Goal: Task Accomplishment & Management: Use online tool/utility

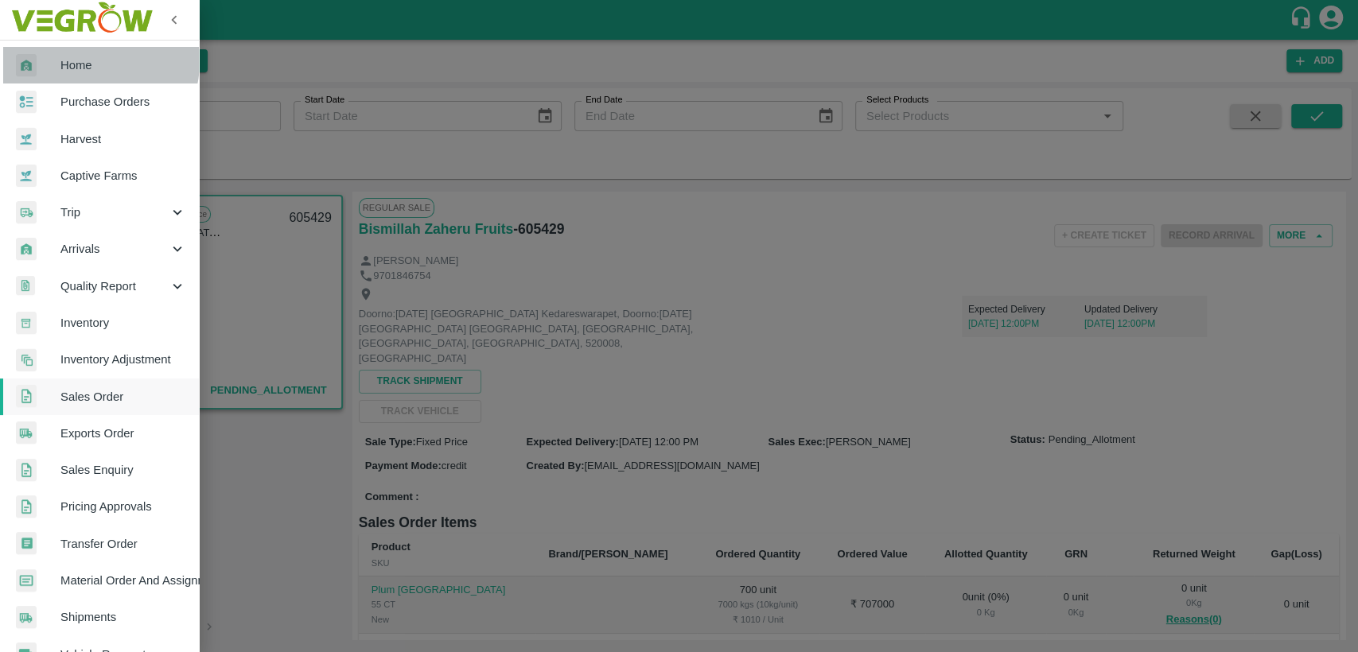
click at [83, 61] on span "Home" at bounding box center [123, 65] width 126 height 18
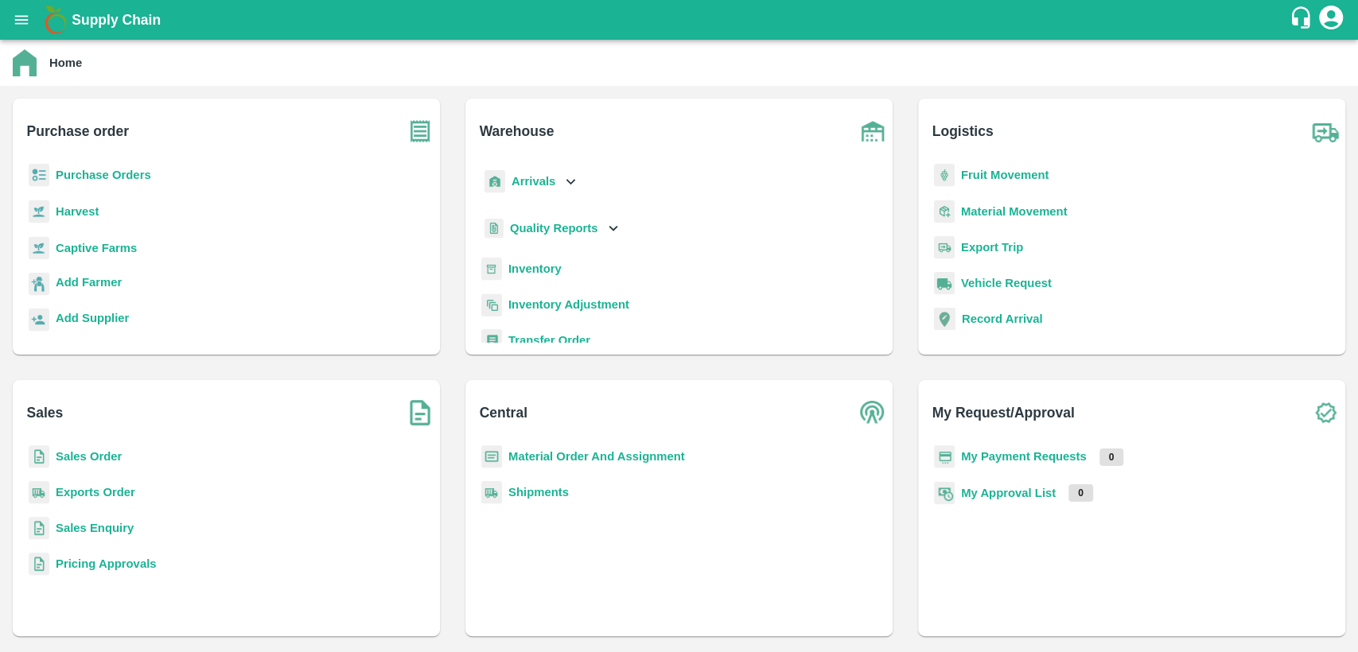
click at [122, 167] on p "Purchase Orders" at bounding box center [103, 175] width 95 height 18
click at [121, 177] on b "Purchase Orders" at bounding box center [103, 175] width 95 height 13
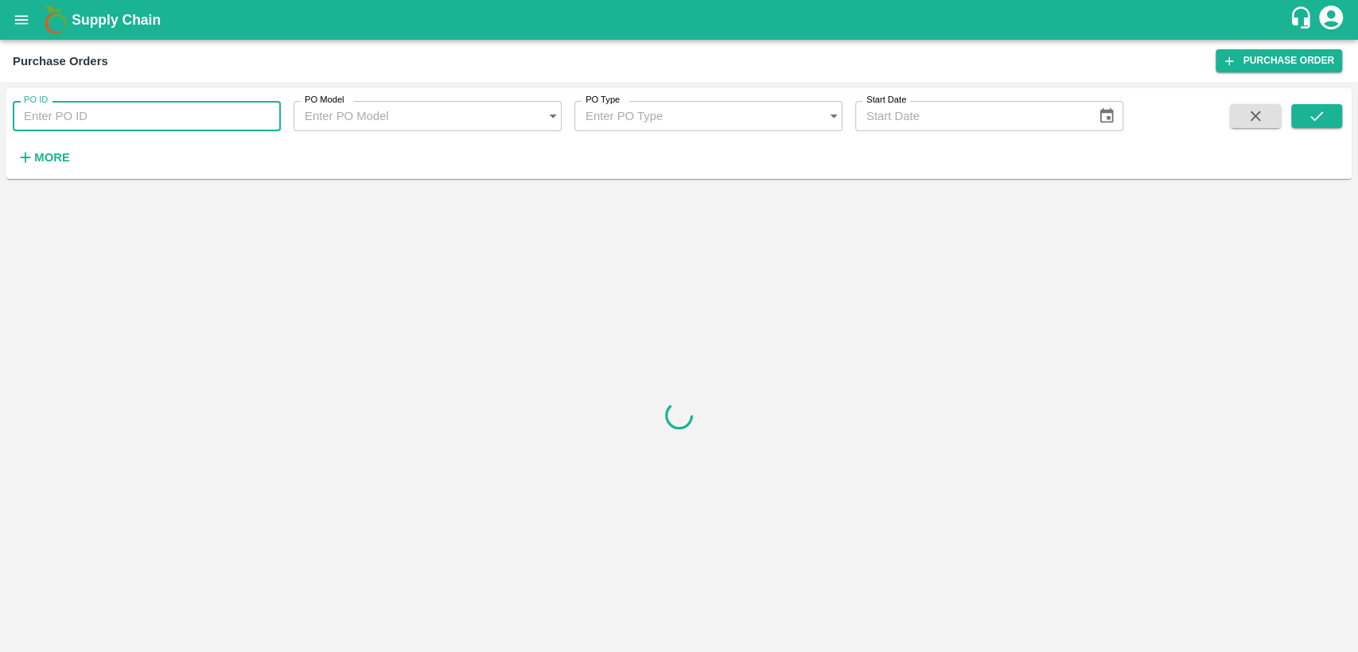
click at [80, 123] on input "PO ID" at bounding box center [147, 116] width 268 height 30
type input "175012"
click at [1315, 116] on icon "submit" at bounding box center [1317, 116] width 18 height 18
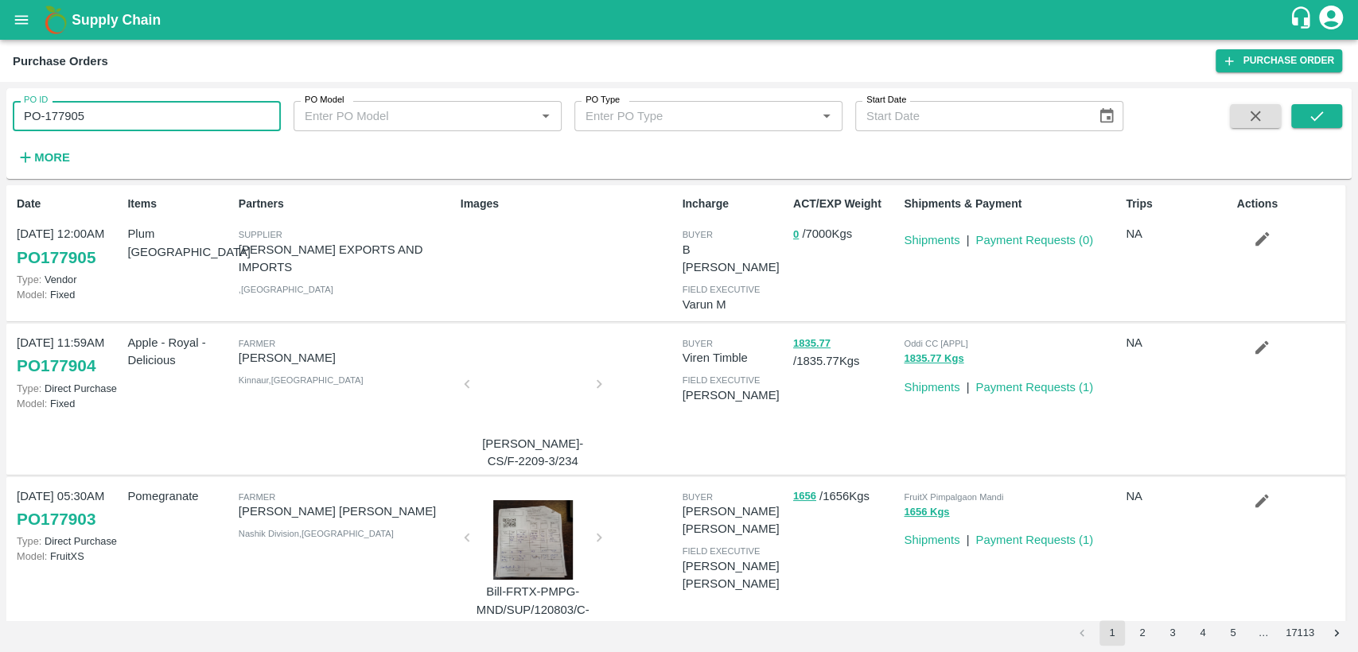
click at [50, 115] on input "PO-177905" at bounding box center [147, 116] width 268 height 30
type input "P"
type input "0"
type input "175012"
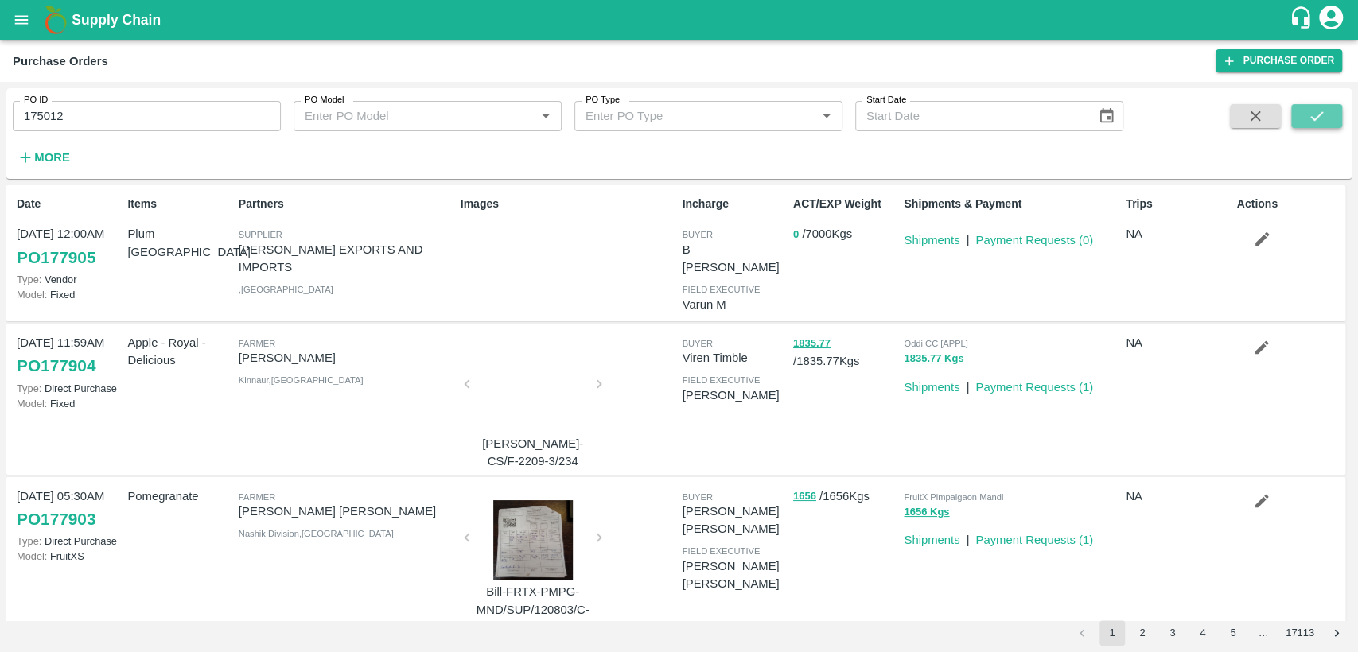
click at [1324, 119] on icon "submit" at bounding box center [1317, 116] width 18 height 18
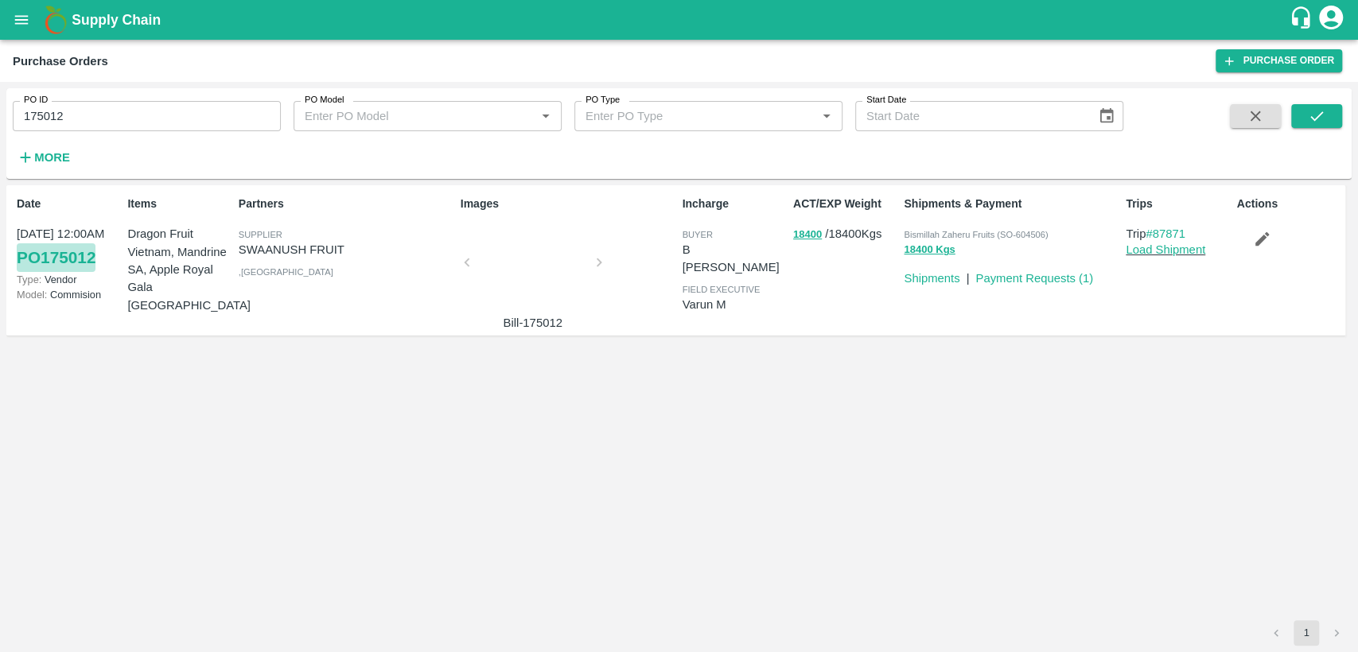
click at [68, 251] on link "PO 175012" at bounding box center [56, 257] width 79 height 29
click at [22, 21] on icon "open drawer" at bounding box center [22, 20] width 18 height 18
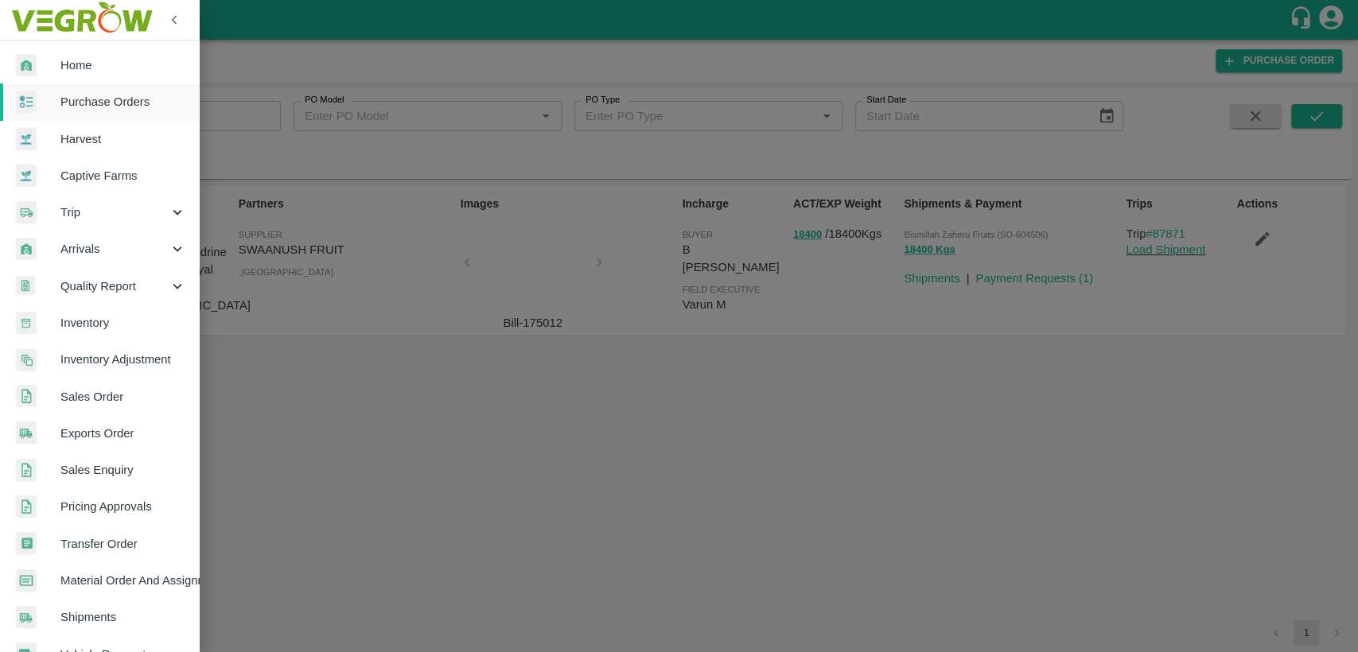
click at [61, 71] on span "Home" at bounding box center [123, 65] width 126 height 18
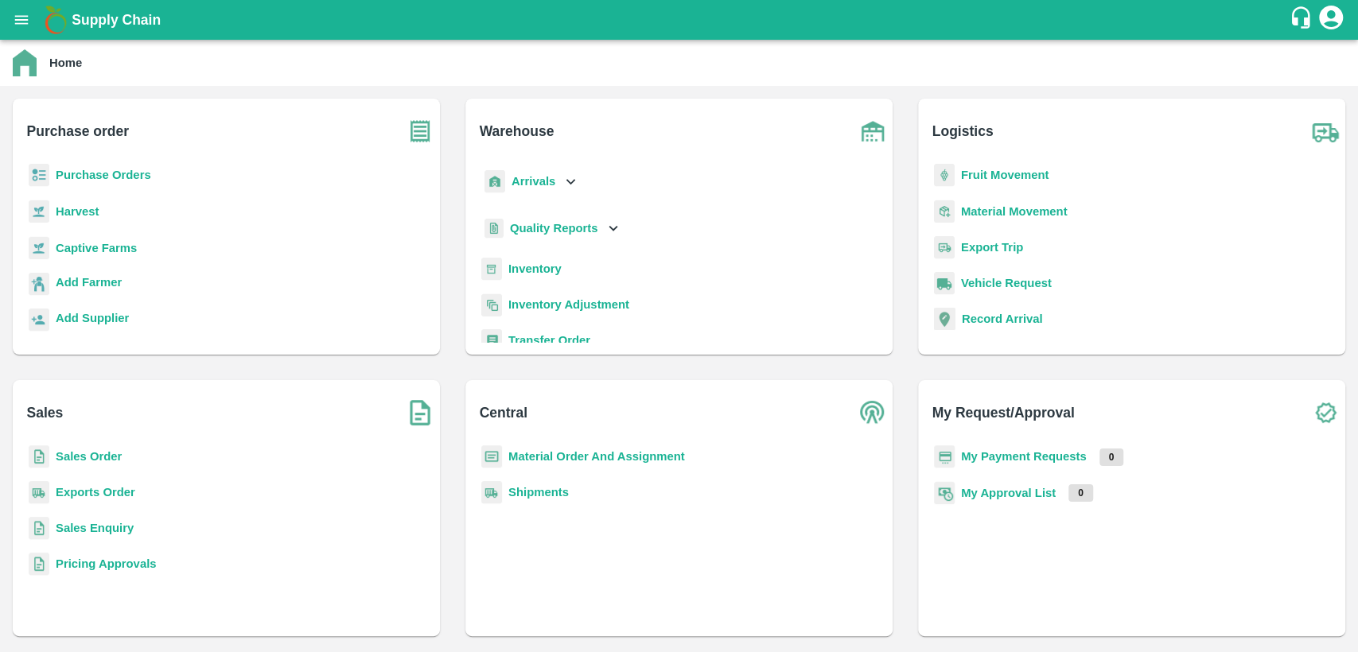
click at [103, 171] on b "Purchase Orders" at bounding box center [103, 175] width 95 height 13
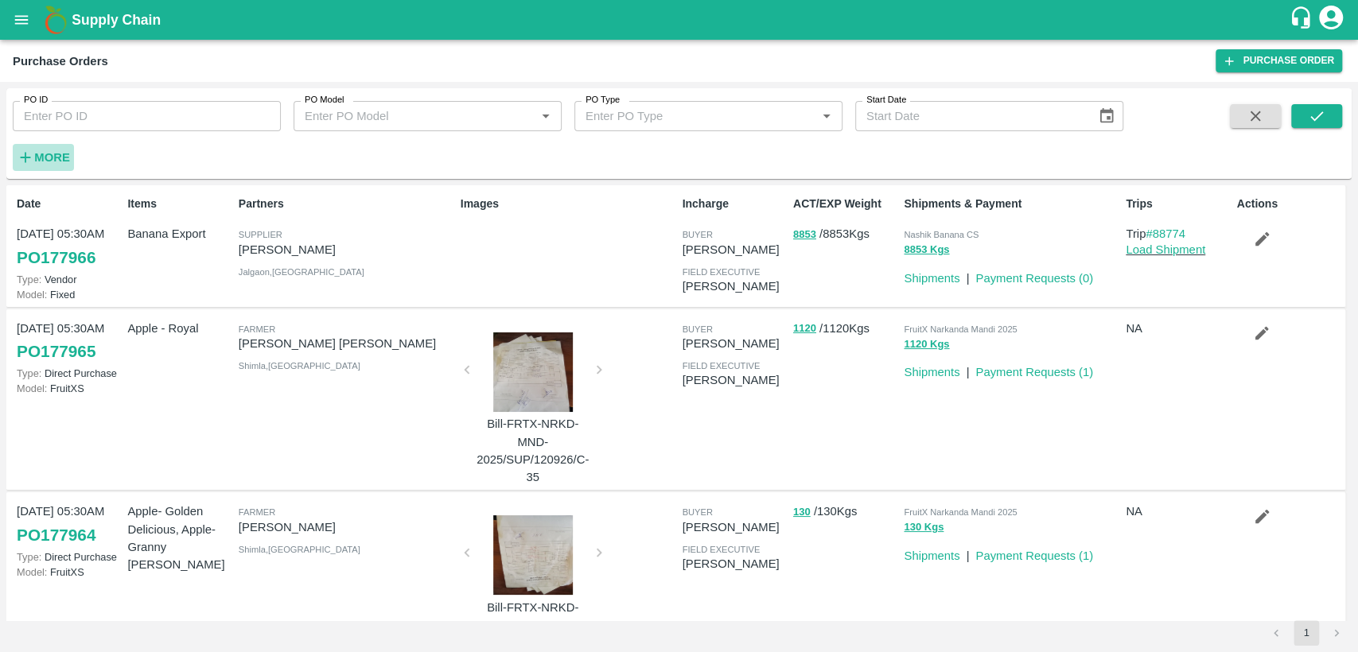
click at [52, 158] on strong "More" at bounding box center [52, 157] width 36 height 13
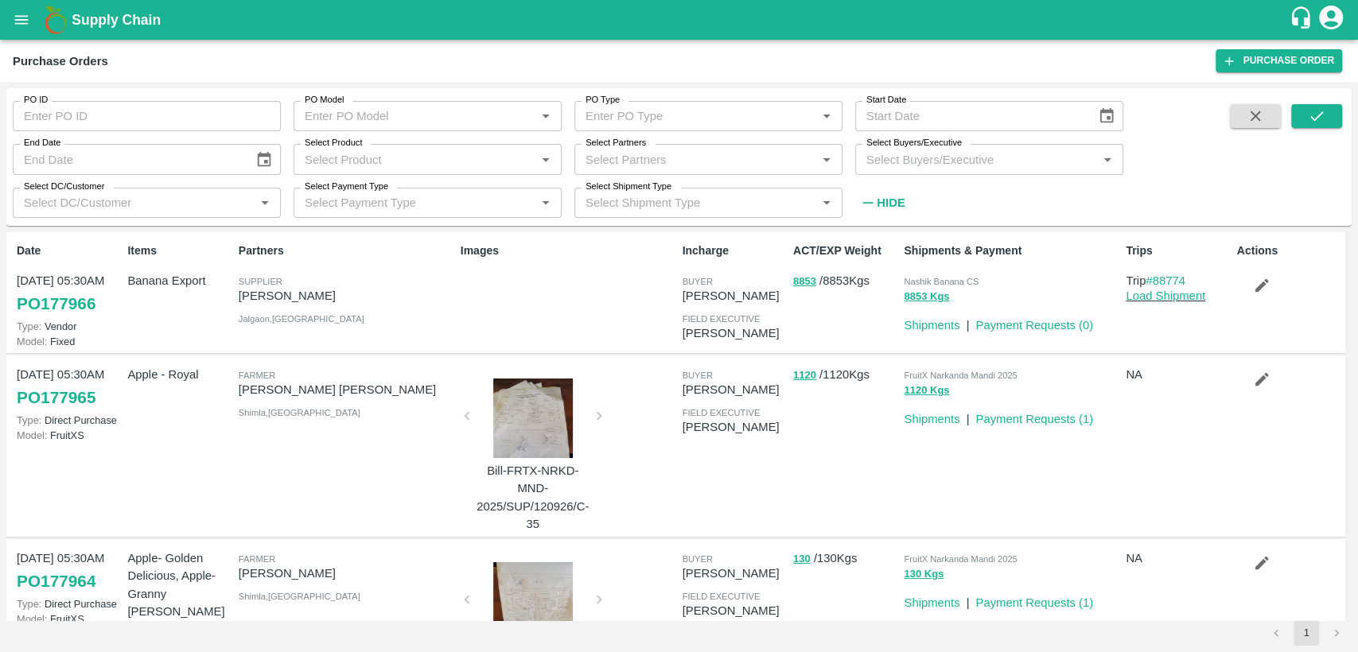
click at [879, 168] on input "Select Buyers/Executive" at bounding box center [976, 159] width 232 height 21
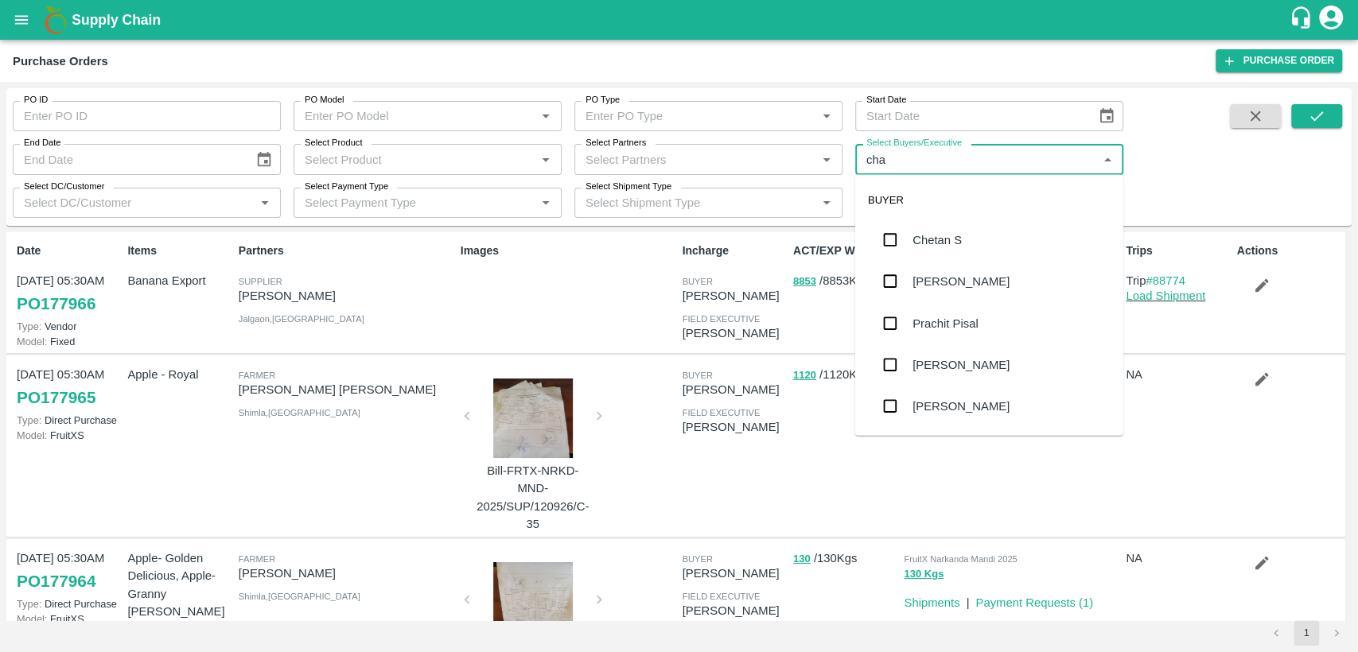
type input "chan"
click at [992, 220] on div "B [PERSON_NAME]" at bounding box center [989, 240] width 268 height 41
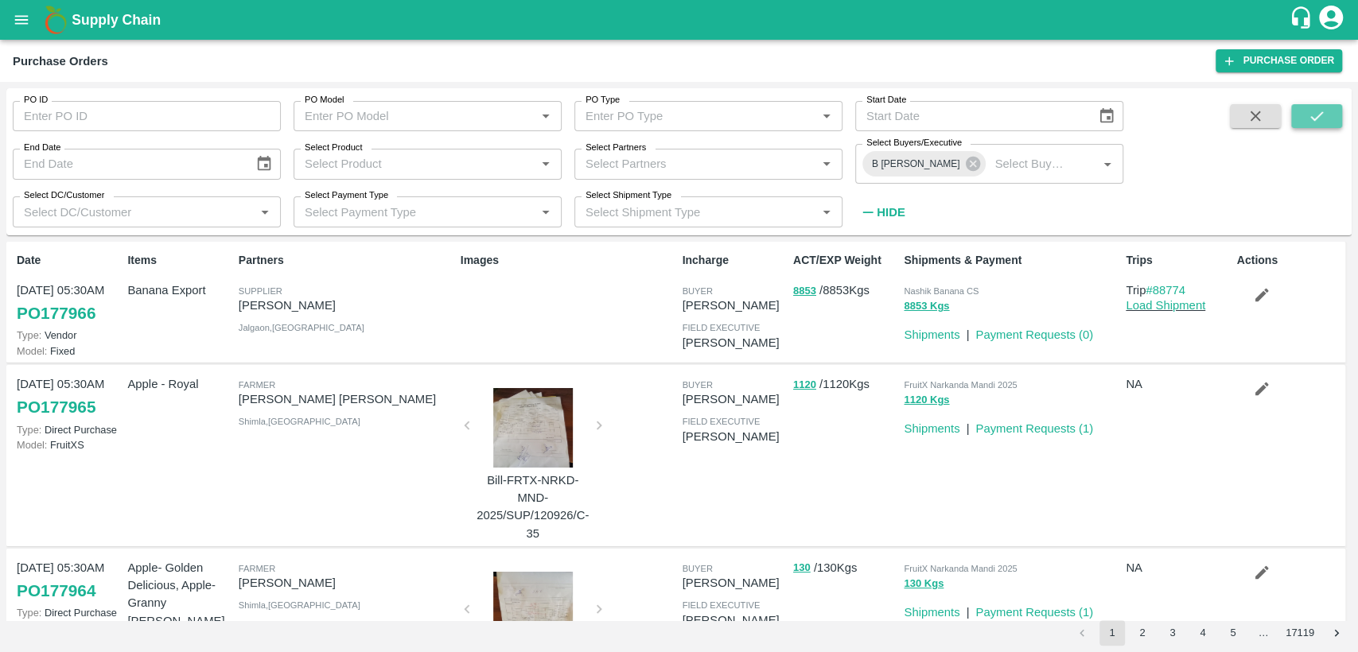
click at [1321, 120] on icon "submit" at bounding box center [1317, 116] width 18 height 18
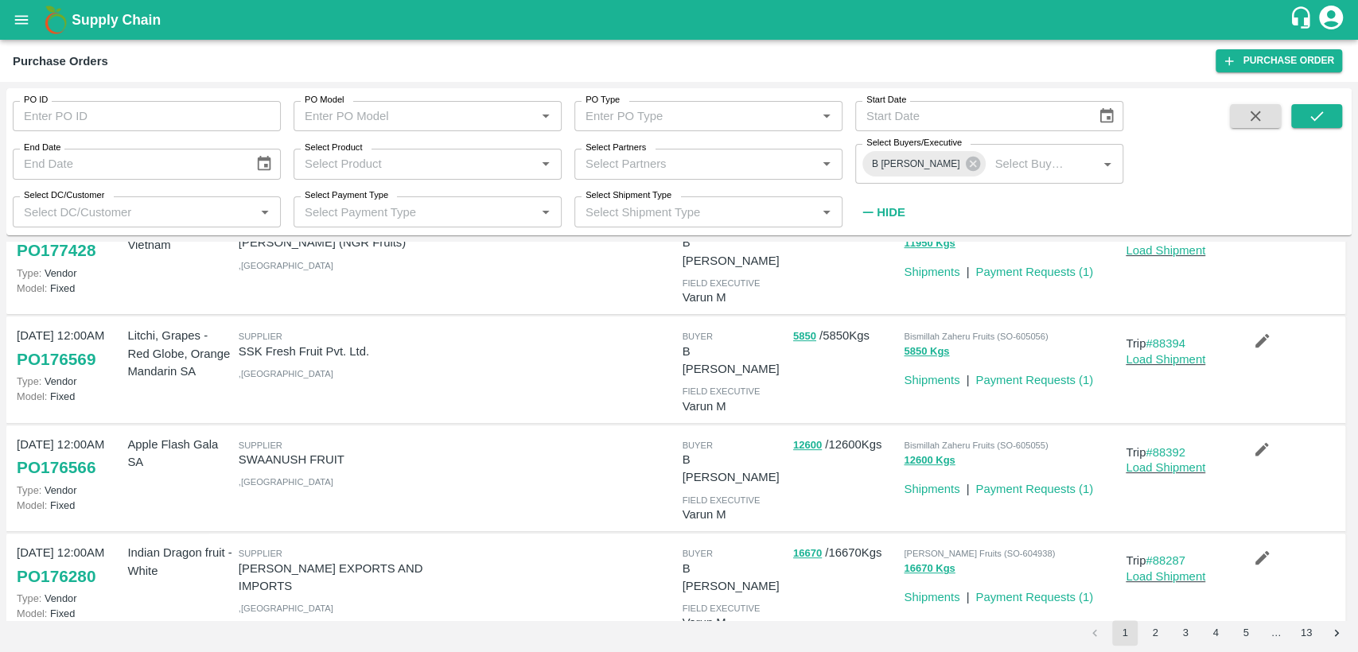
scroll to position [613, 0]
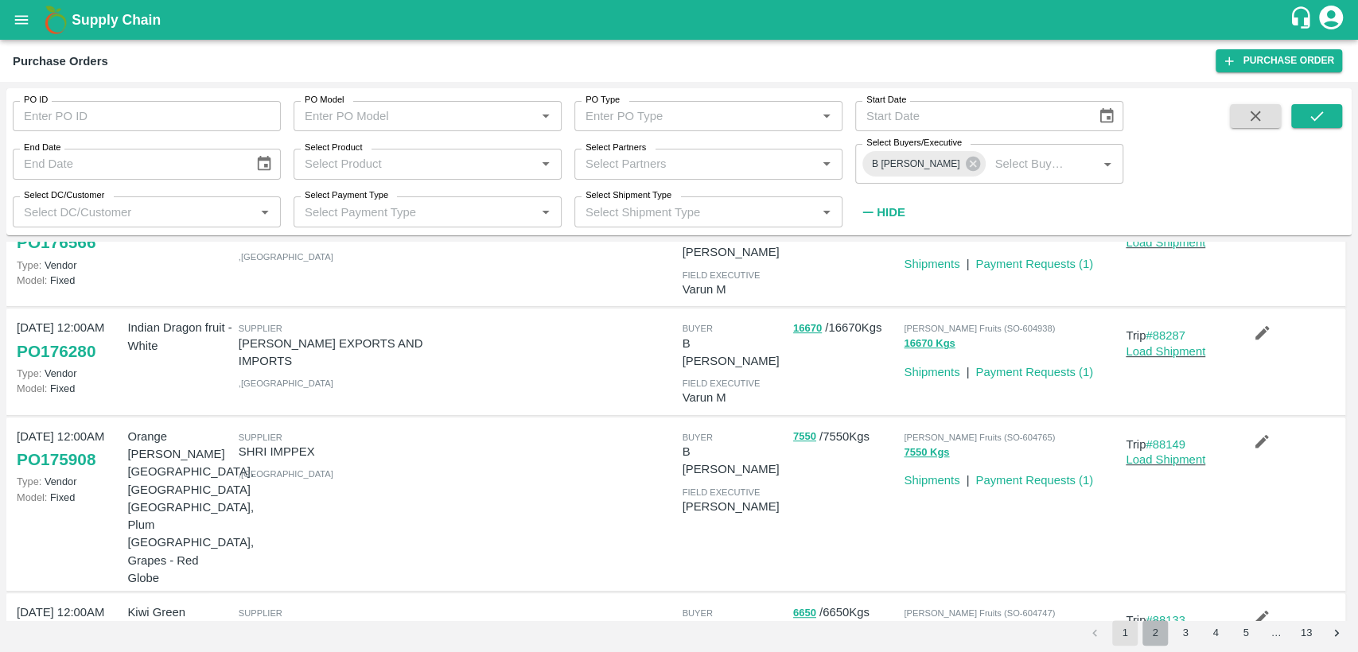
click at [1154, 638] on button "2" at bounding box center [1154, 632] width 25 height 25
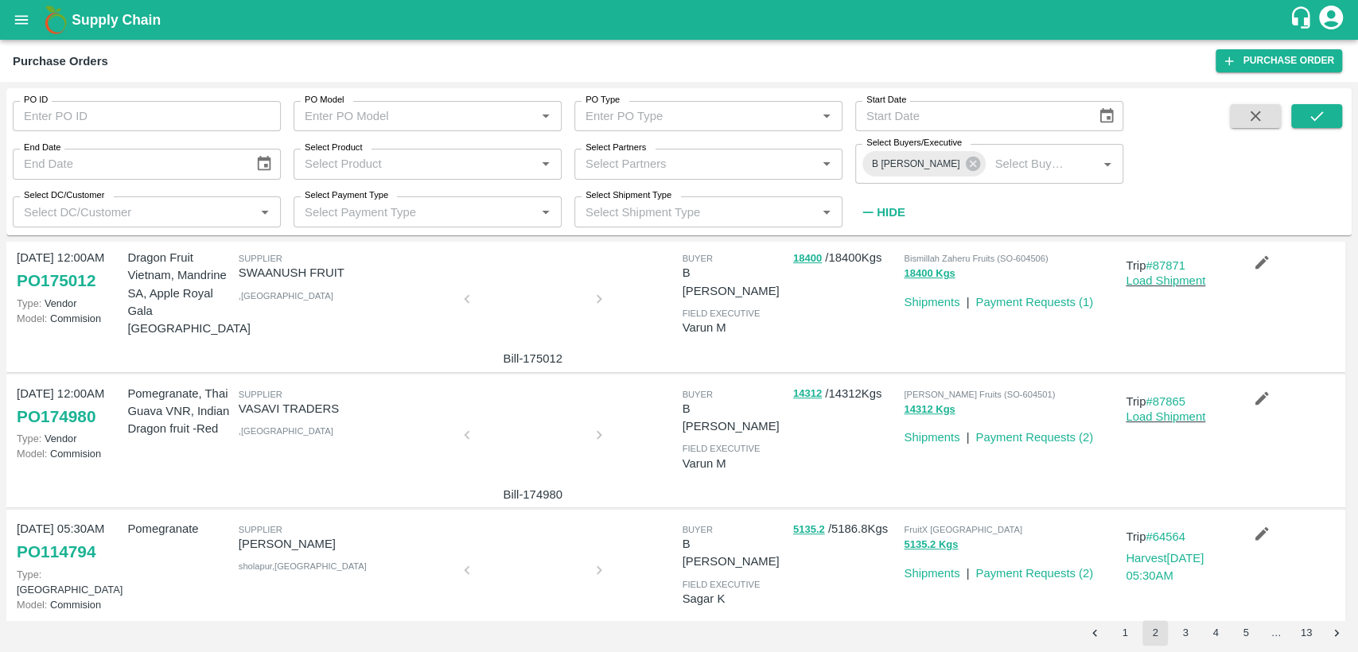
scroll to position [260, 0]
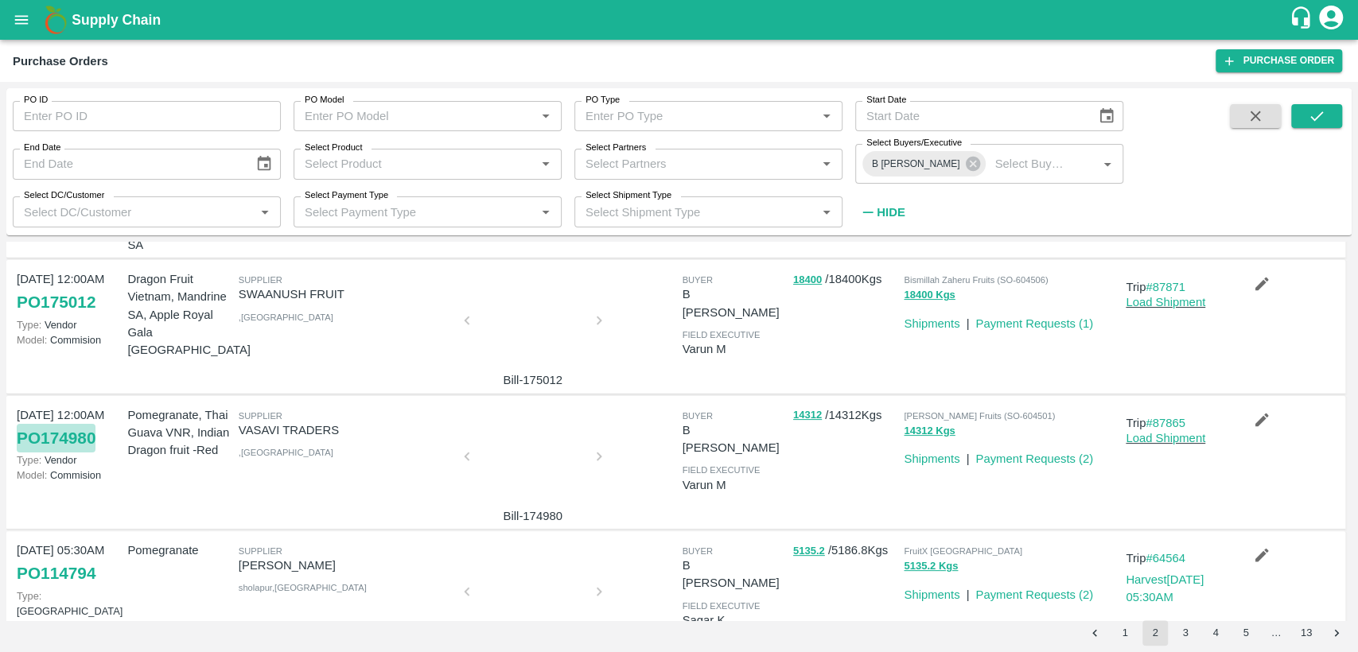
click at [62, 424] on link "PO 174980" at bounding box center [56, 438] width 79 height 29
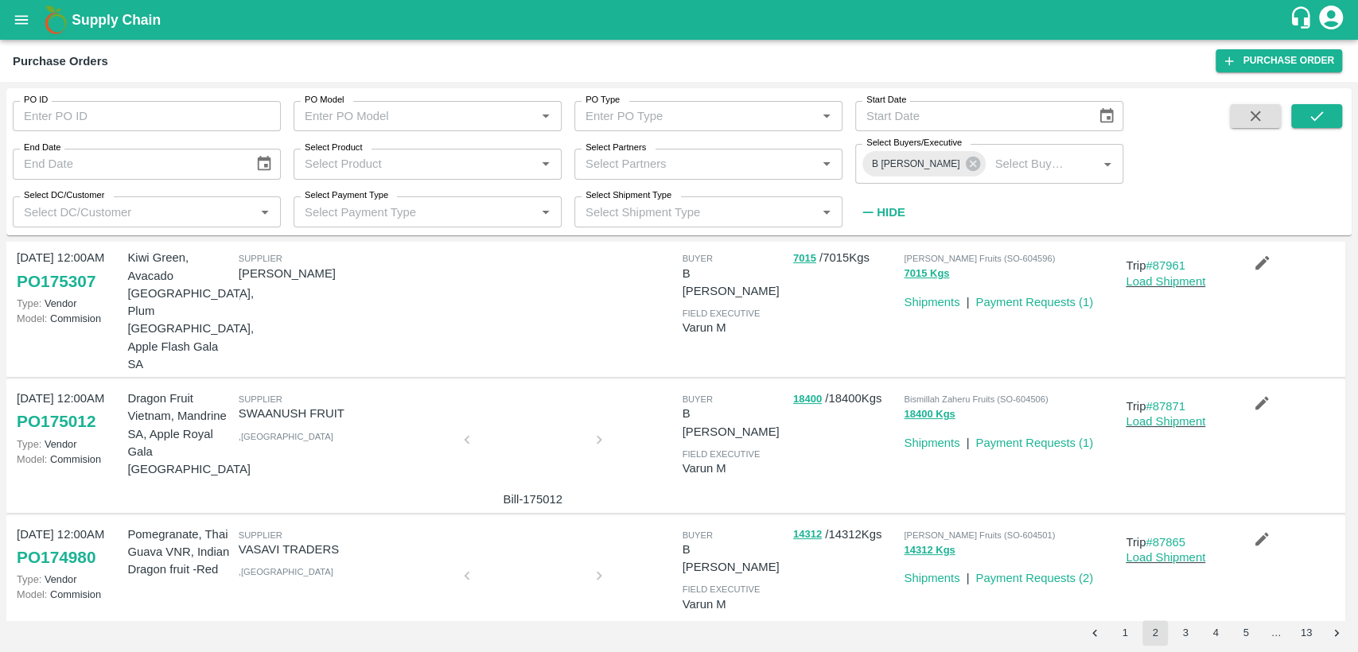
scroll to position [140, 0]
click at [80, 408] on link "PO 175012" at bounding box center [56, 422] width 79 height 29
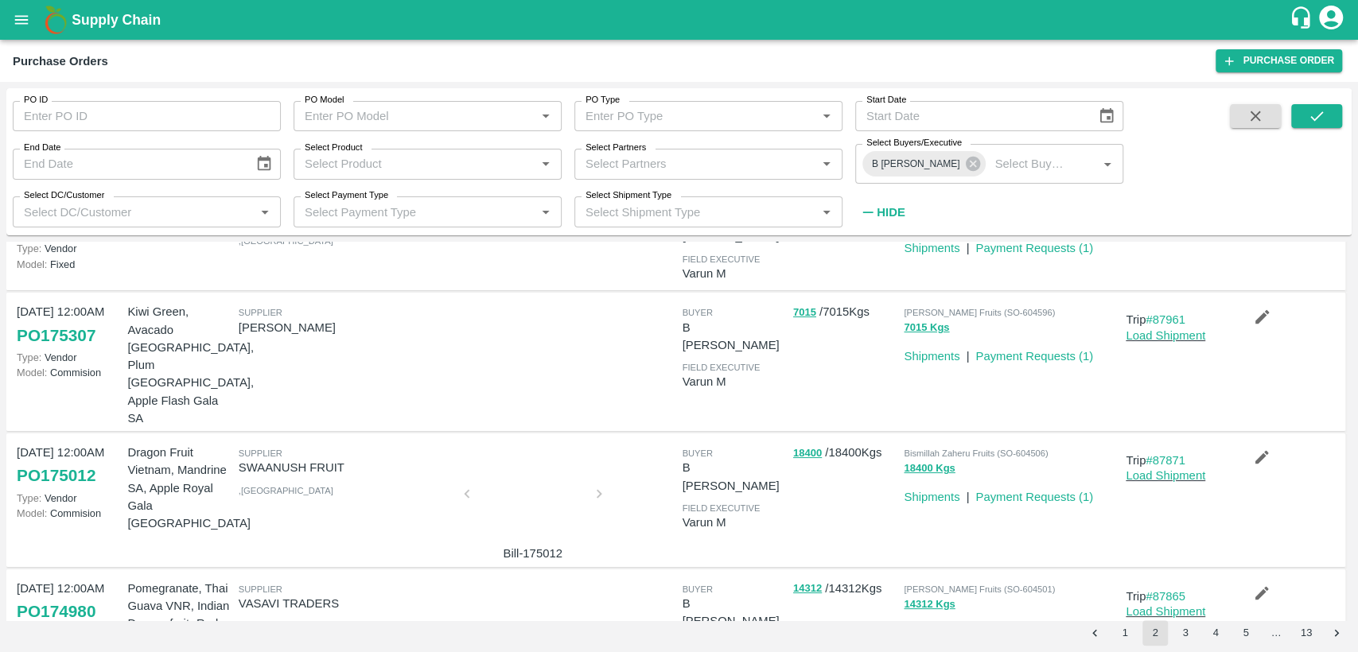
scroll to position [84, 0]
click at [95, 324] on link "PO 175307" at bounding box center [56, 338] width 79 height 29
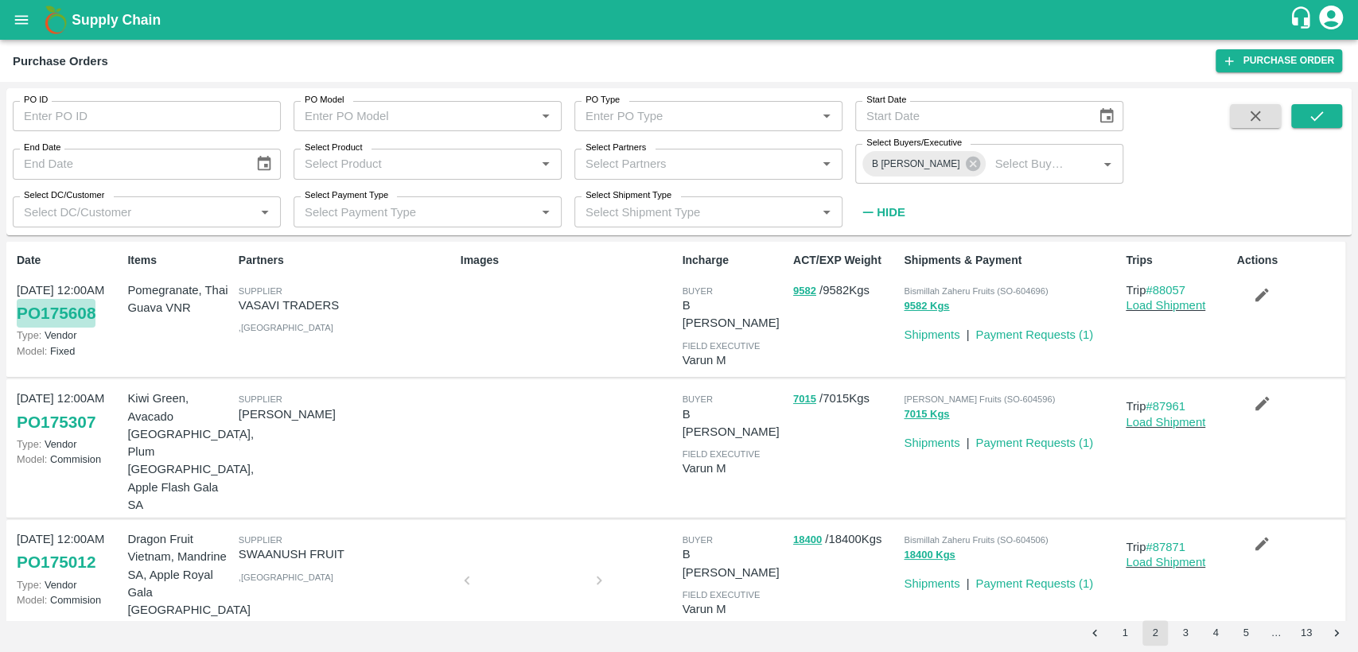
click at [95, 310] on link "PO 175608" at bounding box center [56, 313] width 79 height 29
click at [1126, 634] on button "1" at bounding box center [1124, 632] width 25 height 25
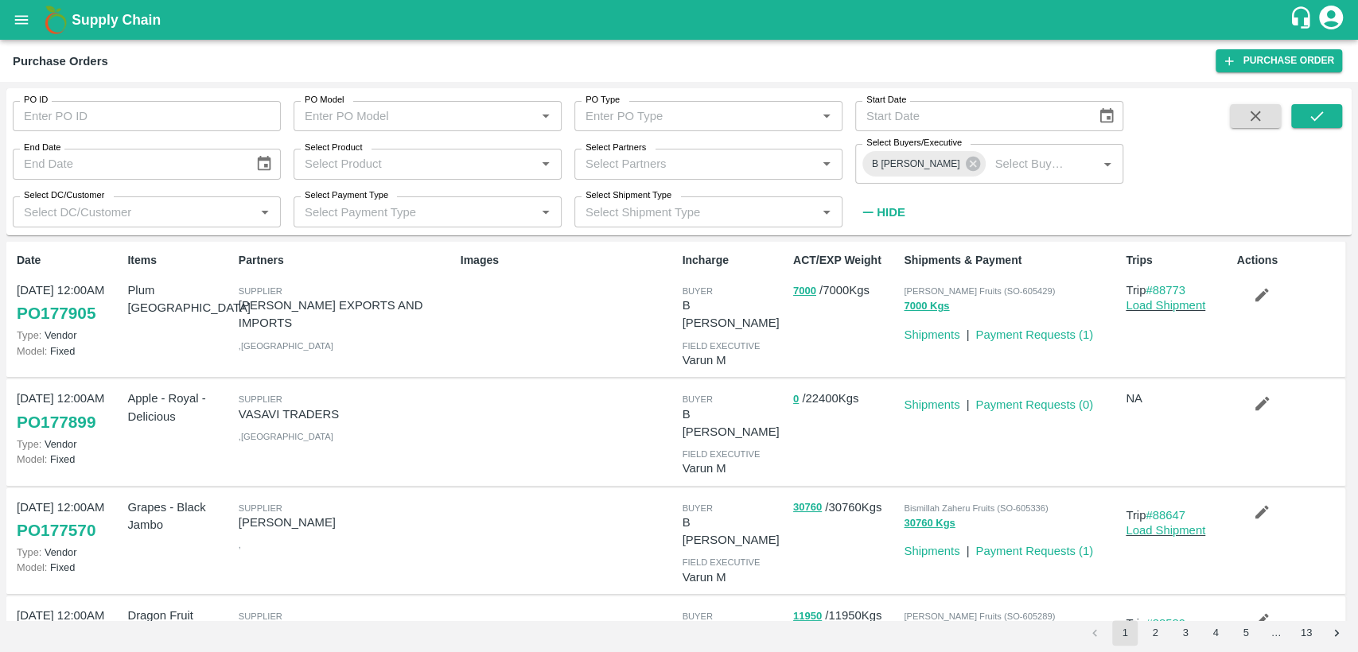
scroll to position [613, 0]
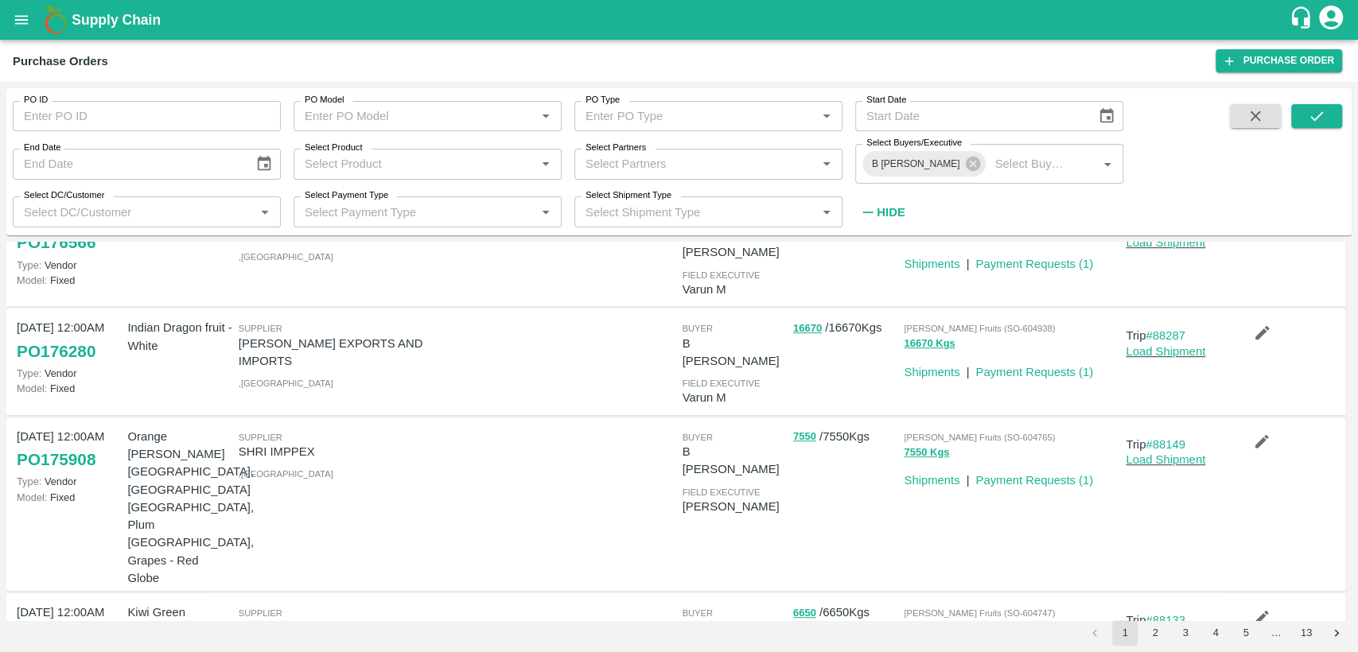
click at [74, 621] on link "PO 175858" at bounding box center [56, 635] width 79 height 29
click at [92, 621] on link "PO 175858" at bounding box center [56, 635] width 79 height 29
click at [81, 445] on link "PO 175908" at bounding box center [56, 459] width 79 height 29
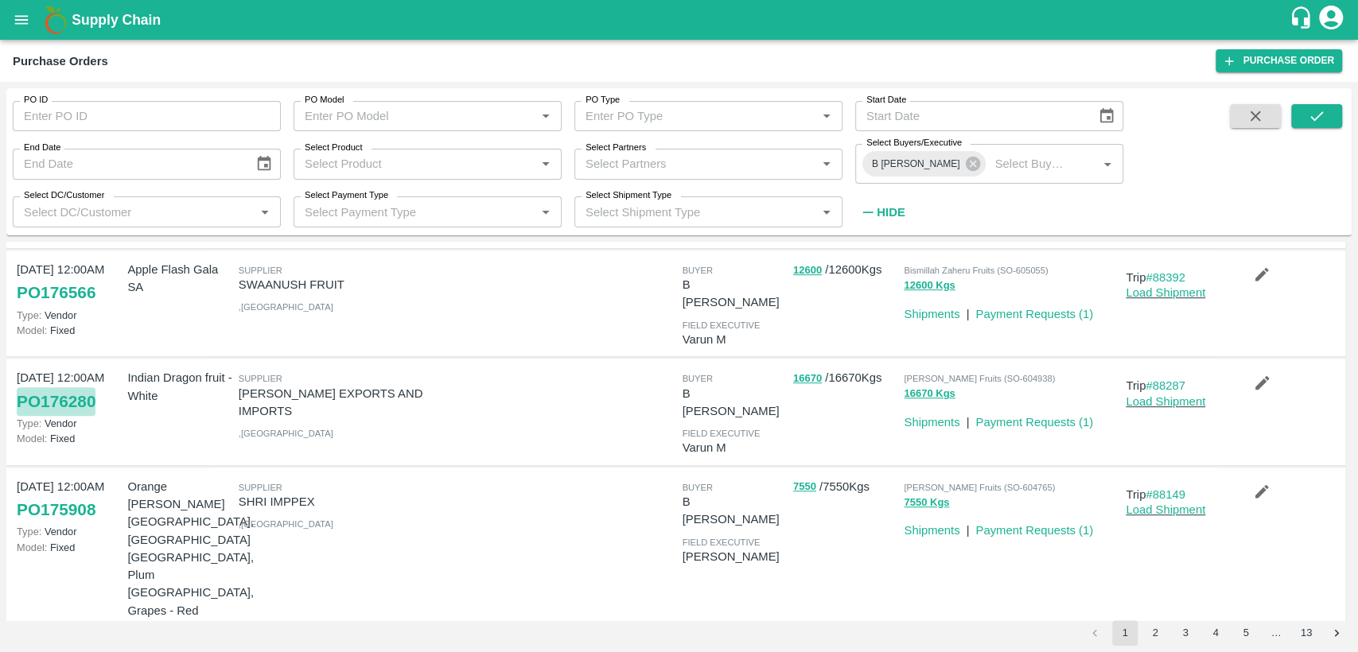
click at [82, 387] on link "PO 176280" at bounding box center [56, 401] width 79 height 29
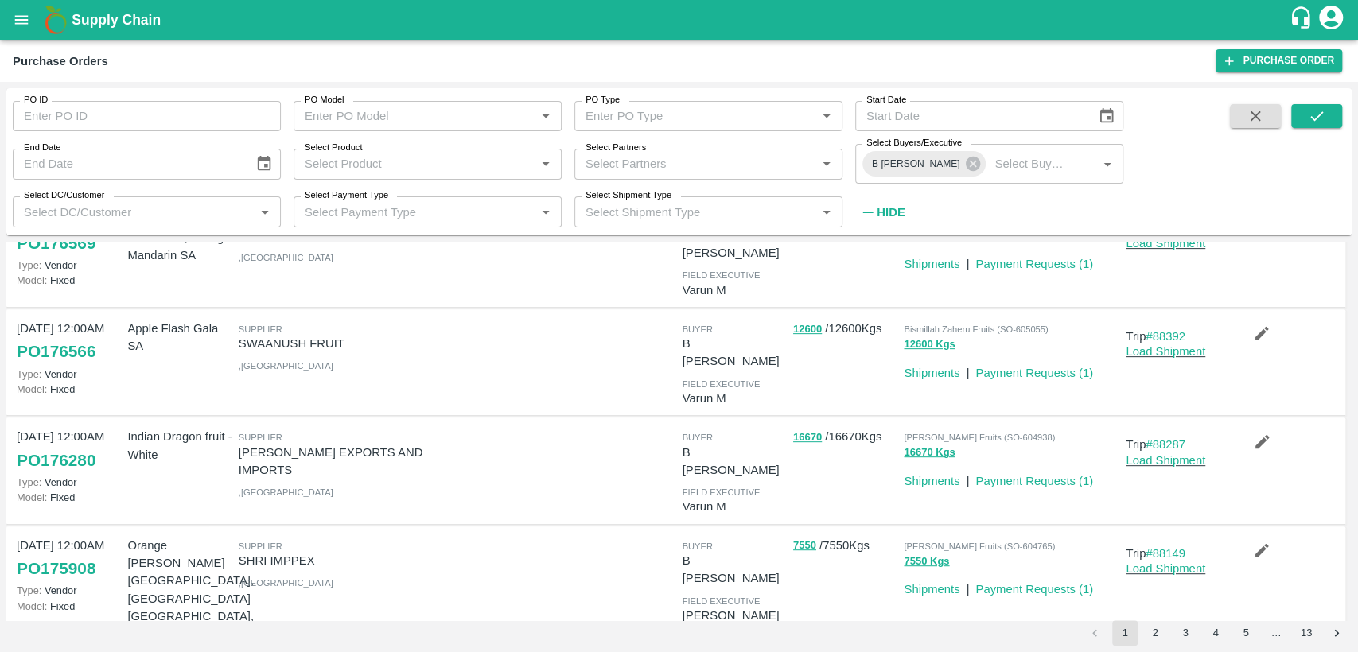
scroll to position [490, 0]
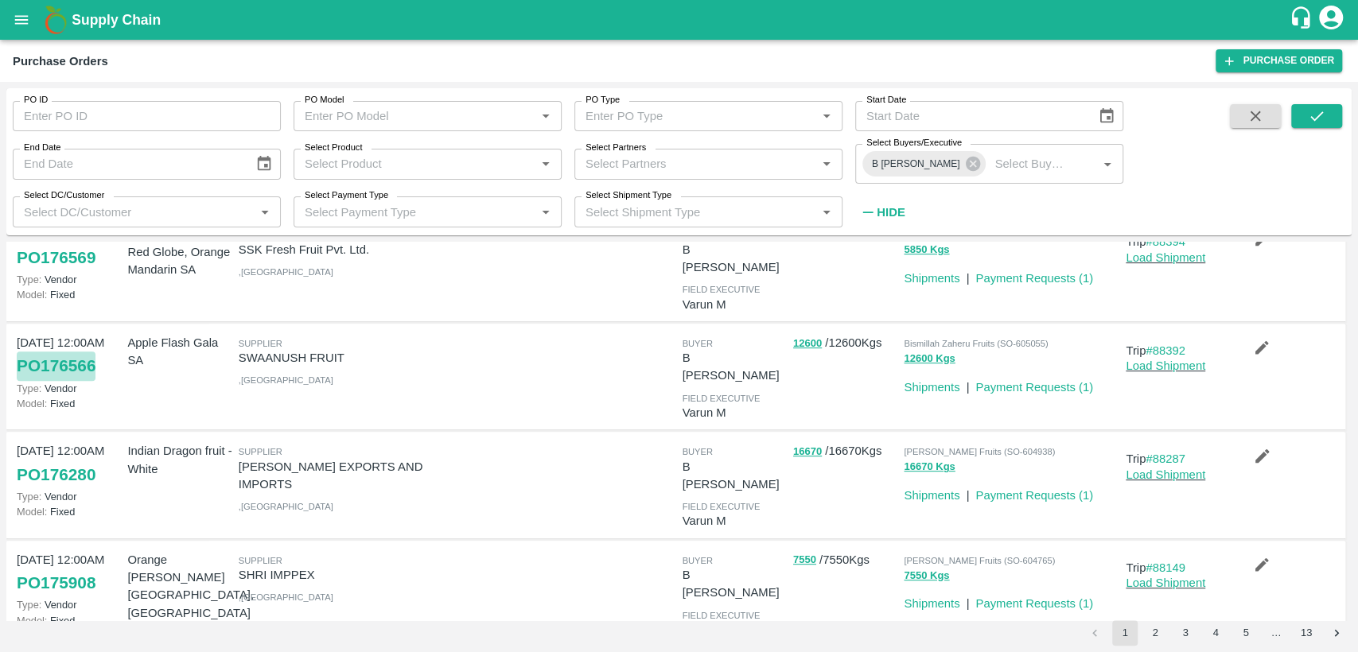
click at [89, 352] on link "PO 176566" at bounding box center [56, 366] width 79 height 29
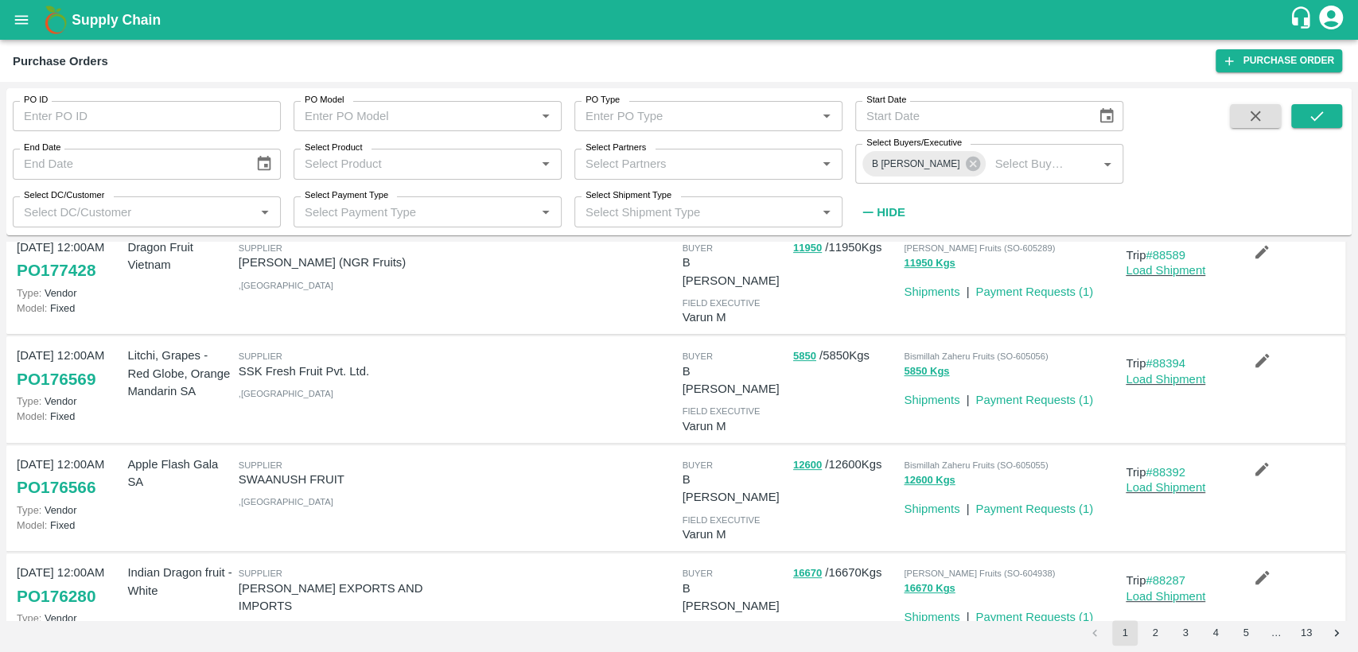
scroll to position [367, 0]
click at [83, 367] on link "PO 176569" at bounding box center [56, 381] width 79 height 29
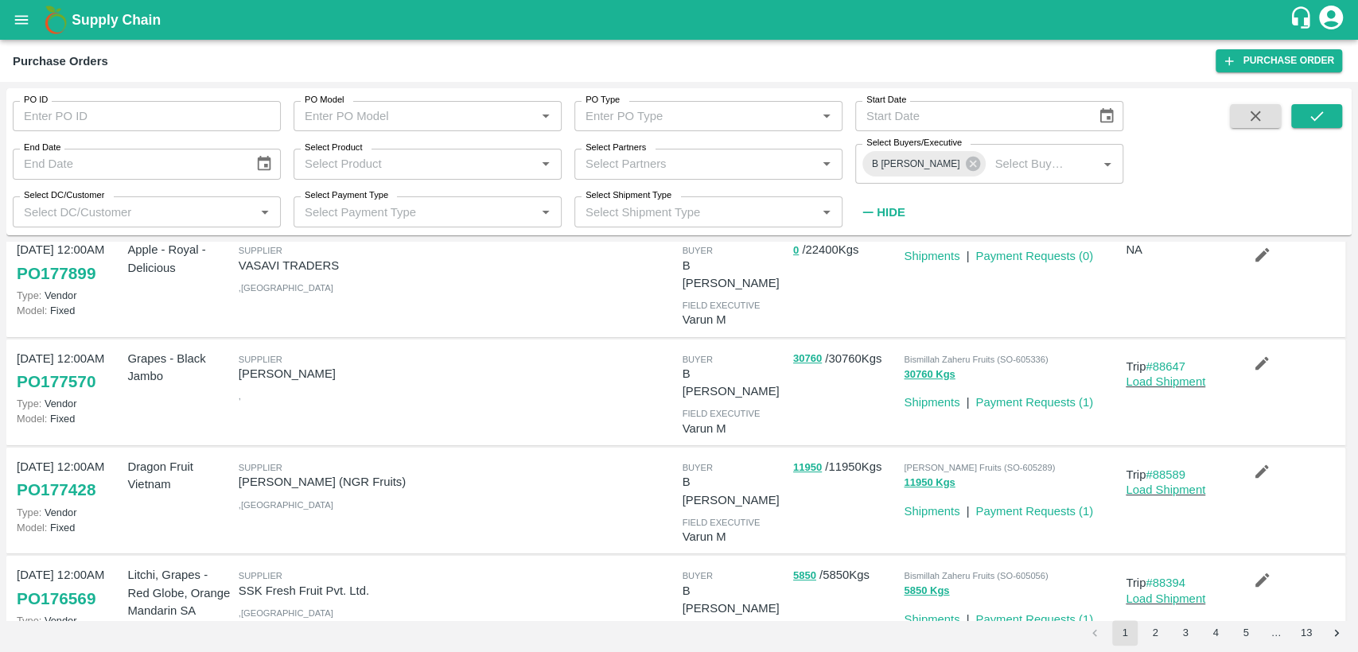
scroll to position [147, 0]
click at [73, 477] on link "PO 177428" at bounding box center [56, 491] width 79 height 29
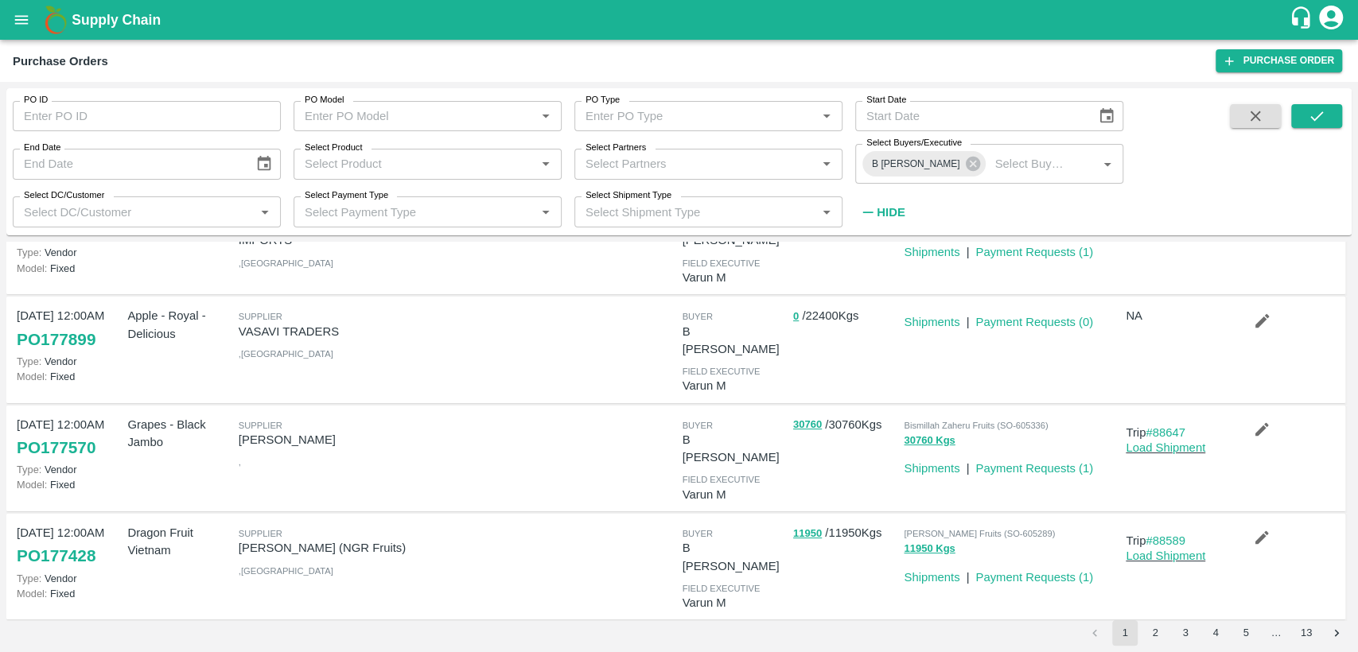
scroll to position [82, 0]
click at [83, 434] on link "PO 177570" at bounding box center [56, 448] width 79 height 29
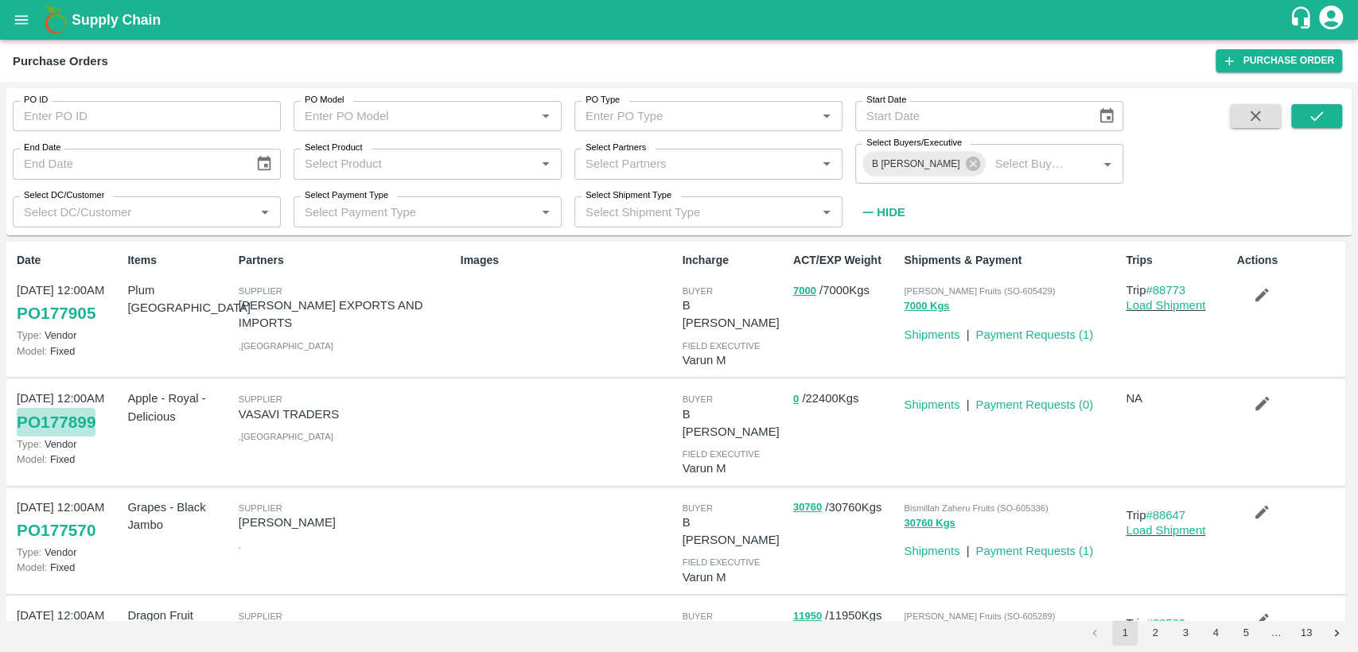
click at [83, 408] on link "PO 177899" at bounding box center [56, 422] width 79 height 29
click at [84, 316] on link "PO 177905" at bounding box center [56, 313] width 79 height 29
click at [56, 116] on input "PO ID" at bounding box center [147, 116] width 268 height 30
click at [966, 165] on icon at bounding box center [973, 164] width 14 height 14
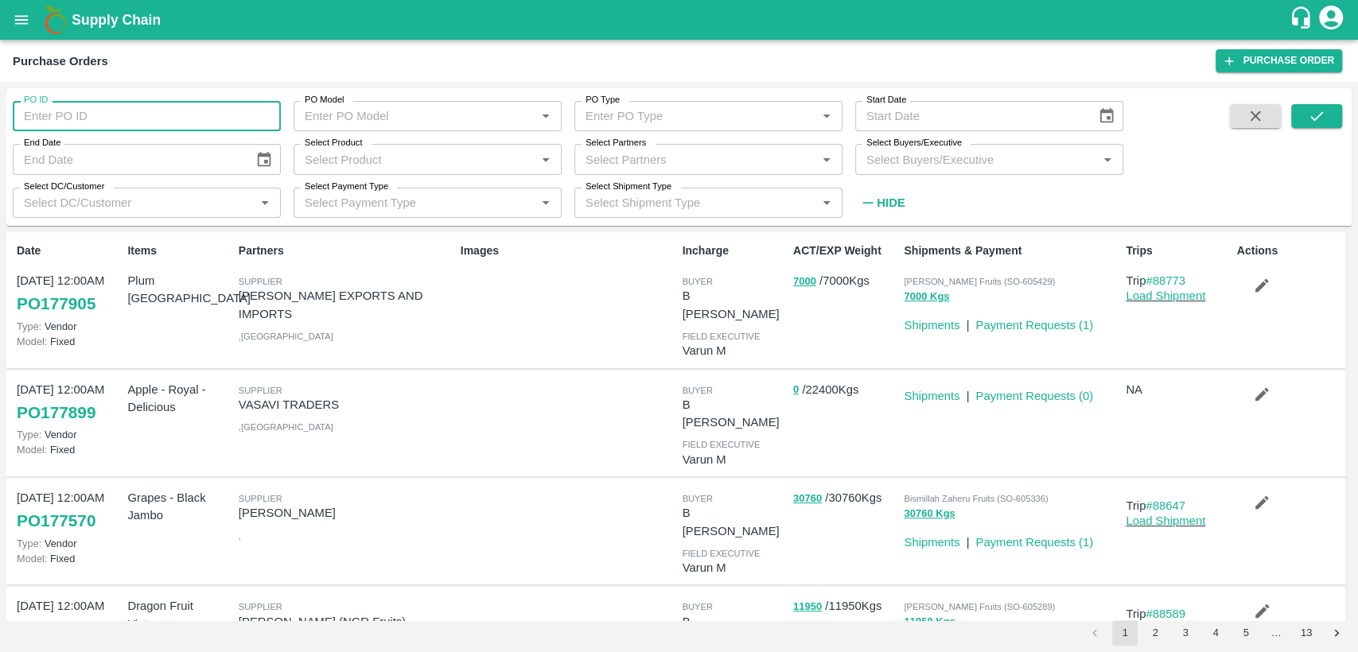
click at [157, 111] on input "PO ID" at bounding box center [147, 116] width 268 height 30
paste input "PO-174104"
click at [1313, 109] on icon "submit" at bounding box center [1317, 116] width 18 height 18
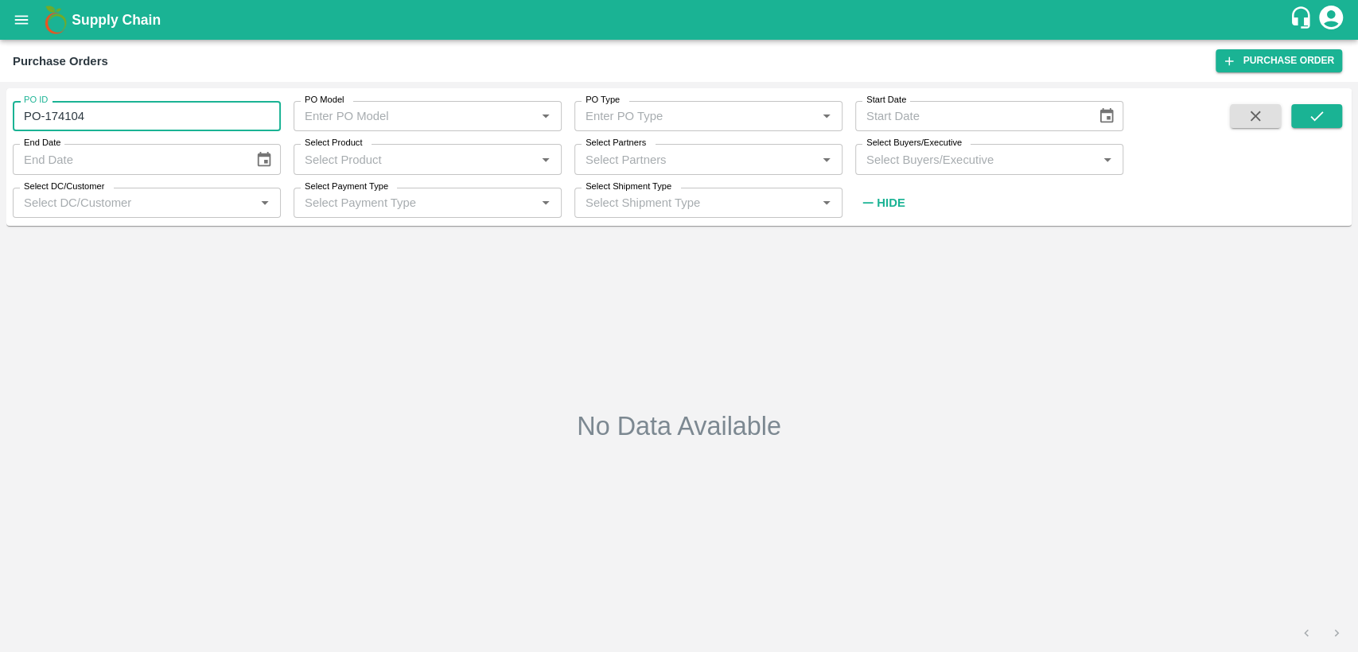
click at [28, 116] on input "PO-174104" at bounding box center [147, 116] width 268 height 30
click at [26, 119] on input "-174104" at bounding box center [147, 116] width 268 height 30
click at [25, 117] on input "-174104" at bounding box center [147, 116] width 268 height 30
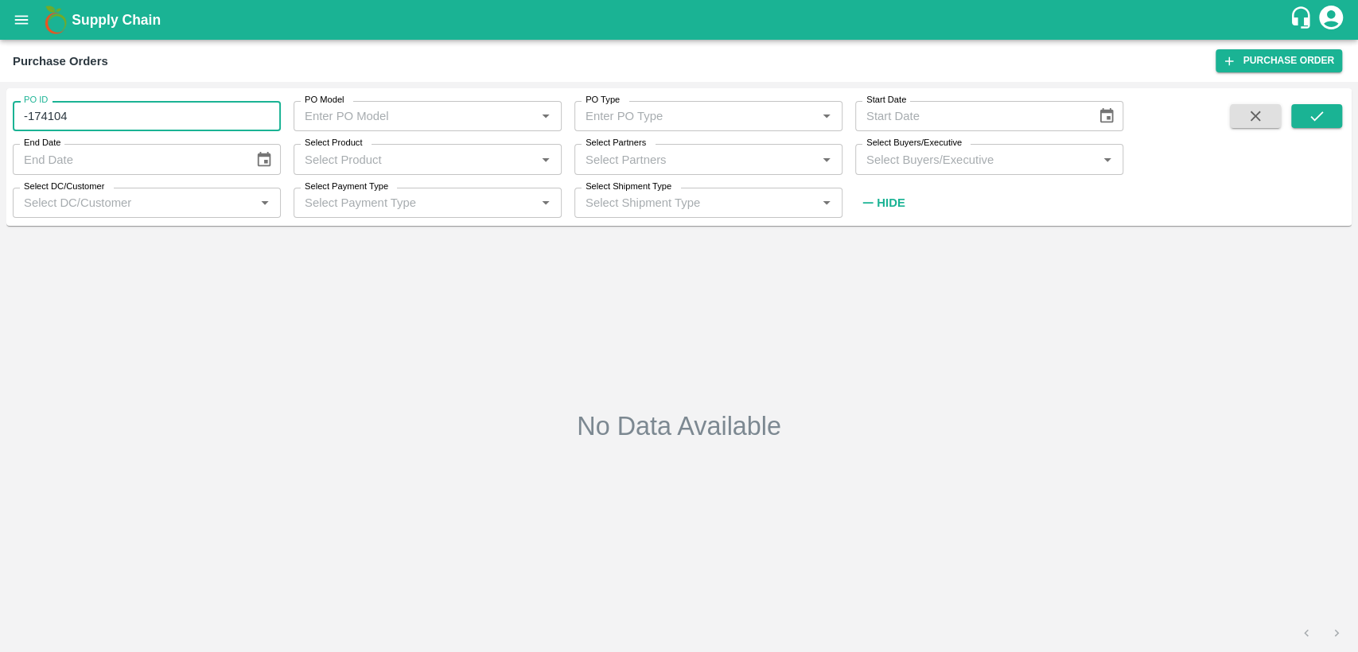
click at [25, 117] on input "-174104" at bounding box center [147, 116] width 268 height 30
click at [1317, 129] on span at bounding box center [1316, 160] width 51 height 112
click at [1316, 119] on icon "submit" at bounding box center [1317, 116] width 18 height 18
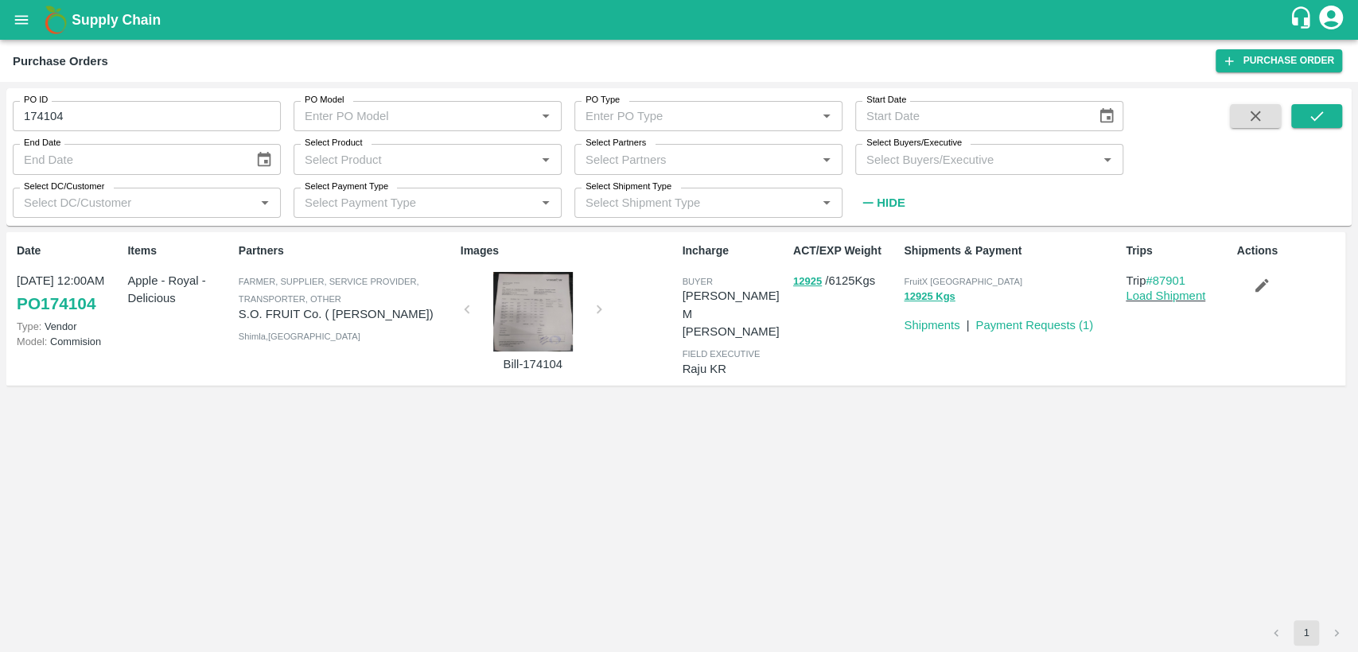
click at [78, 304] on link "PO 174104" at bounding box center [56, 304] width 79 height 29
click at [76, 113] on input "174104" at bounding box center [147, 116] width 268 height 30
type input "172110"
click at [1317, 130] on span at bounding box center [1316, 160] width 51 height 112
click at [1320, 124] on icon "submit" at bounding box center [1317, 116] width 18 height 18
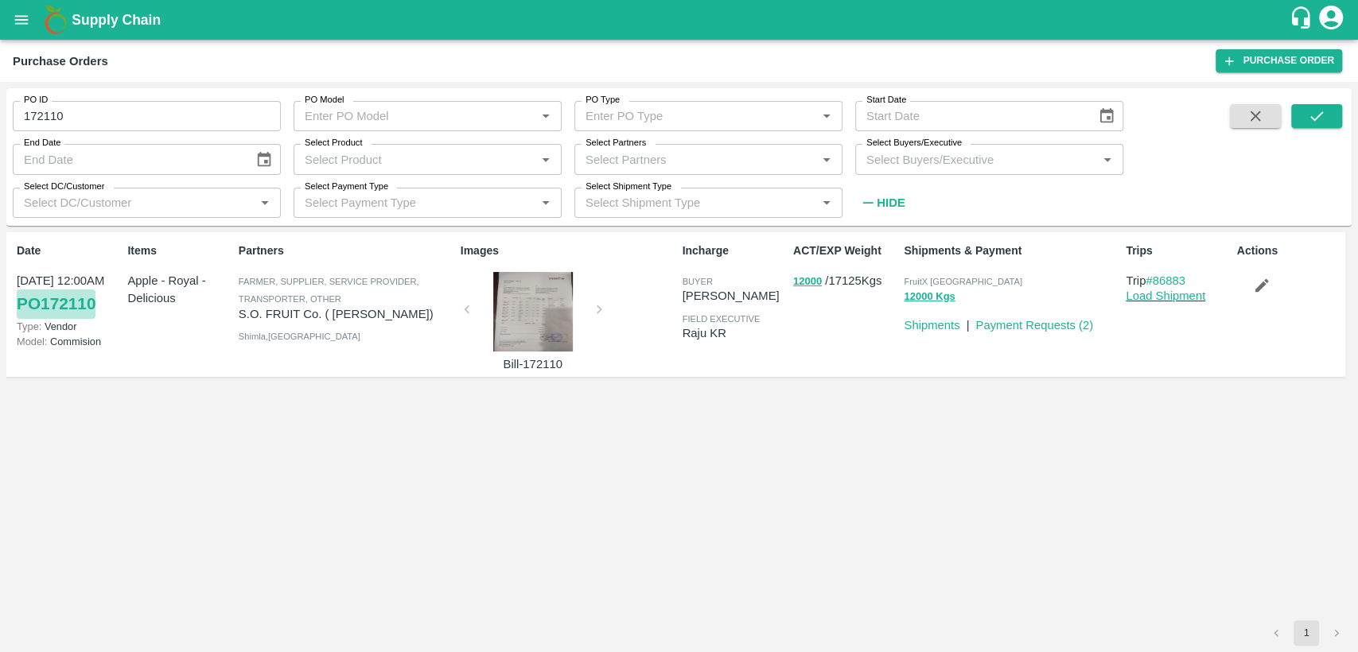
click at [86, 301] on link "PO 172110" at bounding box center [56, 304] width 79 height 29
click at [88, 115] on input "172110" at bounding box center [147, 116] width 268 height 30
type input "177905"
click at [1316, 110] on icon "submit" at bounding box center [1317, 116] width 18 height 18
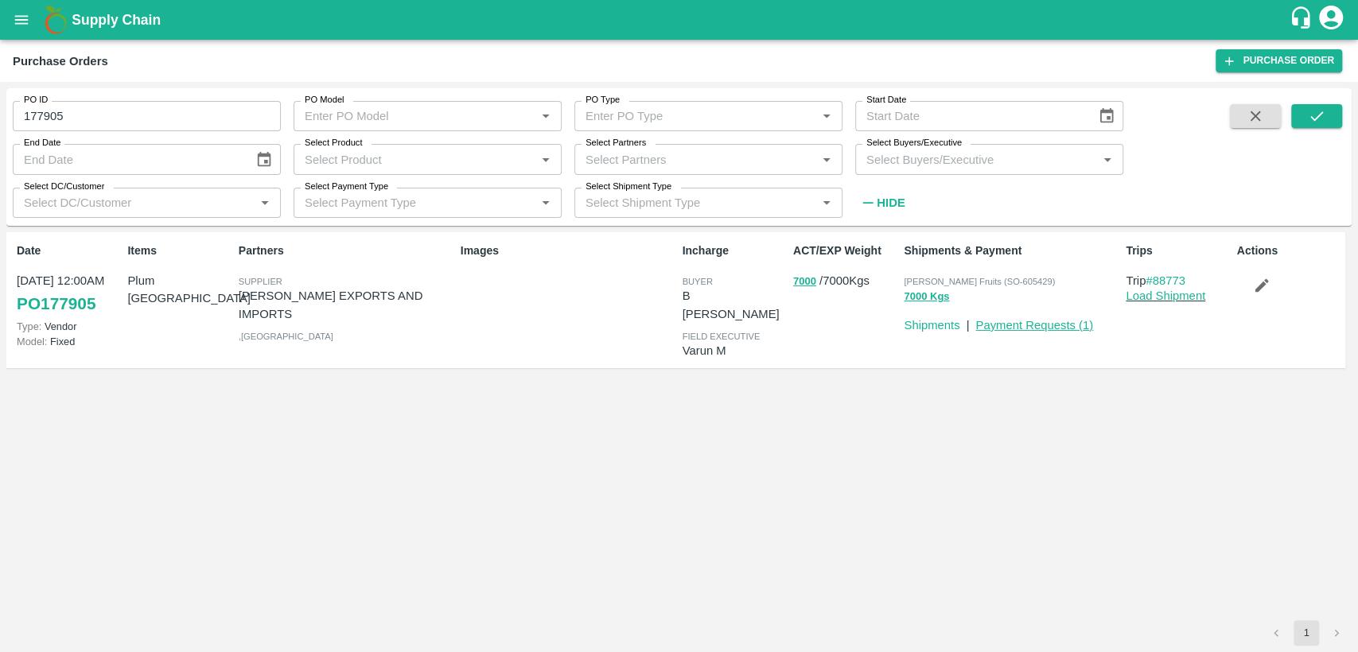
click at [1056, 320] on link "Payment Requests ( 1 )" at bounding box center [1034, 325] width 118 height 13
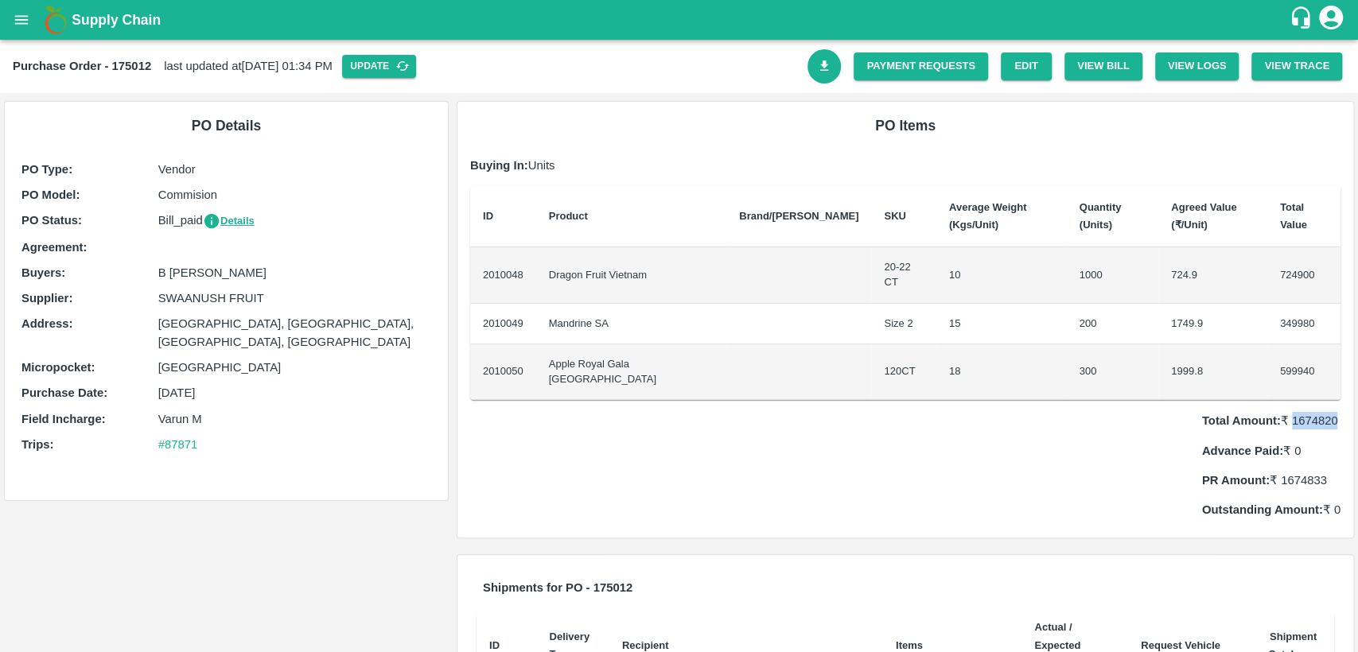
drag, startPoint x: 1287, startPoint y: 371, endPoint x: 1344, endPoint y: 375, distance: 57.5
click at [1344, 375] on div "PO Items Buying In: Units ID Product Brand/Marka SKU Average Weight (Kgs/Unit) …" at bounding box center [905, 320] width 896 height 437
copy p "1674820"
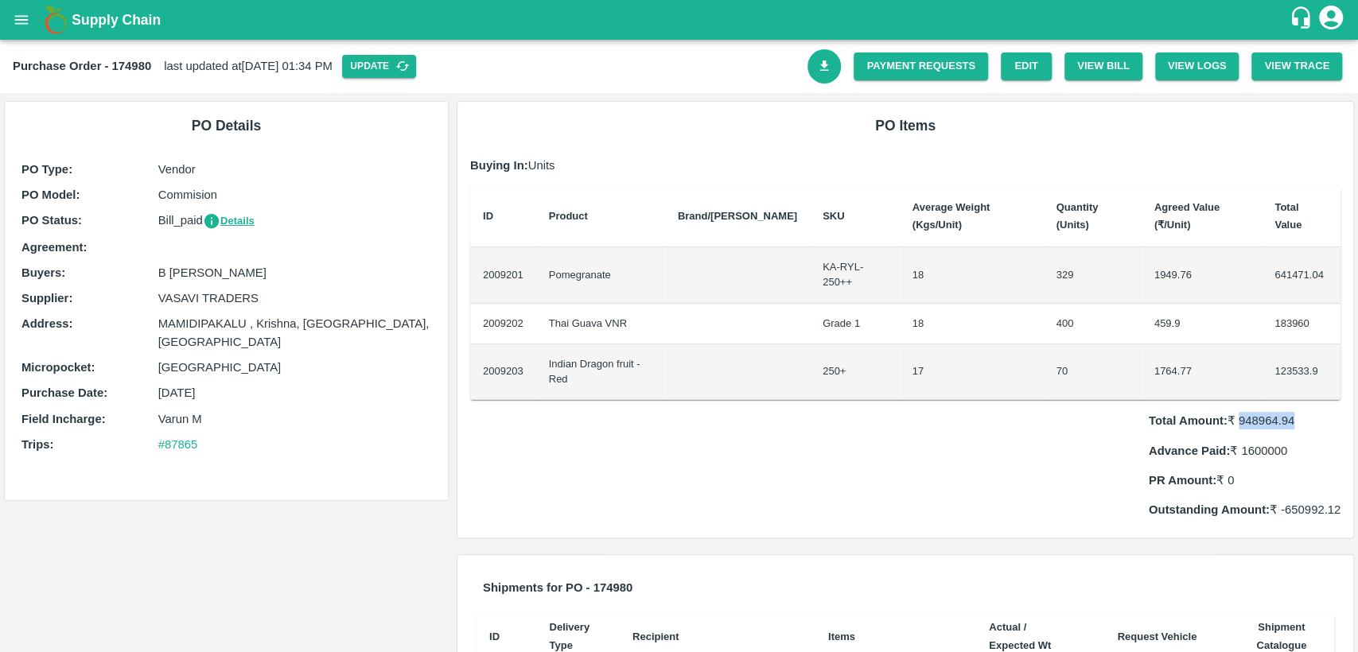
drag, startPoint x: 1237, startPoint y: 371, endPoint x: 1304, endPoint y: 371, distance: 66.8
click at [1304, 412] on p "Total Amount: ₹ 948964.94" at bounding box center [1245, 421] width 192 height 18
copy p "948964.94"
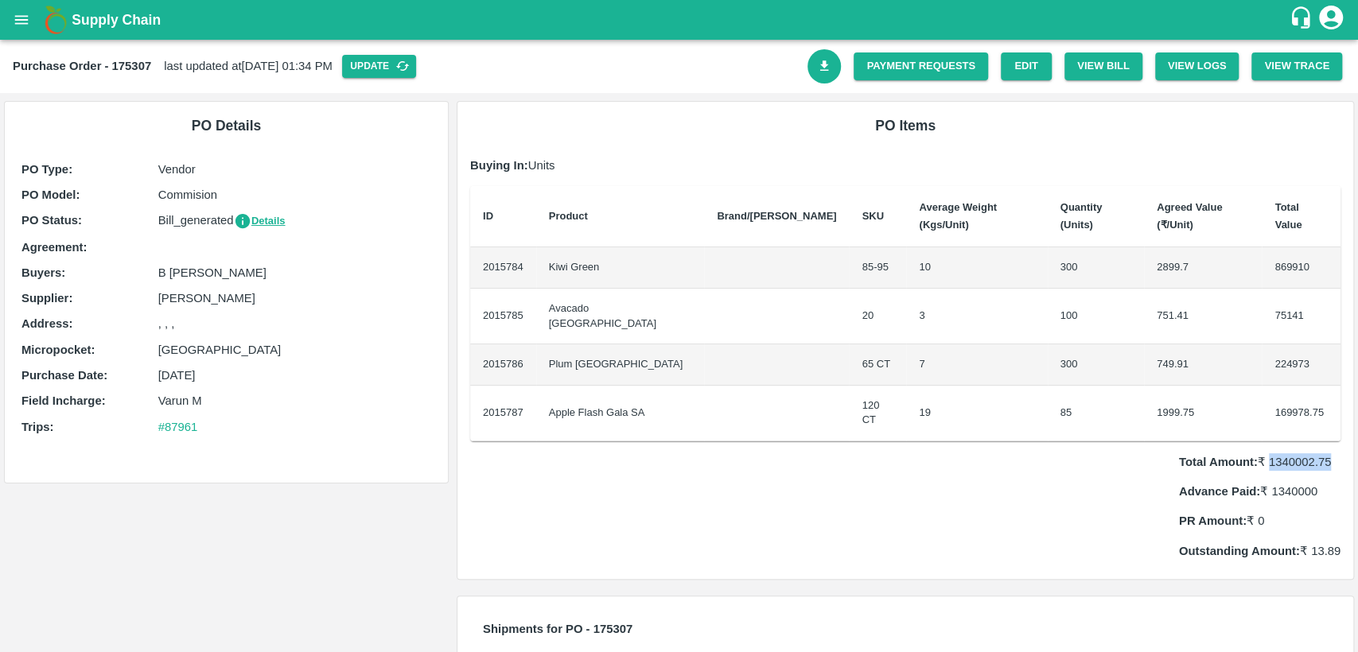
drag, startPoint x: 1268, startPoint y: 414, endPoint x: 1336, endPoint y: 414, distance: 67.6
click at [1336, 453] on p "Total Amount: ₹ 1340002.75" at bounding box center [1259, 462] width 161 height 18
copy p "1340002.75"
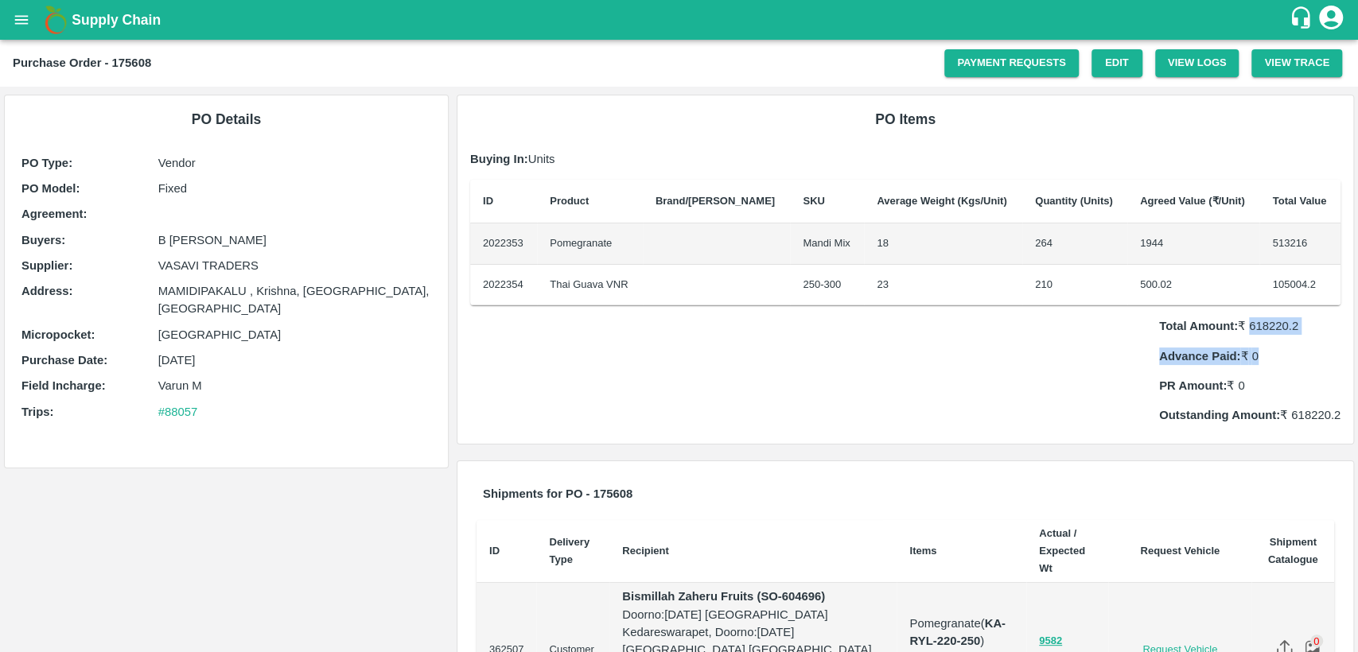
drag, startPoint x: 1244, startPoint y: 325, endPoint x: 1318, endPoint y: 336, distance: 74.7
click at [1318, 336] on div "Total Amount: ₹ 618220.2 Advance Paid: ₹ 0 PR Amount: ₹ 0 Outstanding Amount: ₹…" at bounding box center [1249, 364] width 181 height 119
click at [1292, 369] on div "Total Amount: ₹ 618220.2 Advance Paid: ₹ 0 PR Amount: ₹ 0 Outstanding Amount: ₹…" at bounding box center [1249, 364] width 181 height 119
drag, startPoint x: 1246, startPoint y: 328, endPoint x: 1313, endPoint y: 331, distance: 66.1
click at [1313, 331] on p "Total Amount: ₹ 618220.2" at bounding box center [1249, 326] width 181 height 18
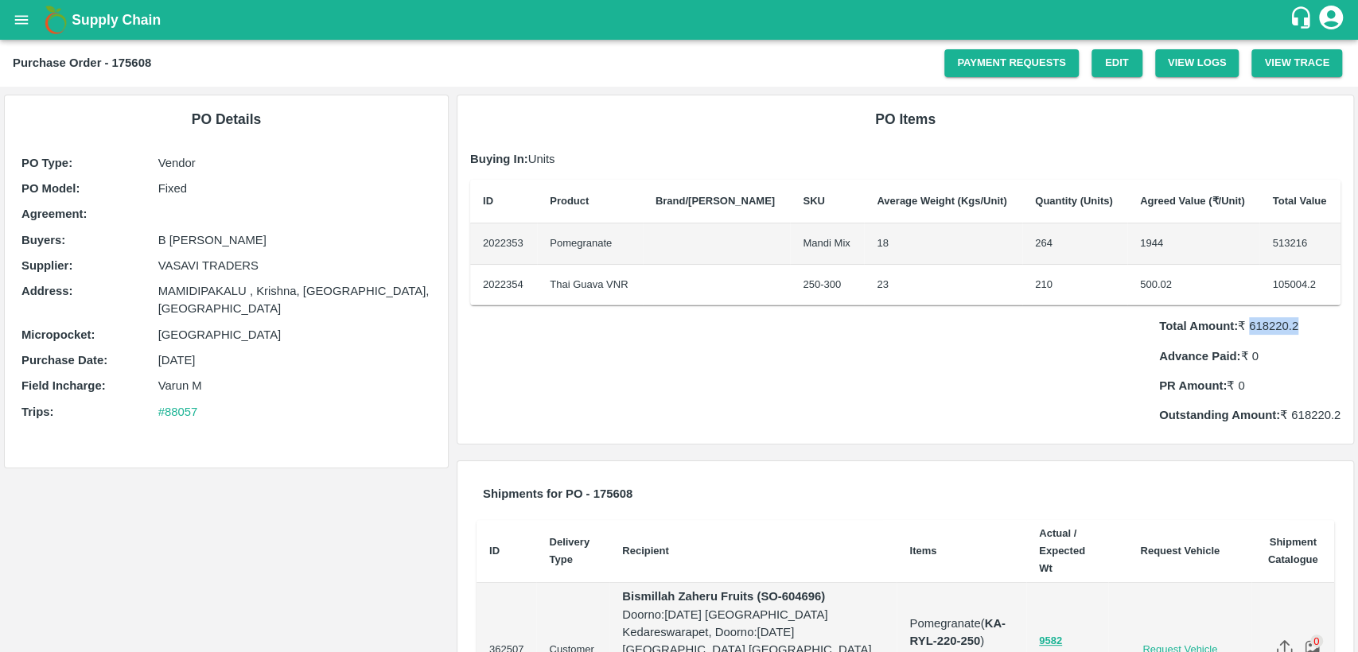
copy p "618220.2"
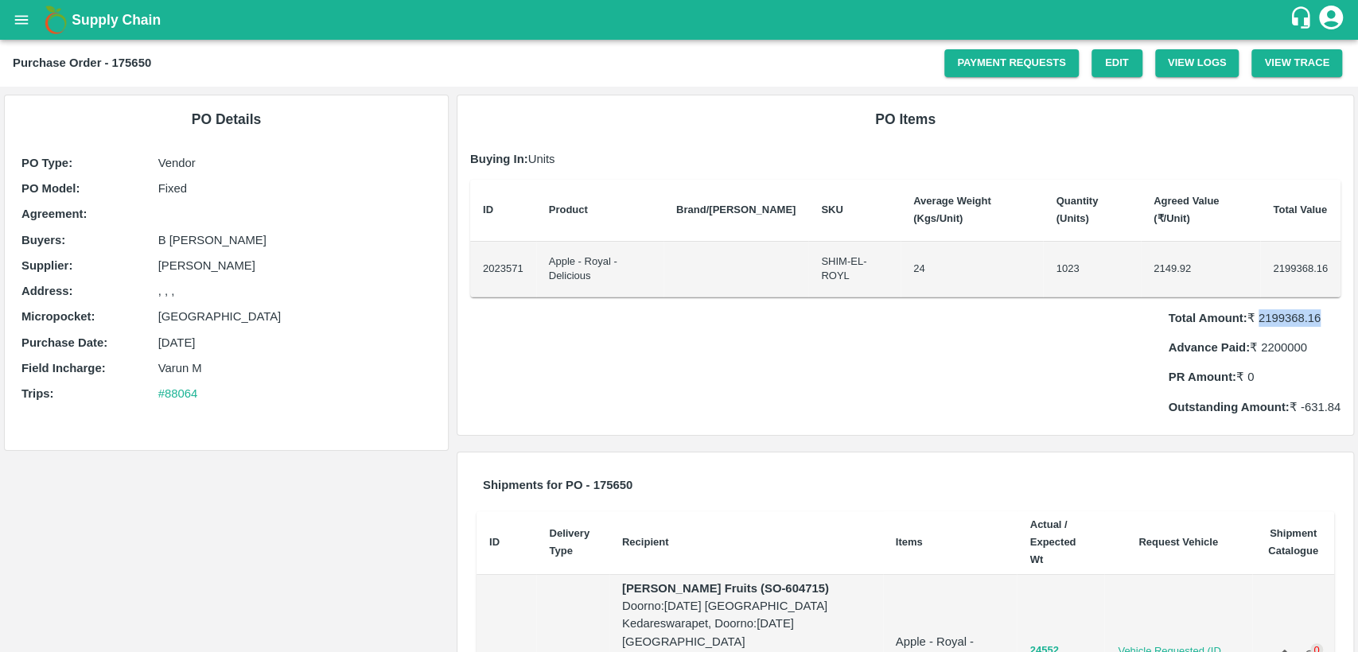
drag, startPoint x: 1254, startPoint y: 286, endPoint x: 1328, endPoint y: 289, distance: 74.8
click at [1328, 309] on p "Total Amount: ₹ 2199368.16" at bounding box center [1255, 318] width 172 height 18
copy p "2199368.16"
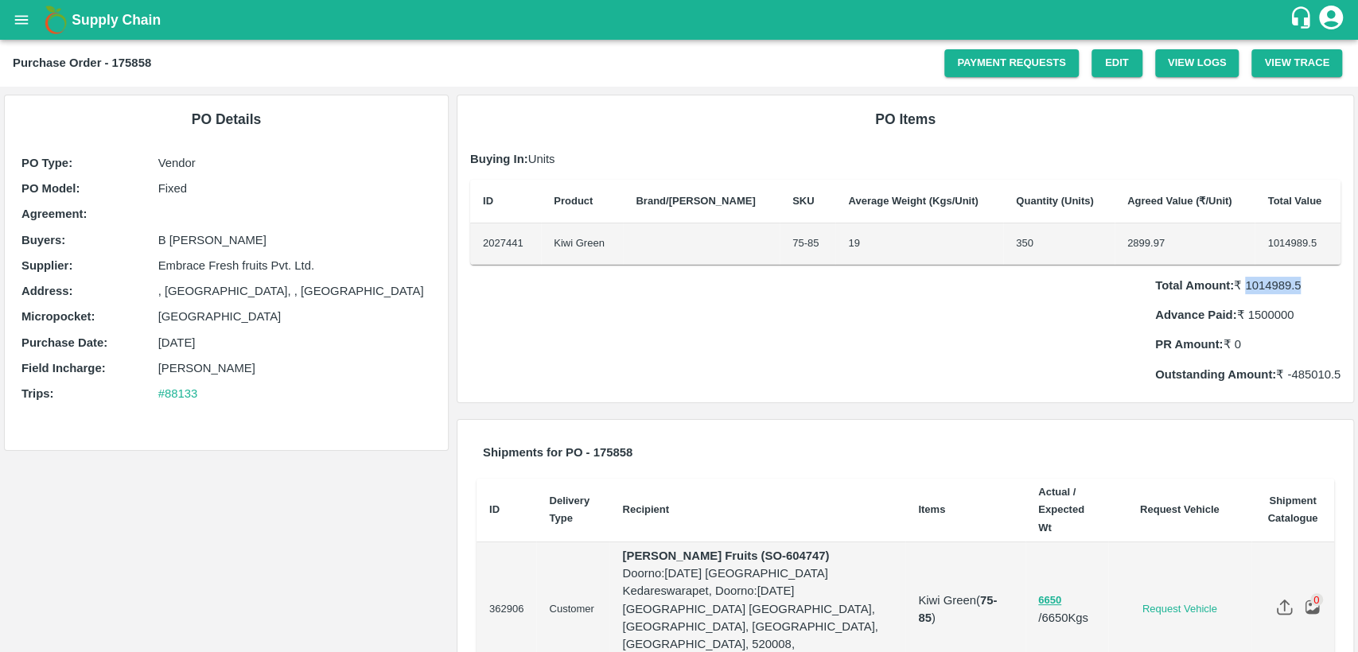
drag, startPoint x: 1245, startPoint y: 287, endPoint x: 1313, endPoint y: 290, distance: 67.7
click at [1313, 290] on p "Total Amount: ₹ 1014989.5" at bounding box center [1247, 286] width 185 height 18
copy p "1014989.5"
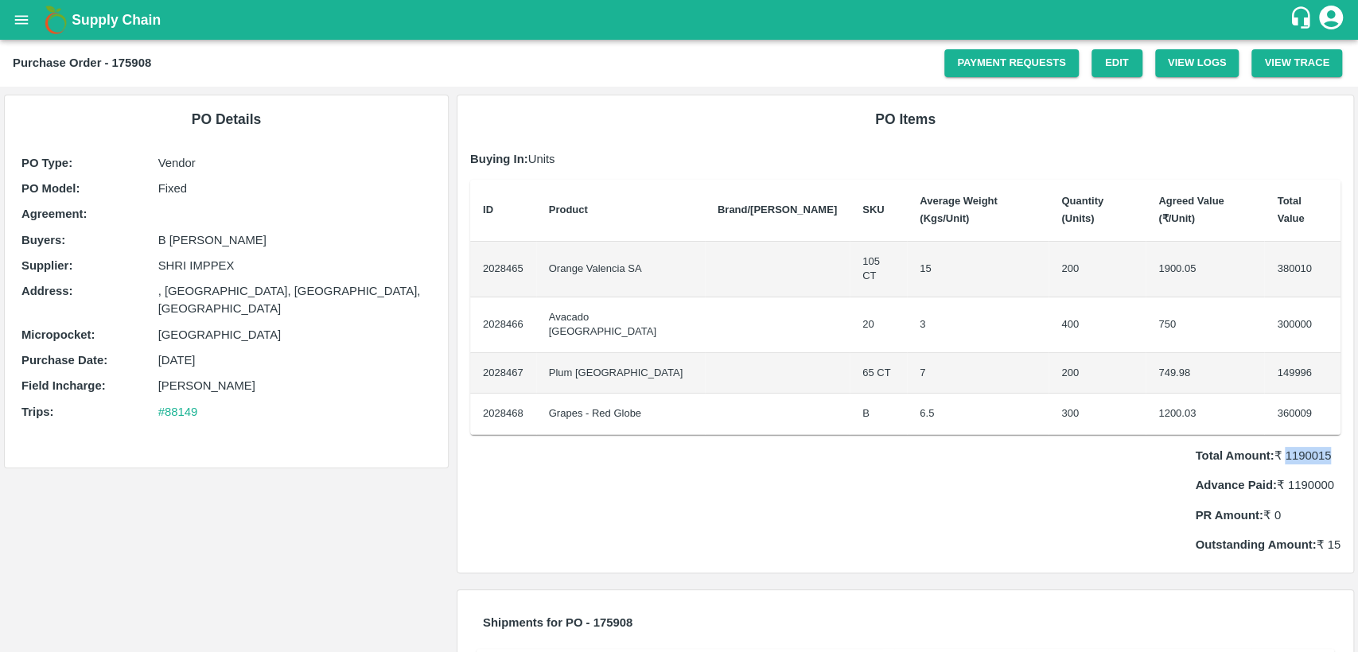
drag, startPoint x: 1281, startPoint y: 405, endPoint x: 1337, endPoint y: 409, distance: 56.6
click at [1337, 409] on div "PO Items Buying In: Units ID Product Brand/Marka SKU Average Weight (Kgs/Unit) …" at bounding box center [905, 333] width 896 height 477
copy p "1190015"
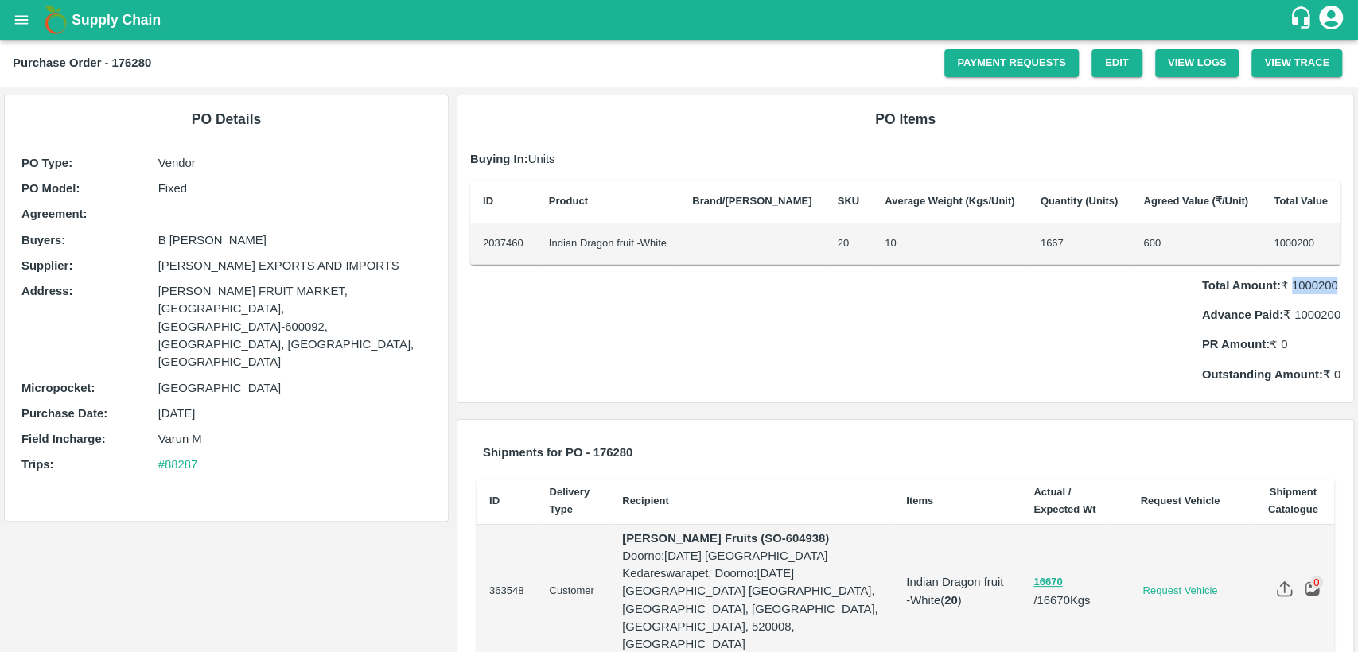
drag, startPoint x: 1289, startPoint y: 281, endPoint x: 1351, endPoint y: 282, distance: 62.1
click at [1351, 282] on div "PO Items Buying In: Units ID Product Brand/Marka SKU Average Weight (Kgs/Unit) …" at bounding box center [905, 249] width 905 height 309
copy p "1000200"
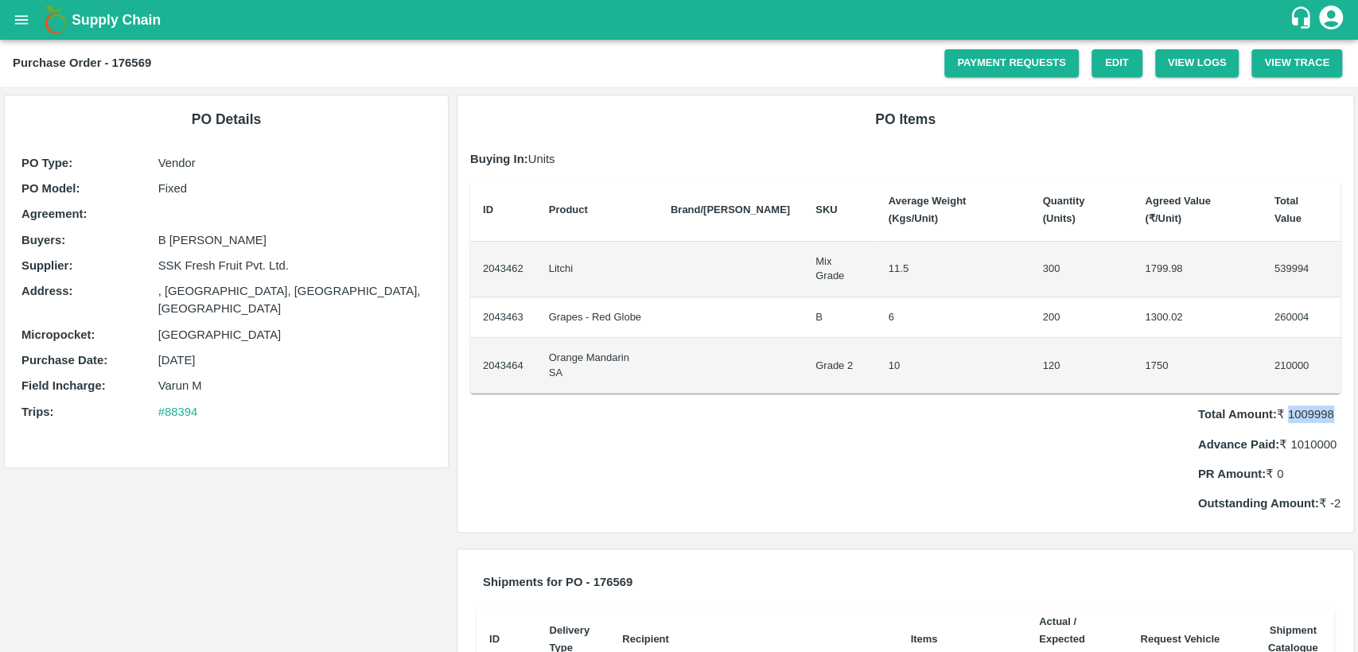
drag, startPoint x: 1287, startPoint y: 368, endPoint x: 1356, endPoint y: 364, distance: 69.3
click at [1356, 364] on div "Supply Chain Purchase Order - 176569 Payment Requests Edit View Logs View Trace…" at bounding box center [679, 326] width 1358 height 652
copy p "1009998"
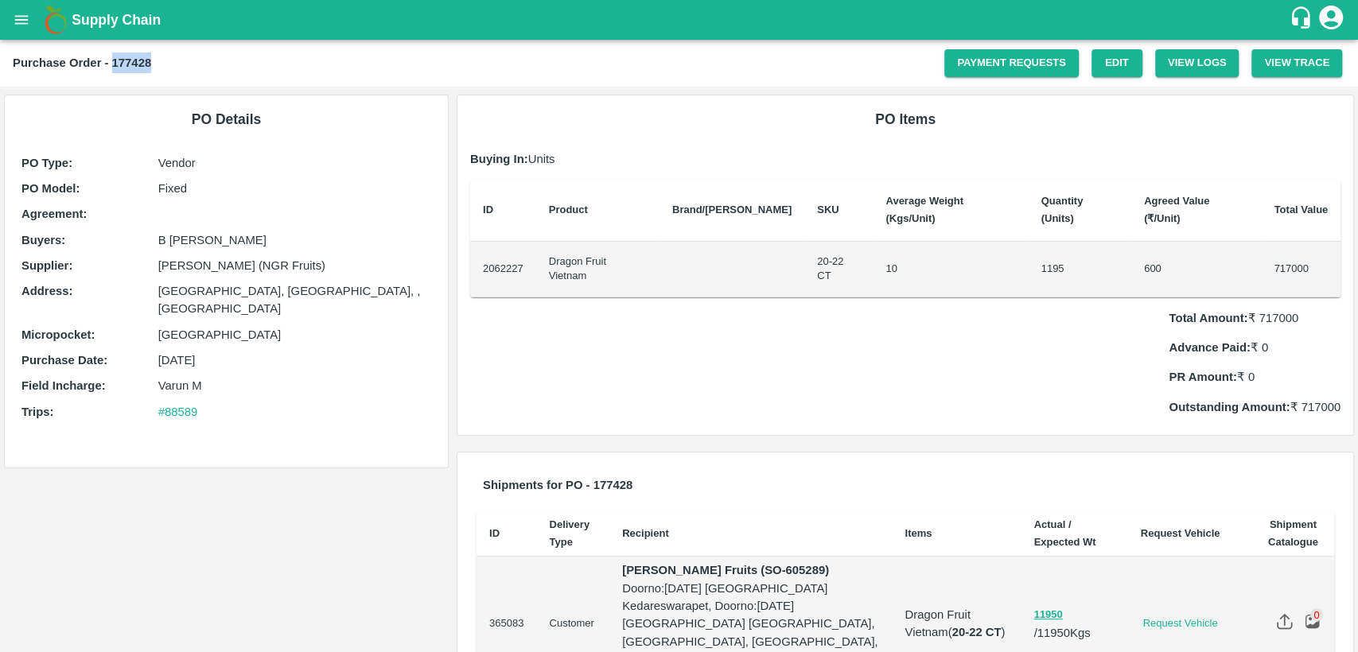
drag, startPoint x: 110, startPoint y: 63, endPoint x: 163, endPoint y: 57, distance: 53.6
click at [171, 56] on div "Purchase Order - 177428" at bounding box center [478, 63] width 931 height 21
copy b "177428"
drag, startPoint x: 1255, startPoint y: 282, endPoint x: 1313, endPoint y: 284, distance: 57.3
click at [1313, 309] on p "Total Amount: ₹ 717000" at bounding box center [1255, 318] width 172 height 18
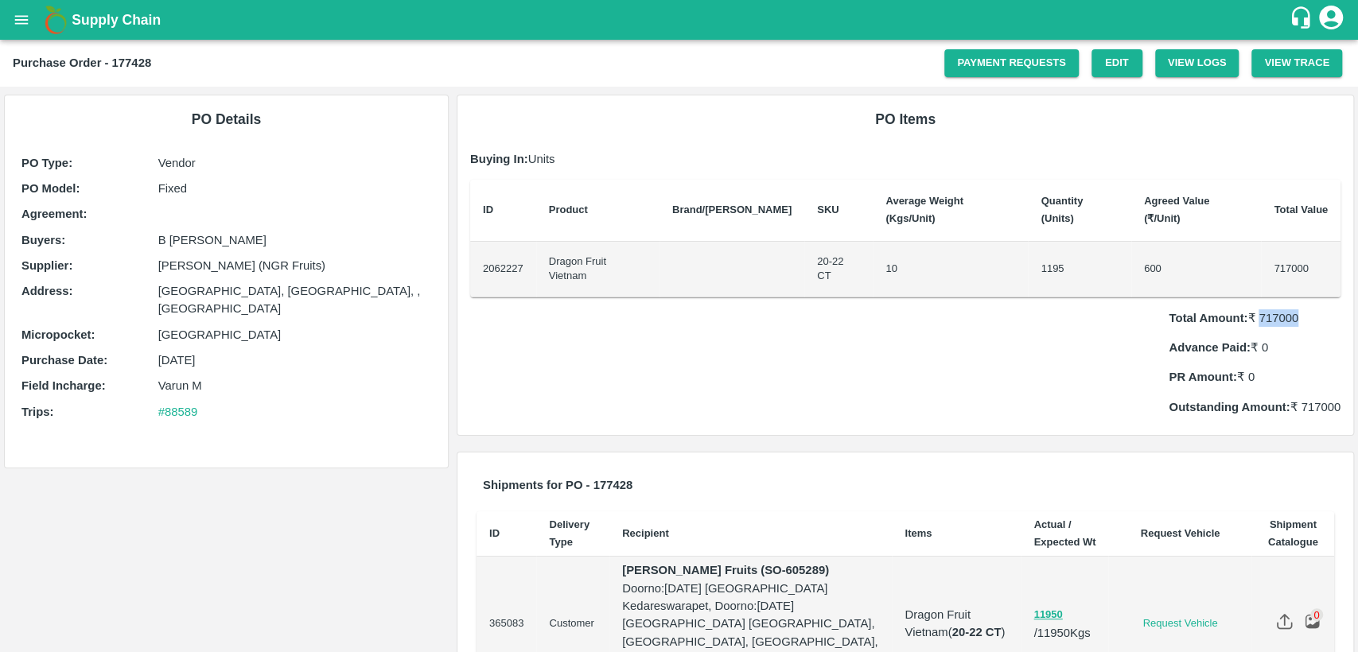
copy p "717000"
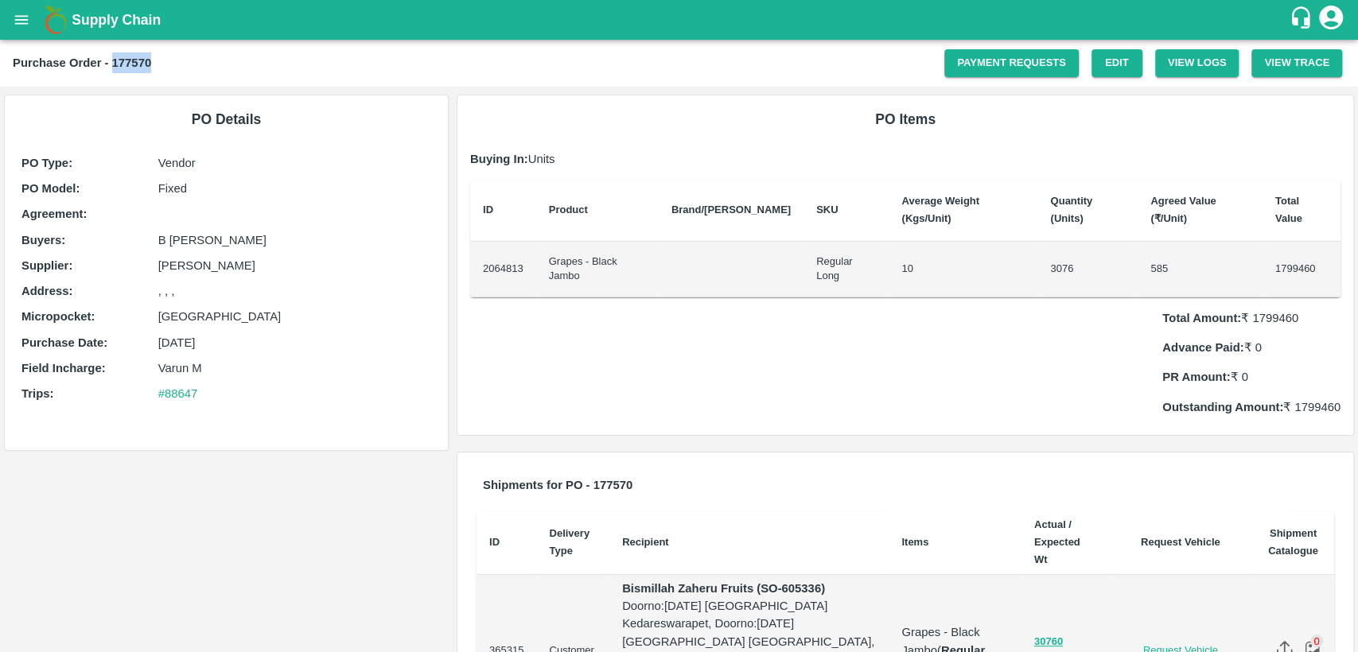
drag, startPoint x: 111, startPoint y: 64, endPoint x: 165, endPoint y: 60, distance: 53.4
click at [165, 60] on div "Purchase Order - 177570" at bounding box center [478, 63] width 931 height 21
copy b "177570"
drag, startPoint x: 1248, startPoint y: 285, endPoint x: 1310, endPoint y: 286, distance: 62.1
click at [1310, 309] on p "Total Amount: ₹ 1799460" at bounding box center [1251, 318] width 178 height 18
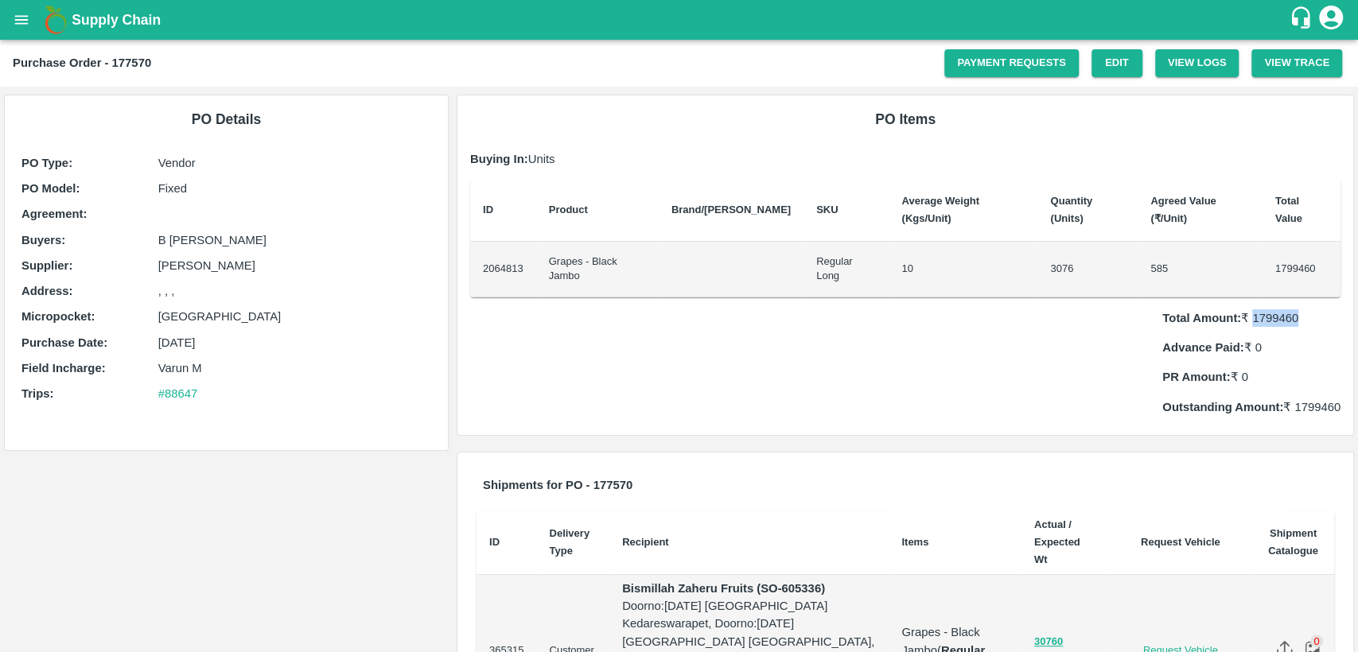
copy p "1799460"
drag, startPoint x: 550, startPoint y: 242, endPoint x: 657, endPoint y: 230, distance: 107.3
click at [657, 242] on td "Grapes - Black Jambo" at bounding box center [597, 270] width 123 height 56
copy td "Grapes - Black Jambo"
drag, startPoint x: 151, startPoint y: 266, endPoint x: 284, endPoint y: 258, distance: 133.1
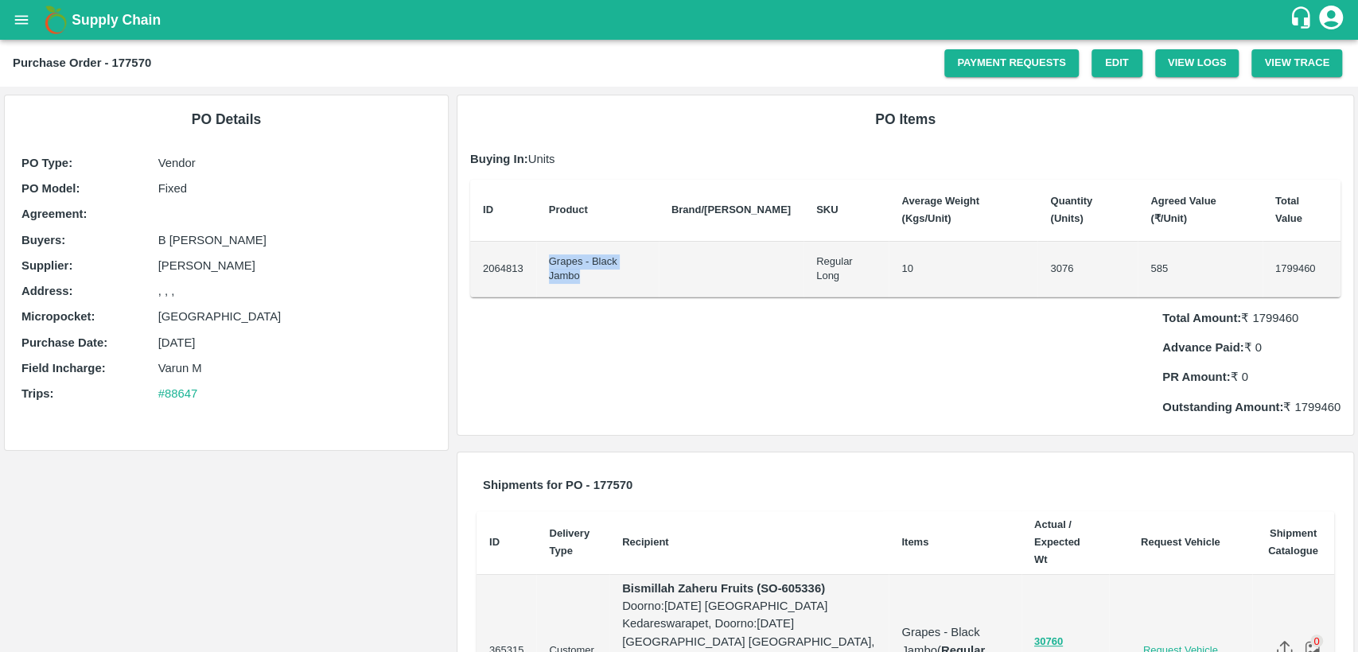
click at [284, 258] on div "Supplier : [PERSON_NAME]" at bounding box center [226, 266] width 410 height 18
copy div "[PERSON_NAME]"
drag, startPoint x: 782, startPoint y: 551, endPoint x: 823, endPoint y: 551, distance: 41.4
click at [823, 582] on strong "Bismillah Zaheru Fruits (SO-605336)" at bounding box center [723, 588] width 203 height 13
copy strong "605336"
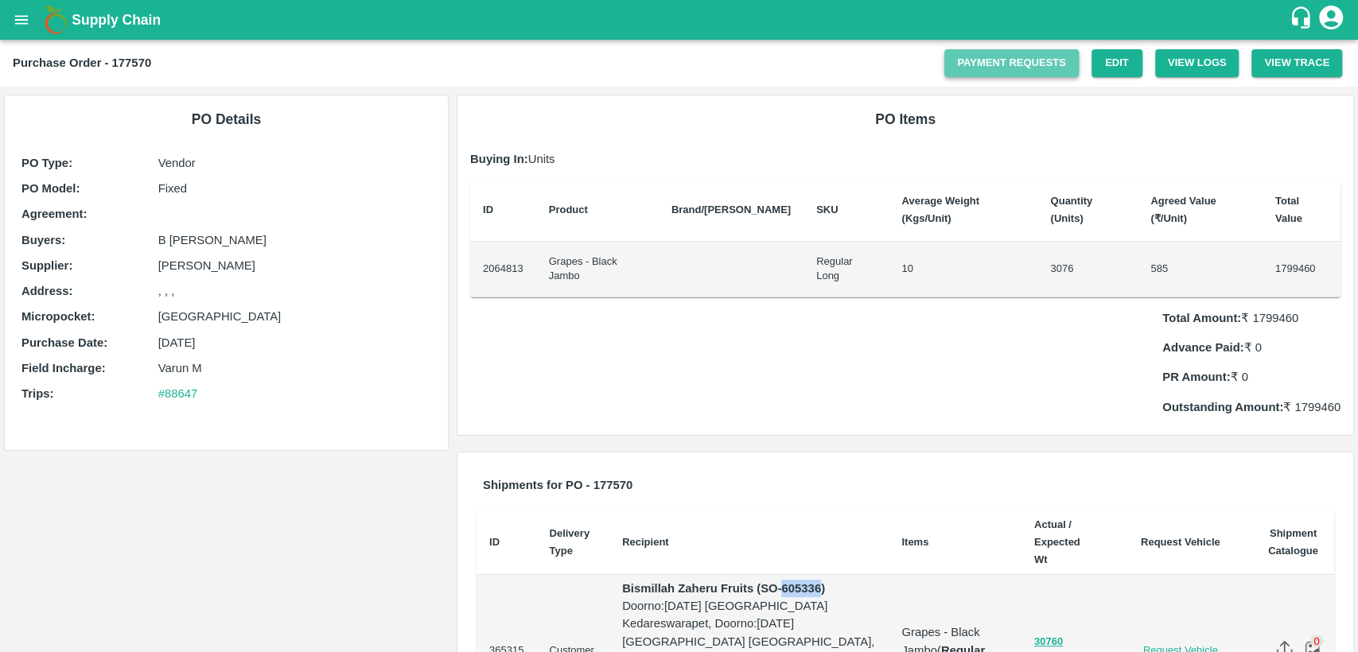
click at [1016, 56] on link "Payment Requests" at bounding box center [1011, 63] width 134 height 28
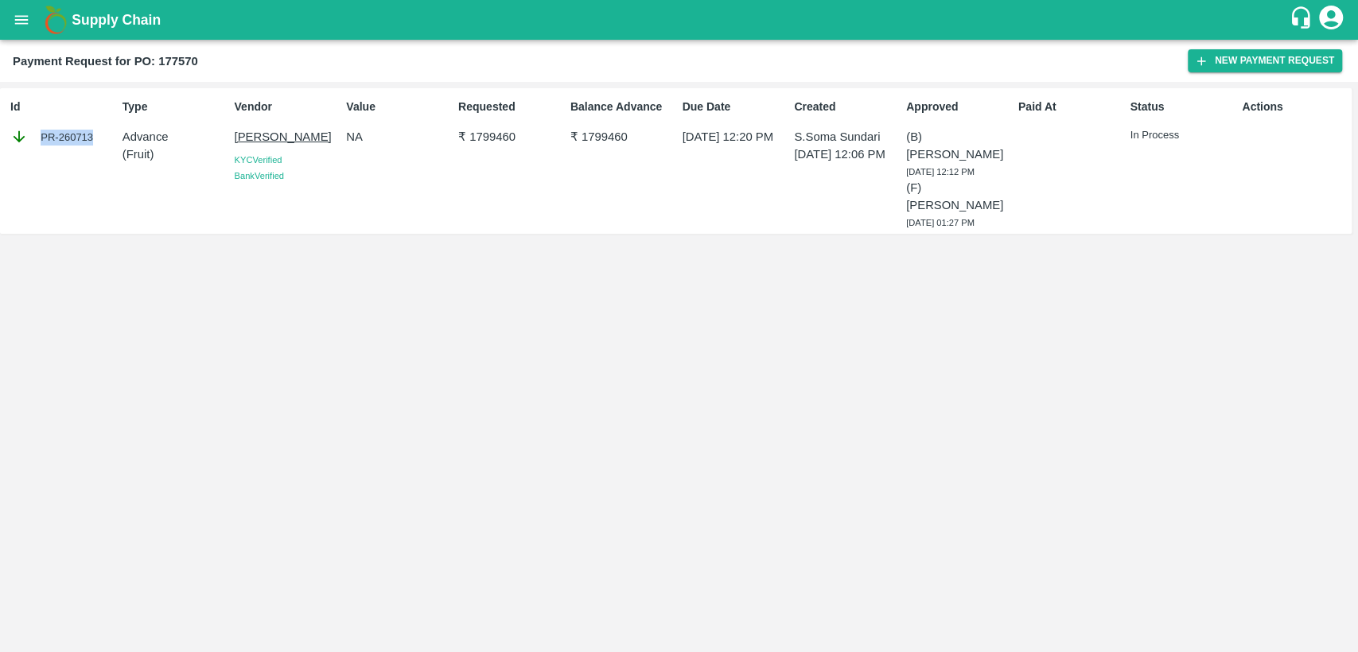
drag, startPoint x: 99, startPoint y: 134, endPoint x: 90, endPoint y: 133, distance: 9.7
click at [90, 133] on div "PR-260713" at bounding box center [63, 137] width 106 height 18
copy div "PR-260713"
drag, startPoint x: 470, startPoint y: 134, endPoint x: 536, endPoint y: 133, distance: 66.0
click at [536, 133] on p "₹ 1799460" at bounding box center [511, 137] width 106 height 18
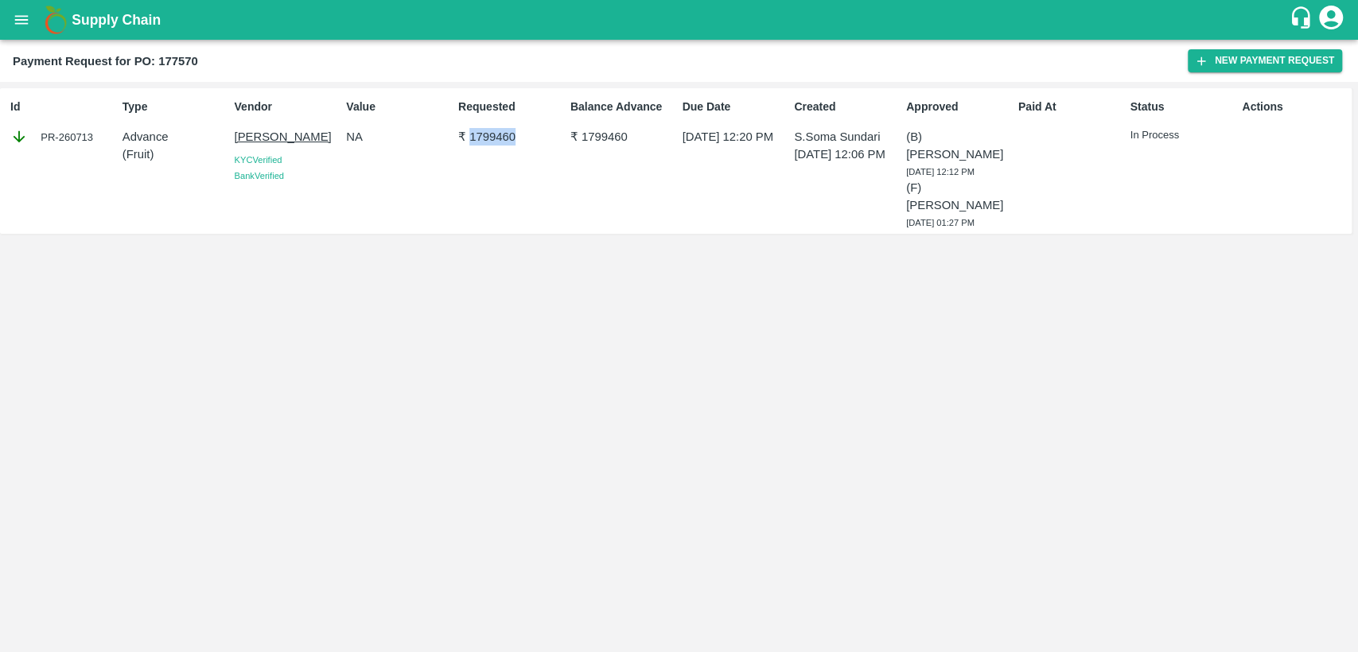
copy p "1799460"
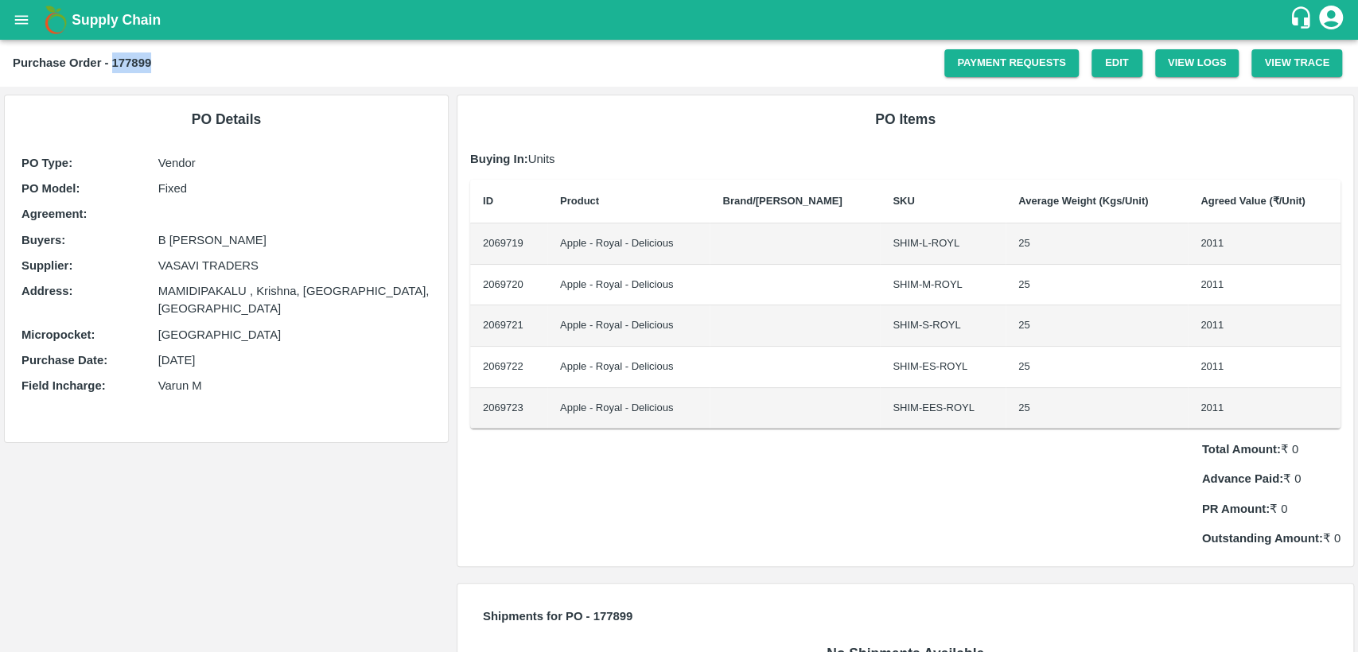
drag, startPoint x: 113, startPoint y: 62, endPoint x: 177, endPoint y: 52, distance: 65.3
click at [177, 52] on div "Purchase Order - 177899 Payment Requests Edit View Logs View Trace" at bounding box center [679, 63] width 1358 height 47
copy b "177899"
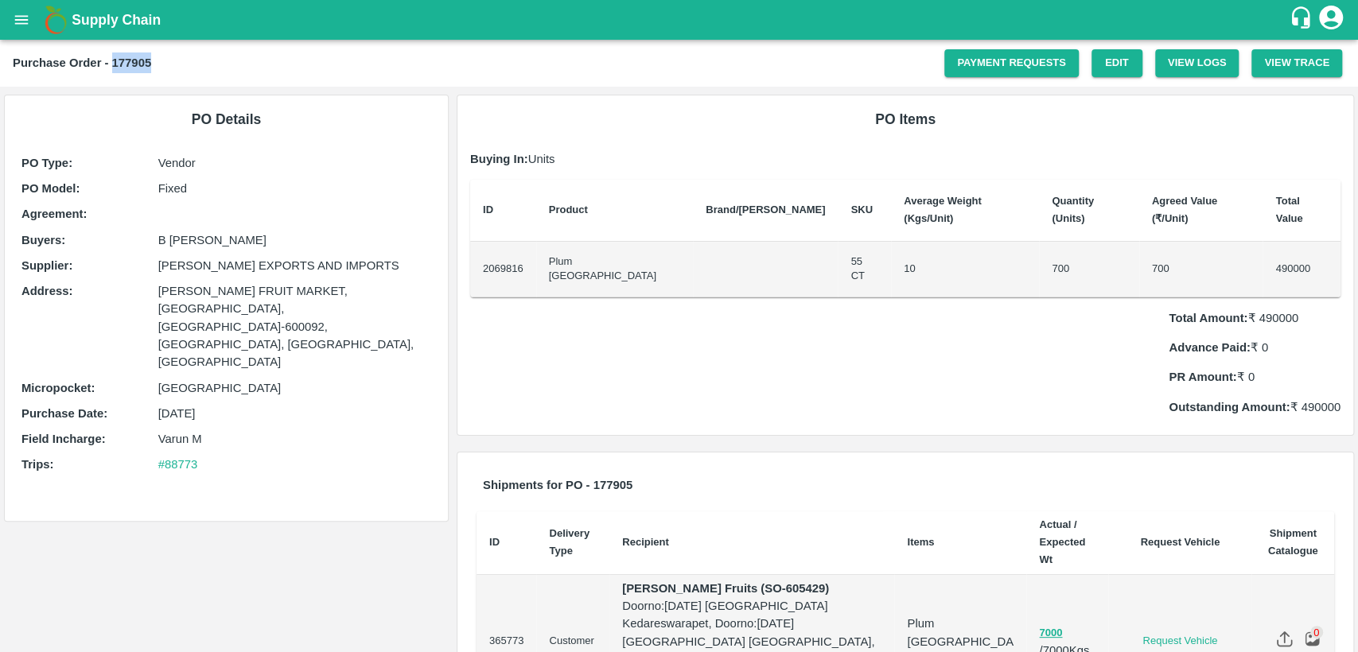
drag, startPoint x: 114, startPoint y: 59, endPoint x: 158, endPoint y: 50, distance: 45.4
click at [158, 50] on div "Purchase Order - 177905 Payment Requests Edit View Logs View Trace" at bounding box center [679, 63] width 1358 height 47
copy b "177905"
drag, startPoint x: 1258, startPoint y: 285, endPoint x: 1332, endPoint y: 277, distance: 74.4
click at [1332, 309] on p "Total Amount: ₹ 490000" at bounding box center [1255, 318] width 172 height 18
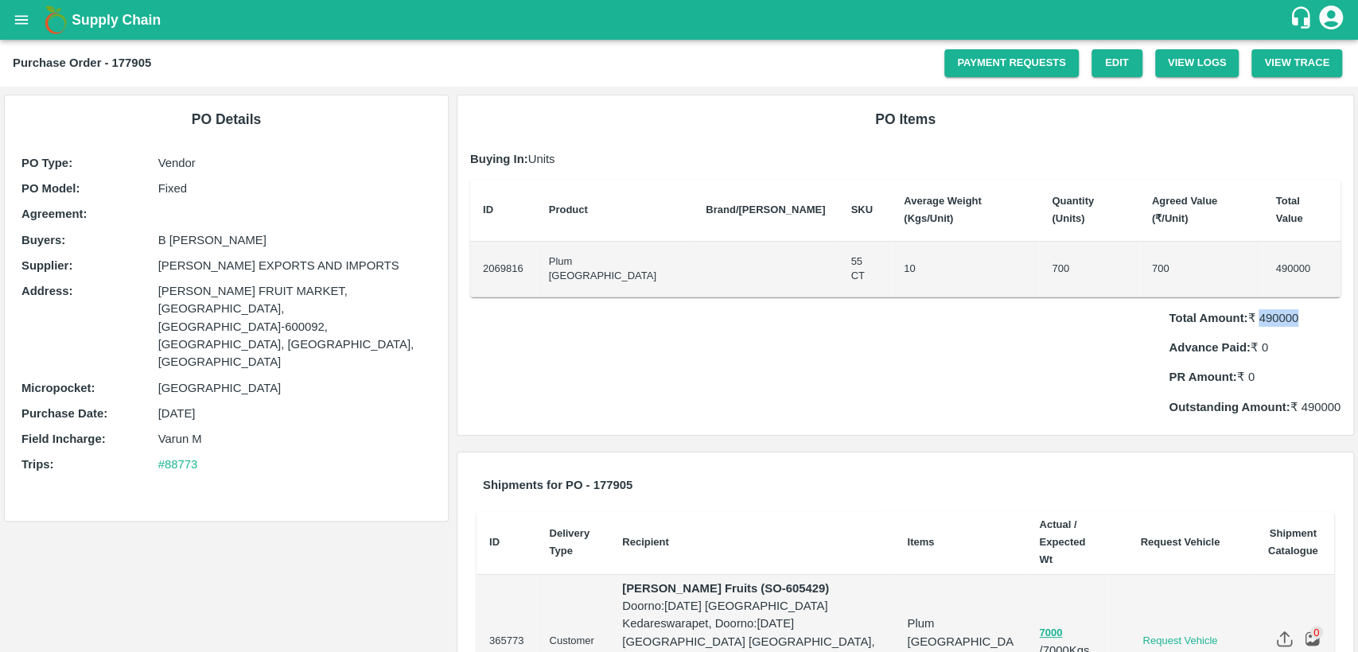
copy p "490000"
drag, startPoint x: 559, startPoint y: 245, endPoint x: 615, endPoint y: 241, distance: 55.8
click at [615, 242] on td "Plum China" at bounding box center [615, 270] width 158 height 56
copy td "Plum China"
drag, startPoint x: 157, startPoint y: 257, endPoint x: 352, endPoint y: 263, distance: 195.0
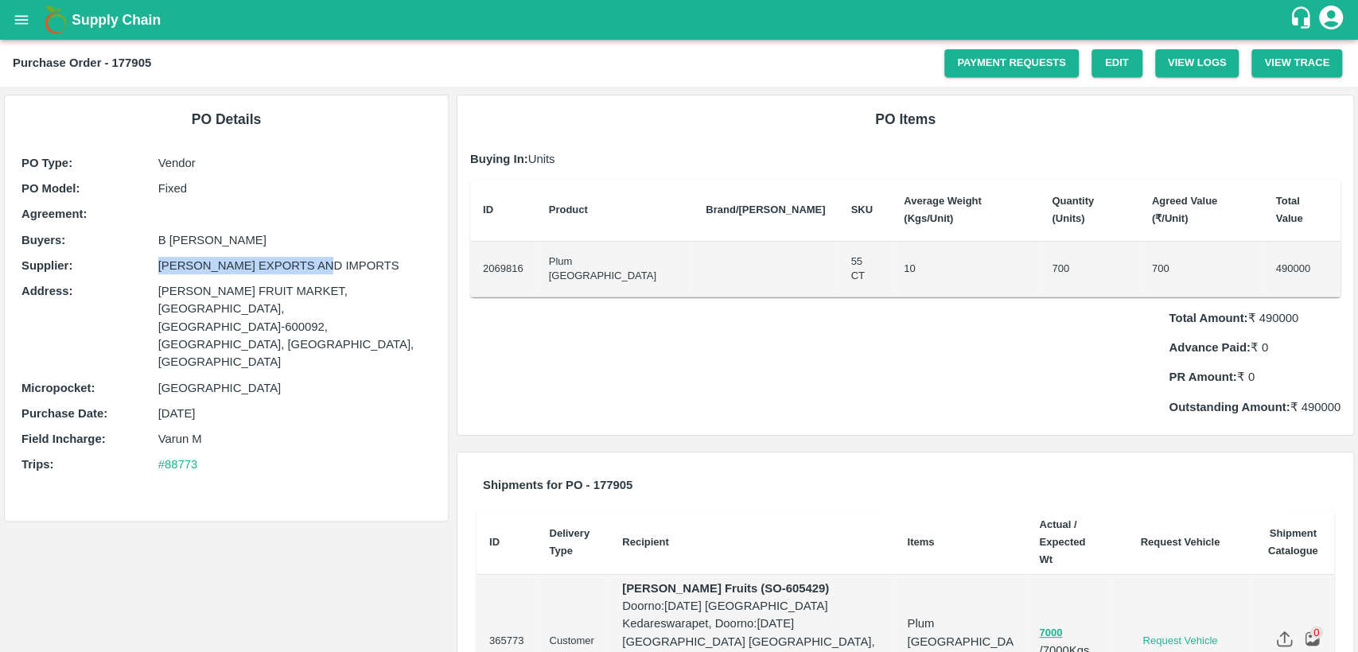
click at [352, 263] on p "ARUL EXPORTS AND IMPORTS" at bounding box center [294, 266] width 273 height 18
copy p "ARUL EXPORTS AND IMPORTS"
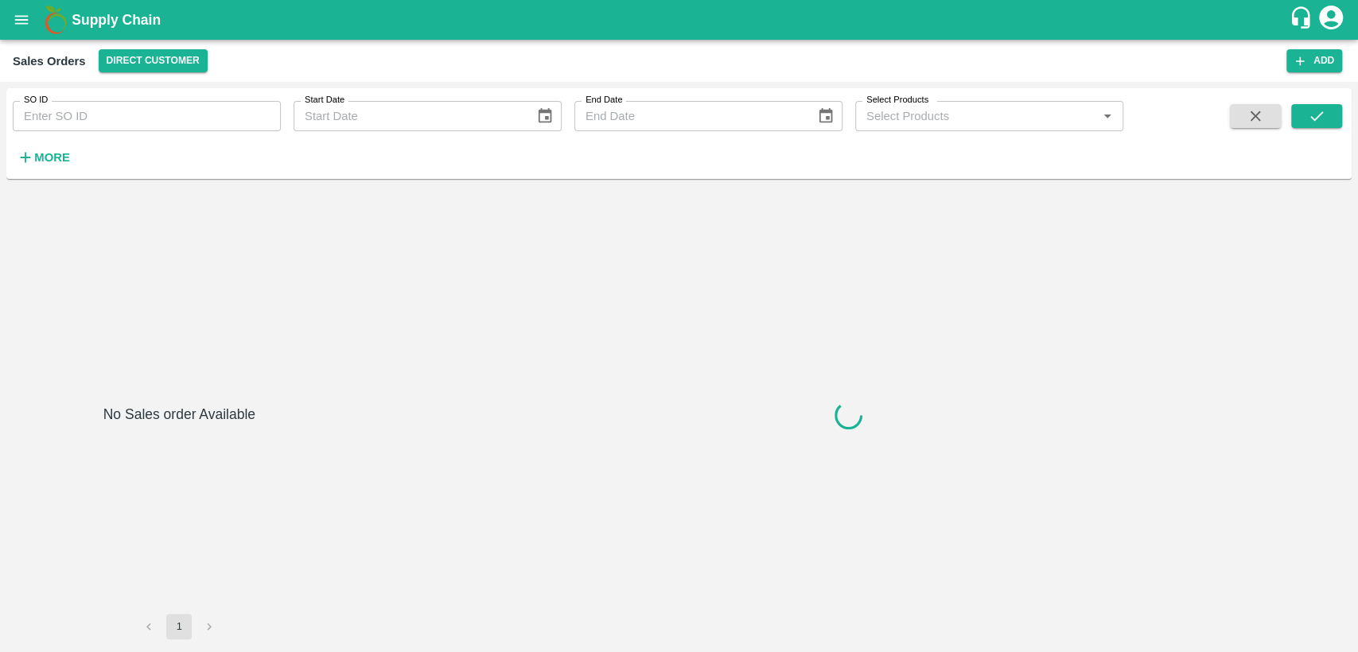
type input "605415"
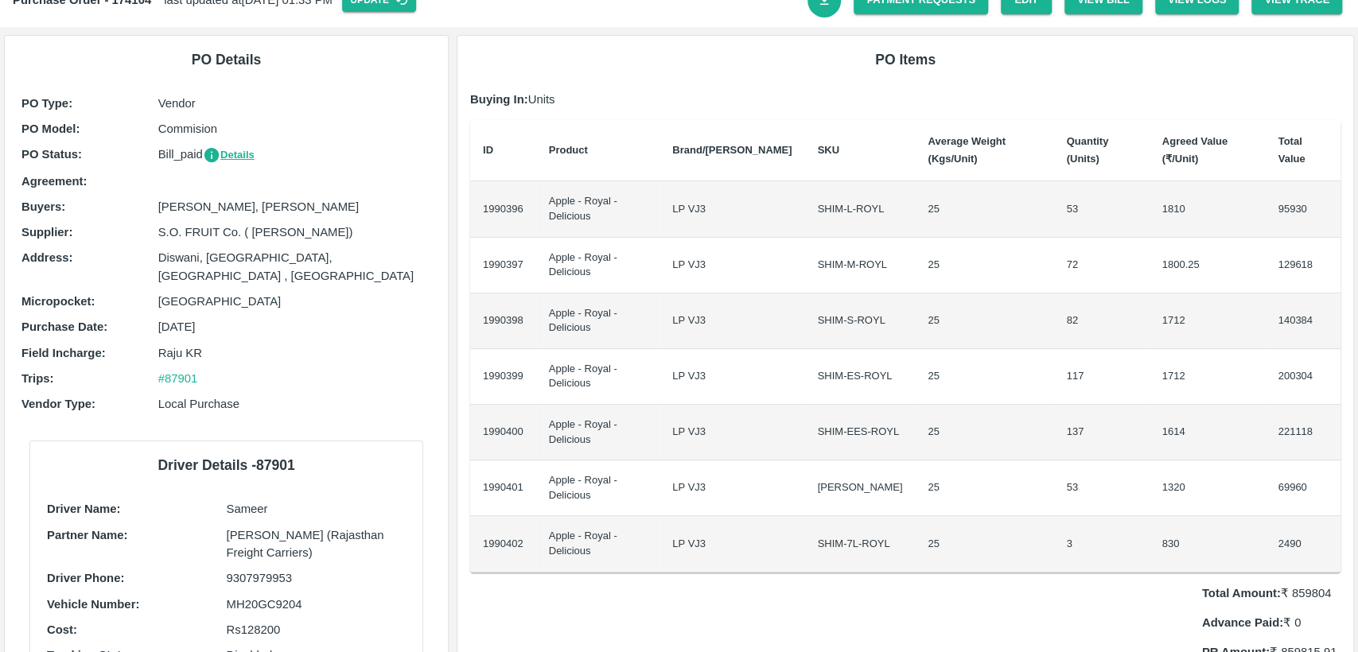
scroll to position [68, 0]
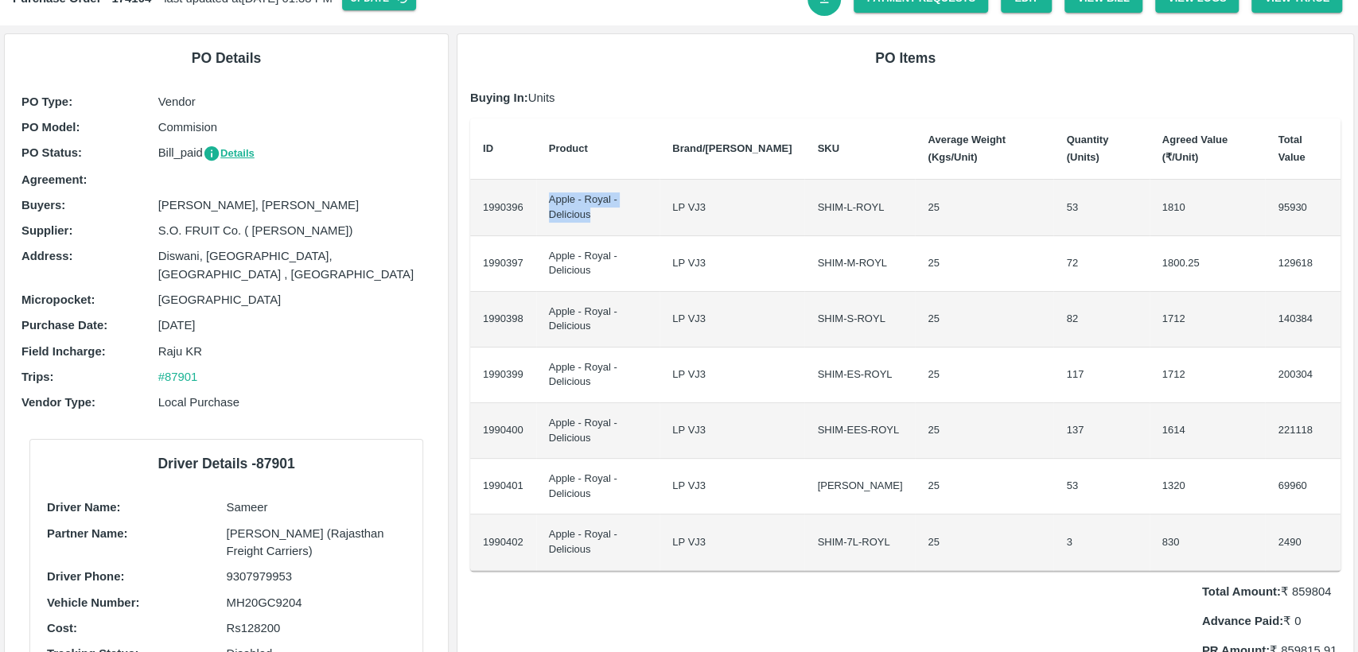
drag, startPoint x: 546, startPoint y: 196, endPoint x: 614, endPoint y: 216, distance: 71.2
click at [614, 216] on td "Apple - Royal - Delicious" at bounding box center [598, 208] width 124 height 56
copy td "Apple - Royal - Delicious"
drag, startPoint x: 1289, startPoint y: 587, endPoint x: 1346, endPoint y: 589, distance: 56.5
click at [1346, 589] on div "PO Items Buying In: Units ID Product Brand/Marka SKU Average Weight (Kgs/Unit) …" at bounding box center [905, 371] width 896 height 675
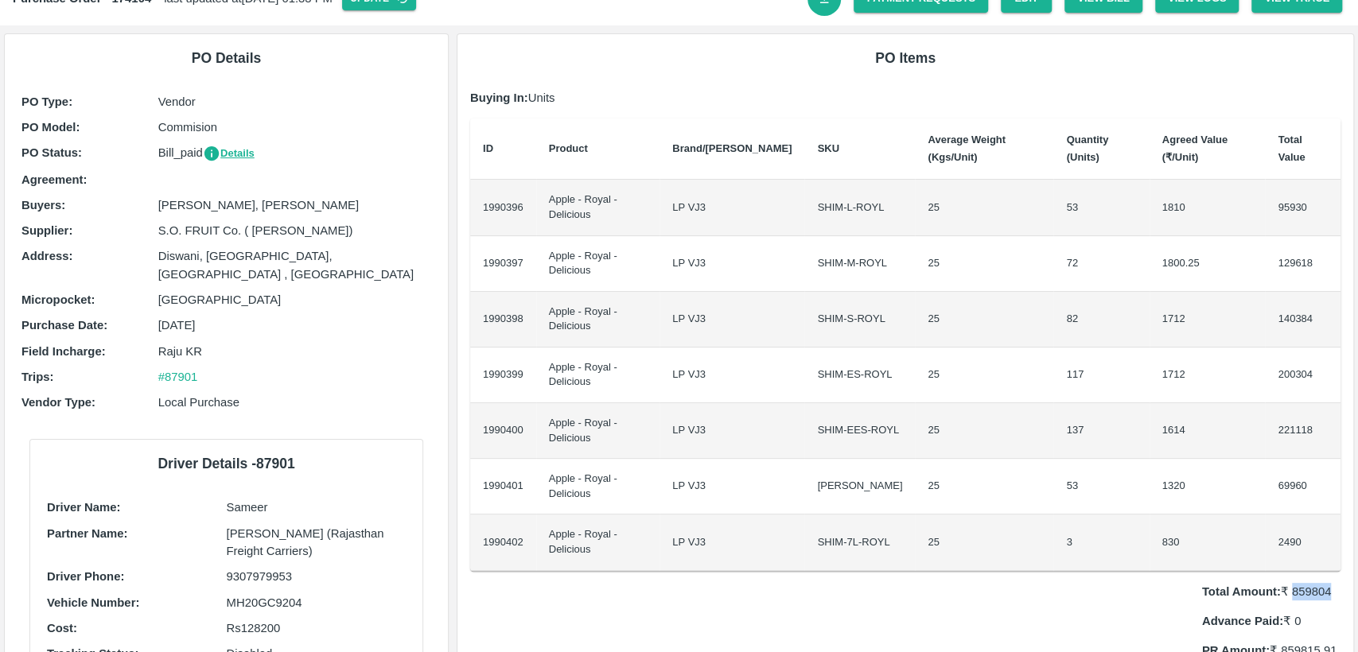
copy p "859804"
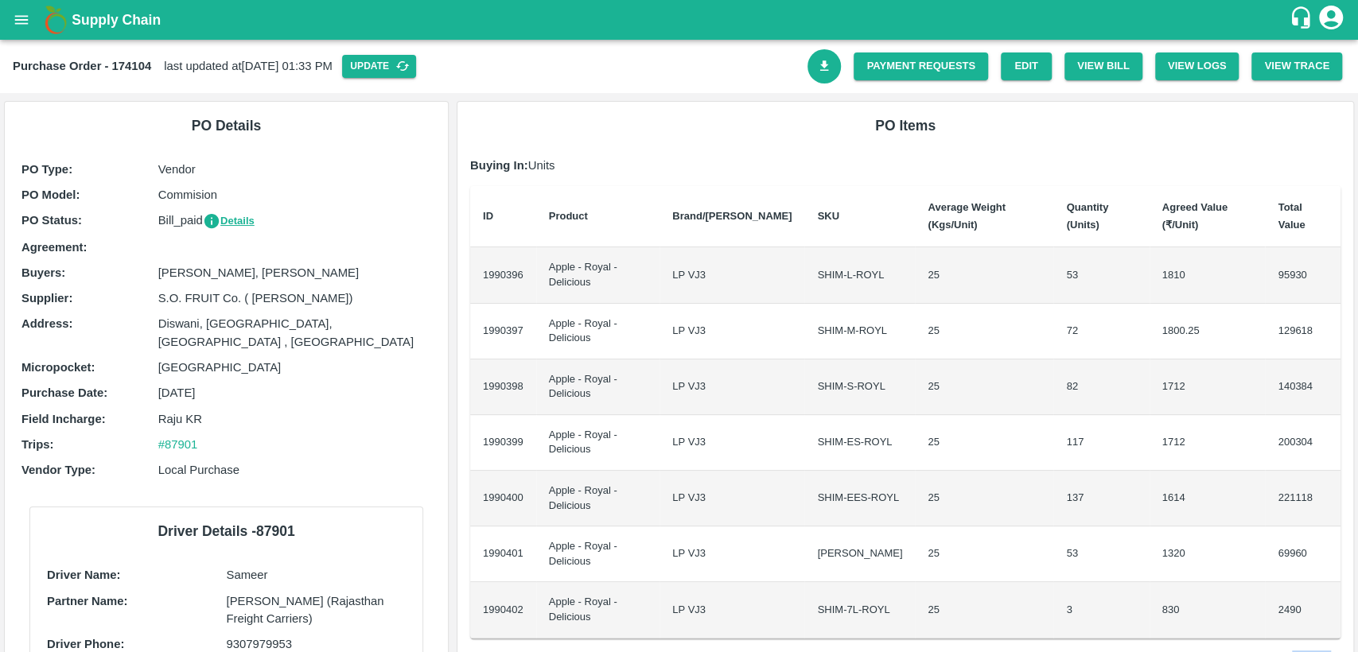
scroll to position [0, 0]
click at [897, 66] on link "Payment Requests" at bounding box center [921, 67] width 134 height 28
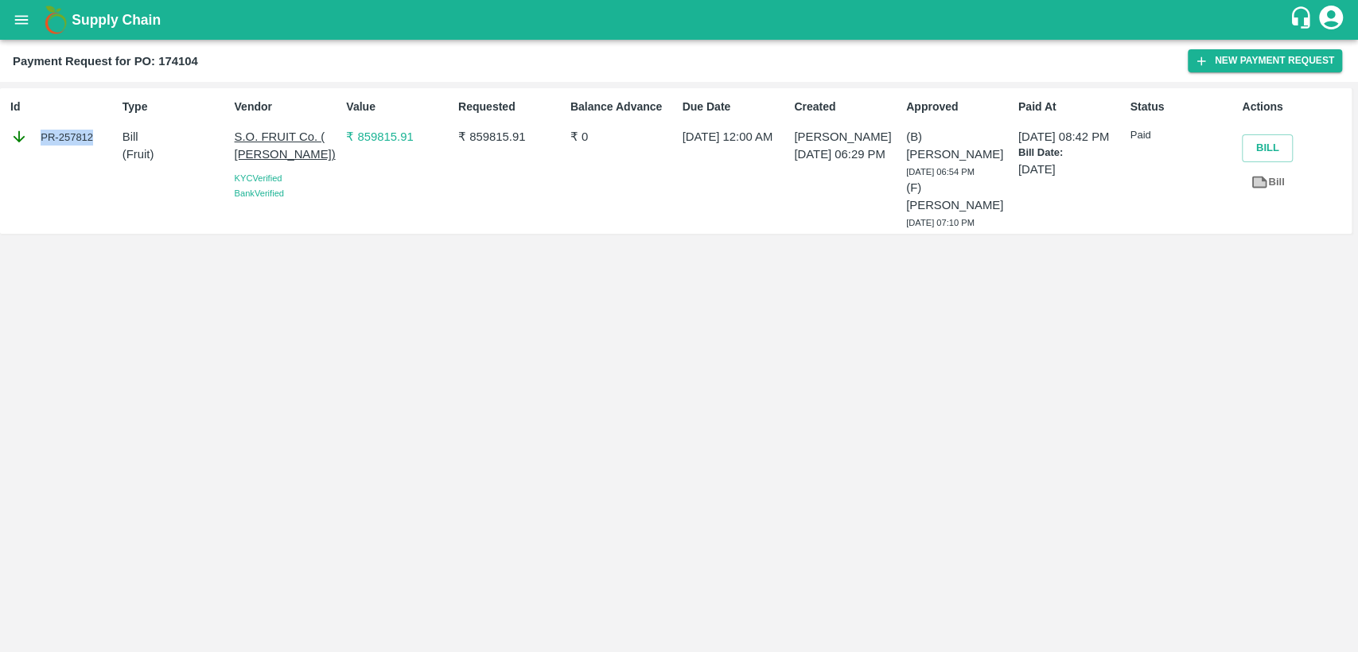
click at [91, 138] on div "PR-257812" at bounding box center [63, 137] width 106 height 18
copy div "PR-257812"
drag, startPoint x: 469, startPoint y: 138, endPoint x: 528, endPoint y: 137, distance: 58.9
click at [528, 137] on p "₹ 859815.91" at bounding box center [511, 137] width 106 height 18
copy p "859815.91"
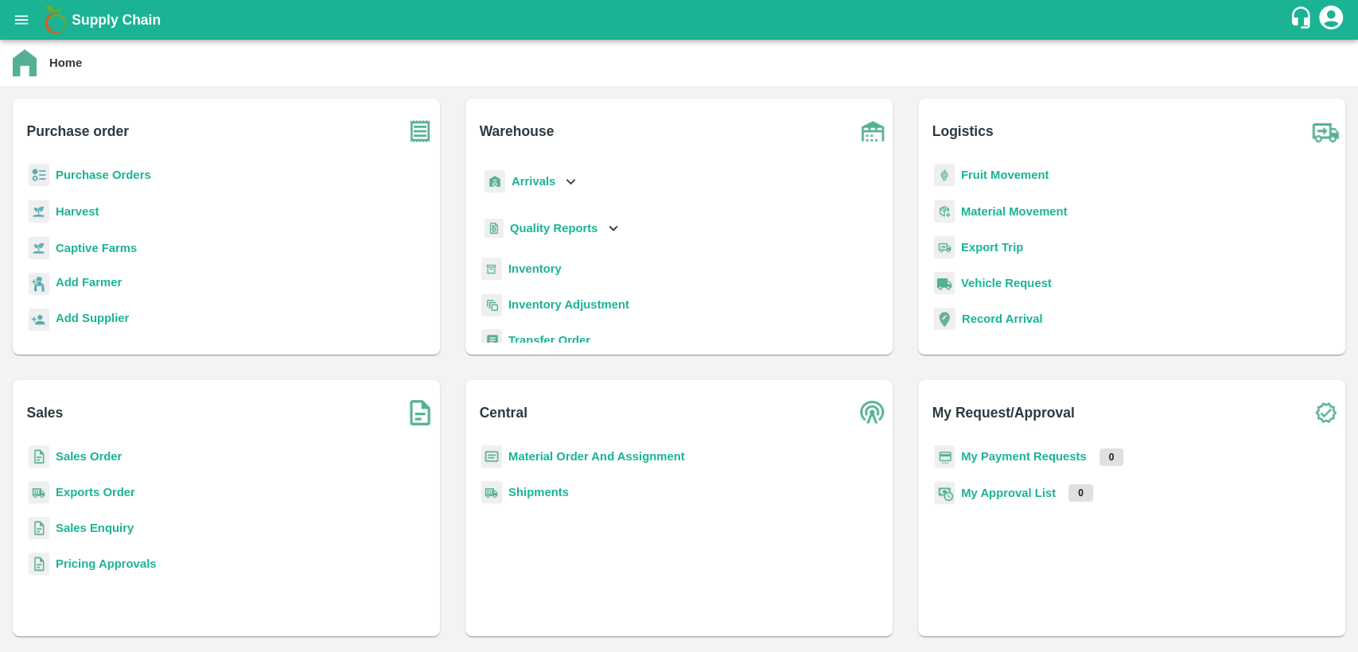
click at [129, 173] on b "Purchase Orders" at bounding box center [103, 175] width 95 height 13
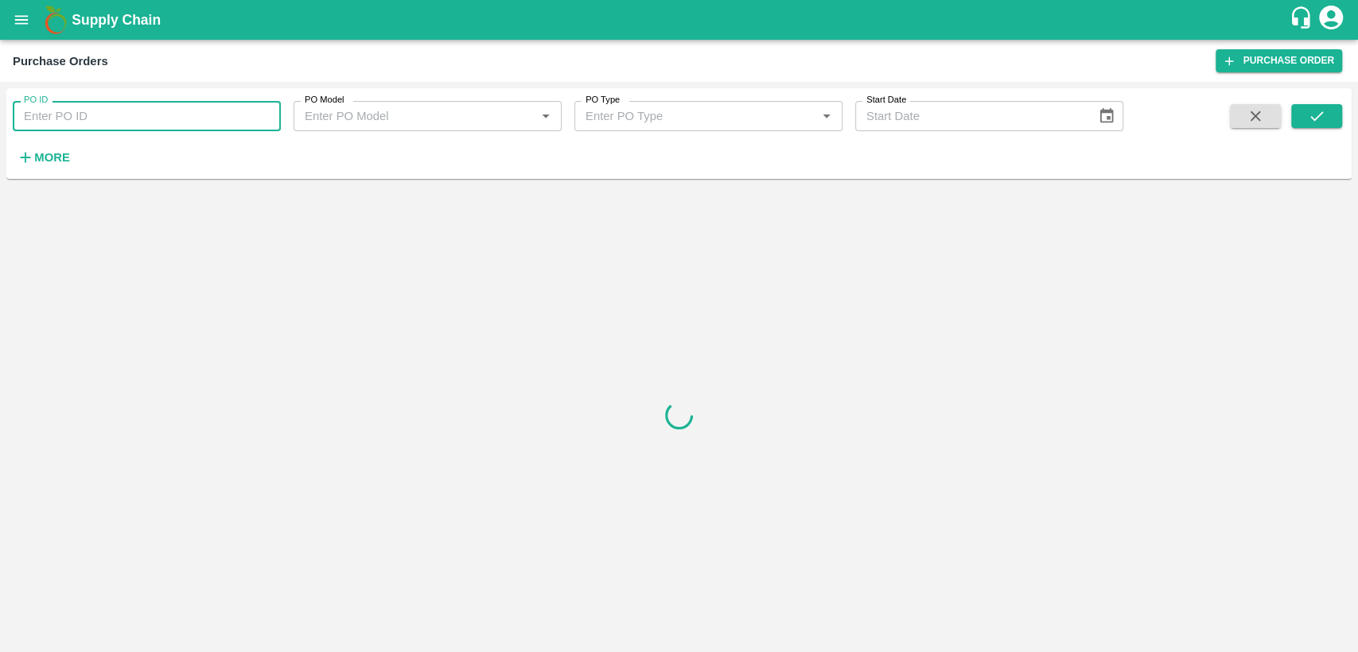
paste input "604512"
click at [99, 114] on input "PO ID" at bounding box center [147, 116] width 268 height 30
type input "604512"
click at [1332, 104] on button "submit" at bounding box center [1316, 116] width 51 height 24
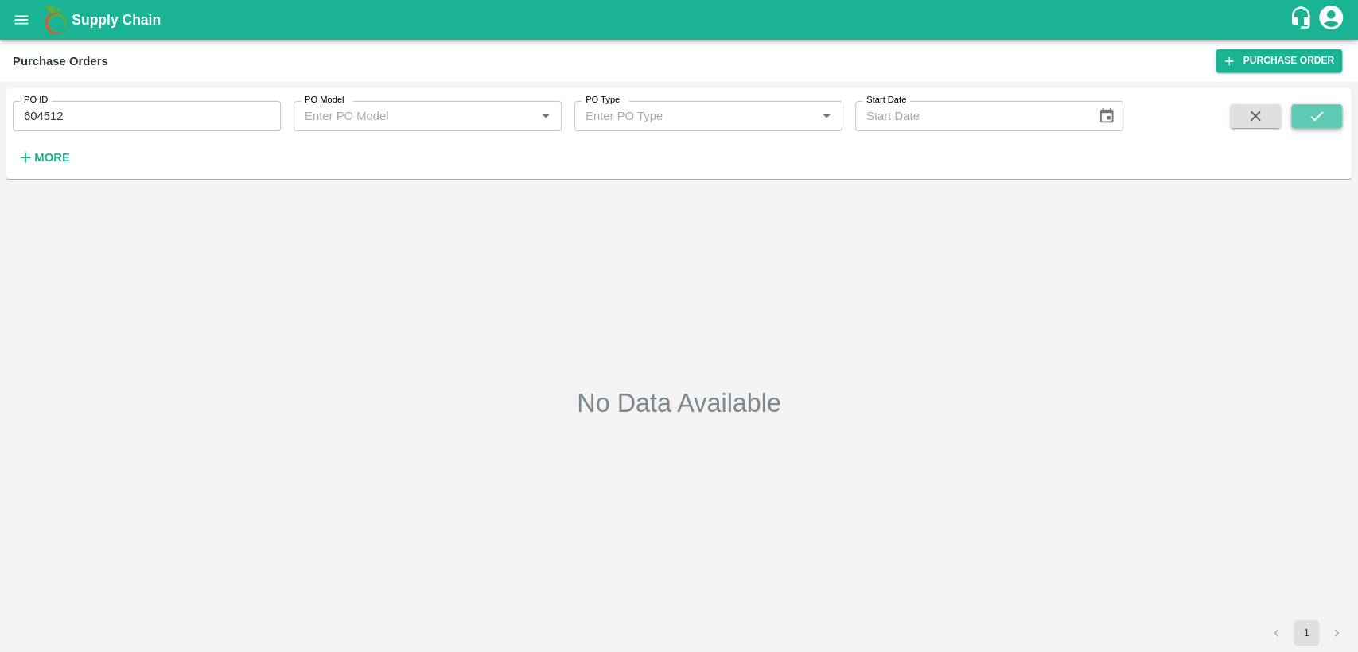
click at [1329, 108] on button "submit" at bounding box center [1316, 116] width 51 height 24
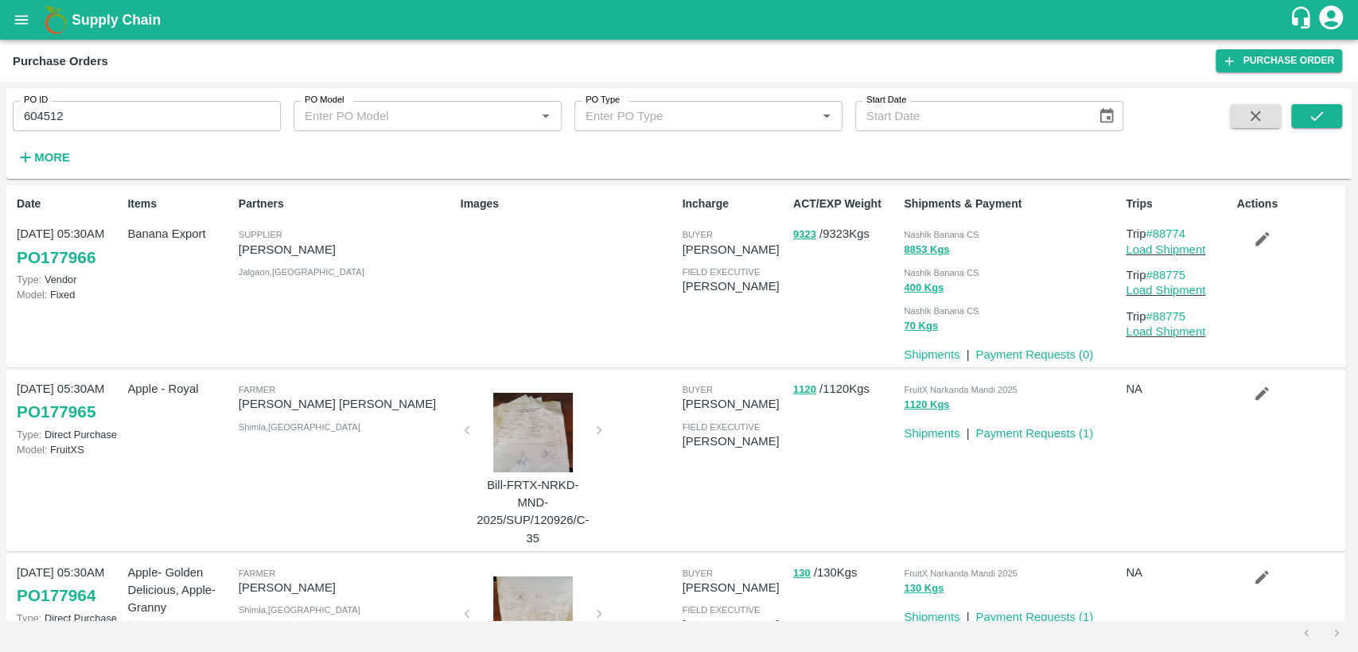
click at [21, 25] on icon "open drawer" at bounding box center [22, 20] width 18 height 18
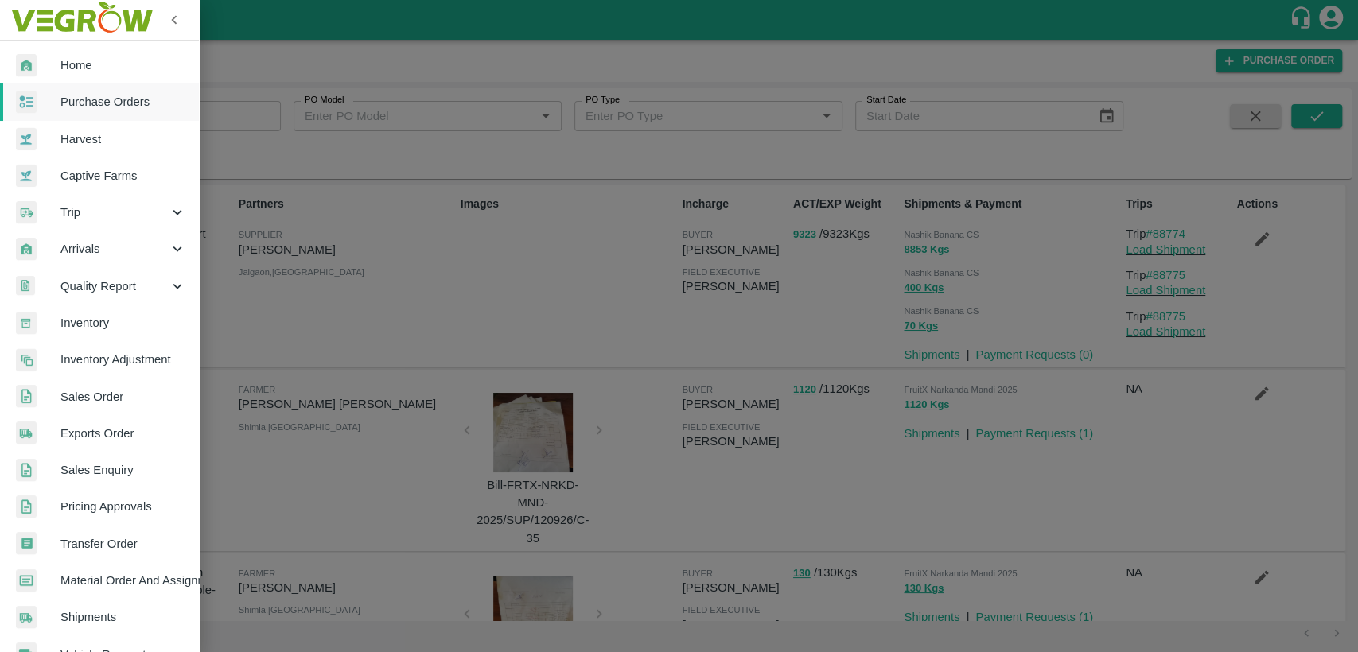
click at [21, 25] on img at bounding box center [81, 19] width 149 height 49
click at [98, 403] on span "Sales Order" at bounding box center [123, 397] width 126 height 18
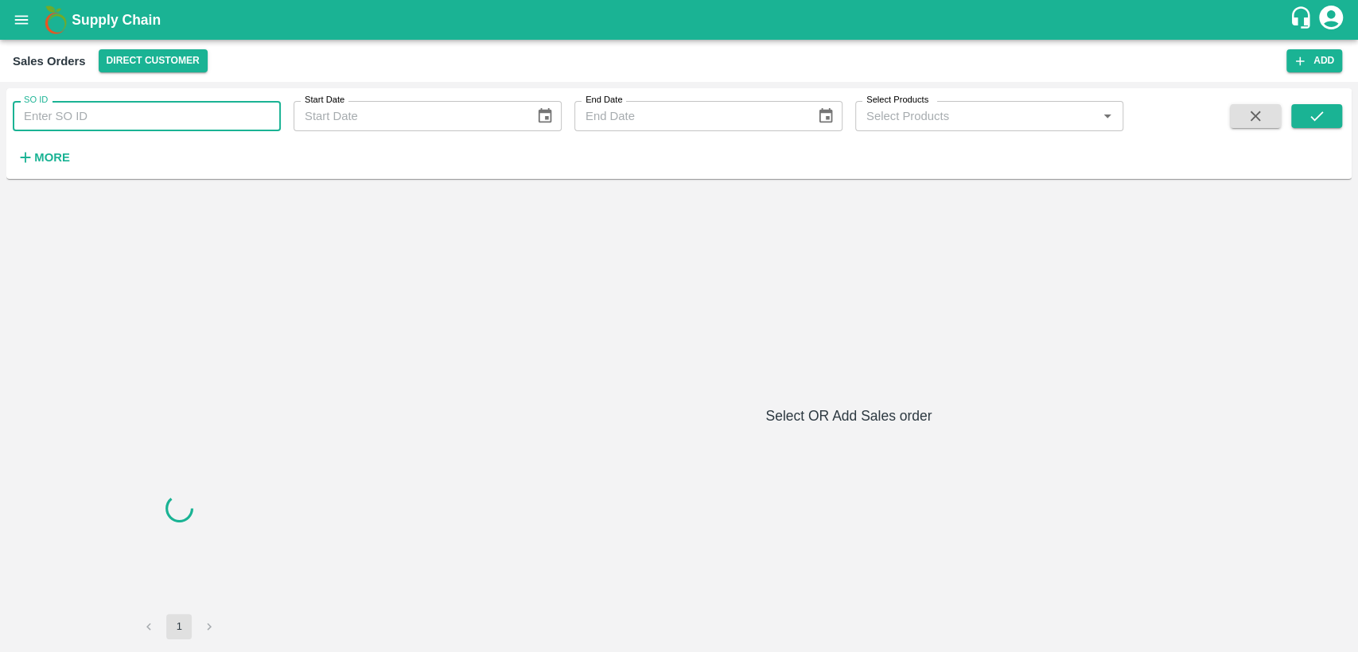
paste input "604512"
click at [107, 115] on input "604512" at bounding box center [147, 116] width 268 height 30
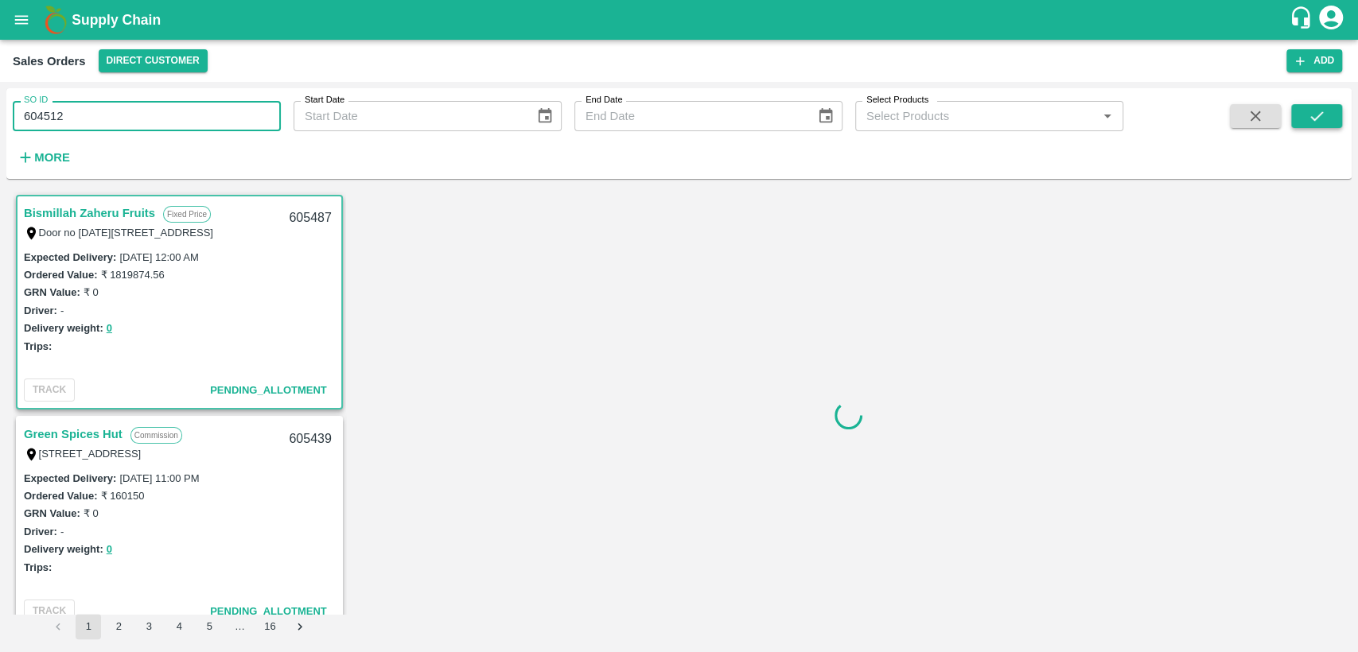
type input "604512"
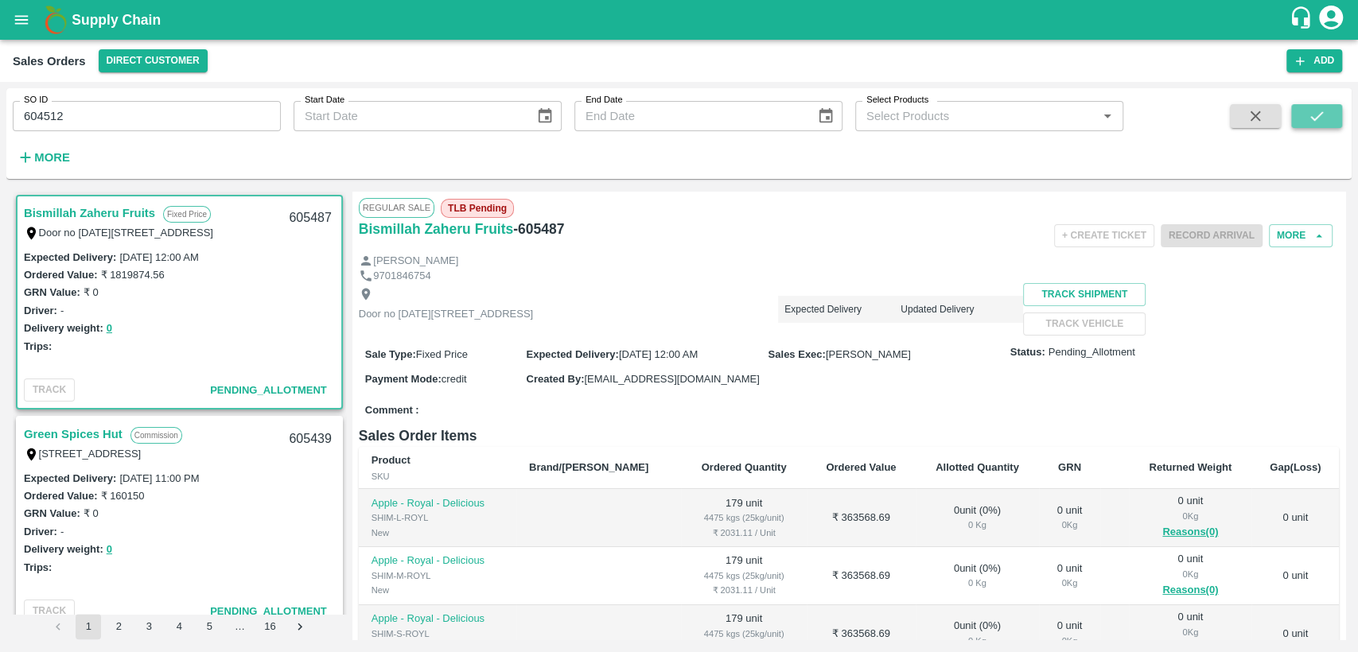
click at [1324, 126] on button "submit" at bounding box center [1316, 116] width 51 height 24
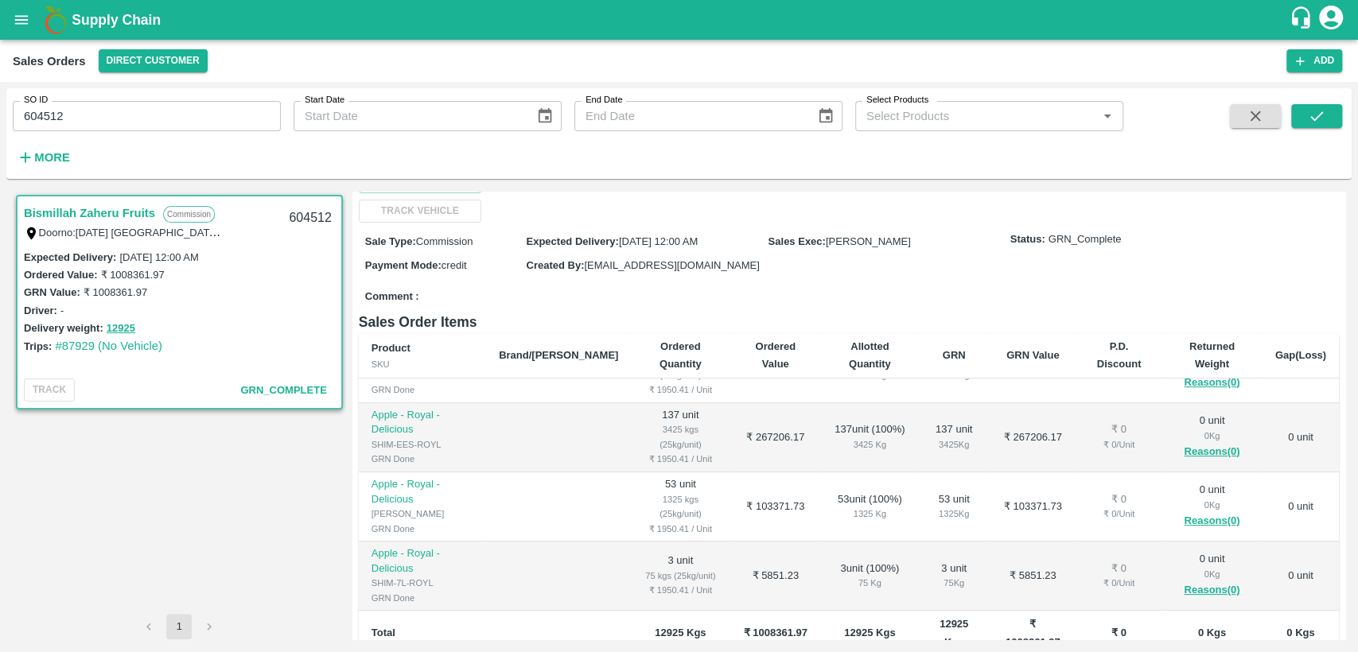
scroll to position [257, 0]
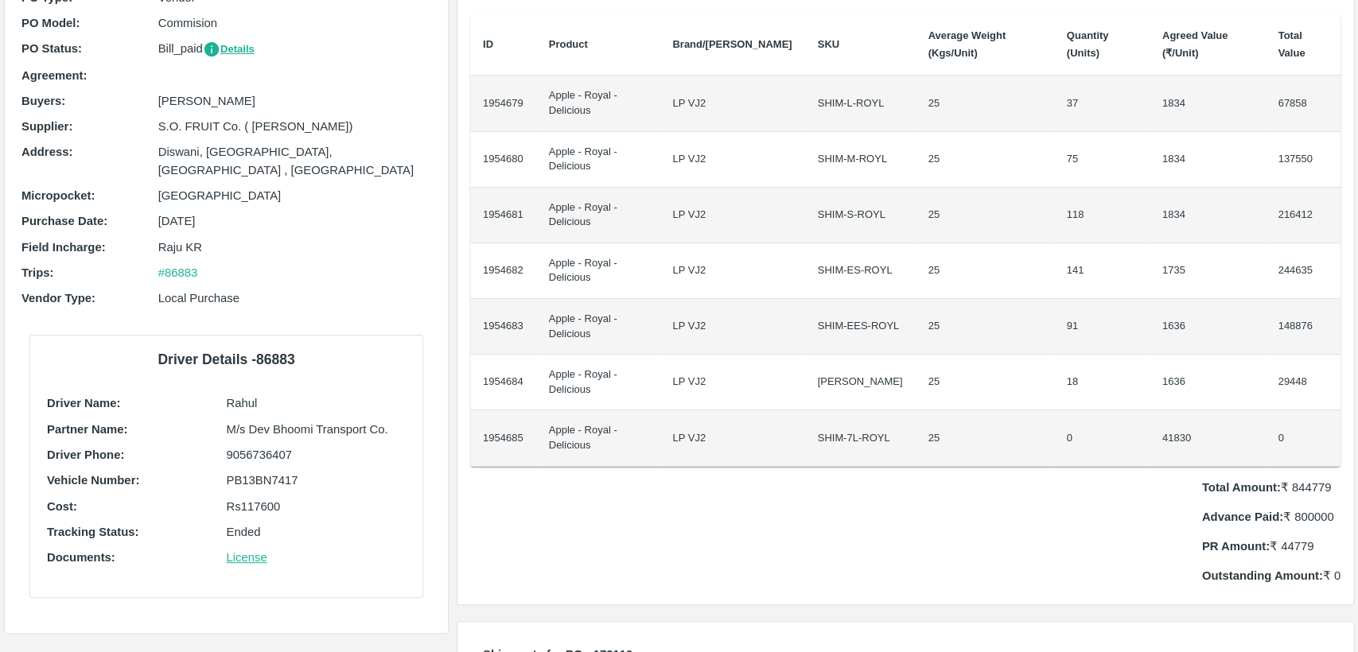
scroll to position [175, 0]
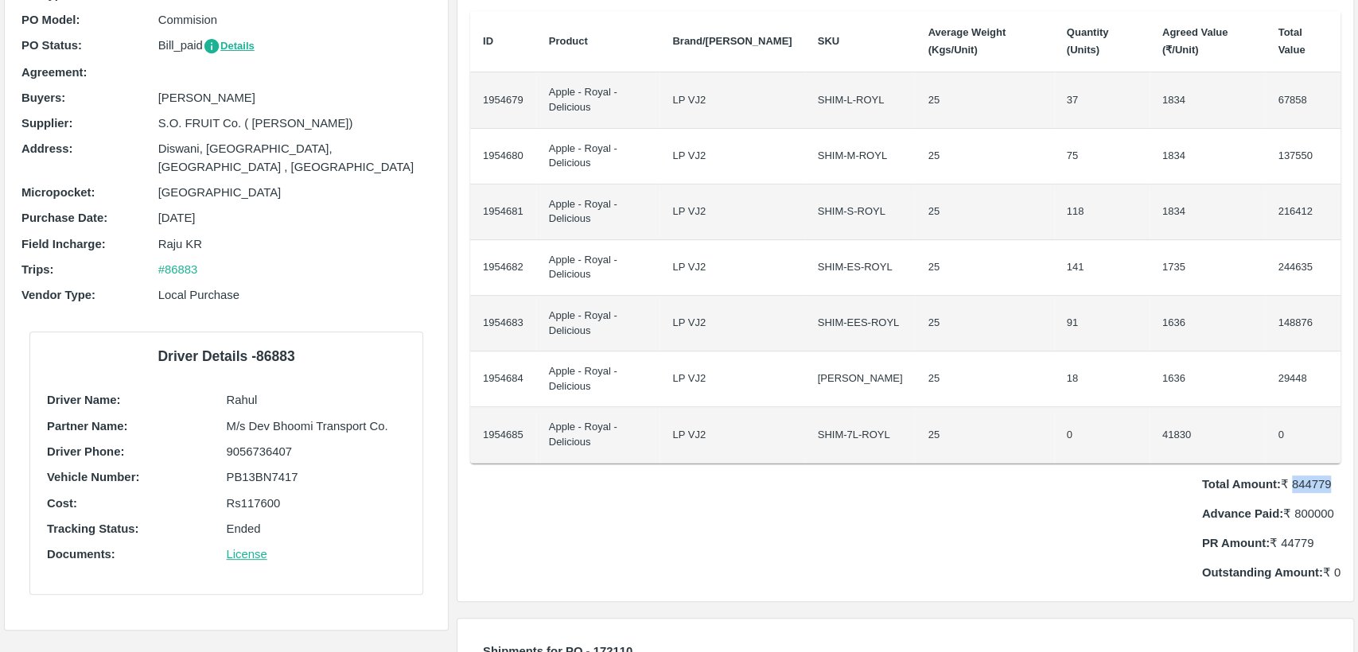
drag, startPoint x: 1291, startPoint y: 484, endPoint x: 1349, endPoint y: 478, distance: 58.4
click at [1349, 478] on div "PO Items Buying In: Units ID Product Brand/[PERSON_NAME] Average Weight (Kgs/Un…" at bounding box center [905, 264] width 896 height 675
copy p "844779"
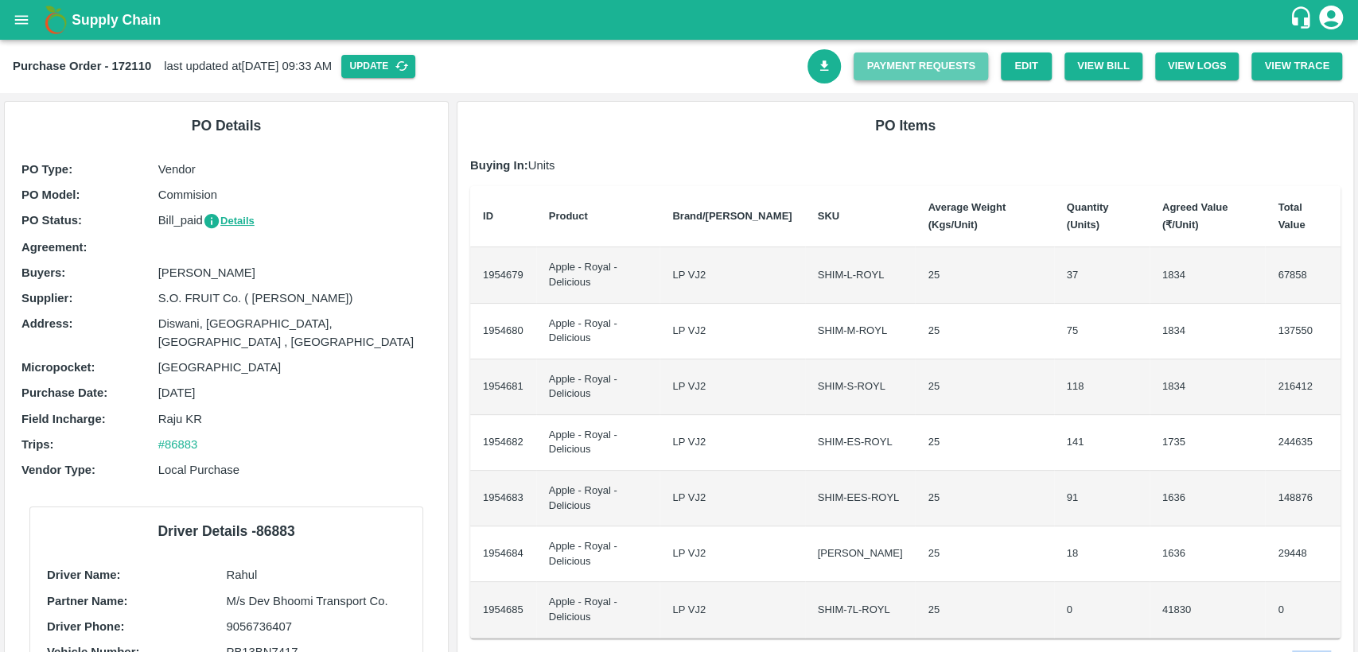
click at [928, 76] on link "Payment Requests" at bounding box center [921, 67] width 134 height 28
click at [25, 24] on icon "open drawer" at bounding box center [22, 19] width 14 height 9
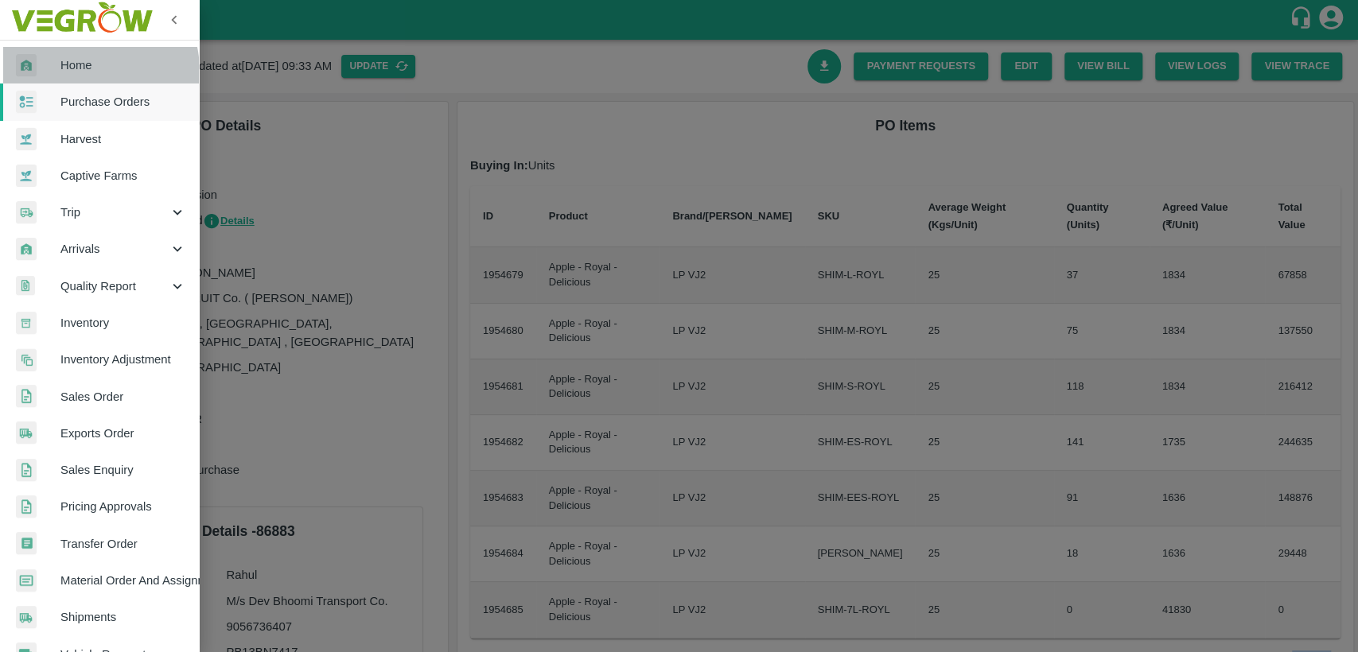
click at [76, 72] on span "Home" at bounding box center [123, 65] width 126 height 18
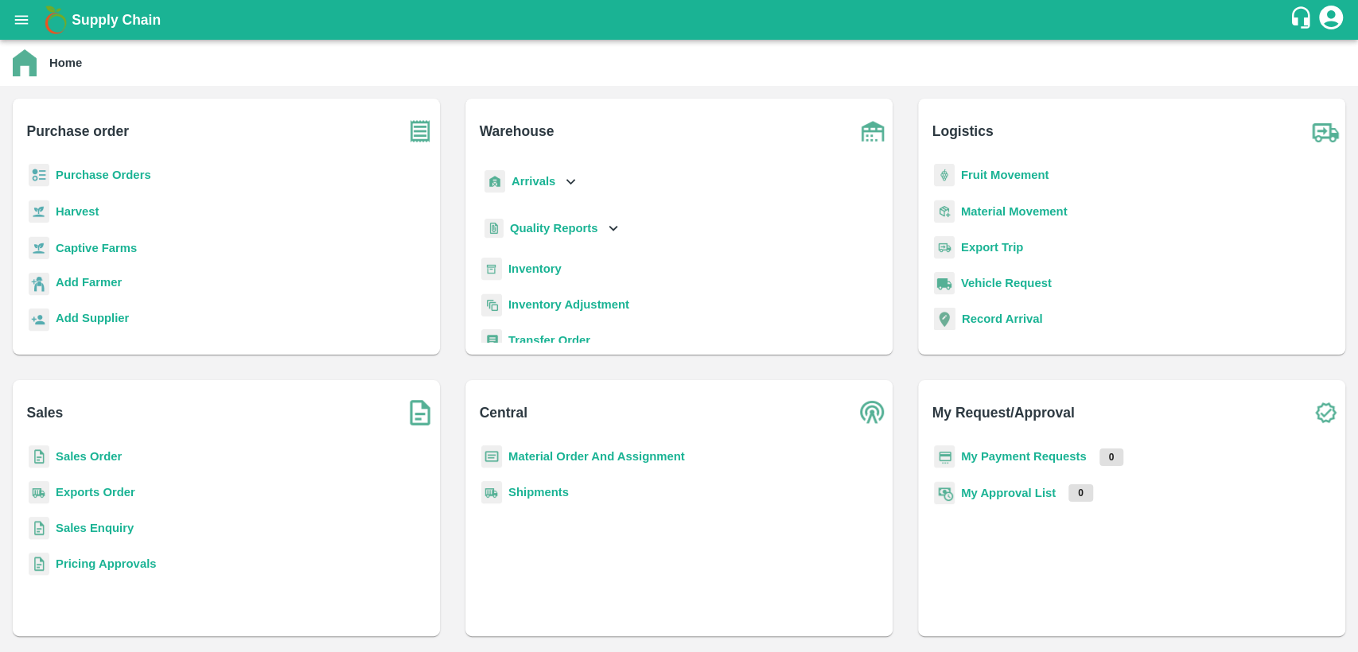
click at [126, 173] on b "Purchase Orders" at bounding box center [103, 175] width 95 height 13
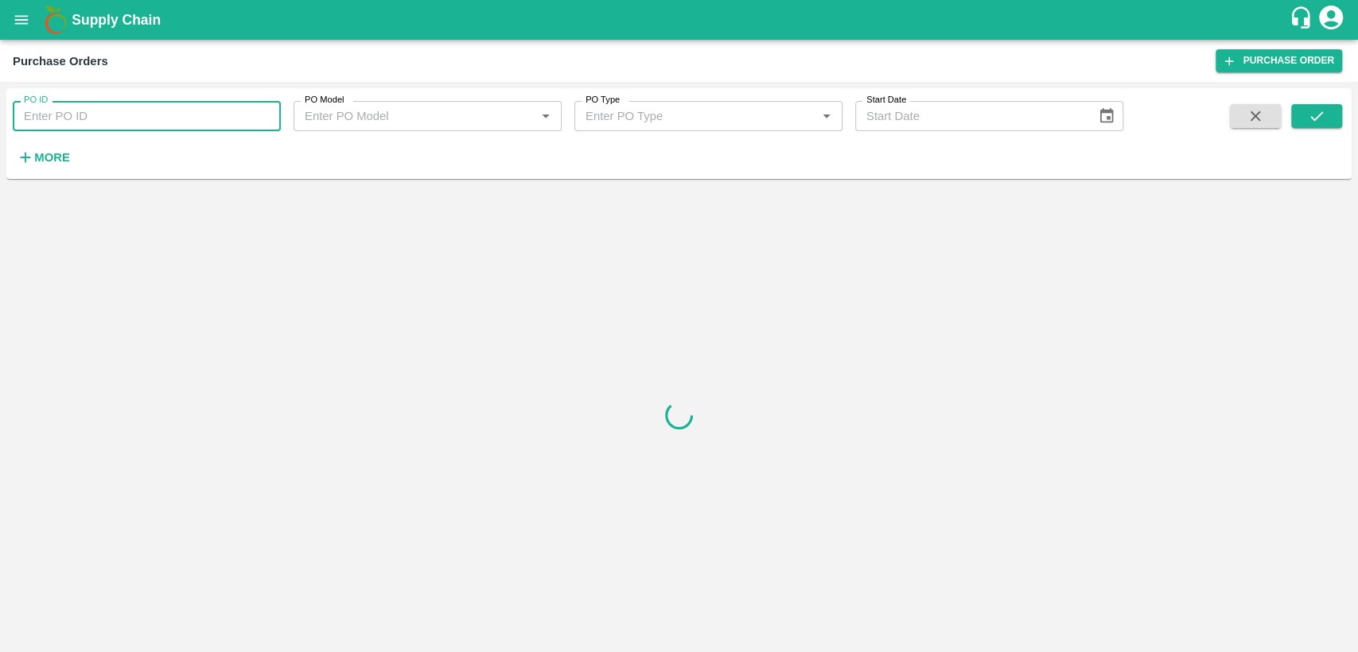
click at [100, 116] on input "PO ID" at bounding box center [147, 116] width 268 height 30
click at [1315, 119] on icon "submit" at bounding box center [1316, 116] width 13 height 10
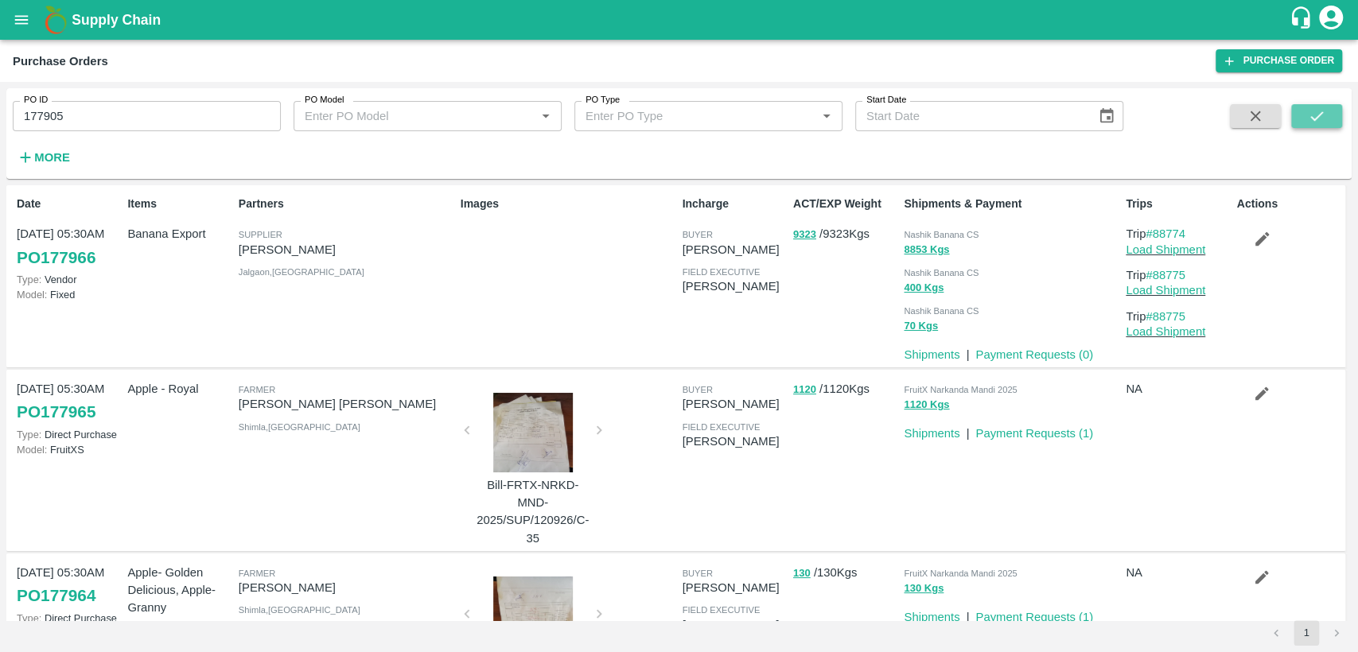
click at [1320, 115] on icon "submit" at bounding box center [1317, 116] width 18 height 18
click at [1304, 117] on button "submit" at bounding box center [1316, 116] width 51 height 24
click at [83, 126] on input "177905" at bounding box center [147, 116] width 268 height 30
type input "17790"
click at [31, 14] on button "open drawer" at bounding box center [21, 20] width 37 height 37
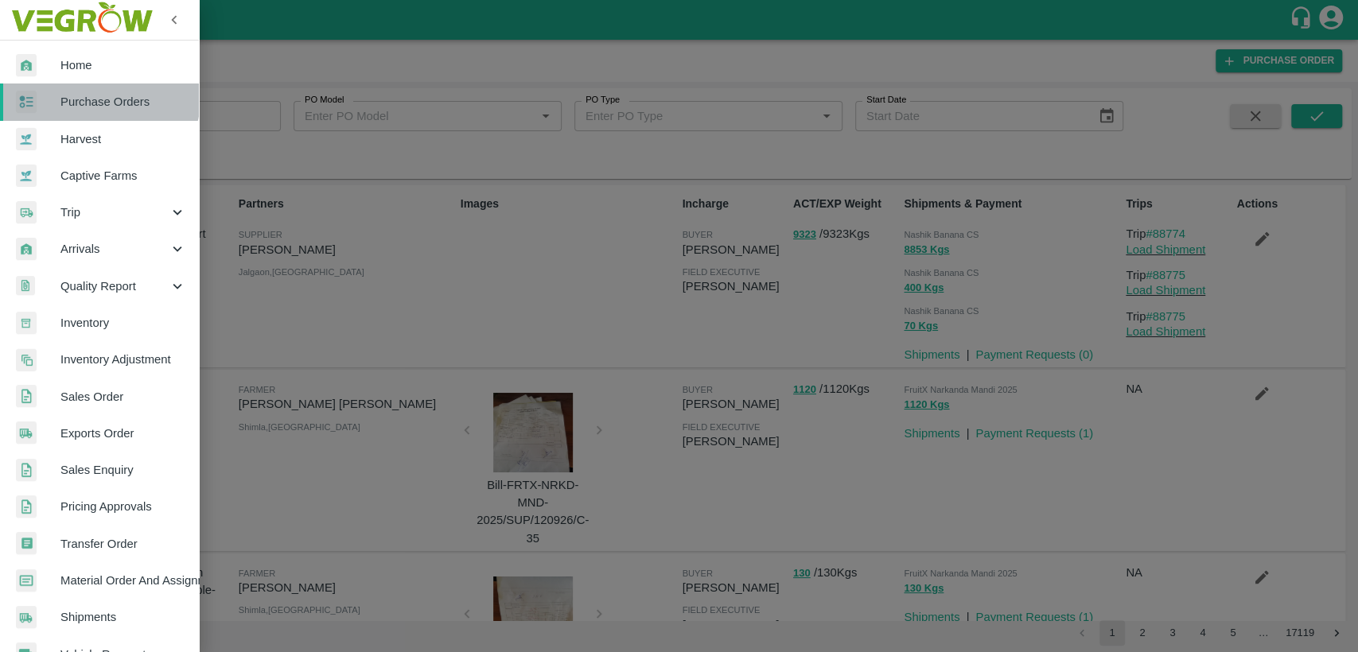
click at [91, 93] on span "Purchase Orders" at bounding box center [123, 102] width 126 height 18
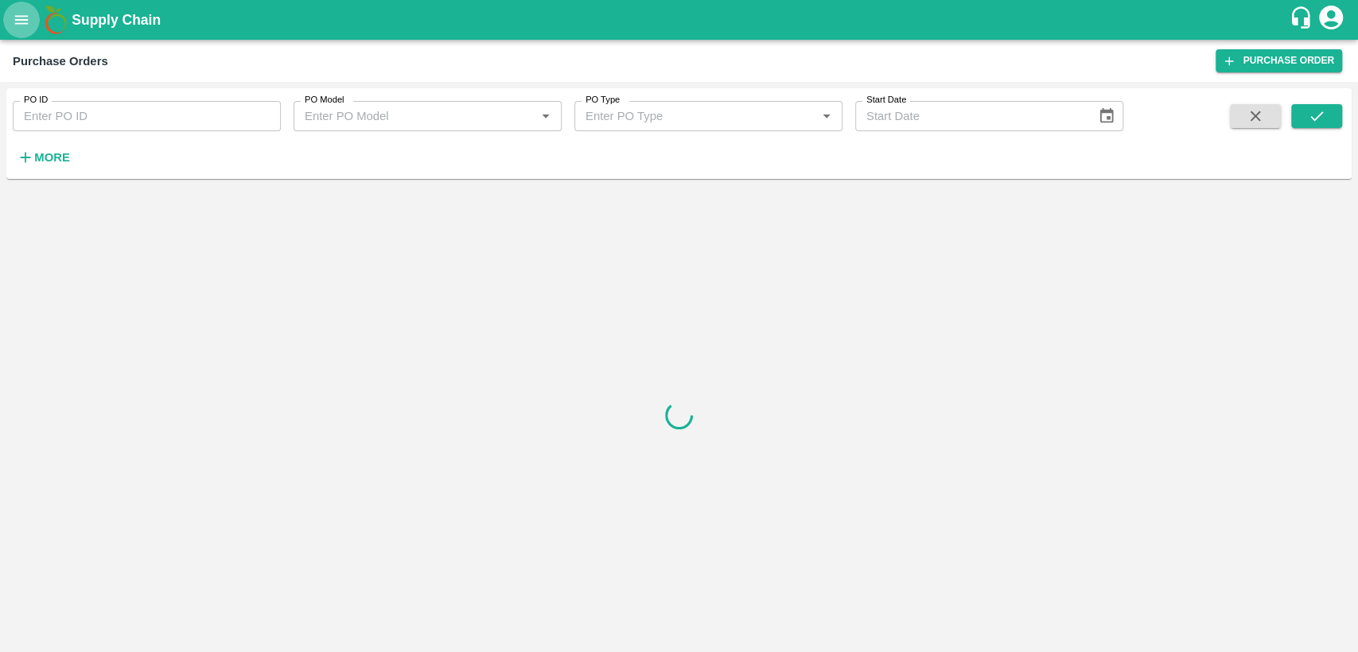
click at [17, 16] on icon "open drawer" at bounding box center [22, 19] width 14 height 9
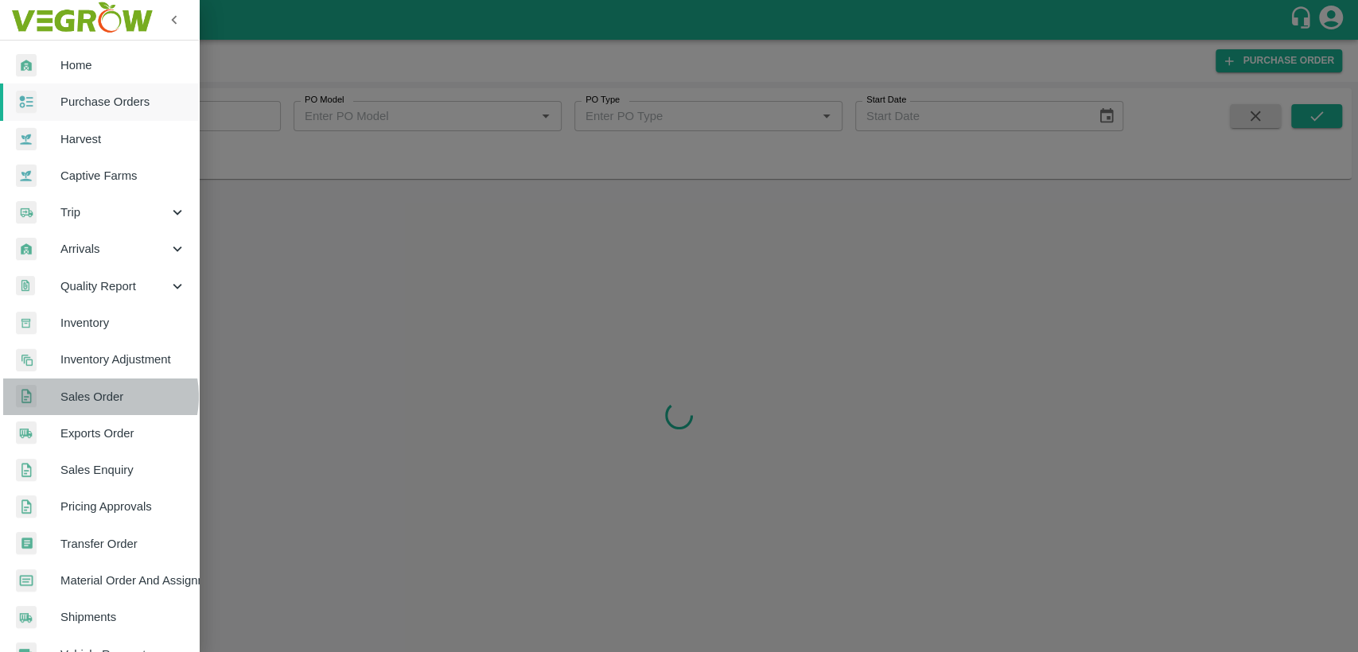
click at [99, 397] on span "Sales Order" at bounding box center [123, 397] width 126 height 18
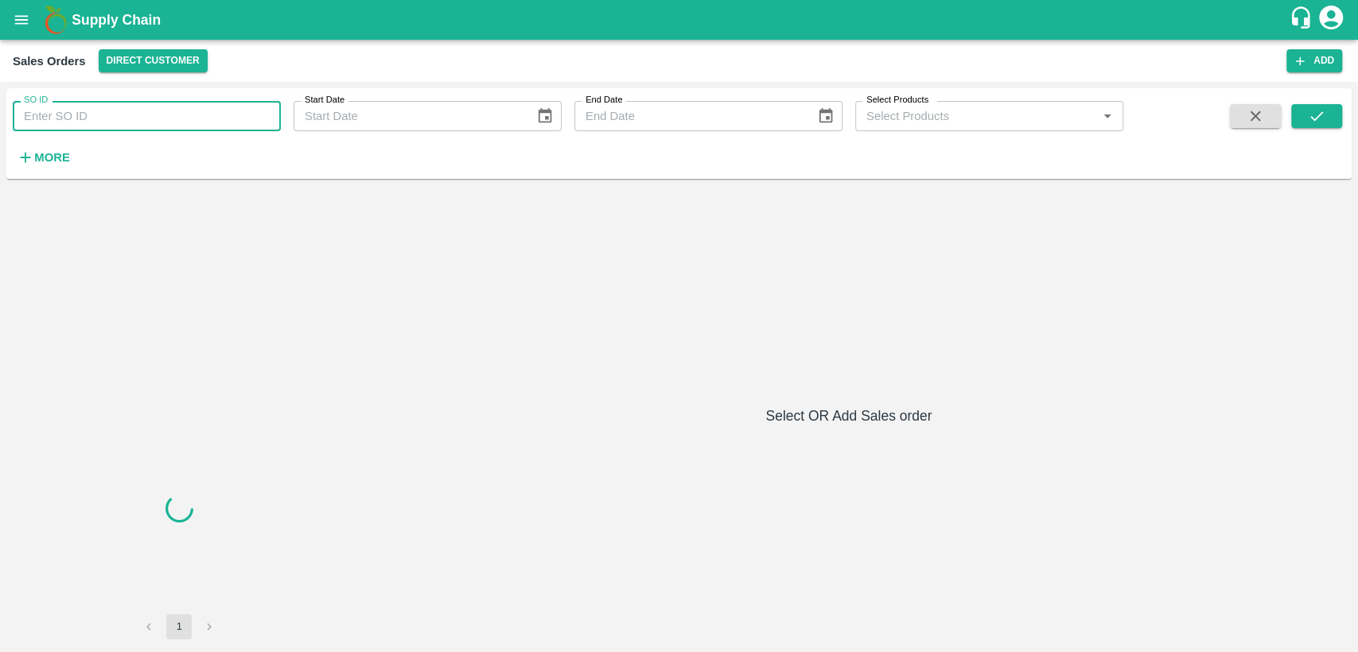
click at [139, 116] on input "SO ID" at bounding box center [147, 116] width 268 height 30
type input "604495"
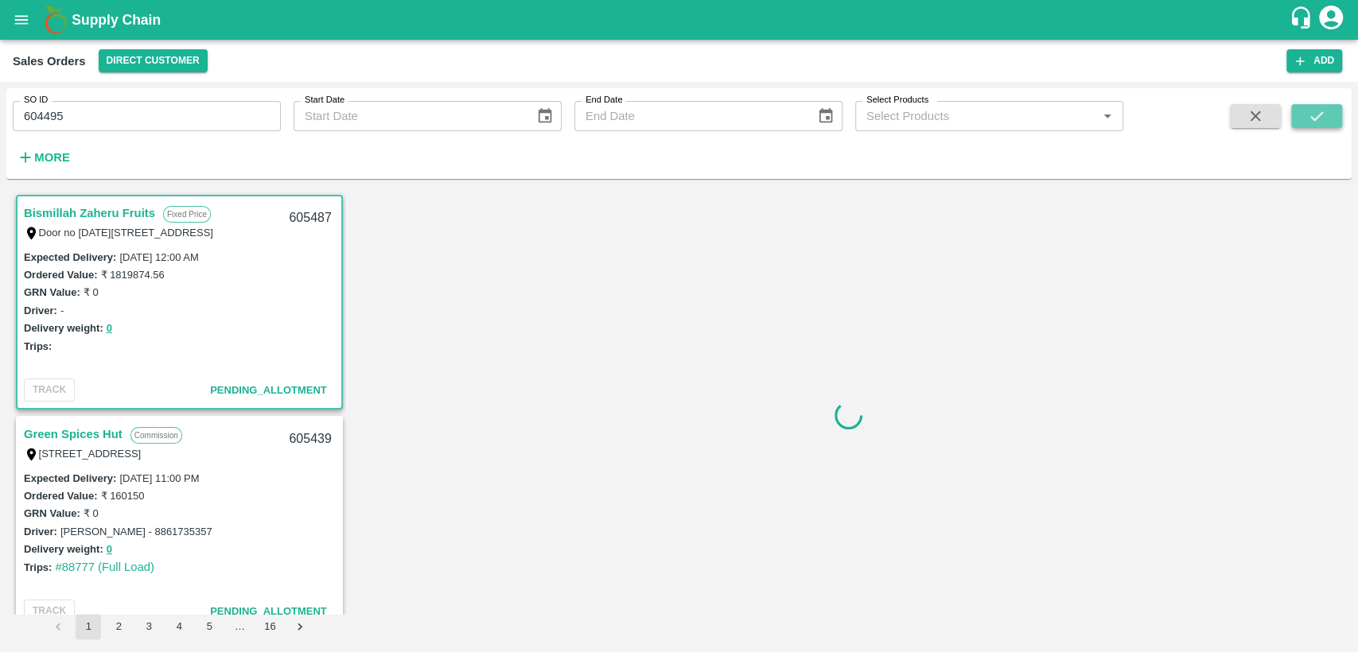
click at [1305, 124] on button "submit" at bounding box center [1316, 116] width 51 height 24
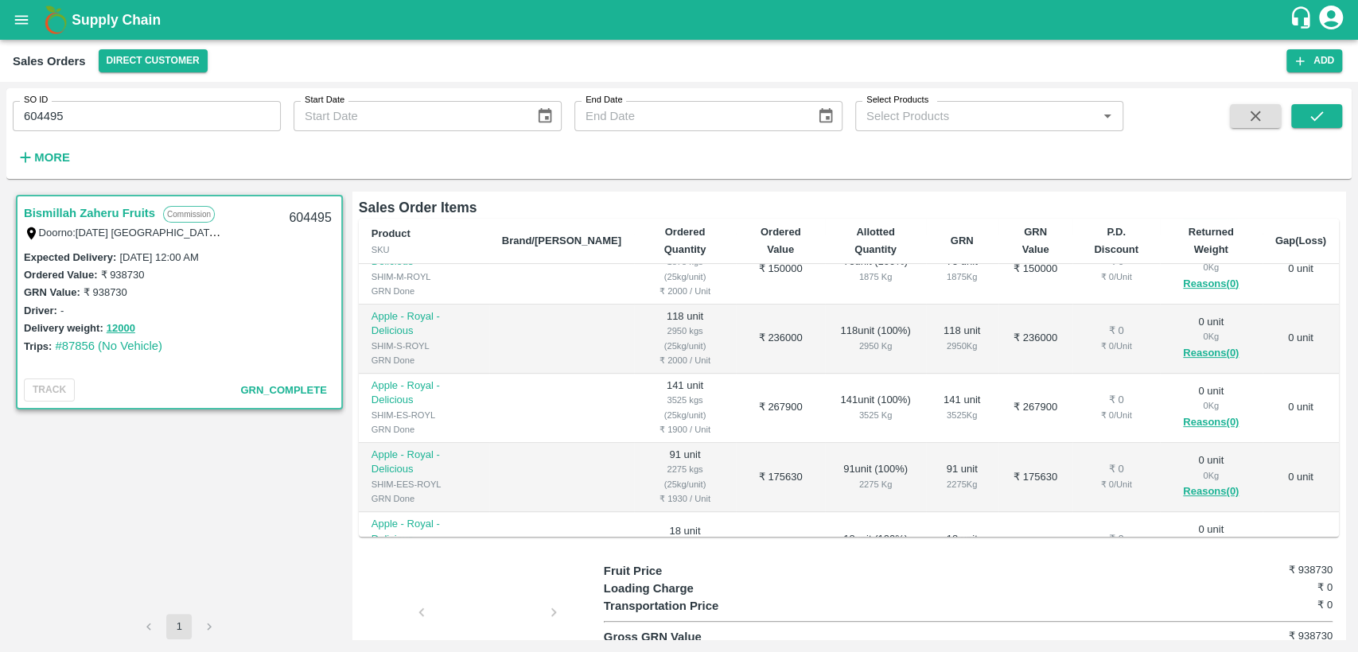
scroll to position [332, 0]
click at [173, 120] on input "604495" at bounding box center [147, 116] width 268 height 30
click at [1324, 112] on icon "submit" at bounding box center [1317, 116] width 18 height 18
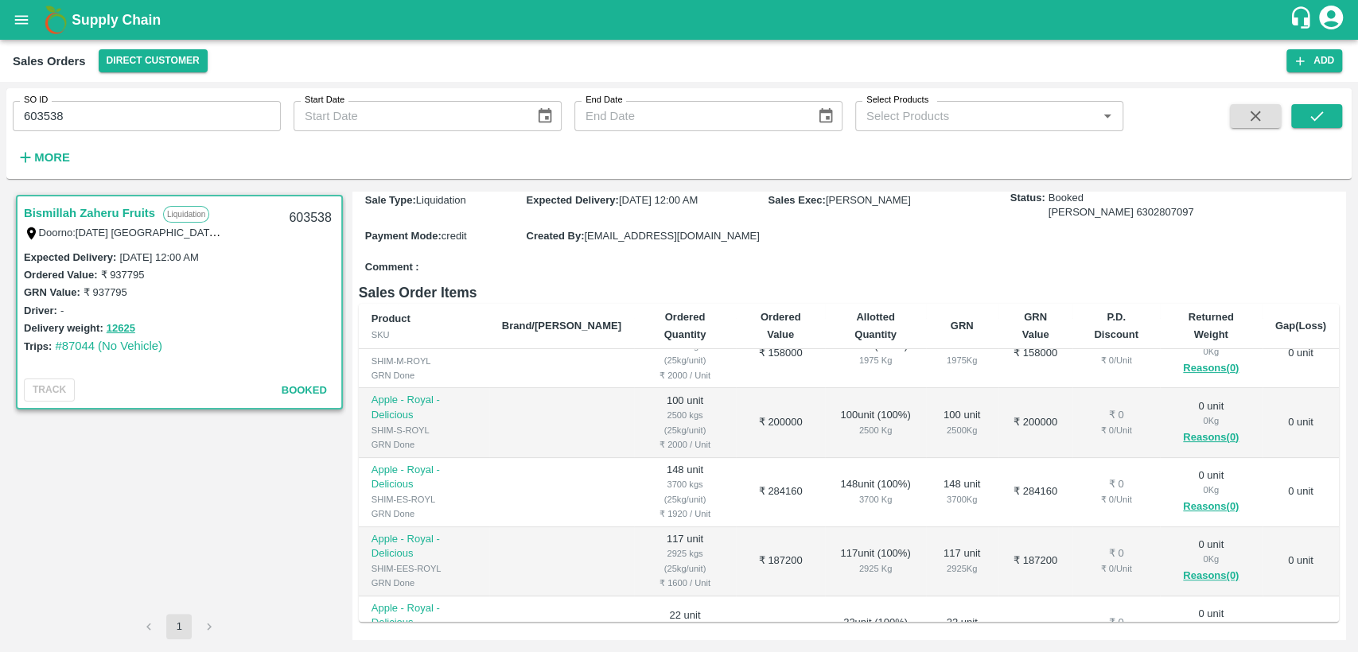
scroll to position [230, 0]
click at [116, 126] on input "603538" at bounding box center [147, 116] width 268 height 30
click at [1331, 121] on button "submit" at bounding box center [1316, 116] width 51 height 24
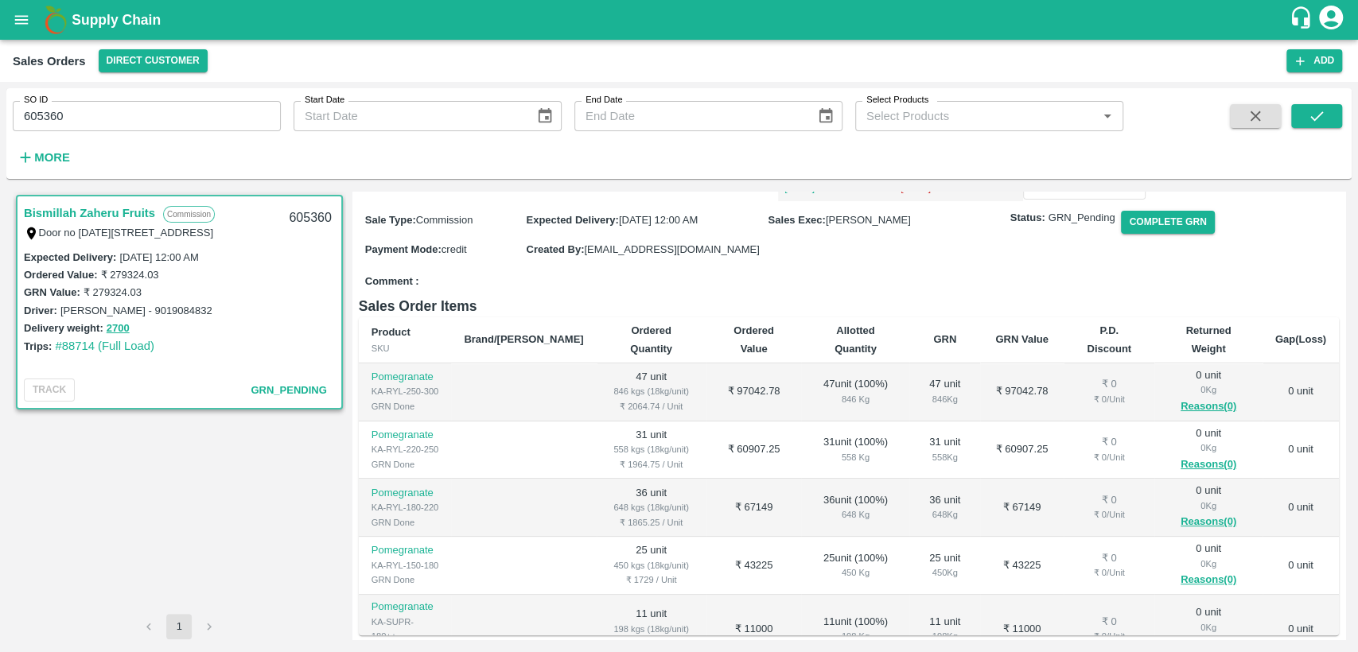
scroll to position [134, 0]
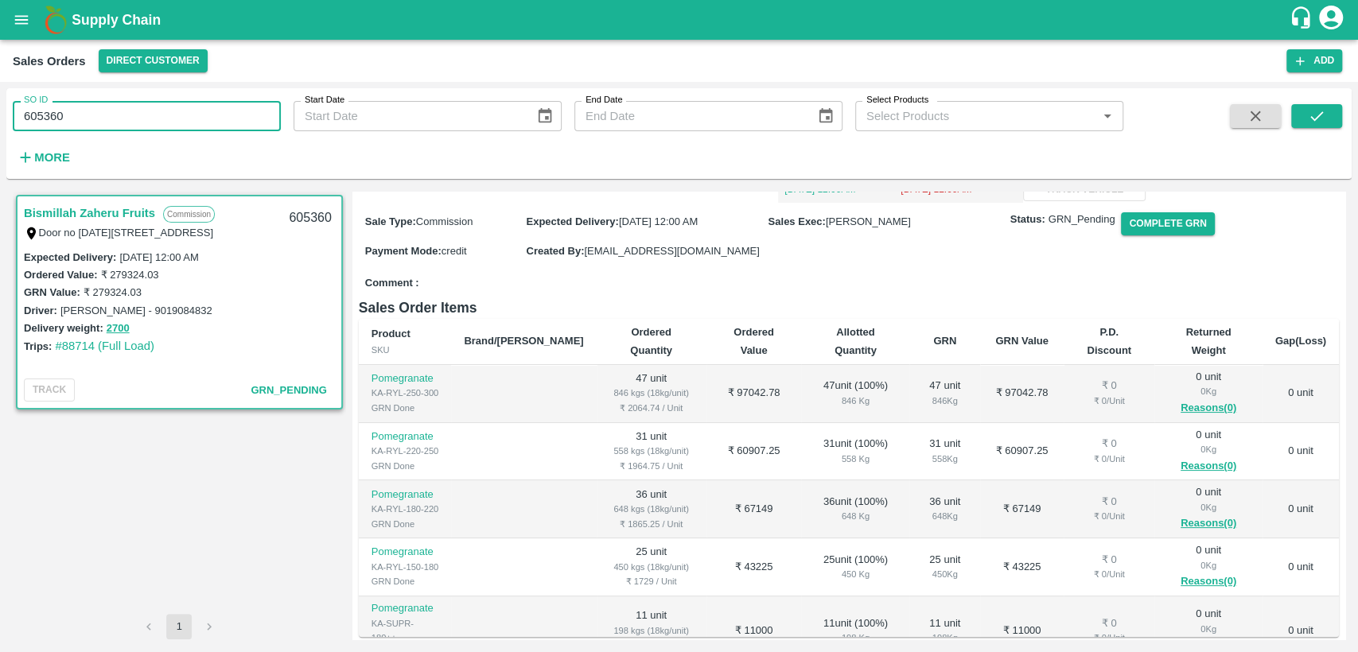
click at [211, 119] on input "605360" at bounding box center [147, 116] width 268 height 30
type input "605487"
click at [1308, 112] on icon "submit" at bounding box center [1317, 116] width 18 height 18
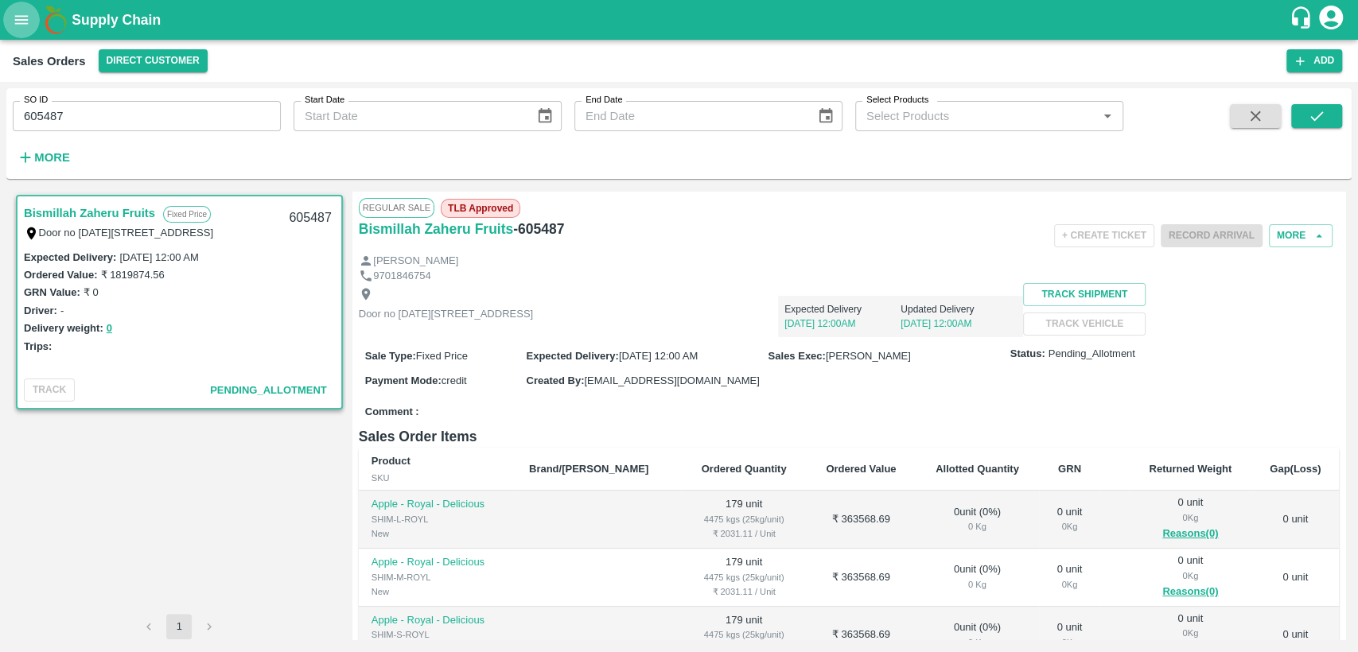
click at [21, 14] on icon "open drawer" at bounding box center [22, 20] width 18 height 18
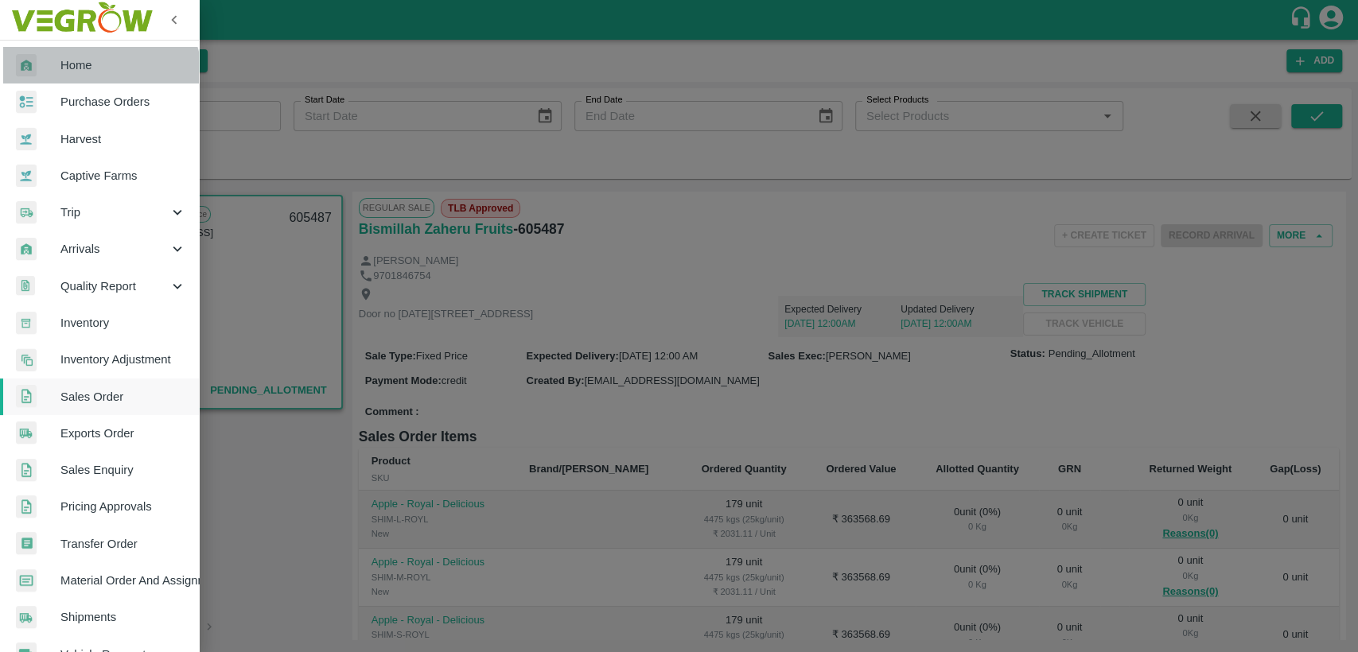
click at [87, 79] on link "Home" at bounding box center [99, 65] width 199 height 37
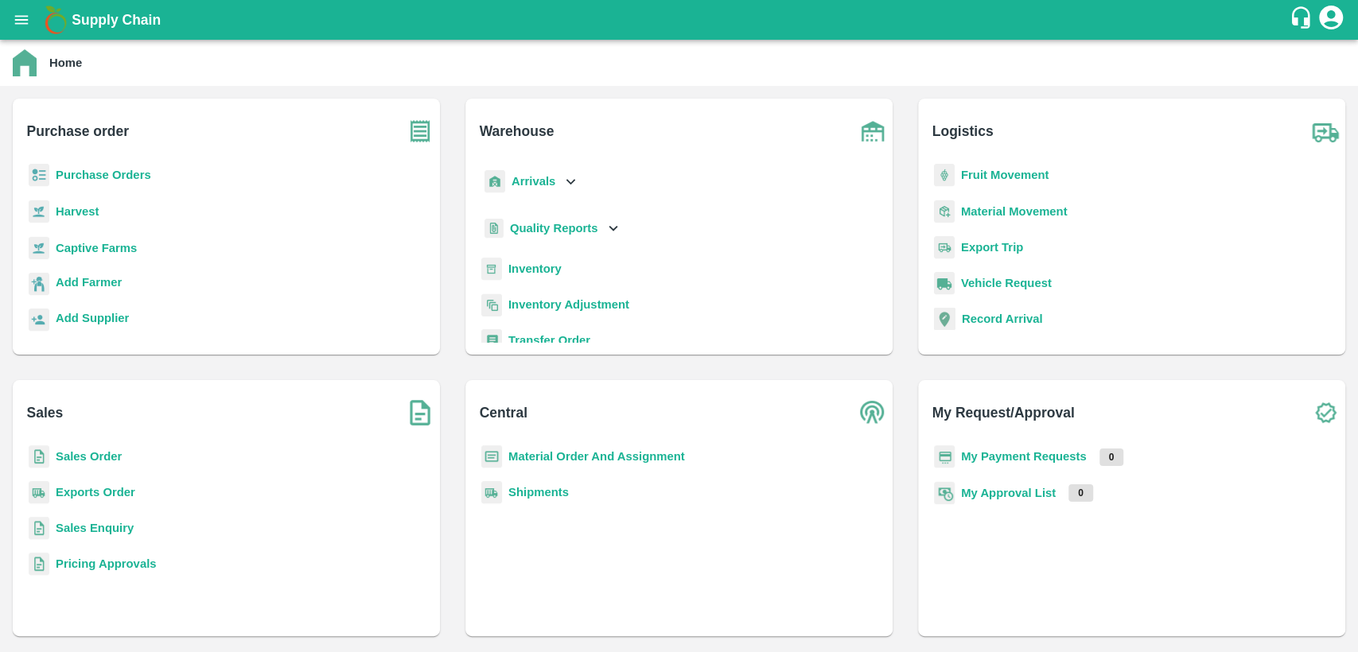
click at [111, 172] on b "Purchase Orders" at bounding box center [103, 175] width 95 height 13
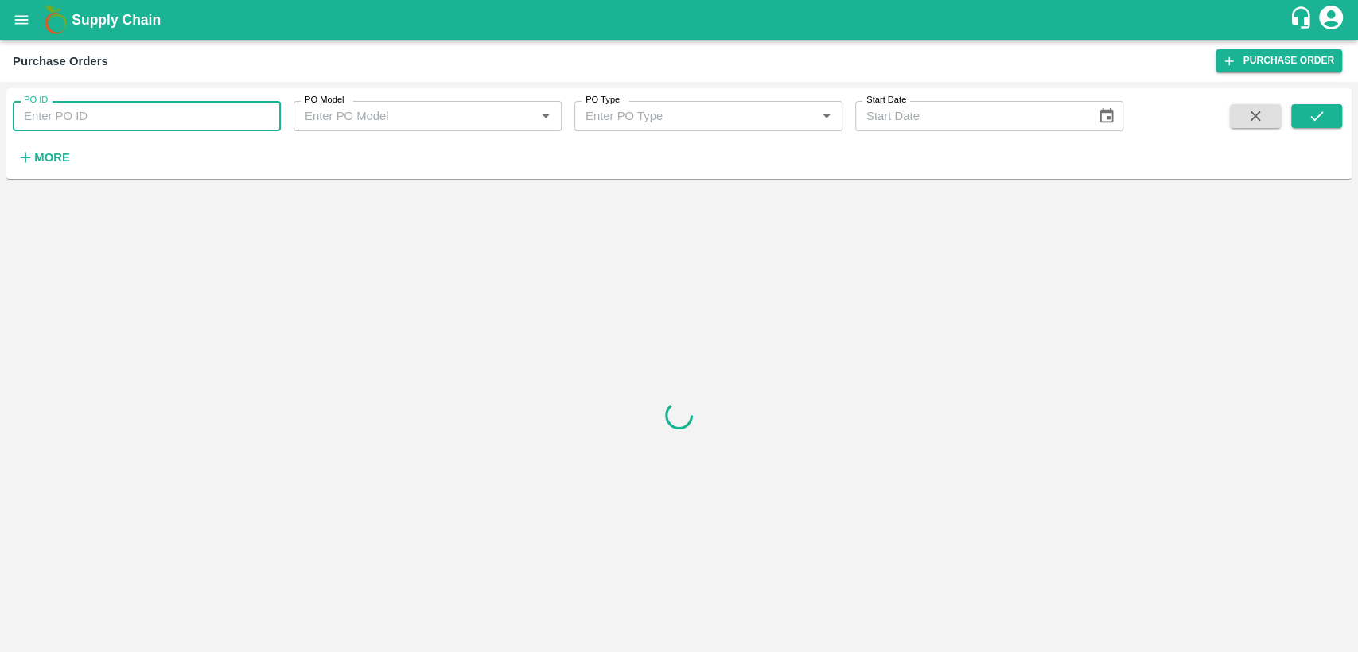
click at [103, 123] on input "PO ID" at bounding box center [147, 116] width 268 height 30
type input "605487"
click at [1320, 117] on icon "submit" at bounding box center [1317, 116] width 18 height 18
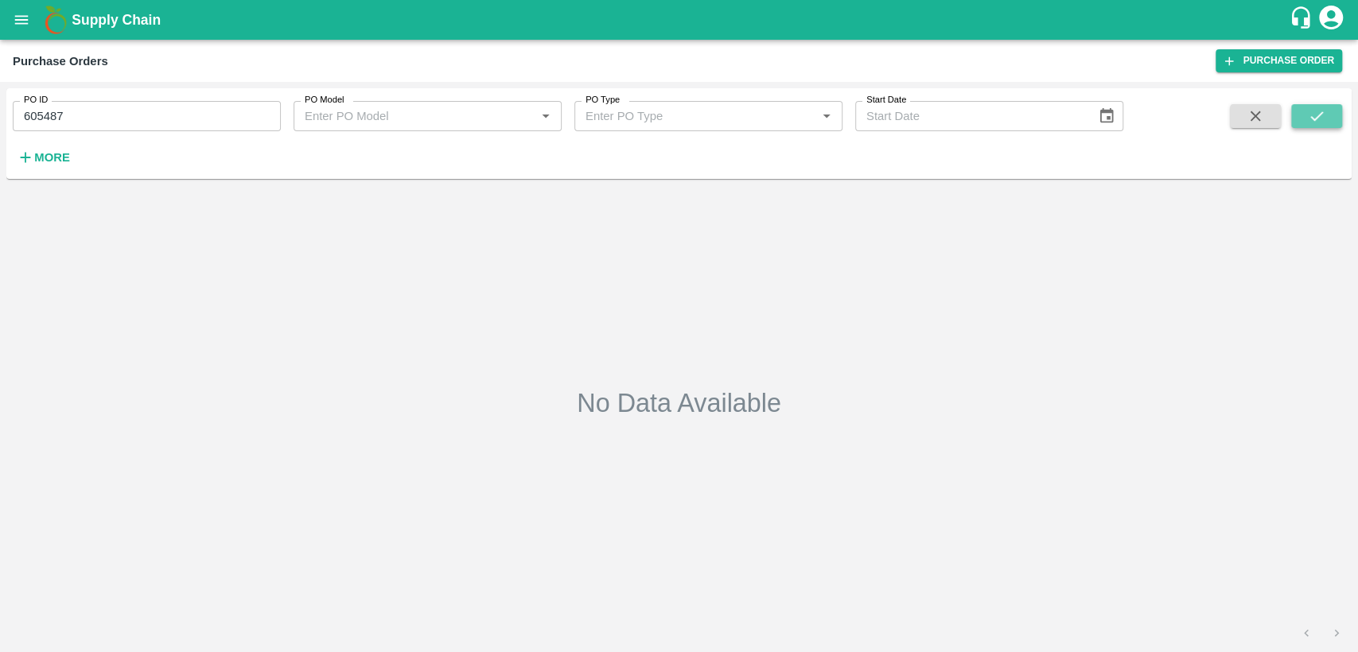
click at [1320, 117] on icon "submit" at bounding box center [1317, 116] width 18 height 18
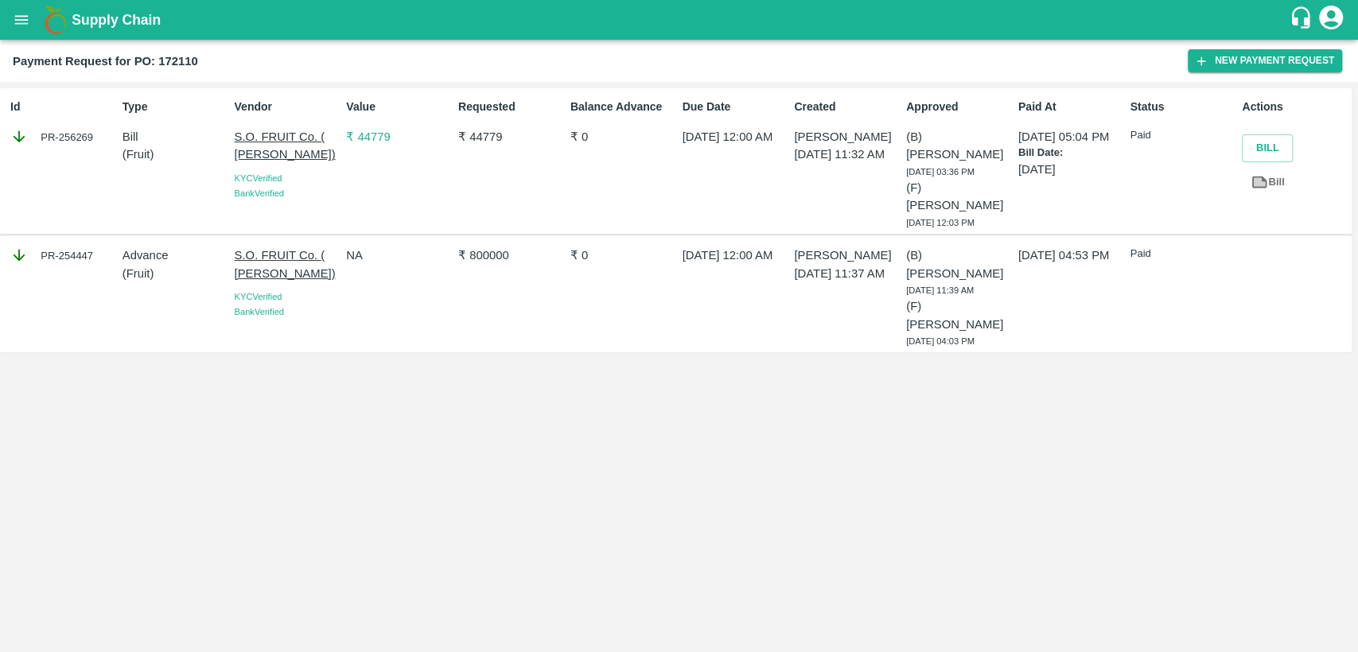
click at [94, 247] on div "PR-254447" at bounding box center [63, 256] width 106 height 18
click at [81, 247] on div "PR-254447" at bounding box center [63, 256] width 106 height 18
click at [96, 247] on div "PR-254447" at bounding box center [63, 256] width 106 height 18
click at [87, 247] on div "PR-254447" at bounding box center [63, 256] width 106 height 18
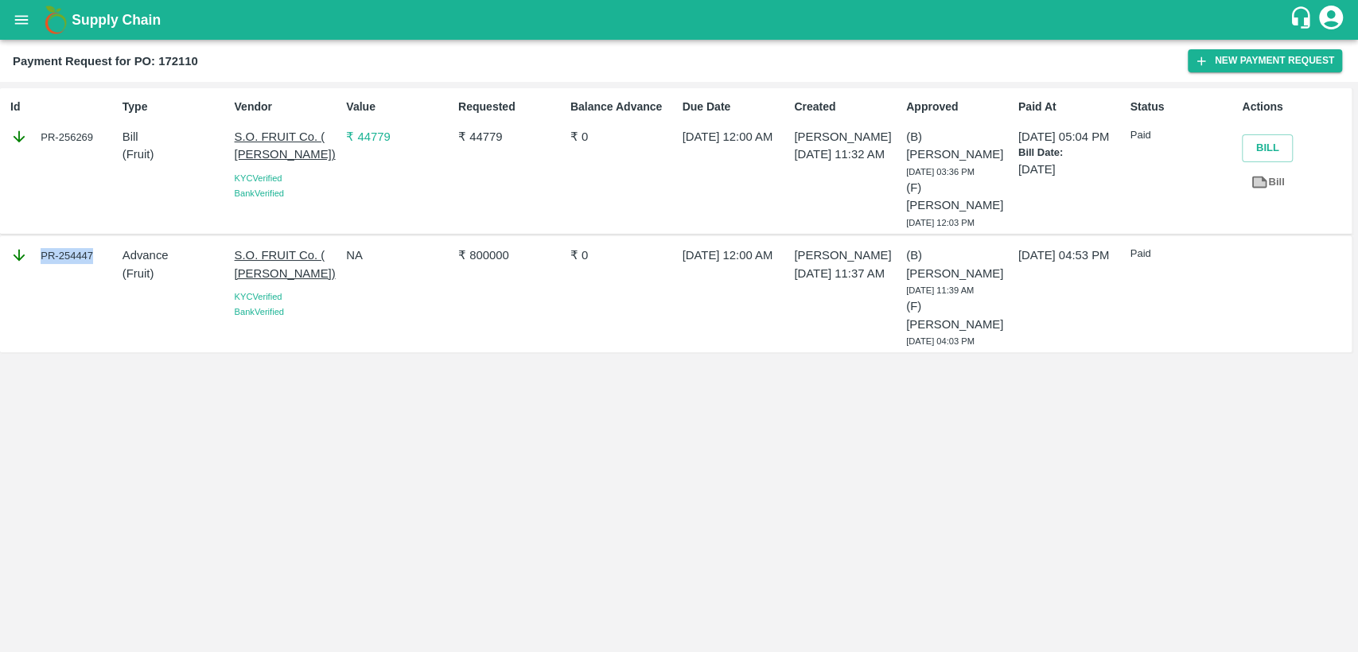
click at [91, 247] on div "PR-254447" at bounding box center [63, 256] width 106 height 18
copy div "PR-254447"
click at [91, 135] on div "PR-256269" at bounding box center [63, 137] width 106 height 18
copy div "PR-256269"
drag, startPoint x: 469, startPoint y: 238, endPoint x: 515, endPoint y: 239, distance: 46.2
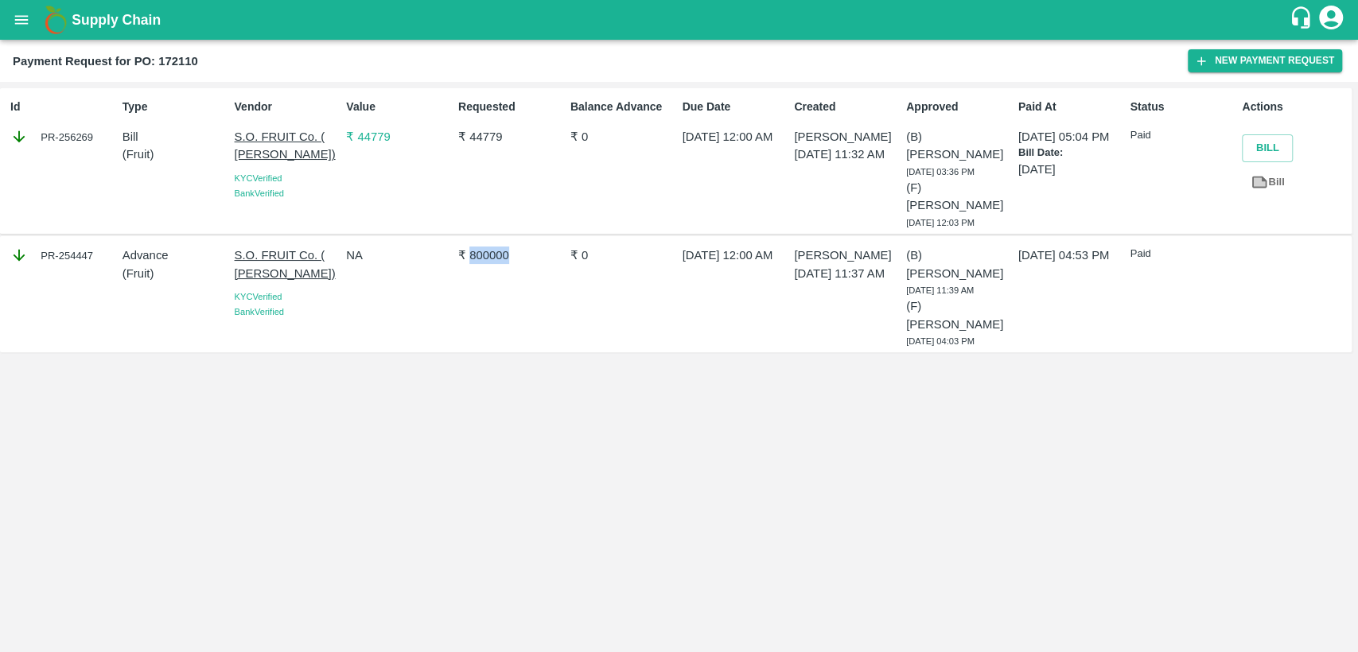
click at [515, 247] on p "₹ 800000" at bounding box center [511, 256] width 106 height 18
copy p "800000"
drag, startPoint x: 465, startPoint y: 135, endPoint x: 515, endPoint y: 141, distance: 50.4
click at [515, 141] on p "₹ 44779" at bounding box center [511, 137] width 106 height 18
copy p "44779"
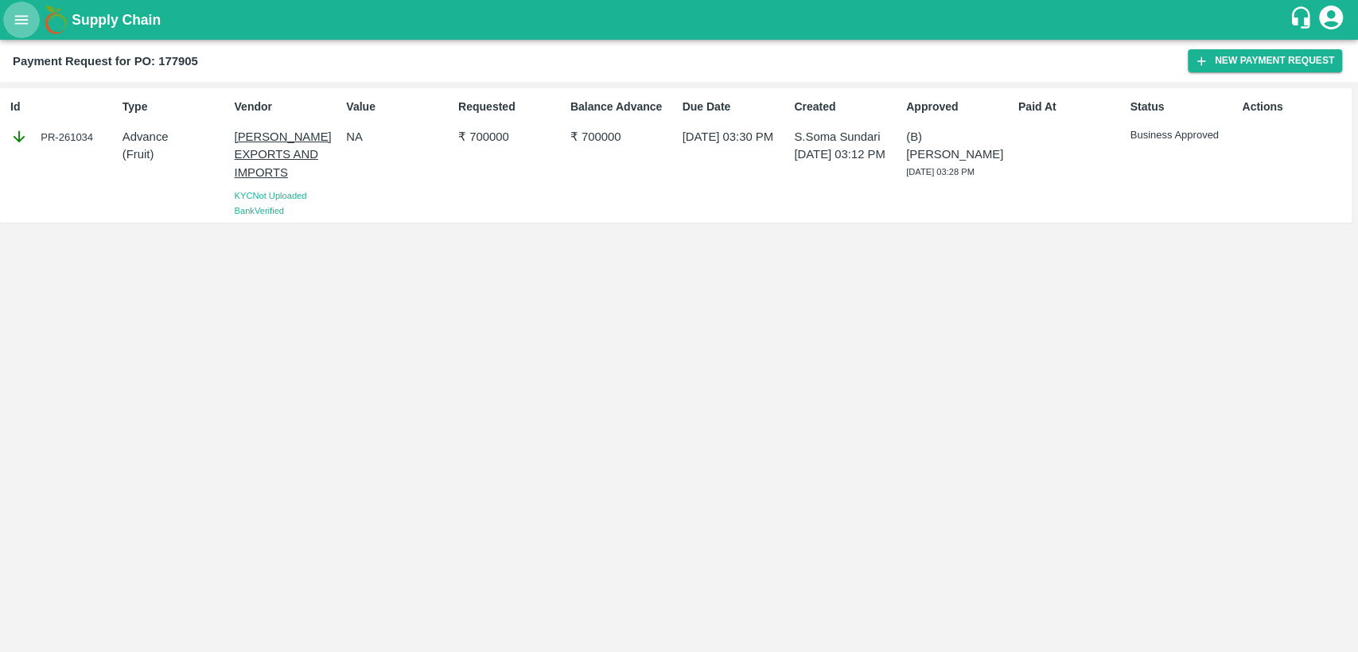
click at [30, 14] on icon "open drawer" at bounding box center [22, 20] width 18 height 18
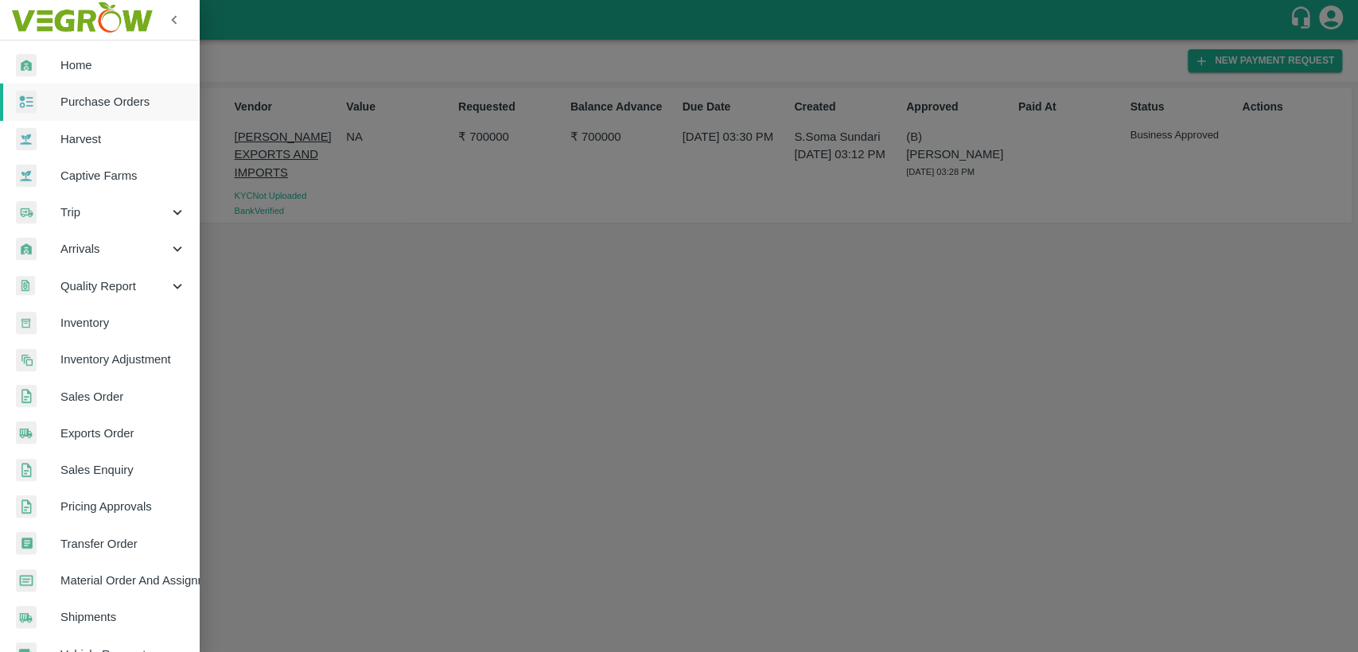
click at [81, 63] on span "Home" at bounding box center [123, 65] width 126 height 18
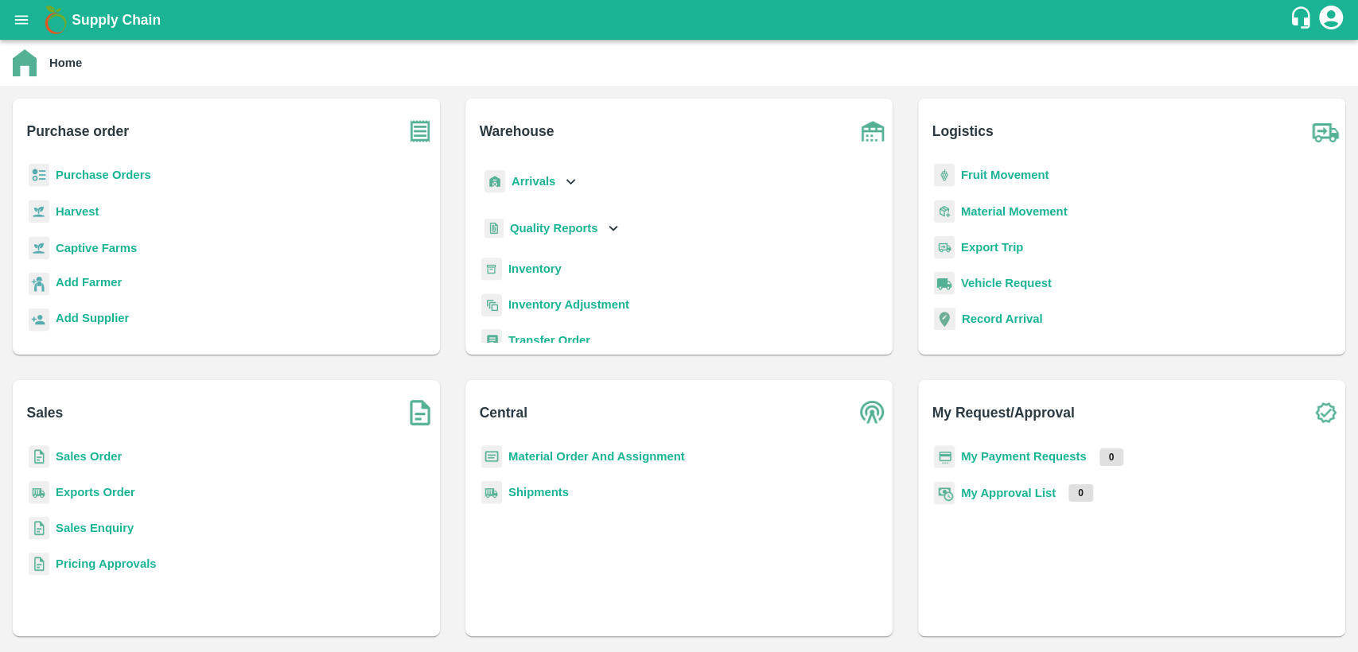
click at [91, 458] on b "Sales Order" at bounding box center [89, 456] width 66 height 13
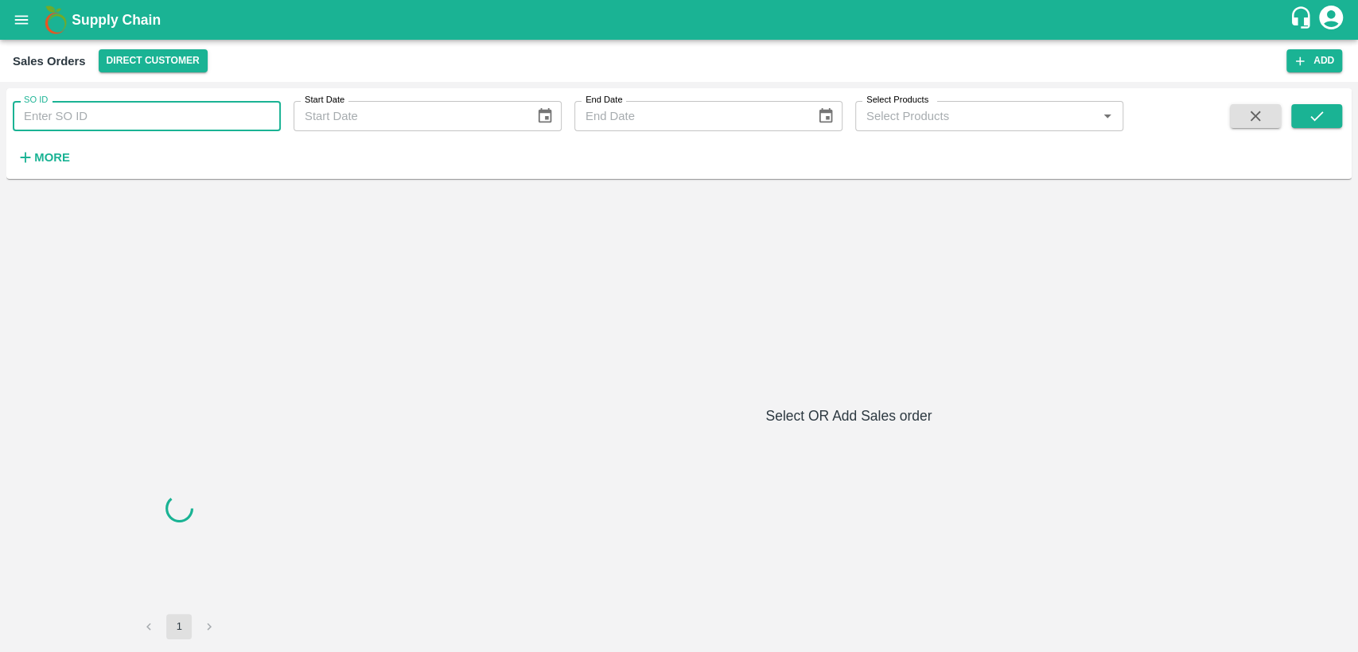
click at [116, 124] on input "SO ID" at bounding box center [147, 116] width 268 height 30
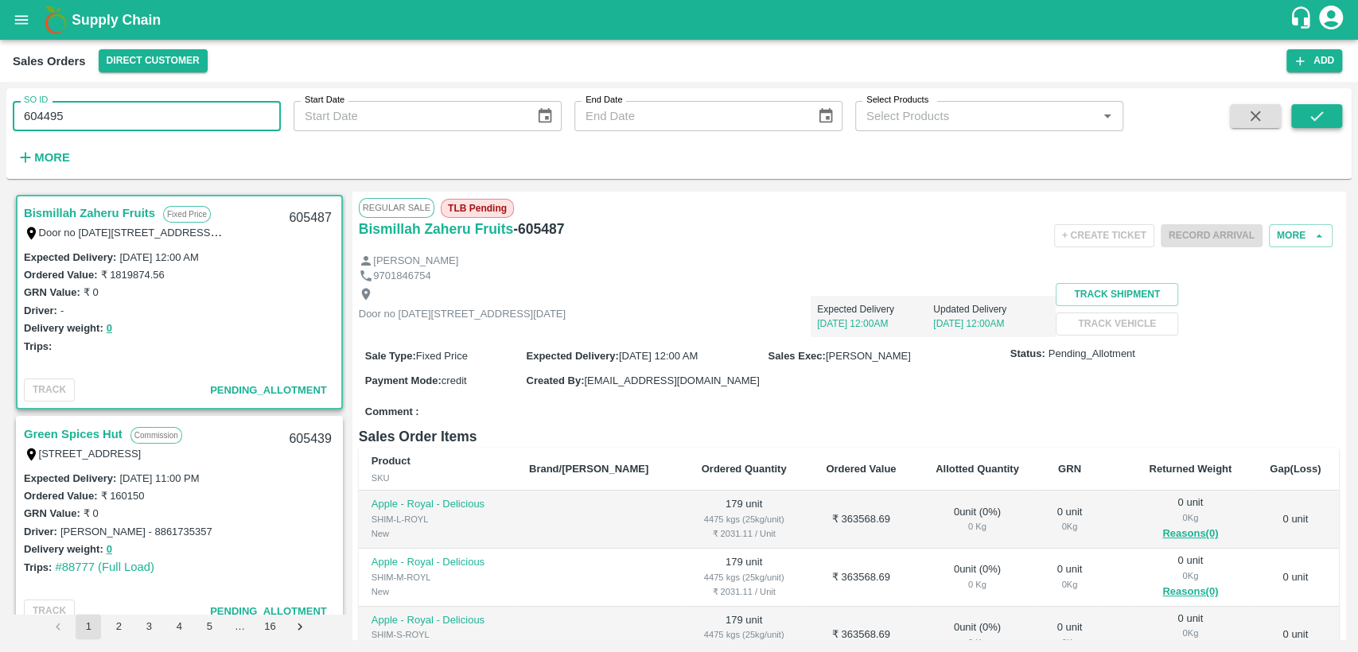
type input "604495"
click at [1324, 121] on icon "submit" at bounding box center [1317, 116] width 18 height 18
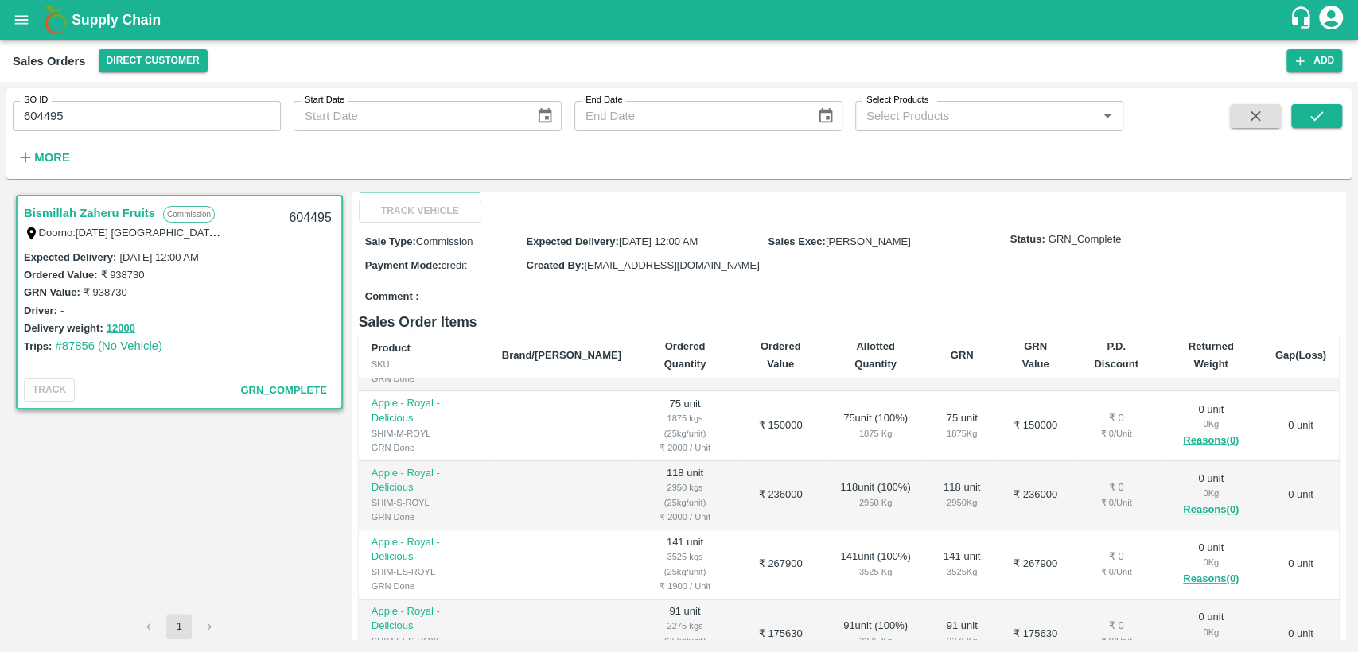
scroll to position [99, 0]
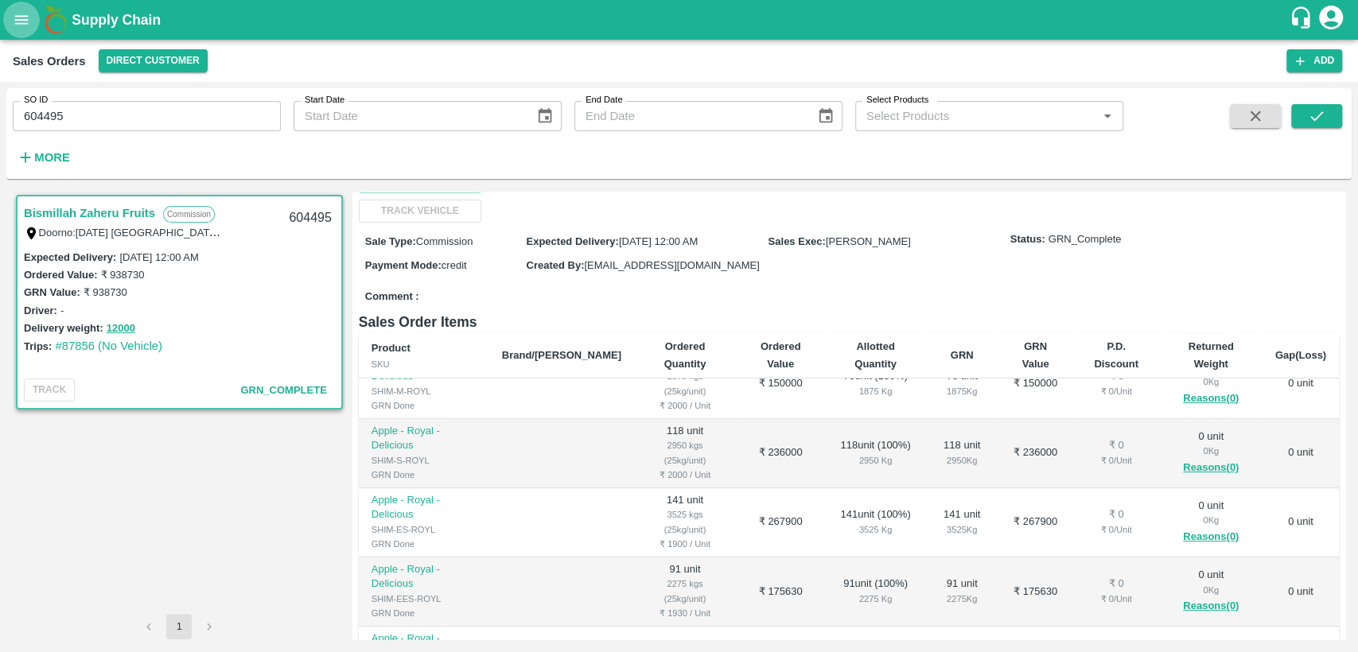
click at [14, 14] on icon "open drawer" at bounding box center [22, 20] width 18 height 18
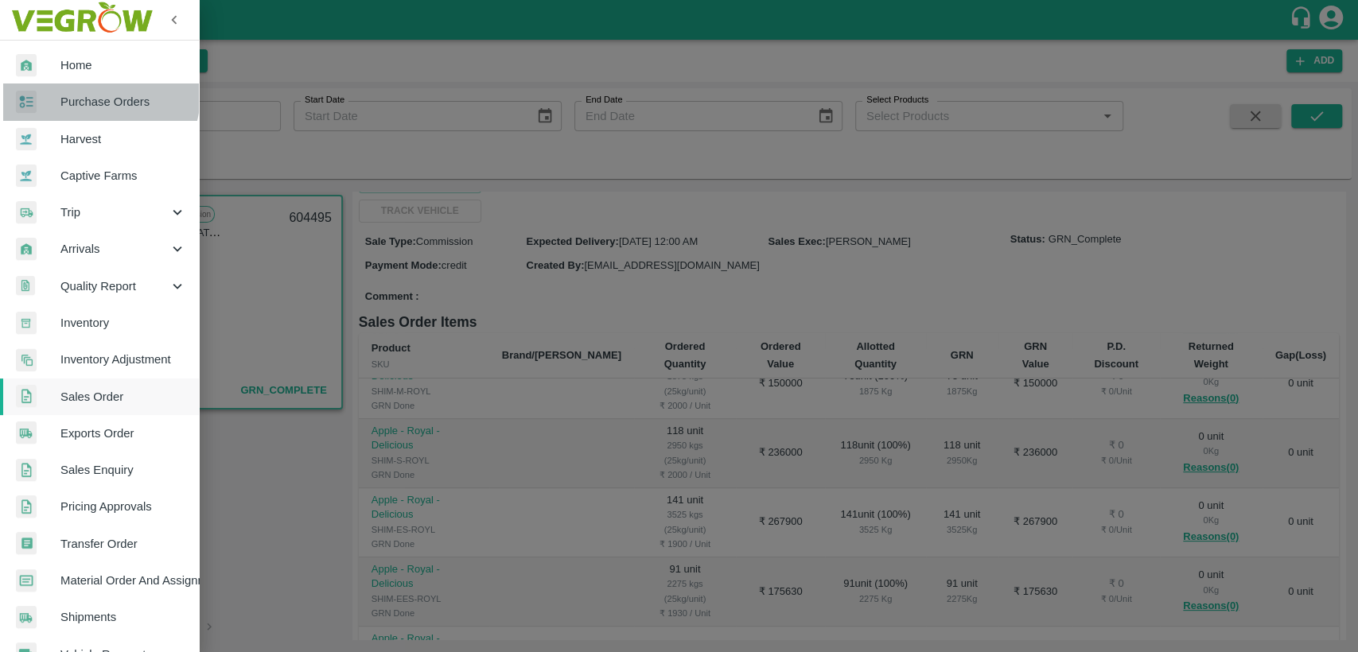
click at [88, 94] on span "Purchase Orders" at bounding box center [123, 102] width 126 height 18
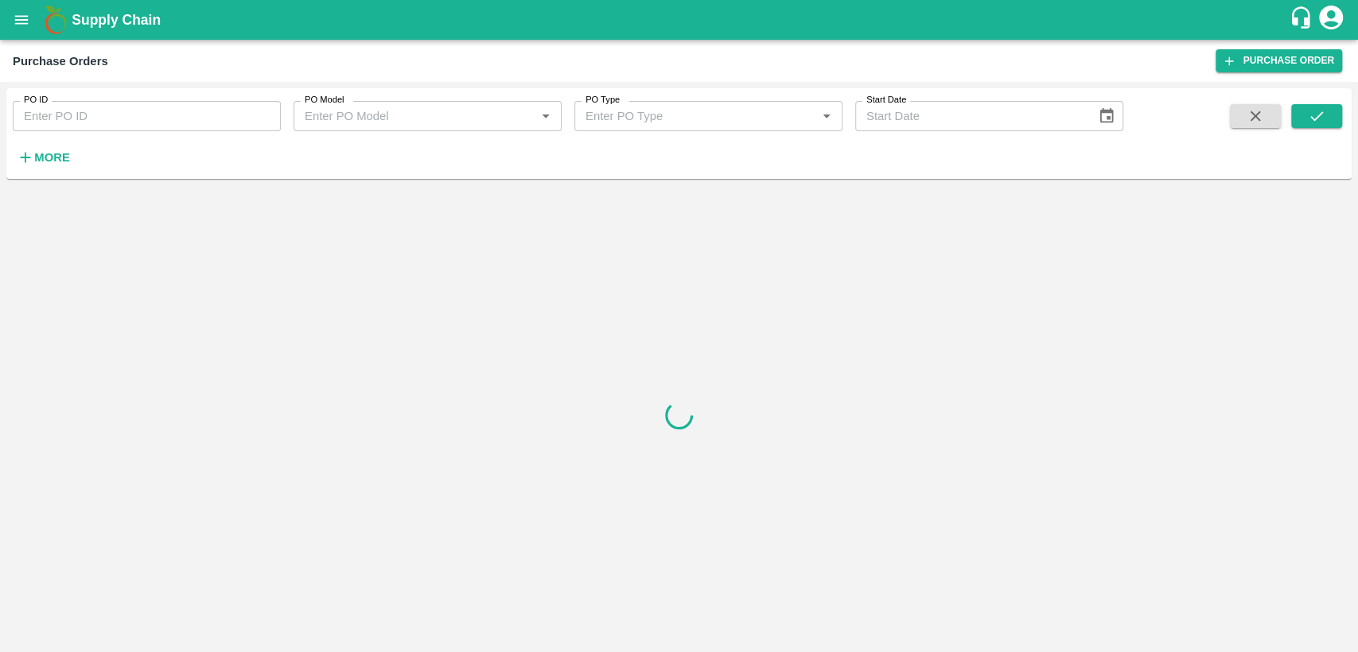
click at [74, 113] on input "PO ID" at bounding box center [147, 116] width 268 height 30
type input "172110"
click at [1308, 119] on icon "submit" at bounding box center [1317, 116] width 18 height 18
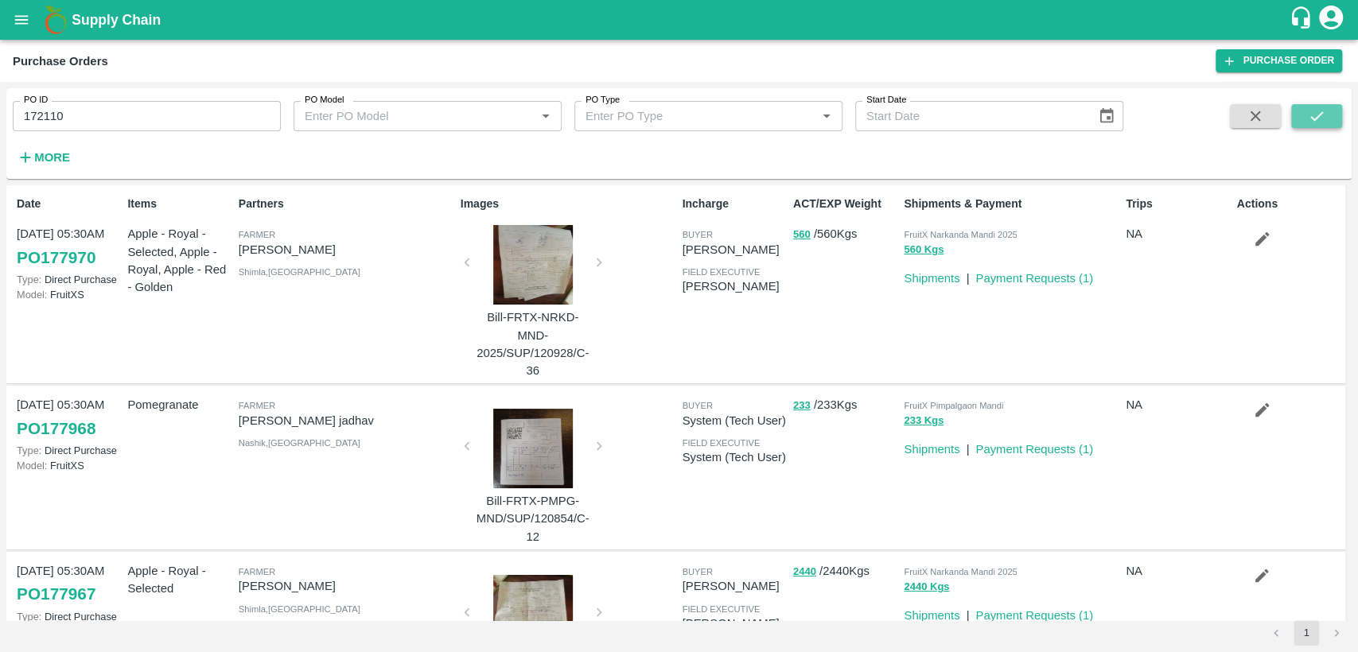
click at [1308, 119] on icon "submit" at bounding box center [1317, 116] width 18 height 18
click at [1317, 122] on icon "submit" at bounding box center [1317, 116] width 18 height 18
click at [1300, 115] on button "submit" at bounding box center [1316, 116] width 51 height 24
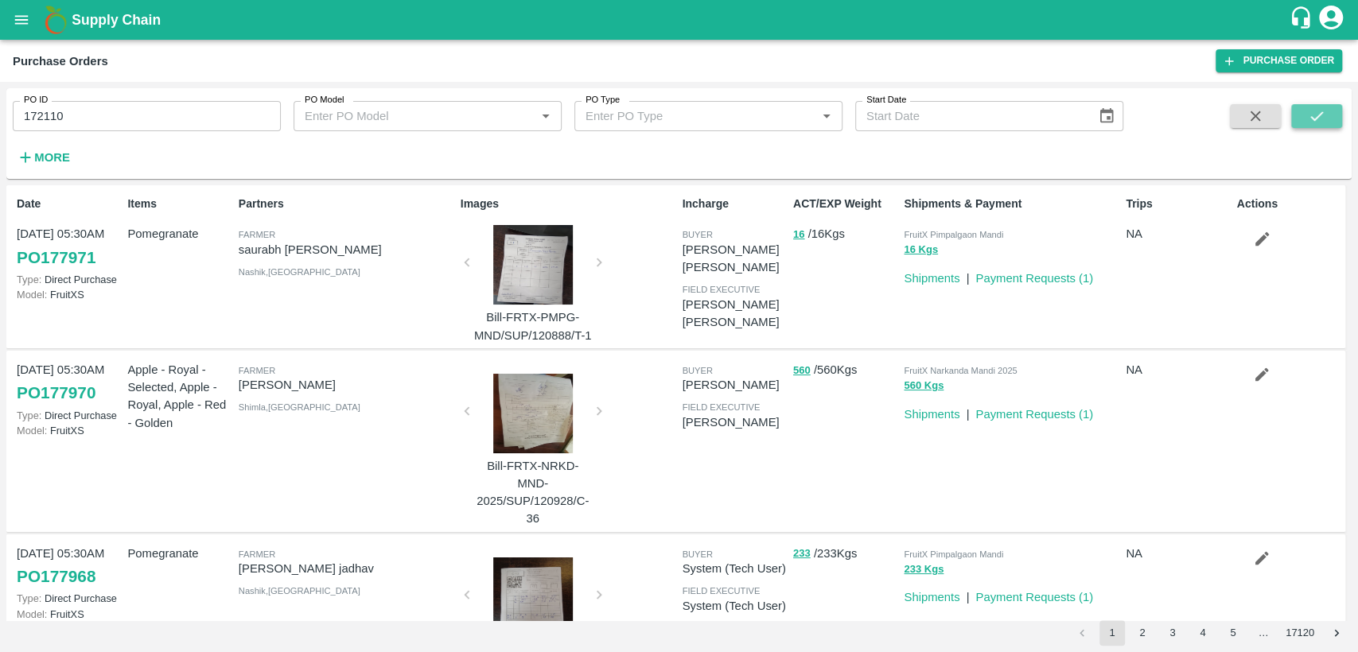
click at [1313, 125] on button "submit" at bounding box center [1316, 116] width 51 height 24
click at [146, 117] on input "172110" at bounding box center [147, 116] width 268 height 30
paste input "PO-176566"
click at [31, 116] on input "PO-176566" at bounding box center [147, 116] width 268 height 30
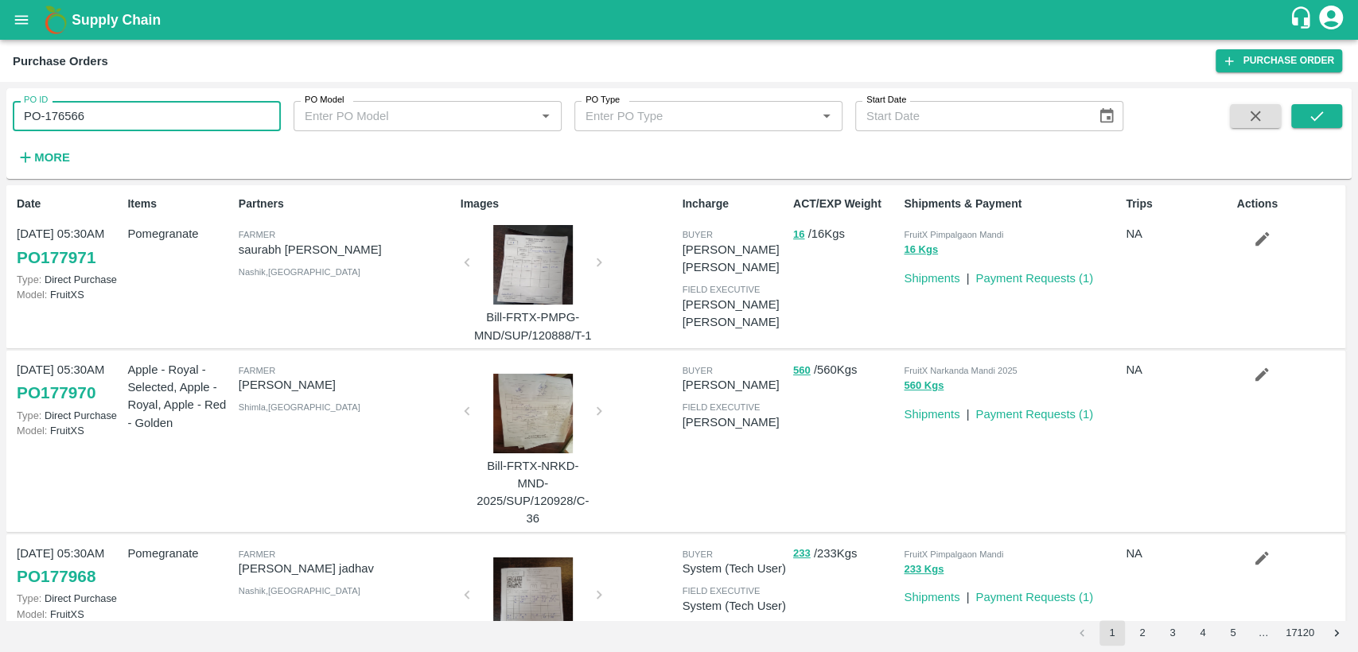
click at [31, 116] on input "PO-176566" at bounding box center [147, 116] width 268 height 30
click at [24, 116] on input "-176566" at bounding box center [147, 116] width 268 height 30
type input "176566"
click at [1312, 116] on icon "submit" at bounding box center [1317, 116] width 18 height 18
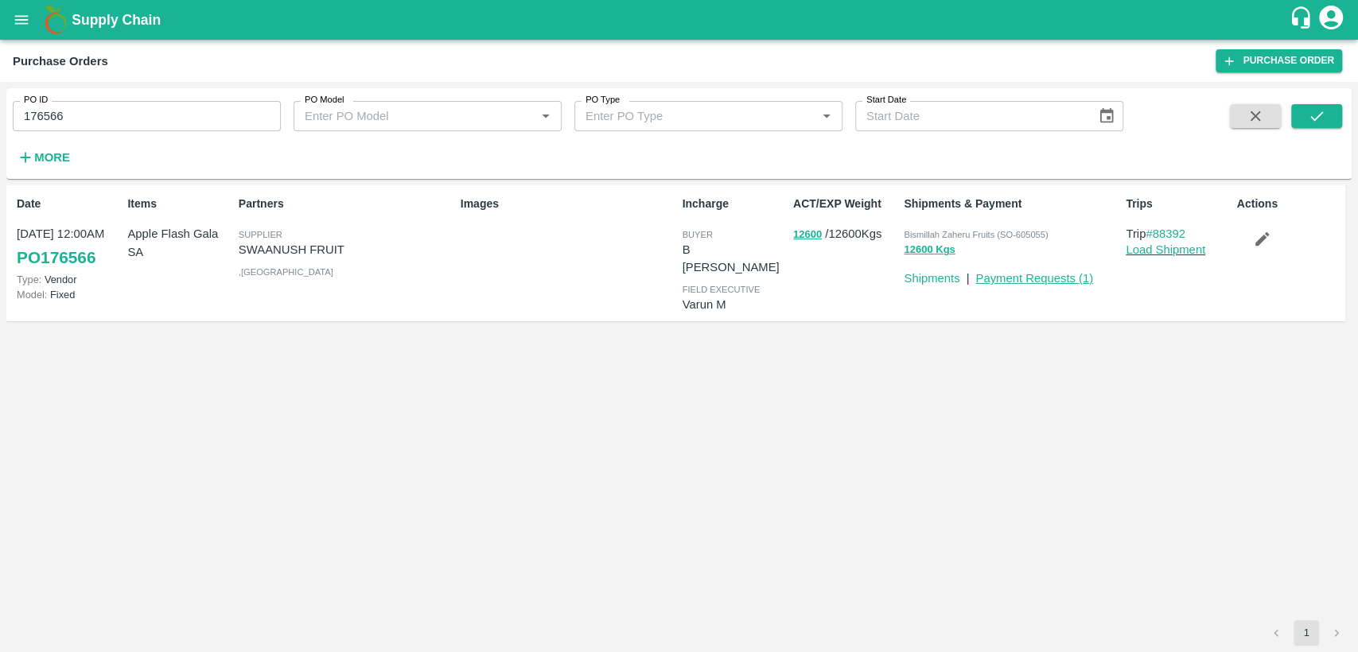
click at [1067, 283] on link "Payment Requests ( 1 )" at bounding box center [1034, 278] width 118 height 13
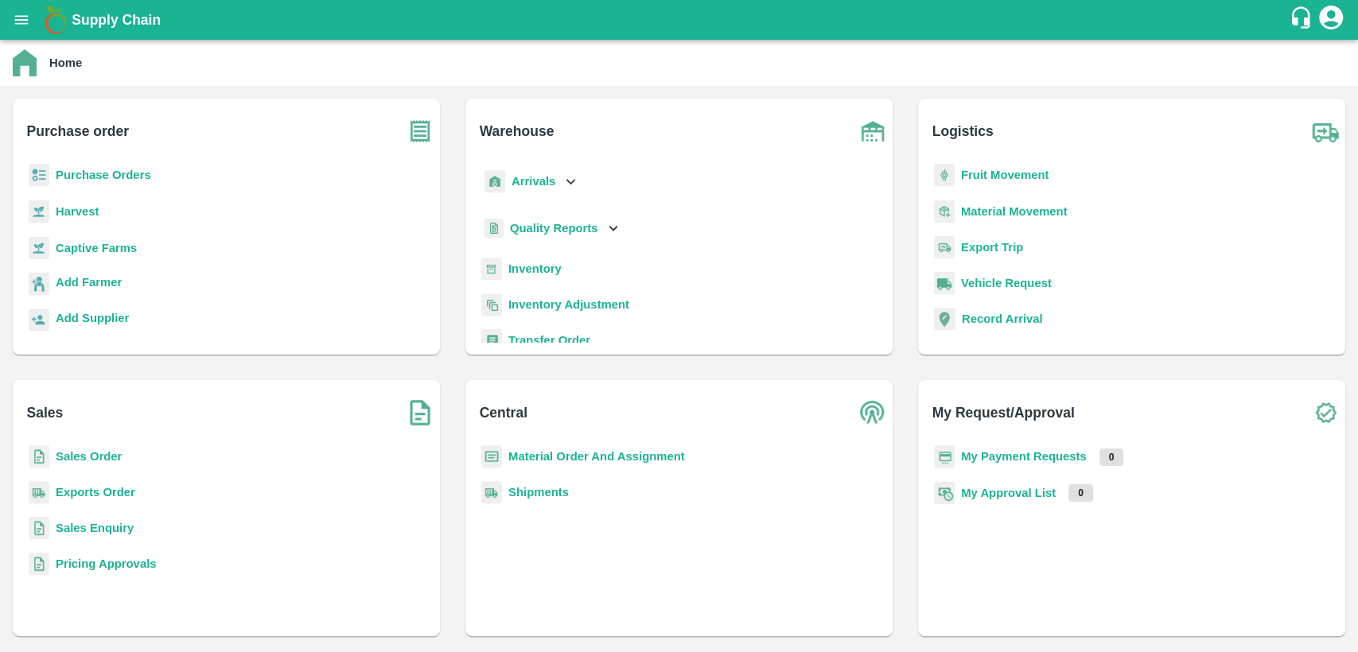
click at [133, 173] on b "Purchase Orders" at bounding box center [103, 175] width 95 height 13
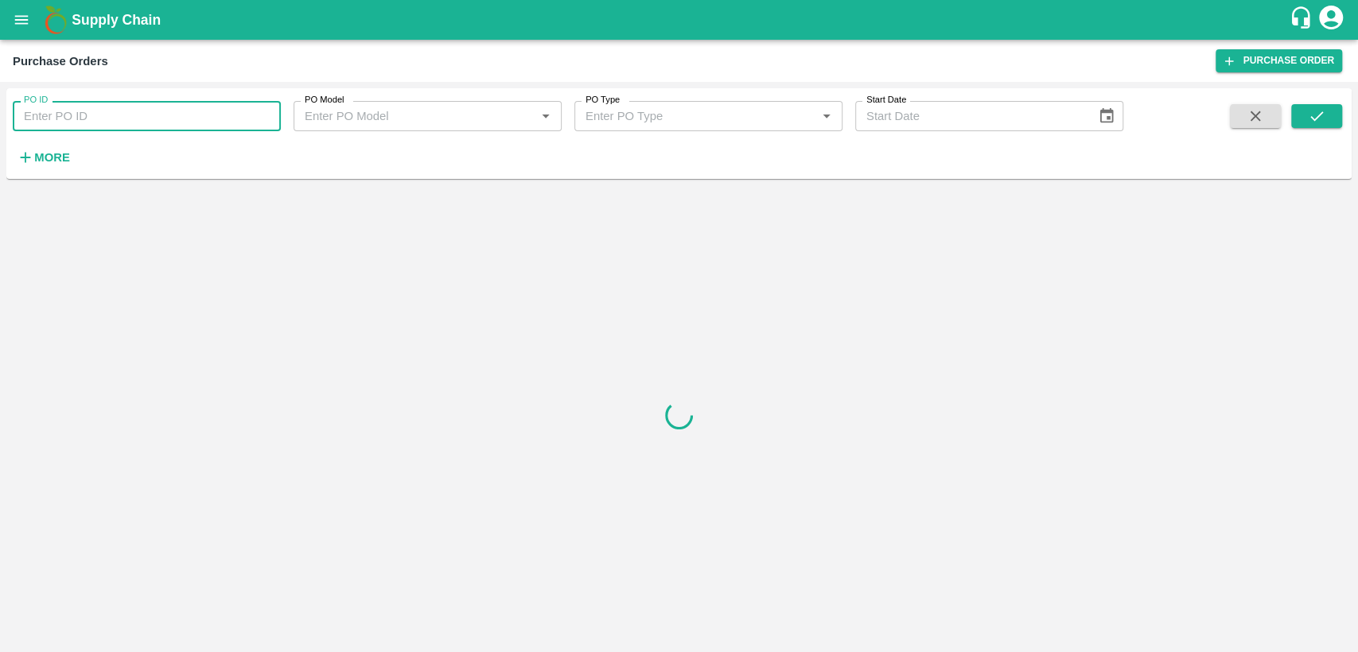
click at [107, 112] on input "PO ID" at bounding box center [147, 116] width 268 height 30
type input "172110"
click at [1302, 121] on button "submit" at bounding box center [1316, 116] width 51 height 24
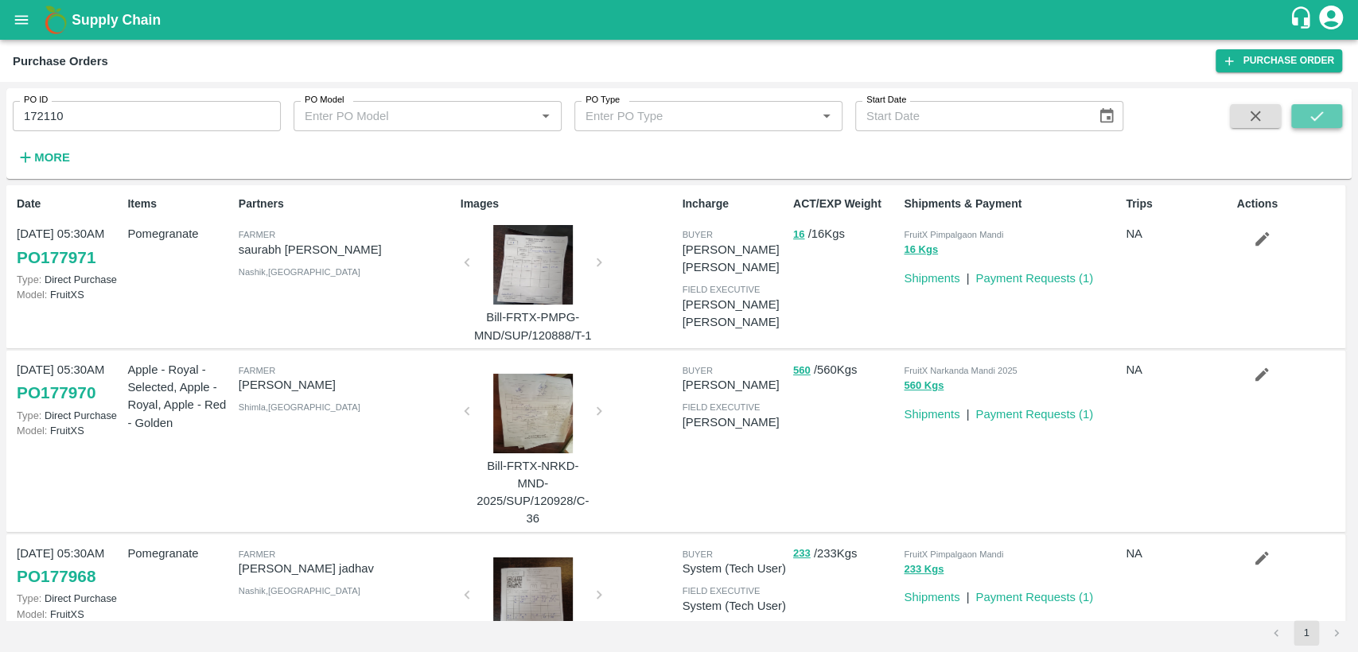
click at [1302, 121] on button "submit" at bounding box center [1316, 116] width 51 height 24
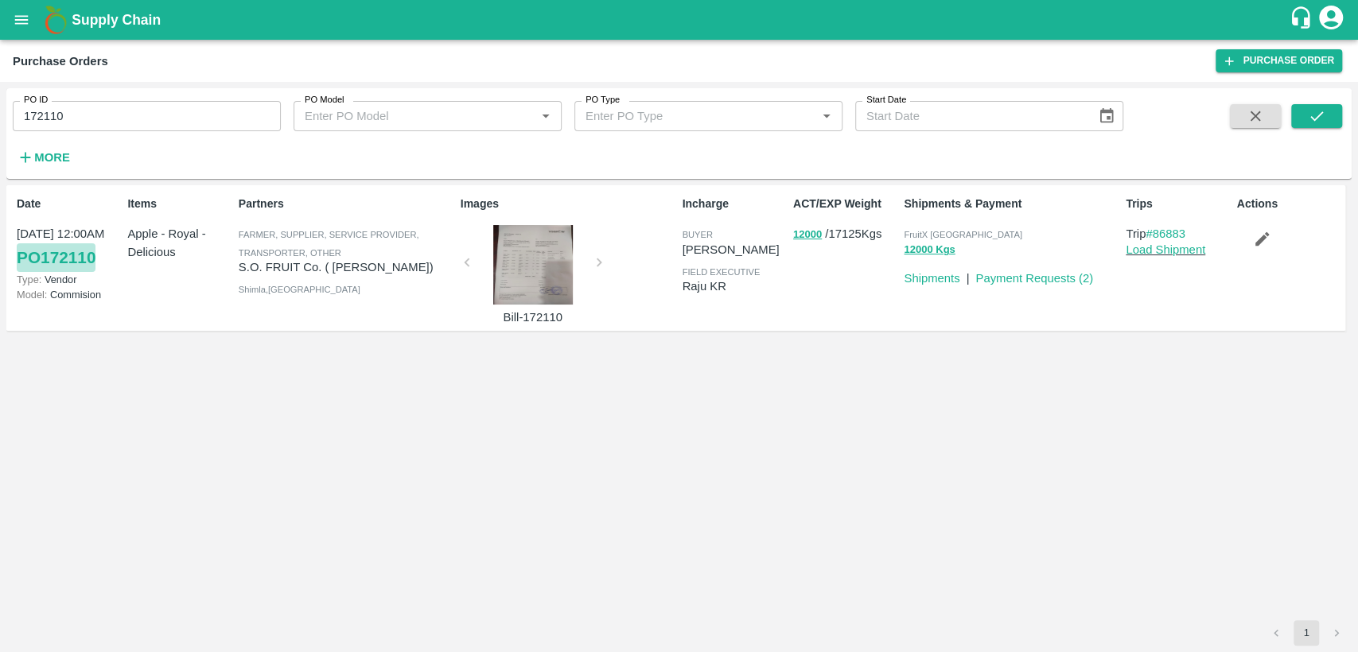
click at [61, 256] on link "PO 172110" at bounding box center [56, 257] width 79 height 29
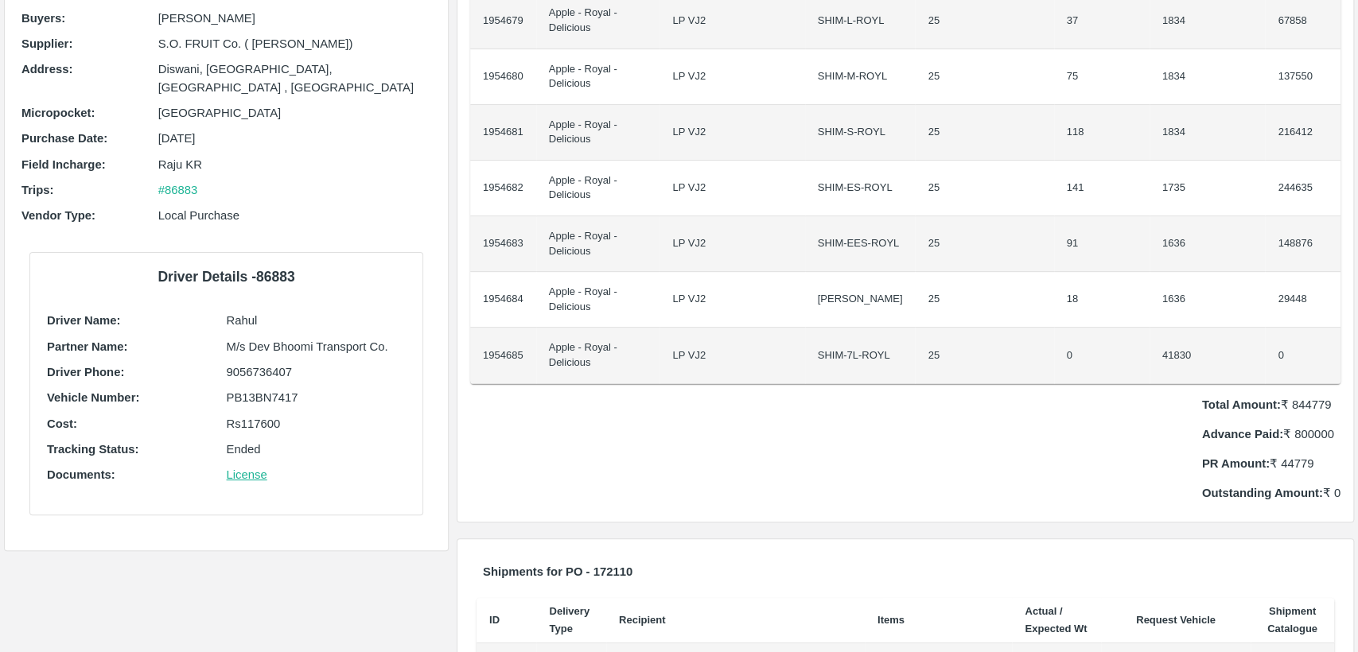
scroll to position [268, 0]
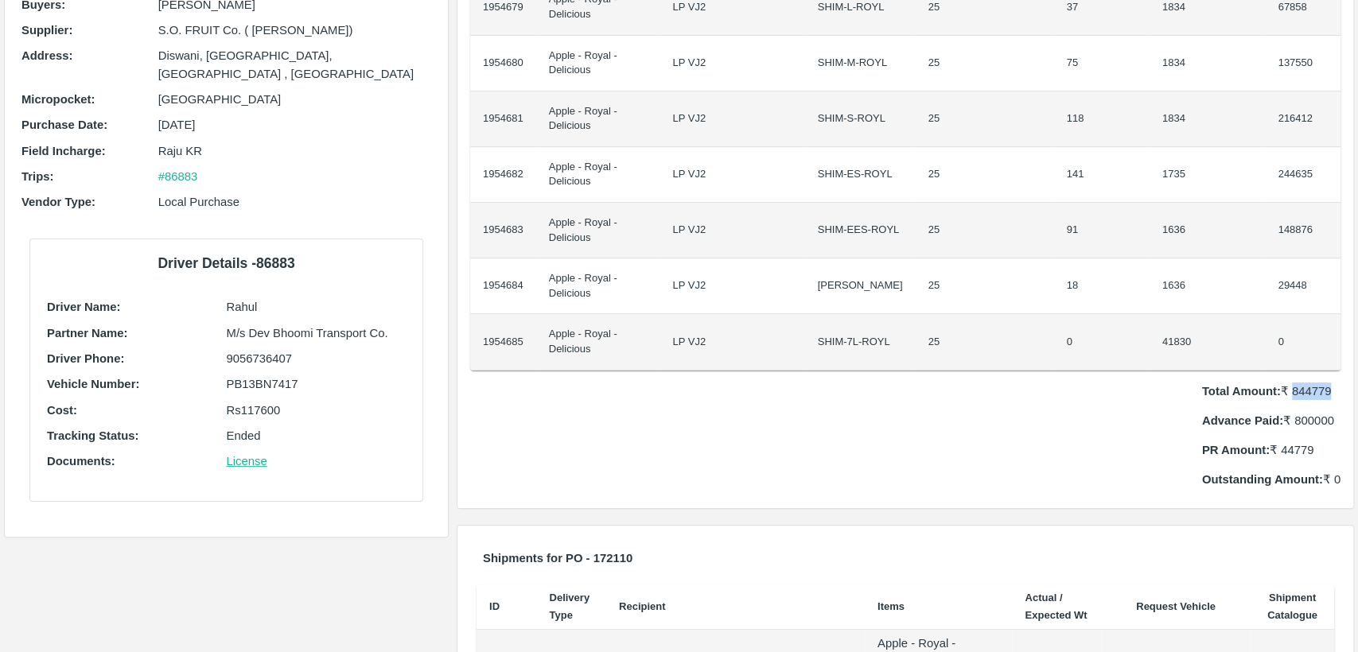
drag, startPoint x: 1289, startPoint y: 392, endPoint x: 1340, endPoint y: 382, distance: 52.7
click at [1340, 382] on div "PO Items Buying In: Units ID Product Brand/[PERSON_NAME] Average Weight (Kgs/Un…" at bounding box center [905, 171] width 896 height 675
copy p "844779"
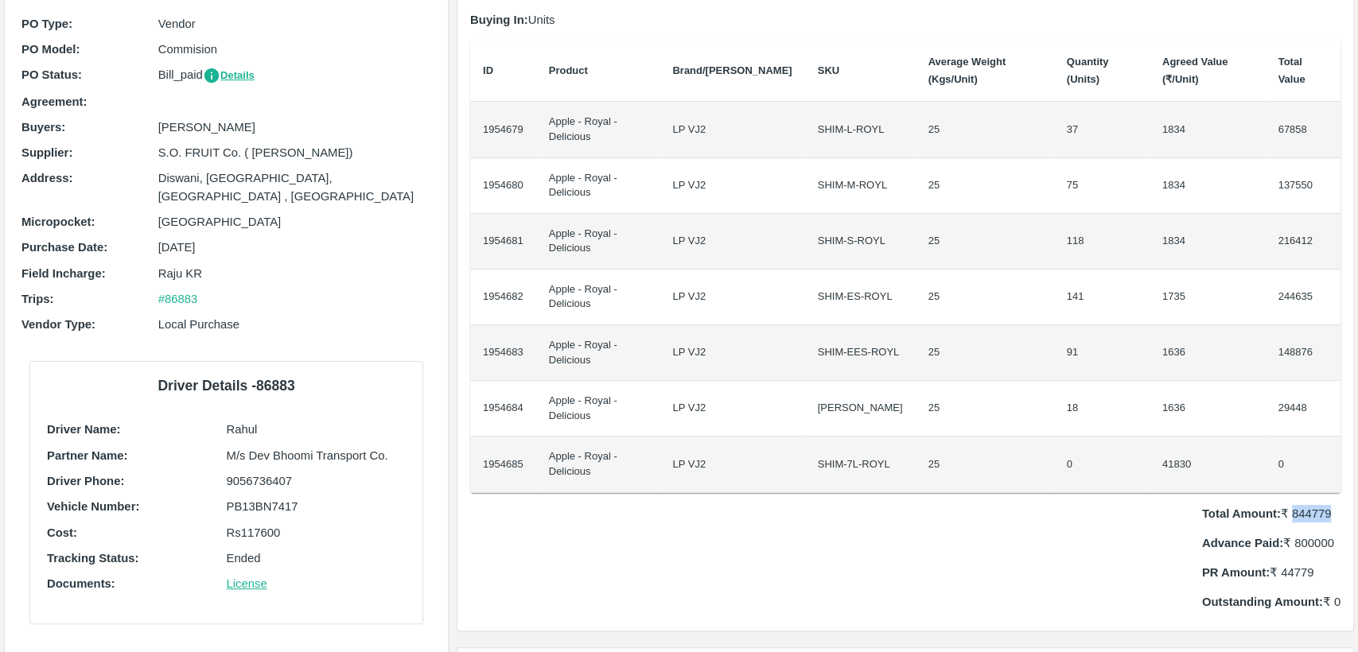
scroll to position [145, 0]
drag, startPoint x: 547, startPoint y: 119, endPoint x: 609, endPoint y: 135, distance: 63.5
click at [611, 135] on td "Apple - Royal - Delicious" at bounding box center [598, 131] width 124 height 56
copy td "Apple - Royal - Delicious"
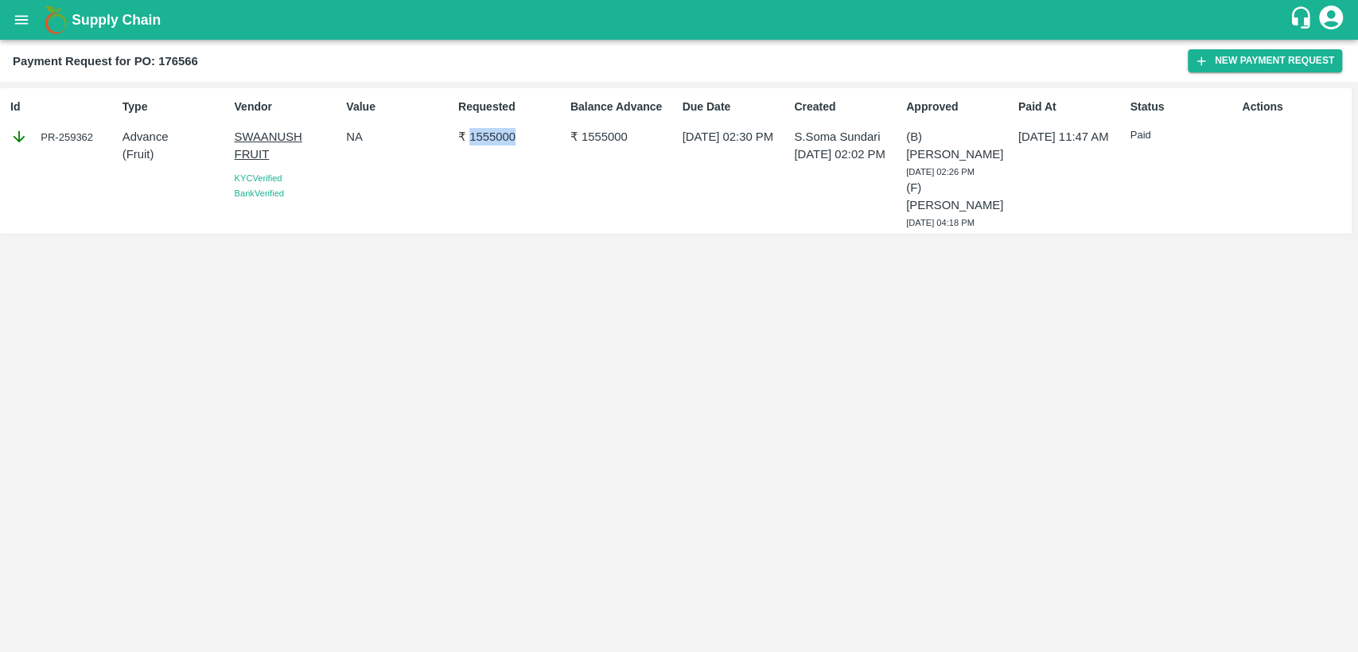
drag, startPoint x: 468, startPoint y: 138, endPoint x: 519, endPoint y: 138, distance: 51.7
click at [519, 138] on p "₹ 1555000" at bounding box center [511, 137] width 106 height 18
copy p "1555000"
click at [25, 25] on icon "open drawer" at bounding box center [22, 20] width 18 height 18
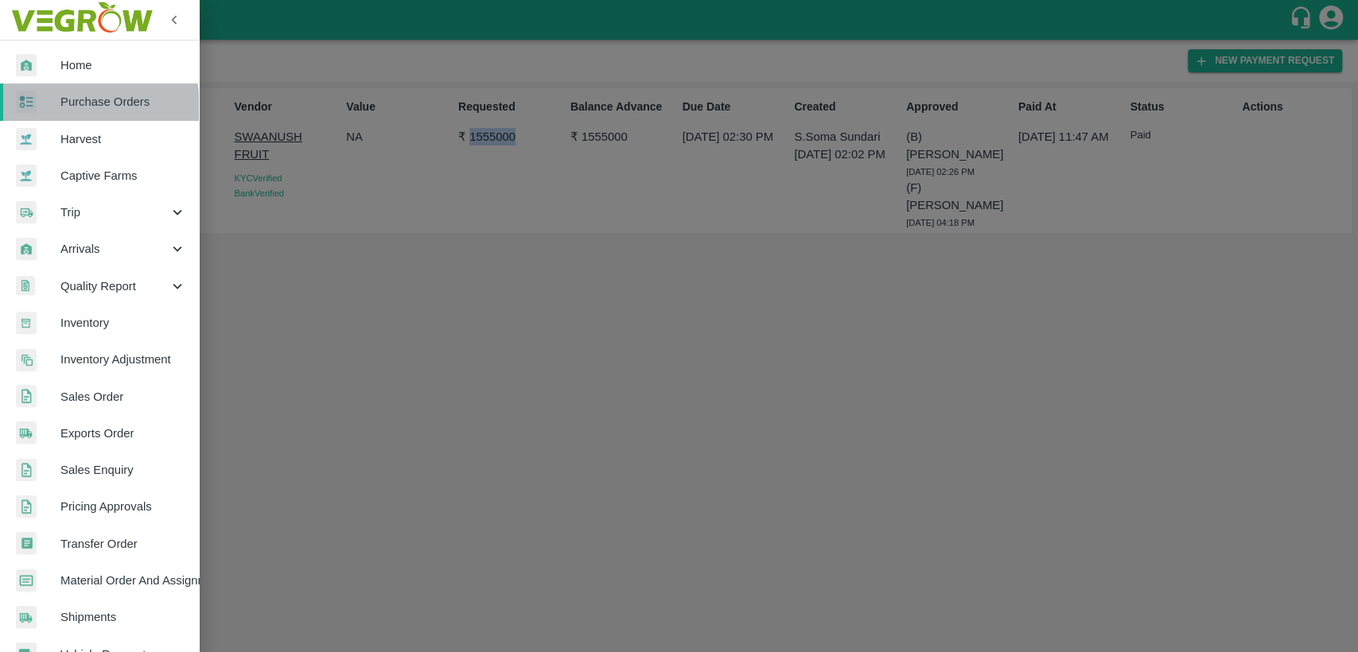
click at [76, 107] on span "Purchase Orders" at bounding box center [123, 102] width 126 height 18
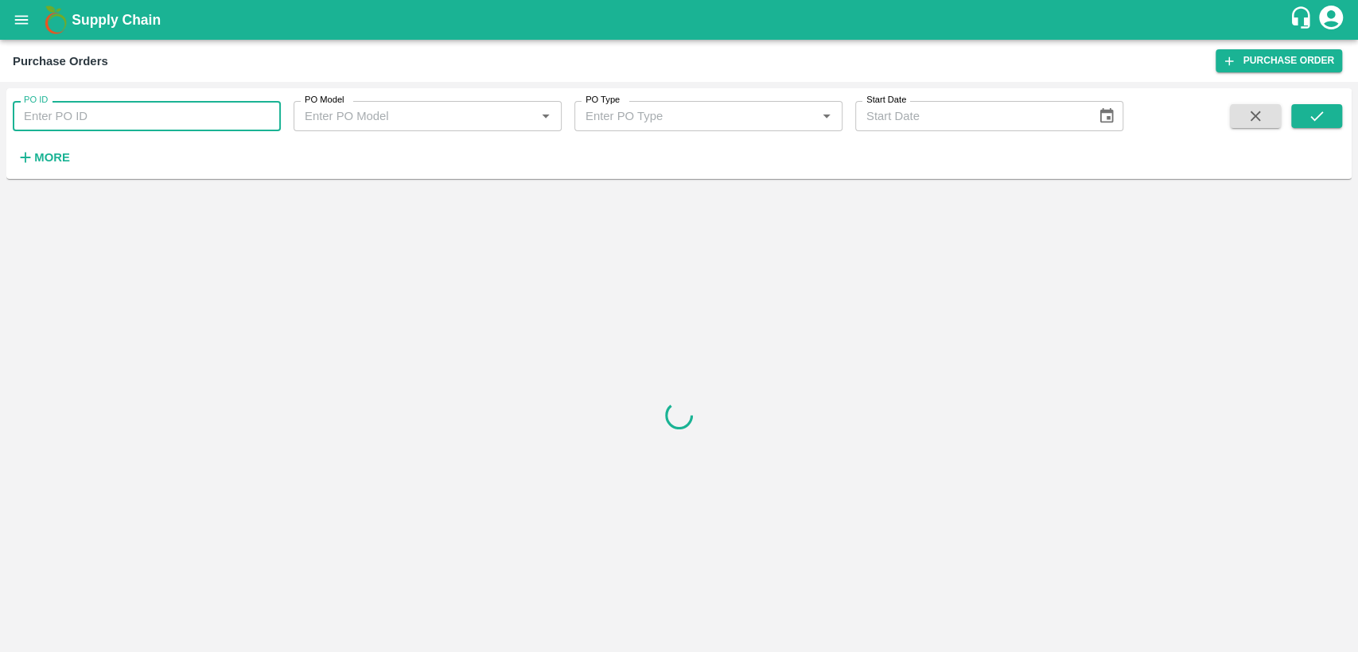
click at [52, 113] on input "PO ID" at bounding box center [147, 116] width 268 height 30
type input "170437"
click at [1328, 113] on button "submit" at bounding box center [1316, 116] width 51 height 24
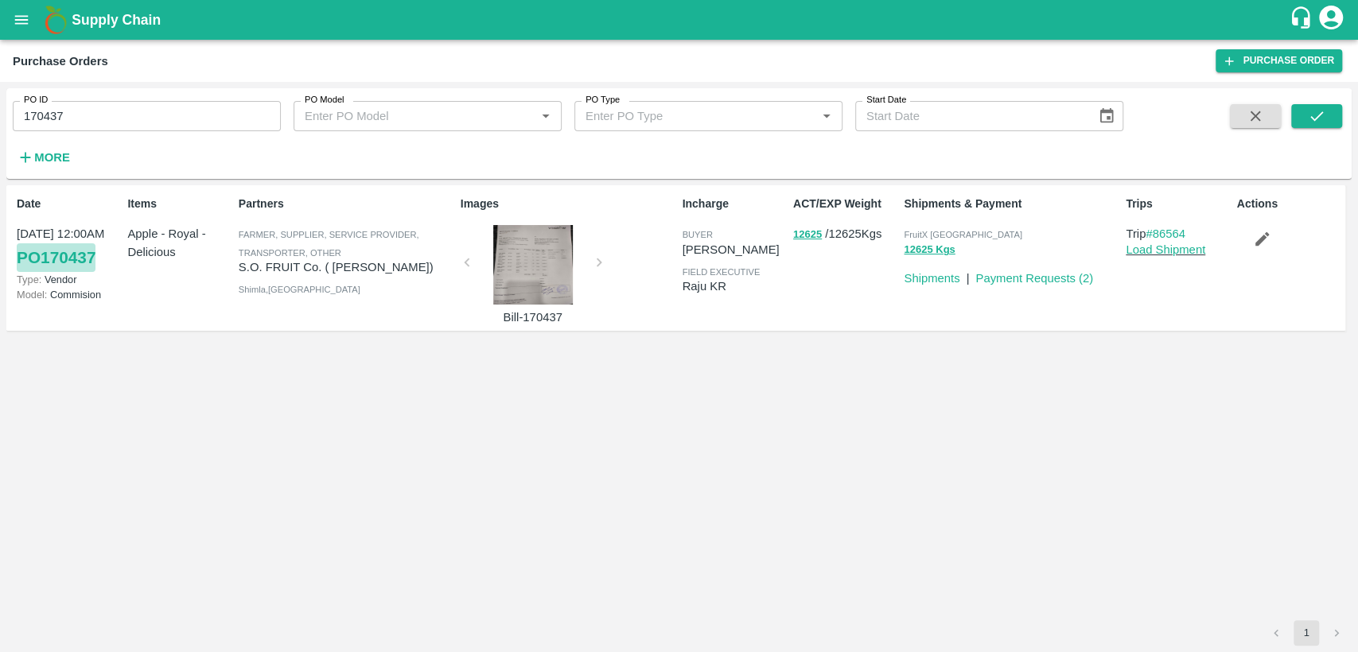
click at [85, 259] on link "PO 170437" at bounding box center [56, 257] width 79 height 29
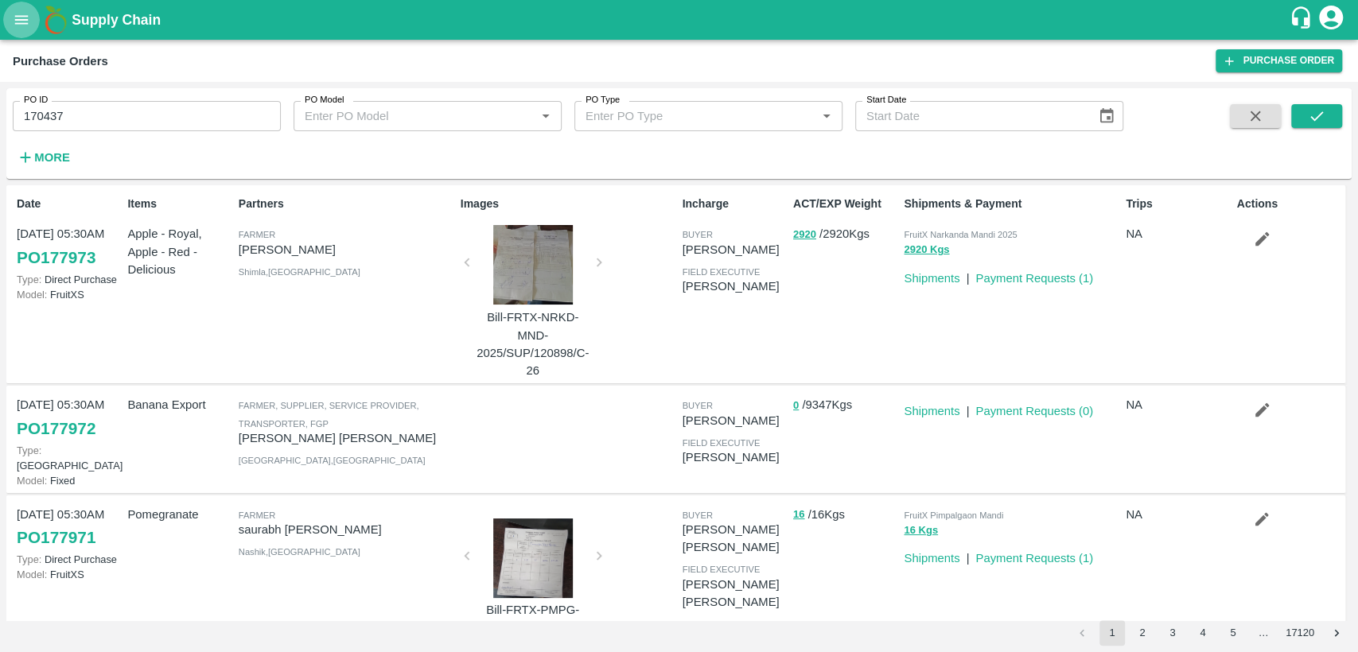
click at [25, 8] on button "open drawer" at bounding box center [21, 20] width 37 height 37
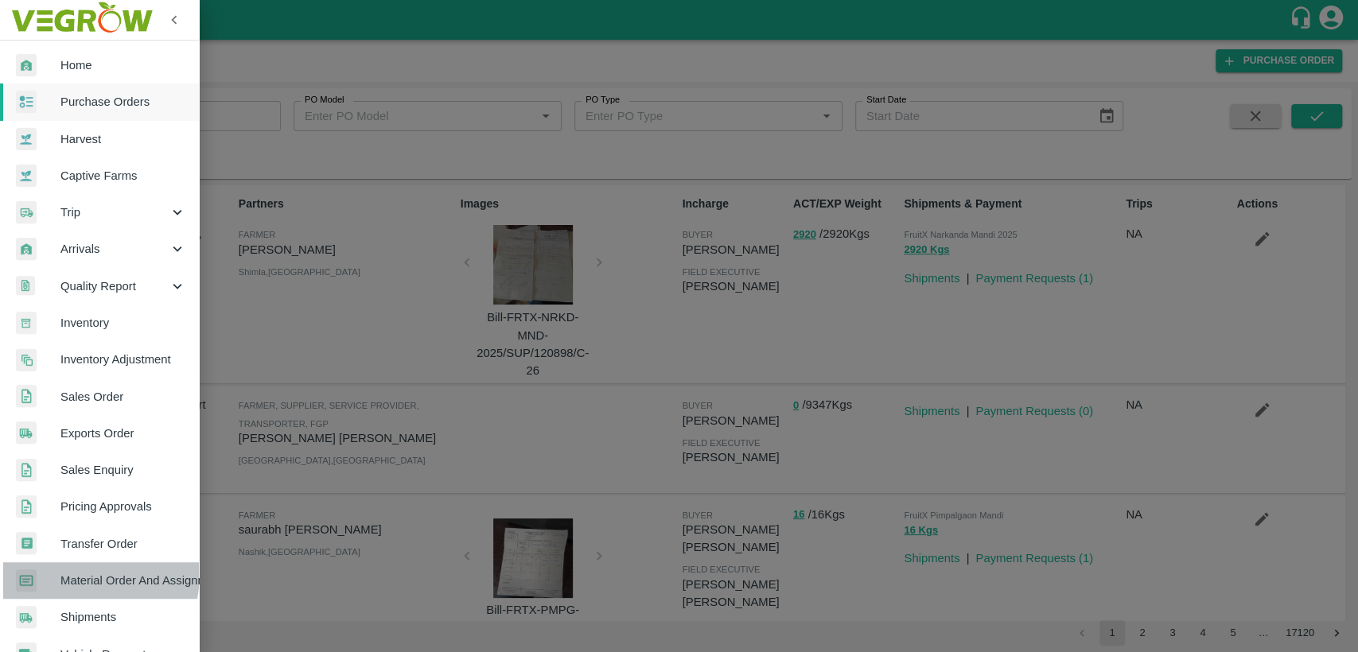
click at [73, 574] on span "Material Order And Assignment" at bounding box center [123, 581] width 126 height 18
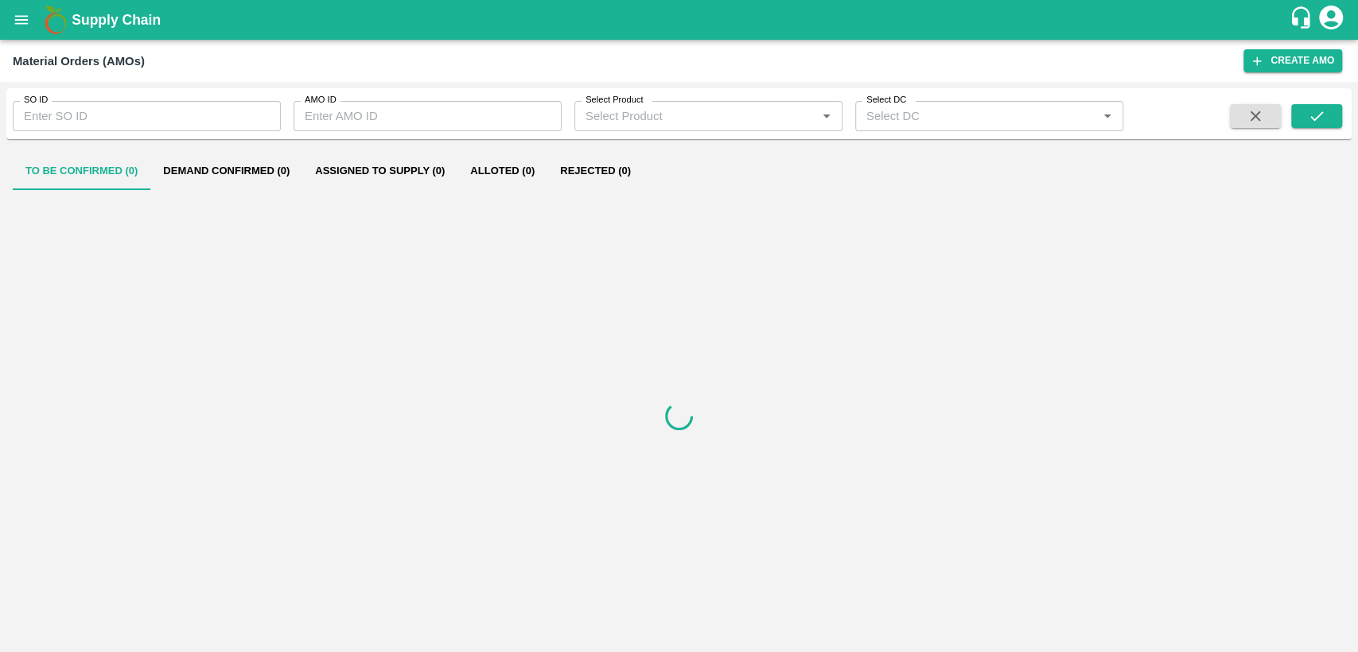
click at [121, 116] on input "SO ID" at bounding box center [147, 116] width 268 height 30
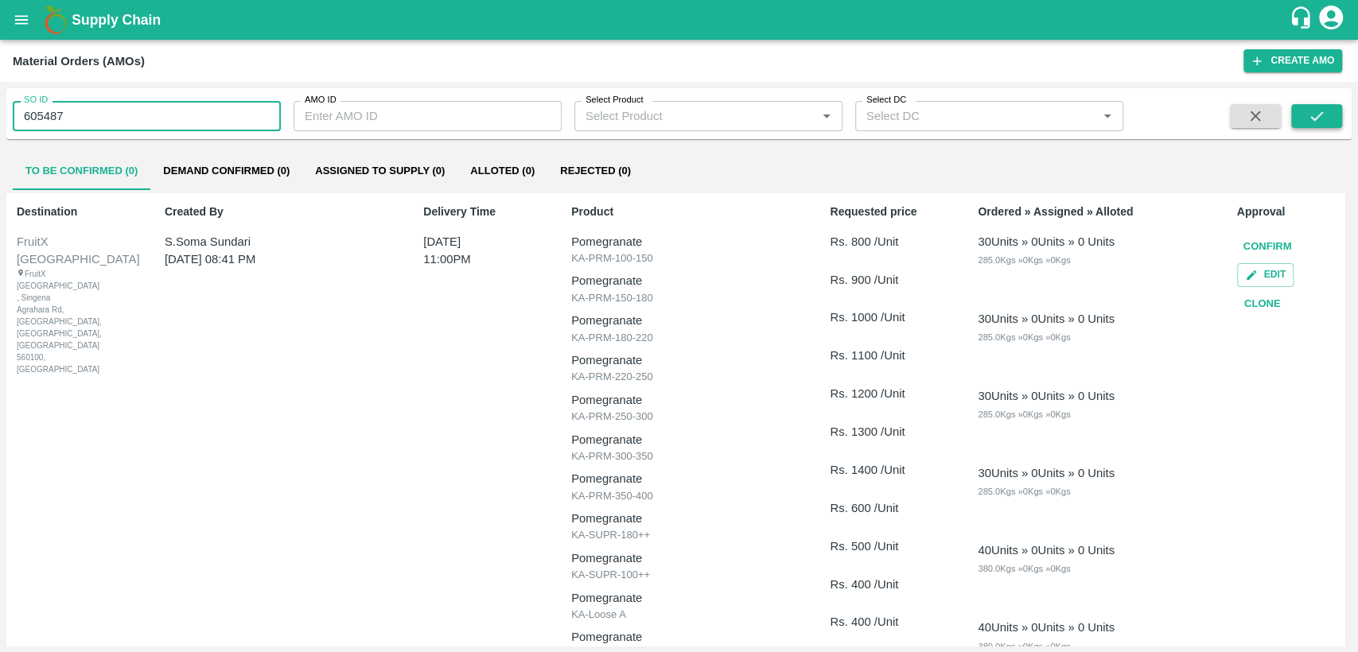
type input "605487"
click at [1336, 115] on button "submit" at bounding box center [1316, 116] width 51 height 24
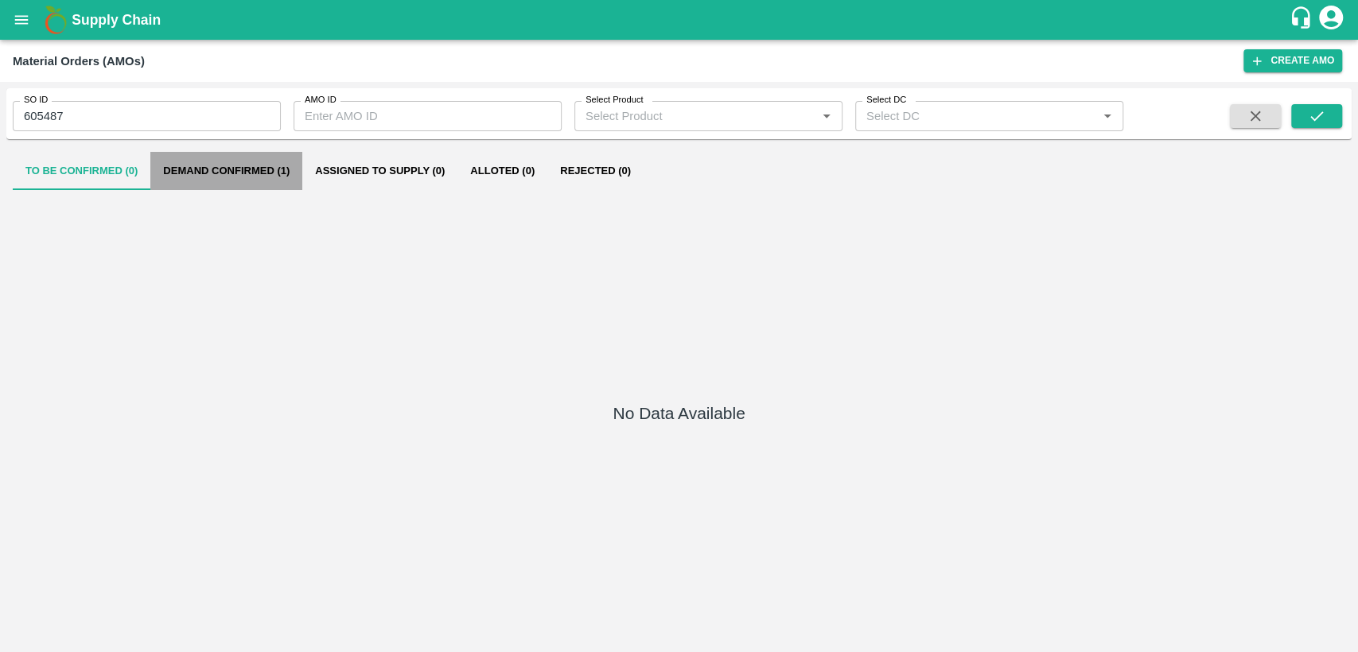
click at [251, 164] on button "Demand Confirmed (1)" at bounding box center [226, 171] width 152 height 38
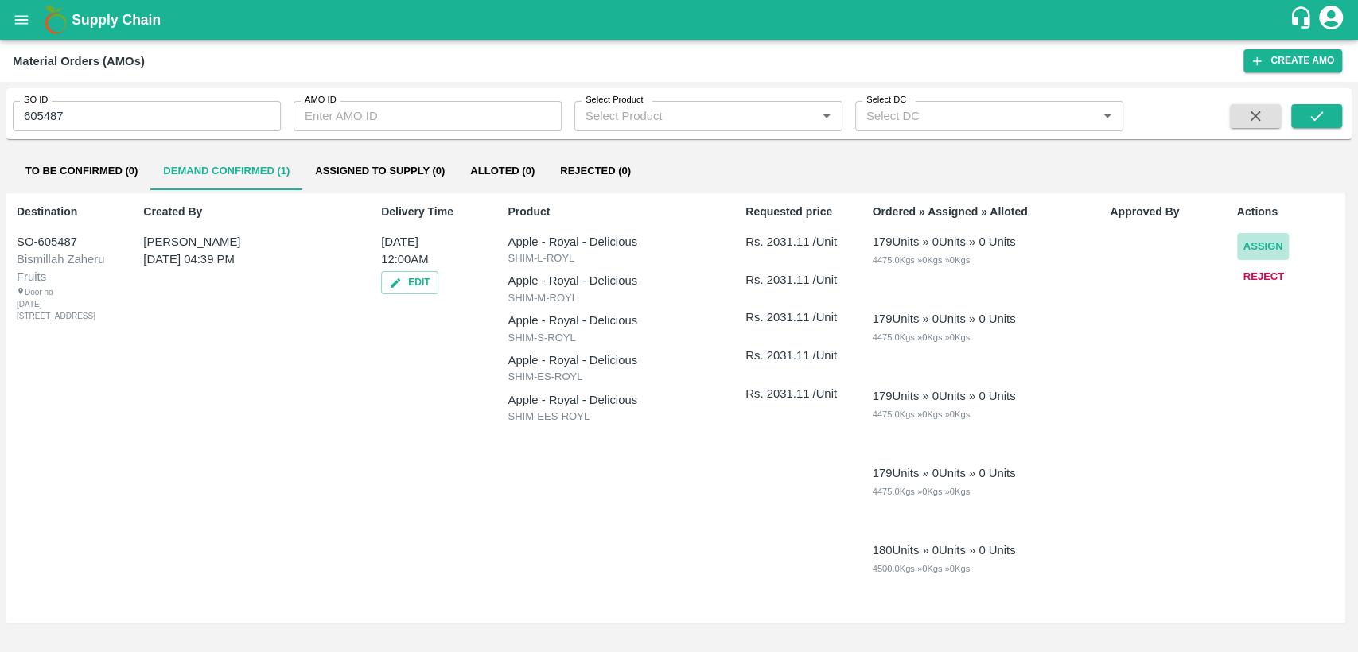
click at [1264, 244] on button "Assign" at bounding box center [1263, 247] width 53 height 28
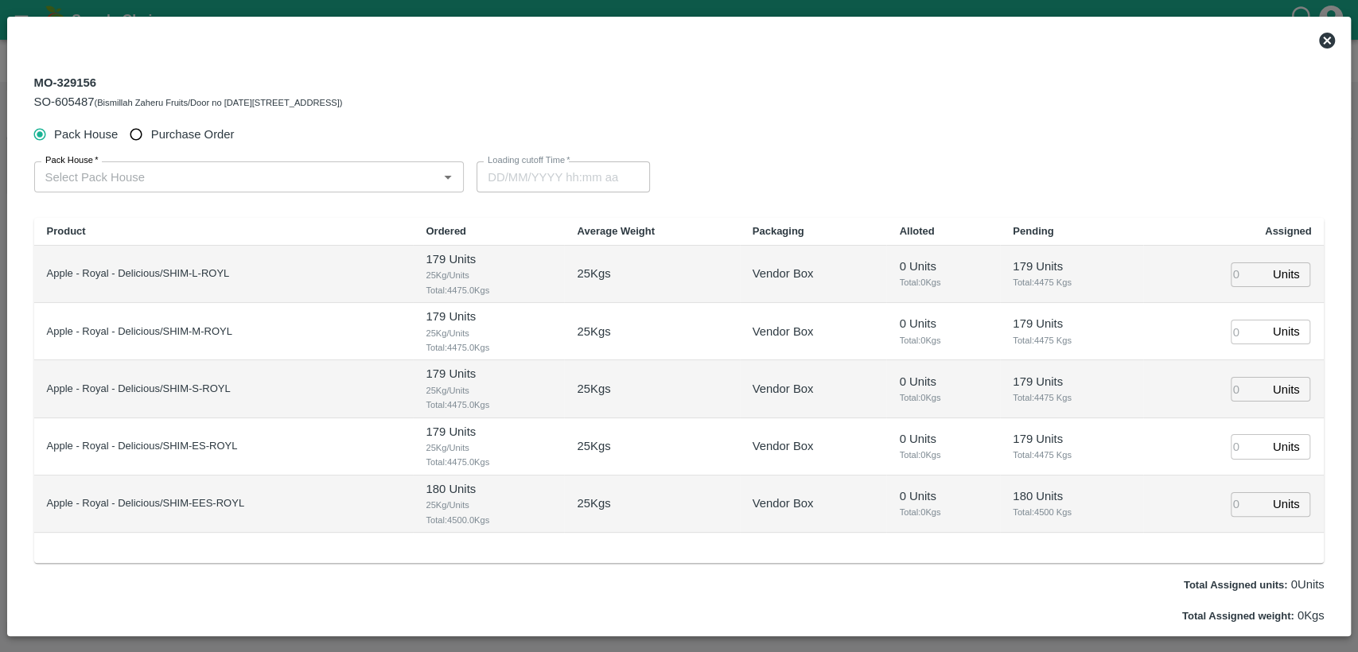
type input "23/09/2025 12:00 AM"
click at [1239, 270] on input "number" at bounding box center [1248, 275] width 35 height 25
type input "179"
type input "22/09/2025 09:00 PM"
type input "179"
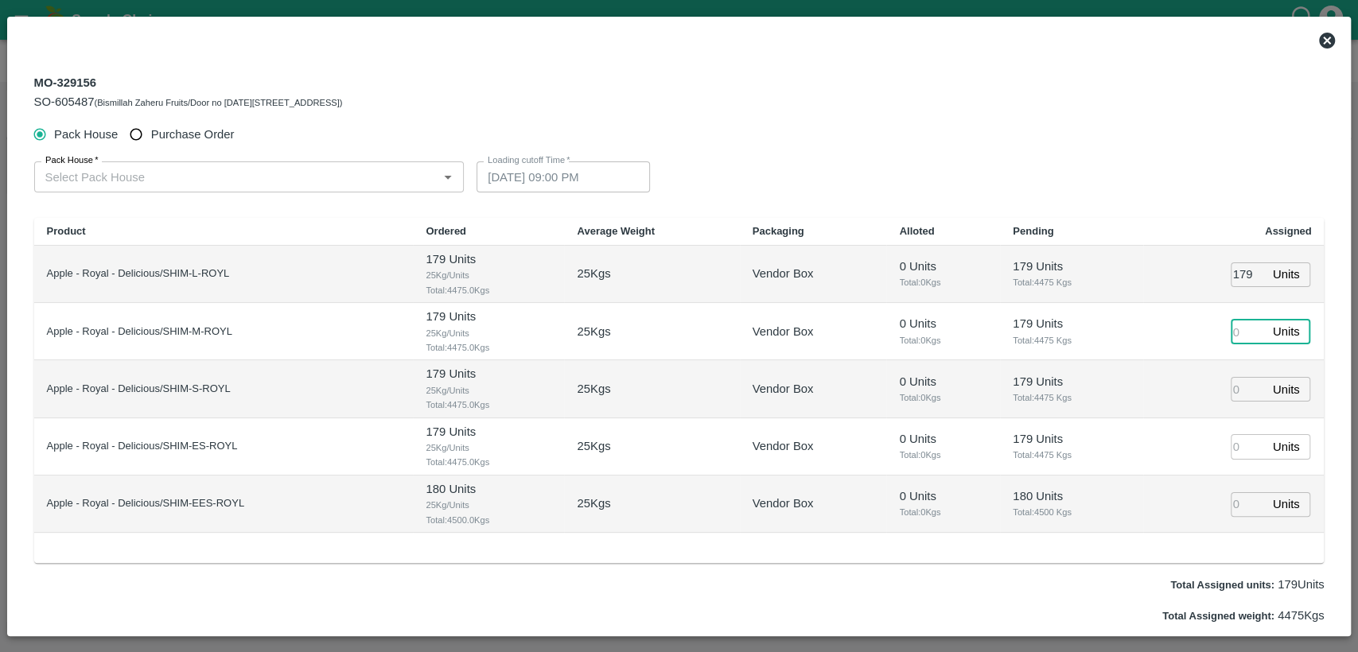
click at [1239, 336] on input "number" at bounding box center [1248, 332] width 35 height 25
type input "179"
click at [1238, 387] on input "number" at bounding box center [1248, 389] width 35 height 25
type input "179"
click at [1234, 444] on input "number" at bounding box center [1248, 446] width 35 height 25
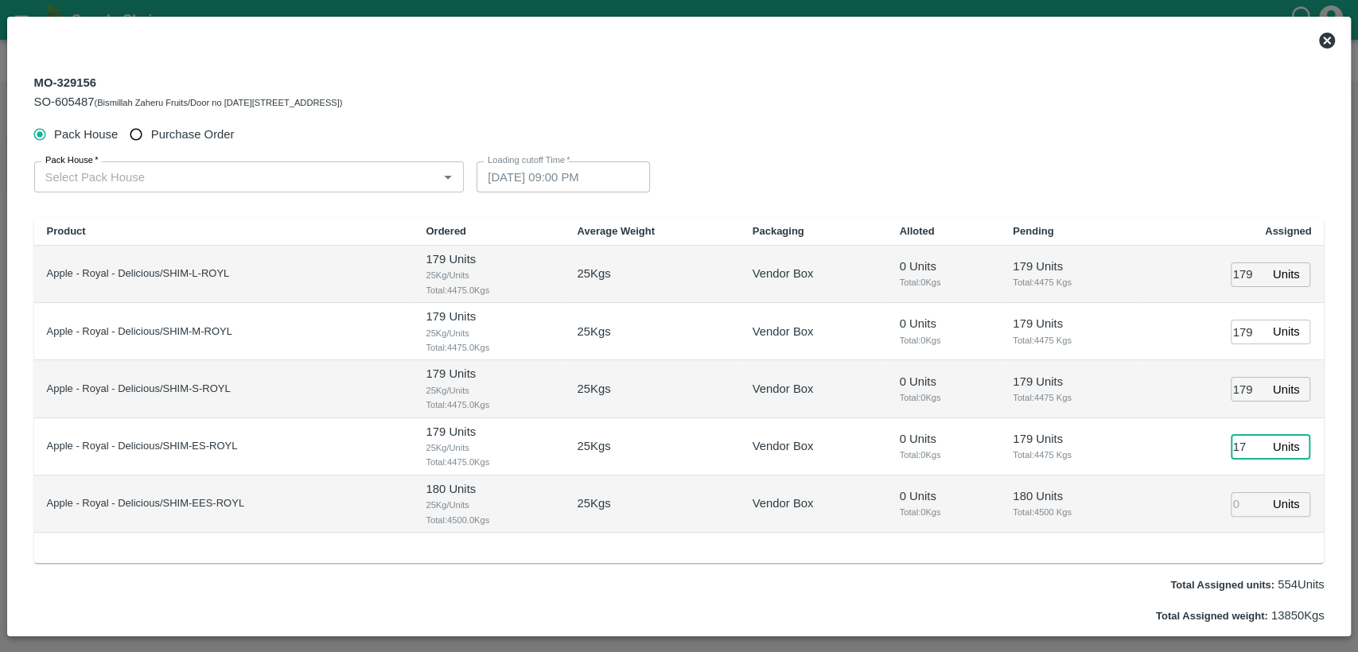
type input "179"
type input "22/09/2025 08:00 PM"
type input "179"
click at [1239, 496] on input "number" at bounding box center [1248, 504] width 35 height 25
type input "180"
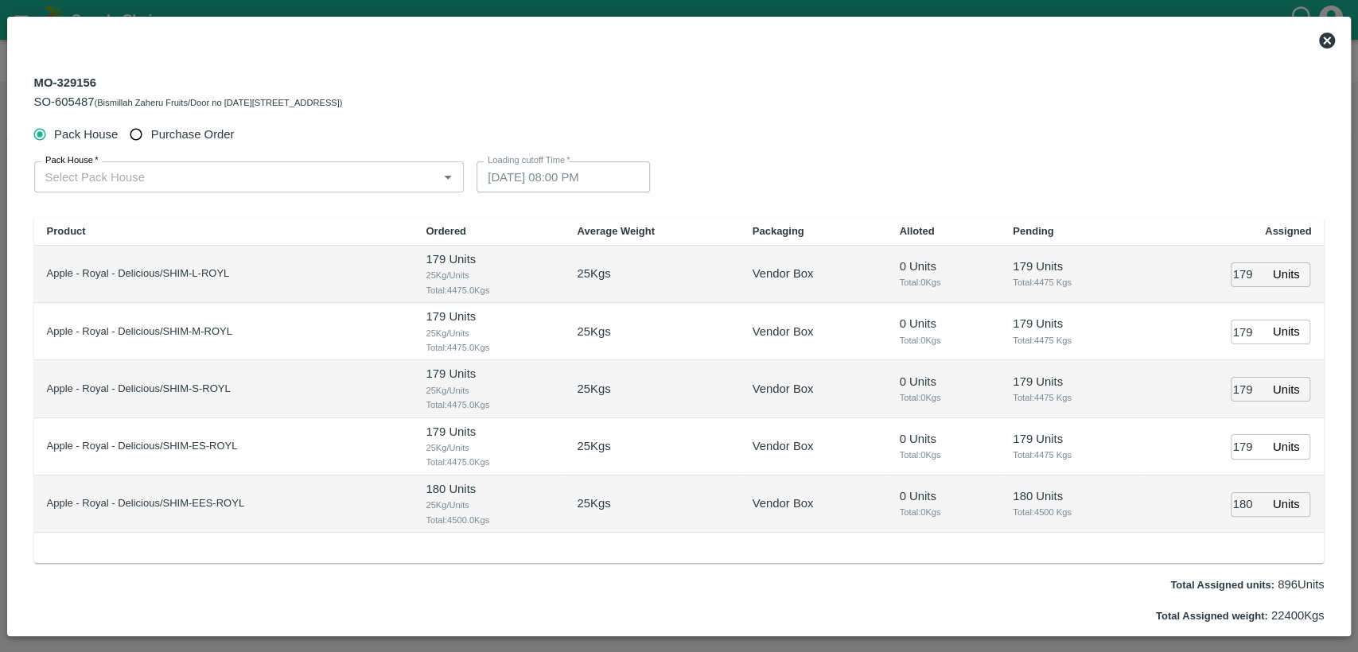
click at [1083, 587] on div "Total Assigned units: 896 Units" at bounding box center [679, 585] width 1290 height 18
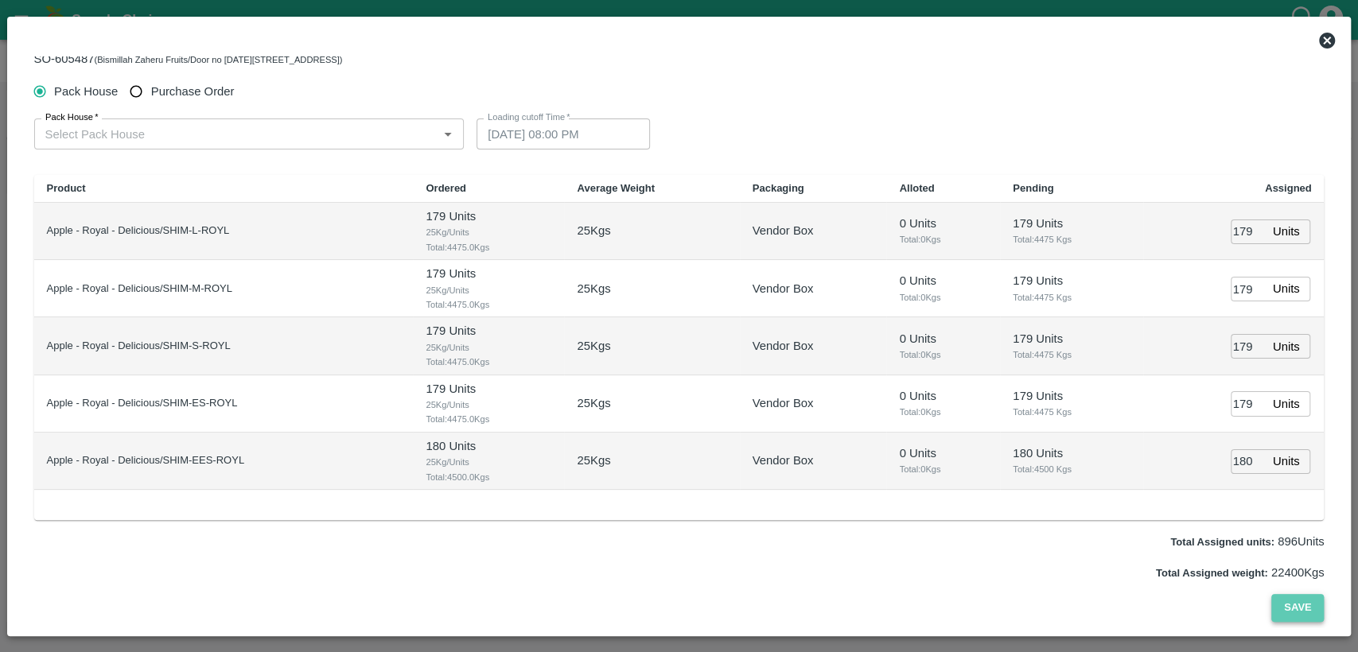
click at [1293, 613] on button "Save" at bounding box center [1297, 608] width 53 height 28
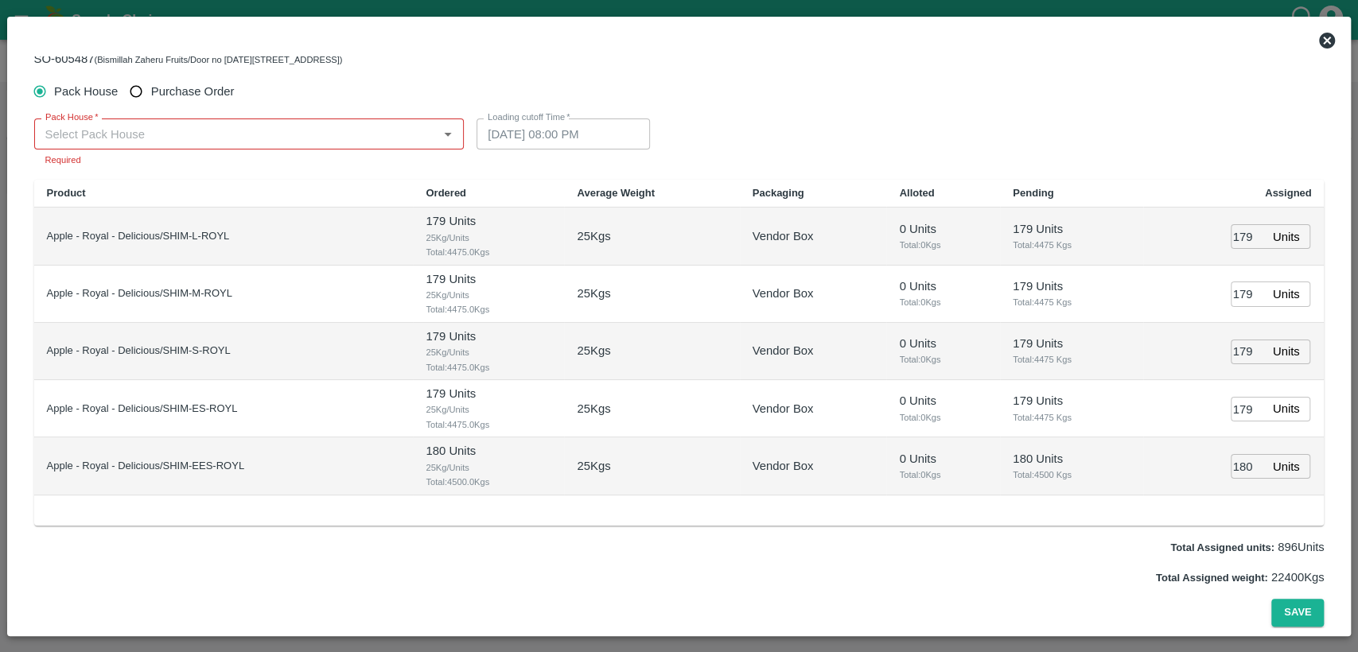
click at [137, 91] on input "Purchase Order" at bounding box center [136, 91] width 29 height 29
radio input "true"
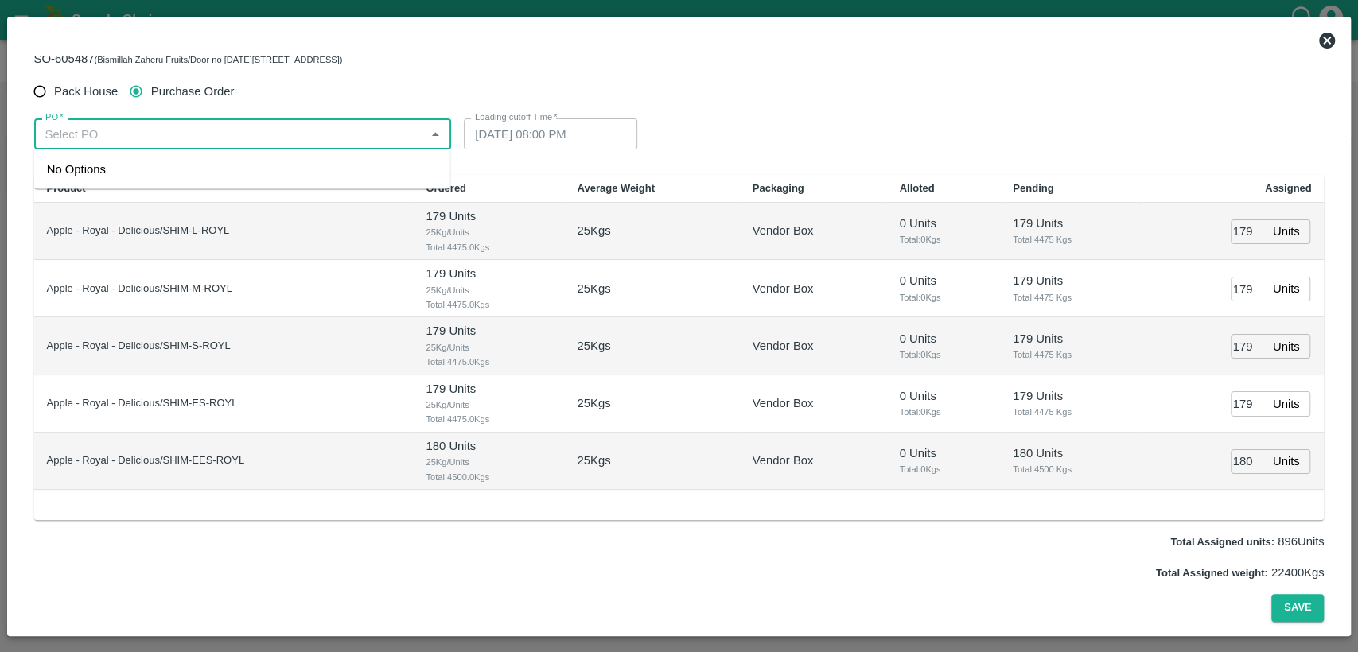
click at [172, 136] on input "PO   *" at bounding box center [230, 133] width 382 height 21
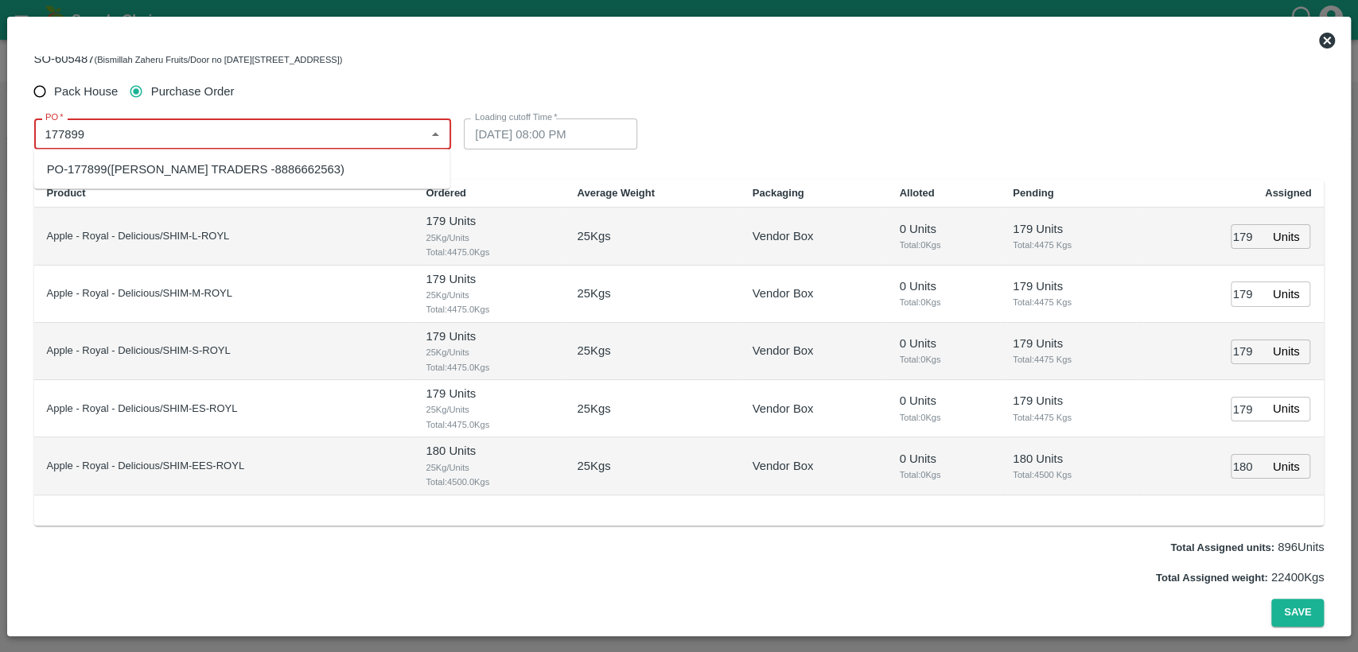
click at [181, 180] on div "PO-177899(VASAVI TRADERS -8886662563)" at bounding box center [242, 169] width 416 height 27
type input "PO-177899(VASAVI TRADERS -8886662563)"
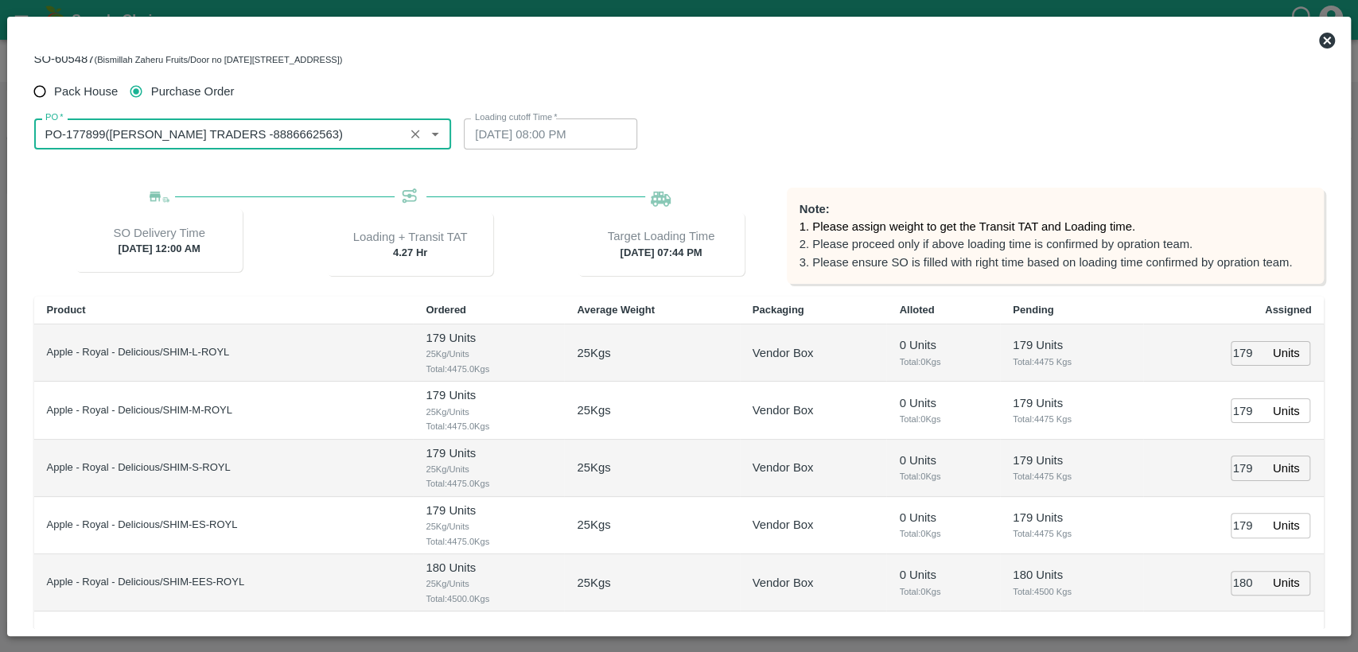
type input "22/09/2025 07:44 PM"
type input "PO-177899(VASAVI TRADERS -8886662563)"
click at [1203, 149] on div "PO   * PO   * Loading cutoff Time   * 22/09/2025 07:44 PM Loading cutoff Time" at bounding box center [679, 134] width 1290 height 56
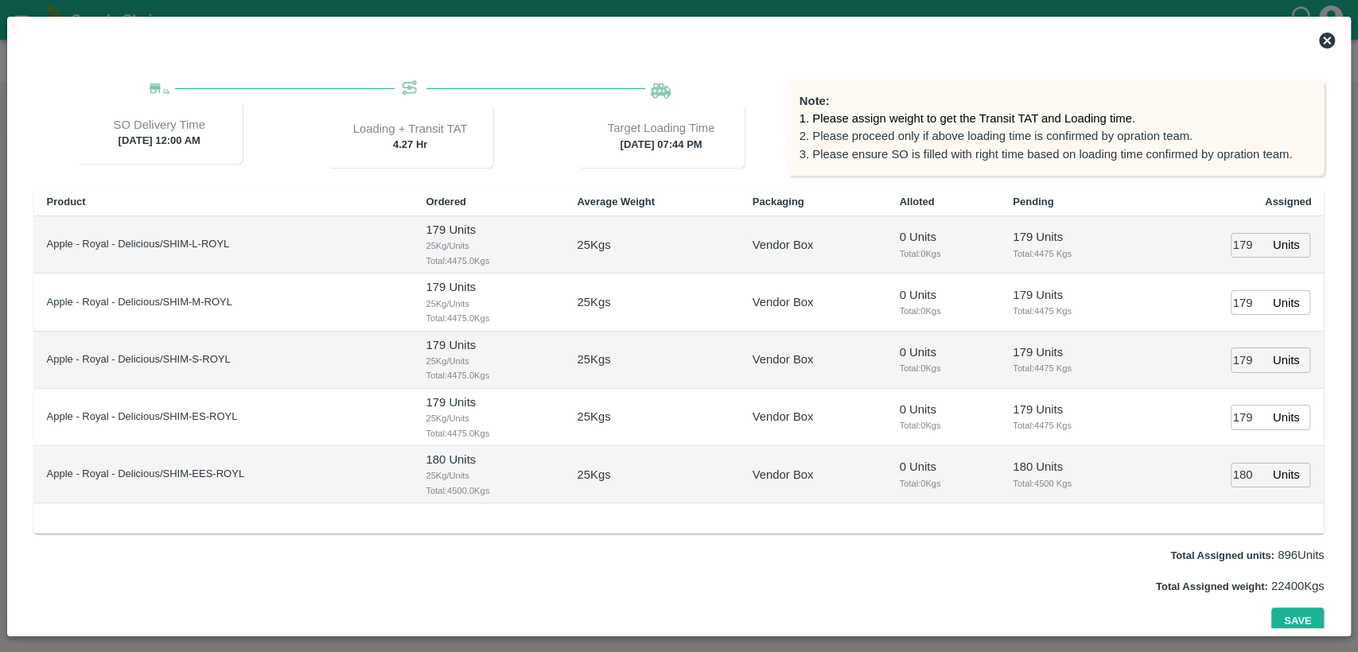
scroll to position [158, 0]
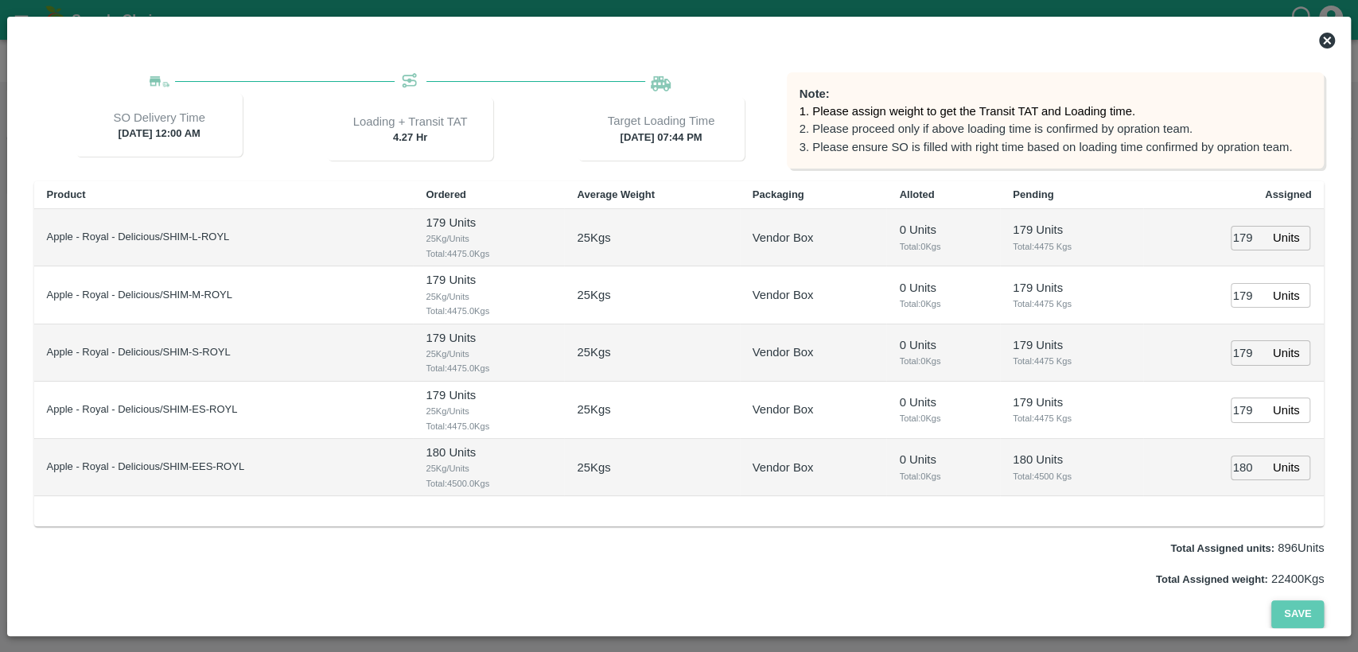
click at [1295, 609] on button "Save" at bounding box center [1297, 615] width 53 height 28
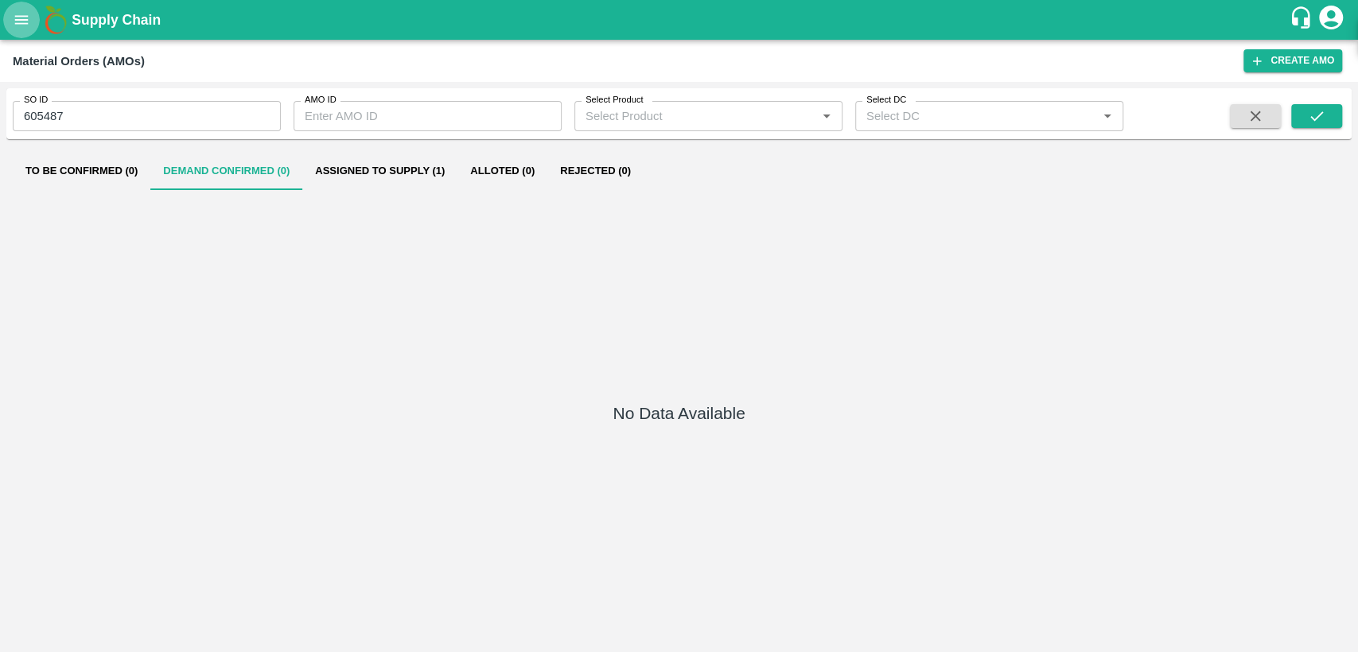
click at [29, 21] on icon "open drawer" at bounding box center [22, 20] width 18 height 18
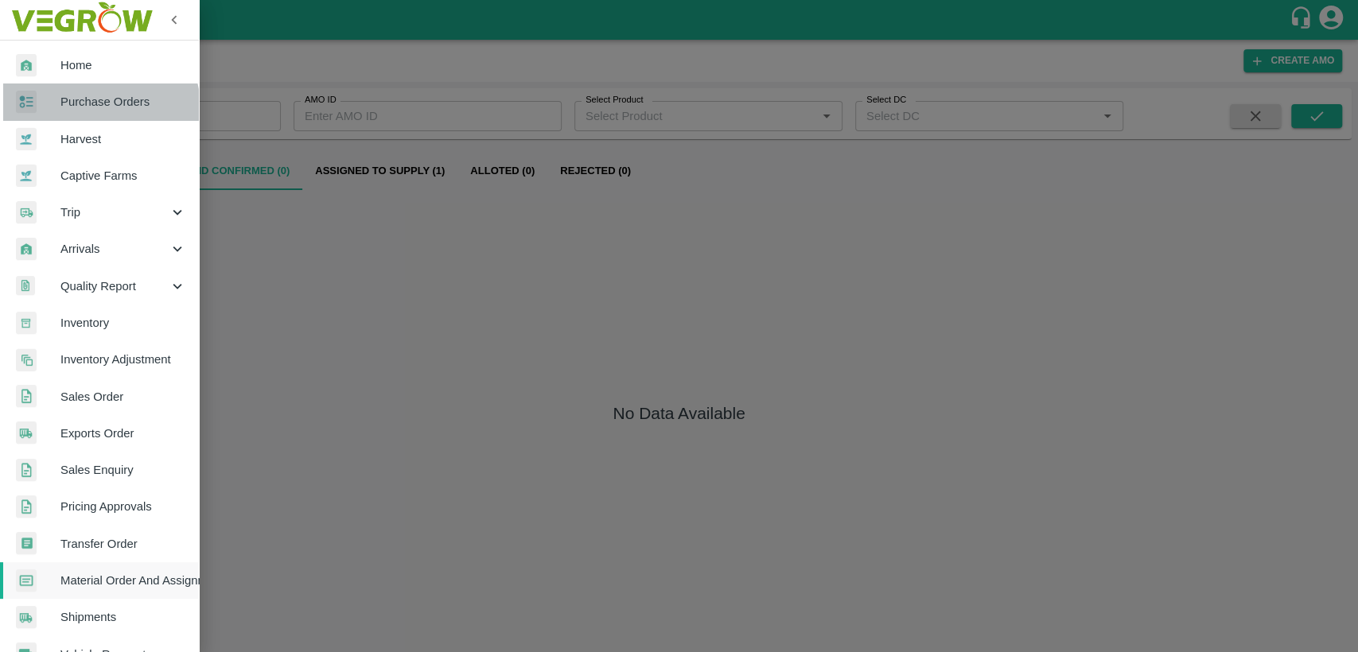
click at [76, 114] on link "Purchase Orders" at bounding box center [99, 102] width 199 height 37
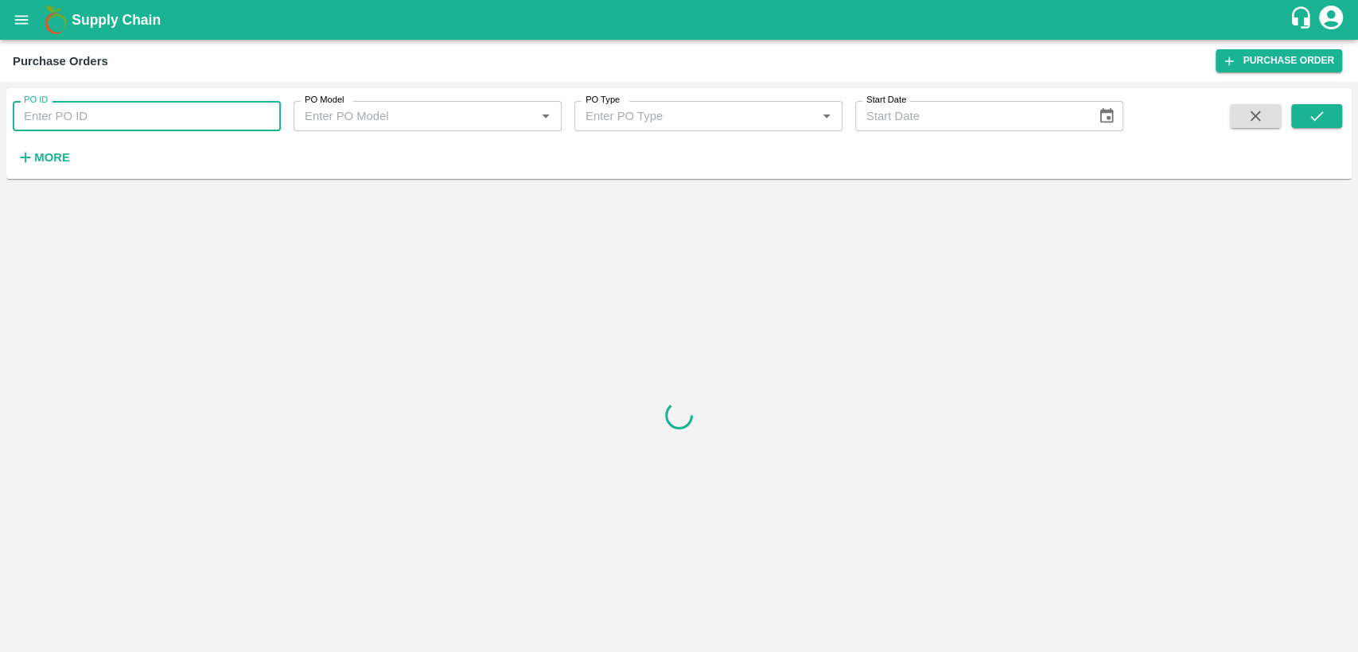
click at [76, 114] on input "PO ID" at bounding box center [147, 116] width 268 height 30
type input "177899"
click at [1328, 112] on button "submit" at bounding box center [1316, 116] width 51 height 24
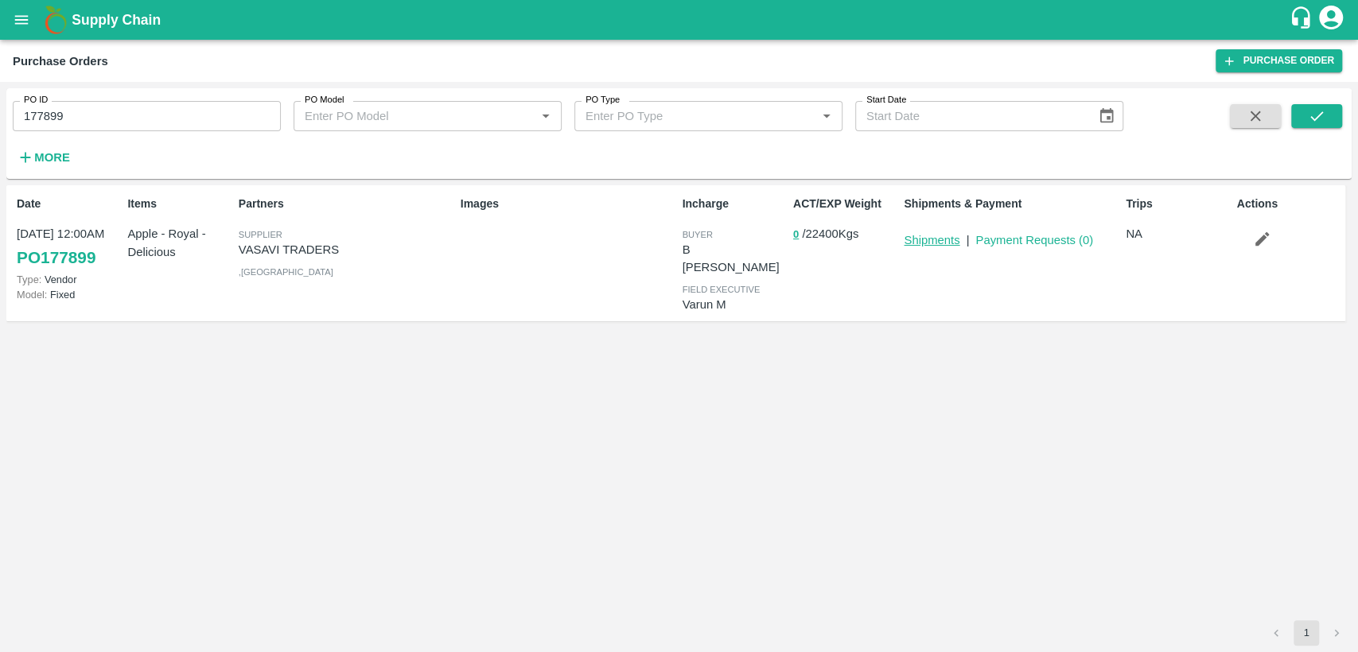
click at [947, 237] on link "Shipments" at bounding box center [932, 240] width 56 height 13
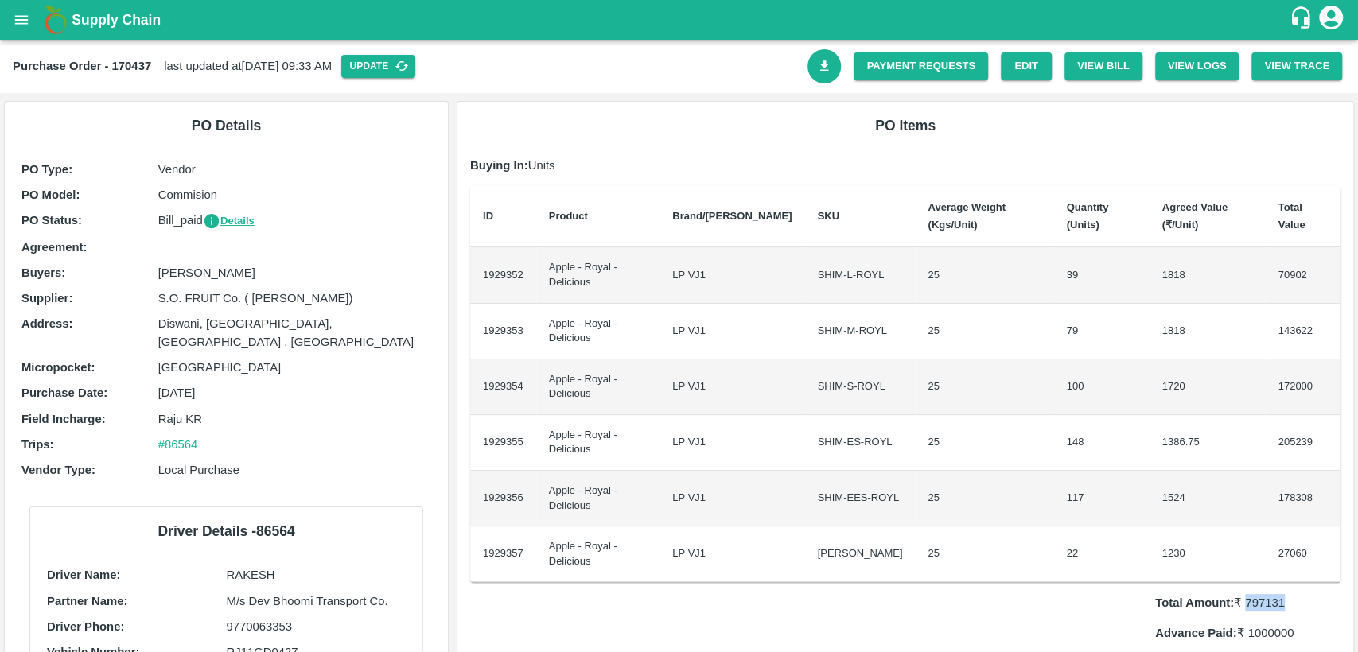
drag, startPoint x: 1241, startPoint y: 602, endPoint x: 1310, endPoint y: 585, distance: 71.4
click at [1310, 585] on div "Total Amount: ₹ 797131 Advance Paid: ₹ 1000000 PR Amount: ₹ 0 Outstanding Amoun…" at bounding box center [1247, 641] width 185 height 119
copy p "797131"
click at [904, 62] on link "Payment Requests" at bounding box center [921, 67] width 134 height 28
drag, startPoint x: 549, startPoint y: 263, endPoint x: 605, endPoint y: 279, distance: 58.7
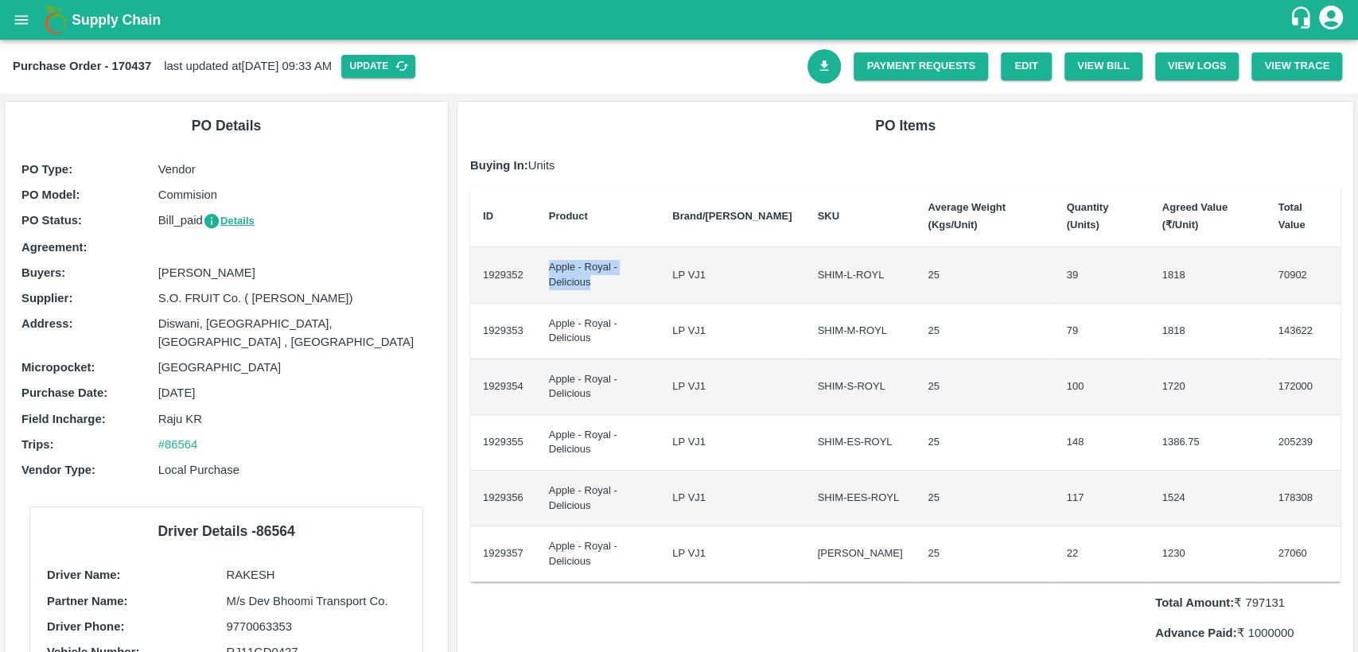
click at [605, 279] on td "Apple - Royal - Delicious" at bounding box center [598, 275] width 124 height 56
copy td "Apple - Royal - Delicious"
drag, startPoint x: 1244, startPoint y: 600, endPoint x: 1297, endPoint y: 603, distance: 52.6
click at [1297, 603] on p "Total Amount: ₹ 797131" at bounding box center [1247, 603] width 185 height 18
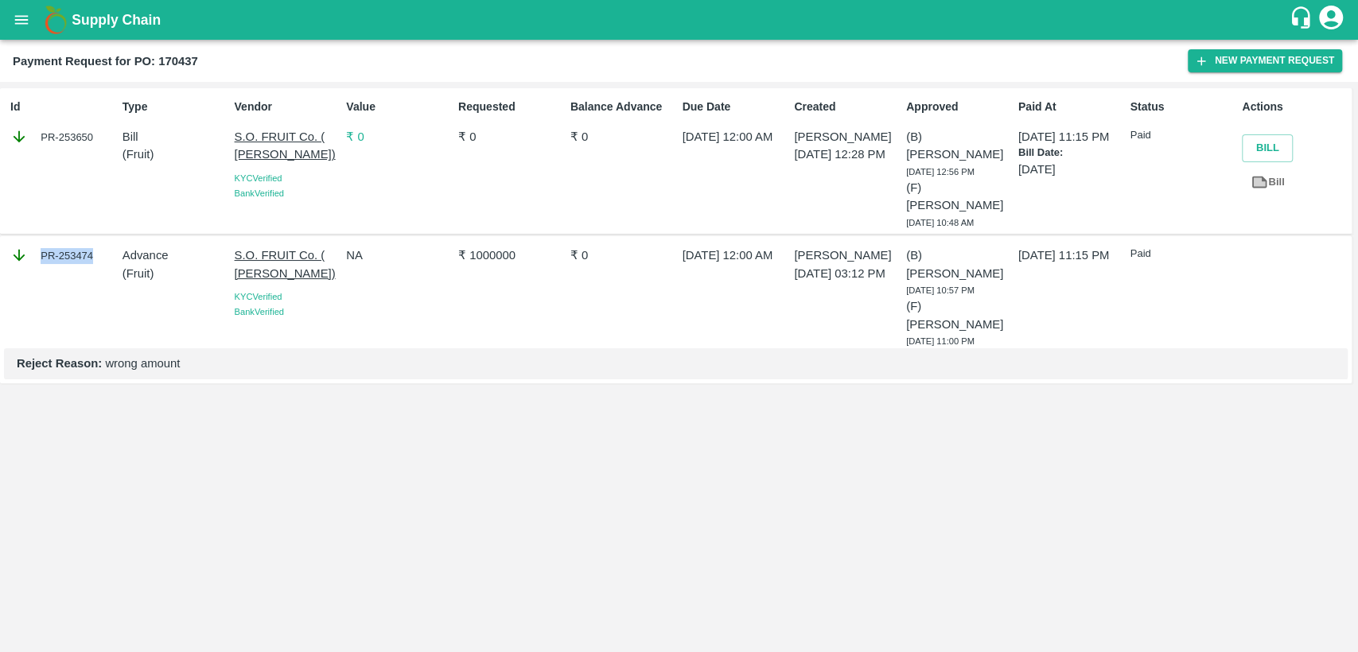
click at [91, 247] on div "PR-253474" at bounding box center [63, 256] width 106 height 18
copy div "PR-253474"
drag, startPoint x: 469, startPoint y: 239, endPoint x: 517, endPoint y: 232, distance: 48.9
click at [517, 247] on p "₹ 1000000" at bounding box center [511, 256] width 106 height 18
copy p "1000000"
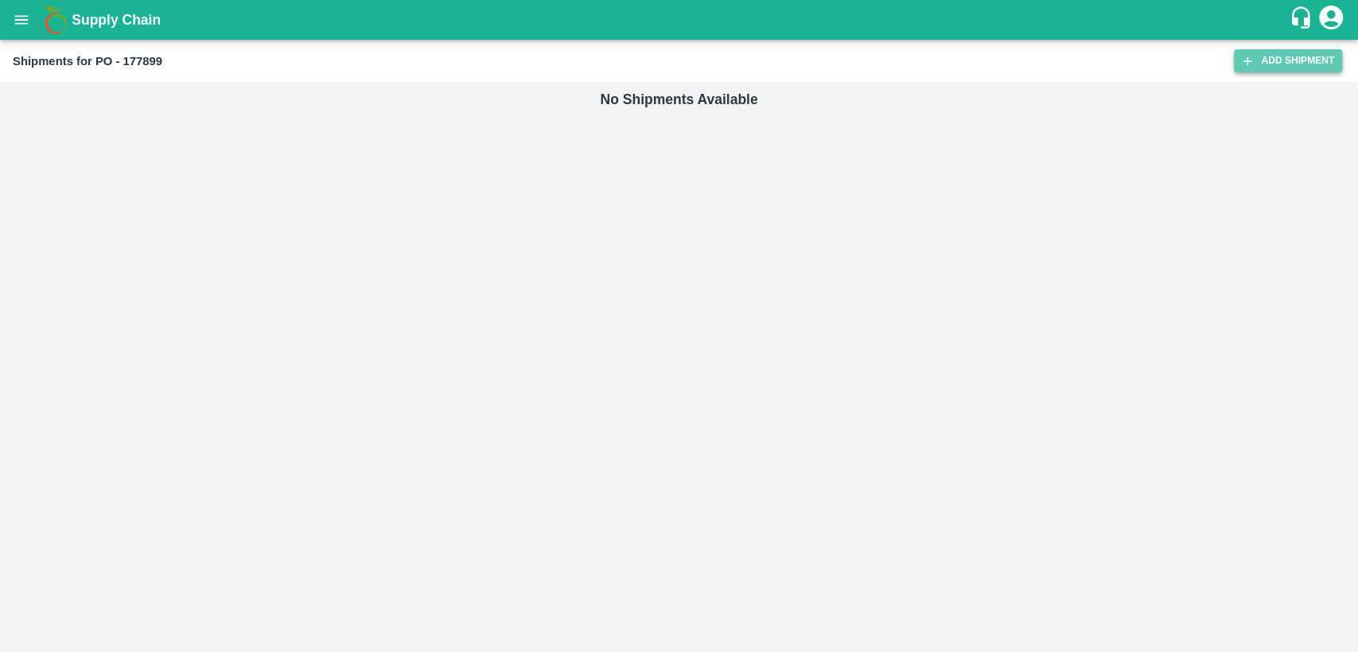
click at [1284, 56] on link "Add Shipment" at bounding box center [1288, 60] width 108 height 23
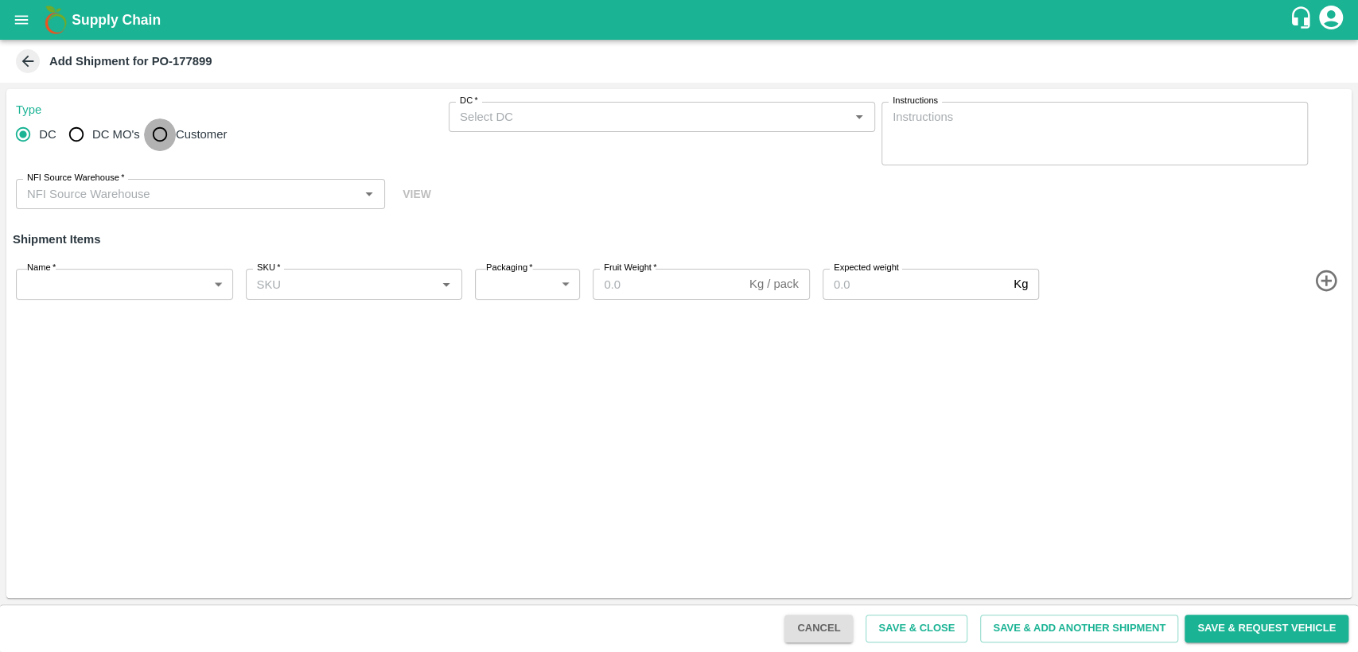
click at [163, 137] on input "Customer" at bounding box center [160, 135] width 32 height 32
radio input "true"
click at [566, 129] on div "DC   *" at bounding box center [662, 117] width 426 height 30
click at [167, 139] on input "Customer" at bounding box center [160, 135] width 32 height 32
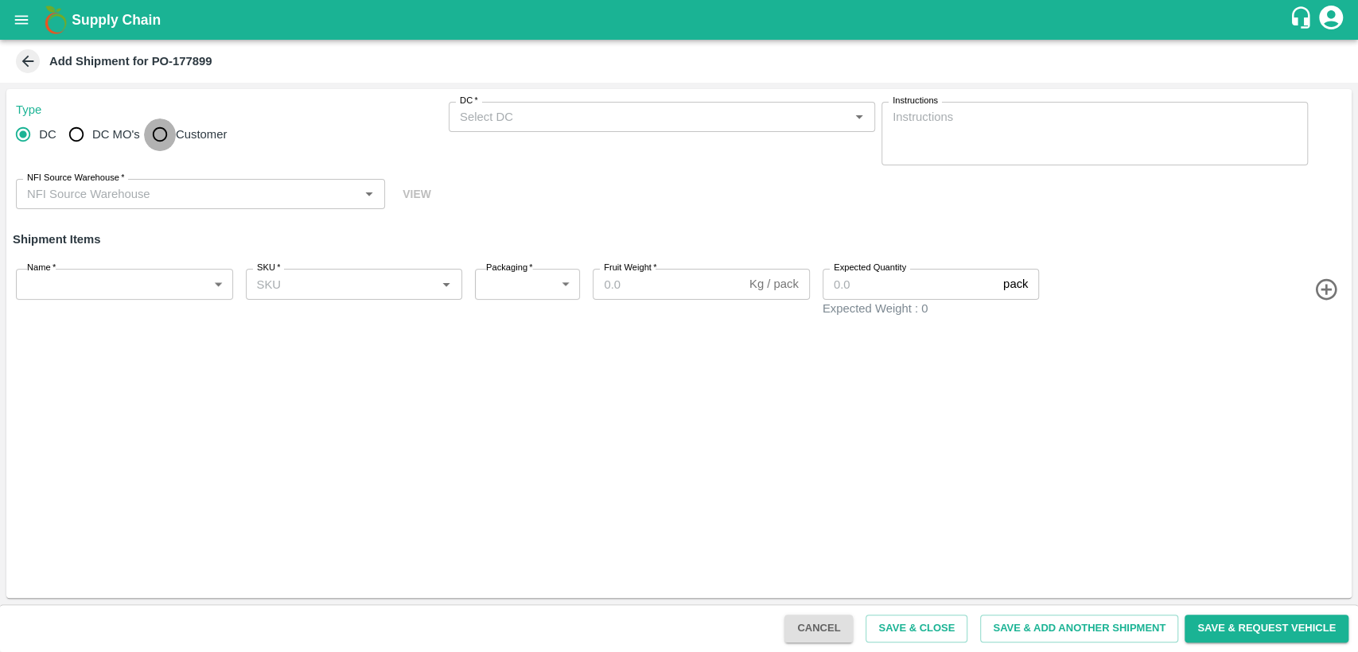
radio input "true"
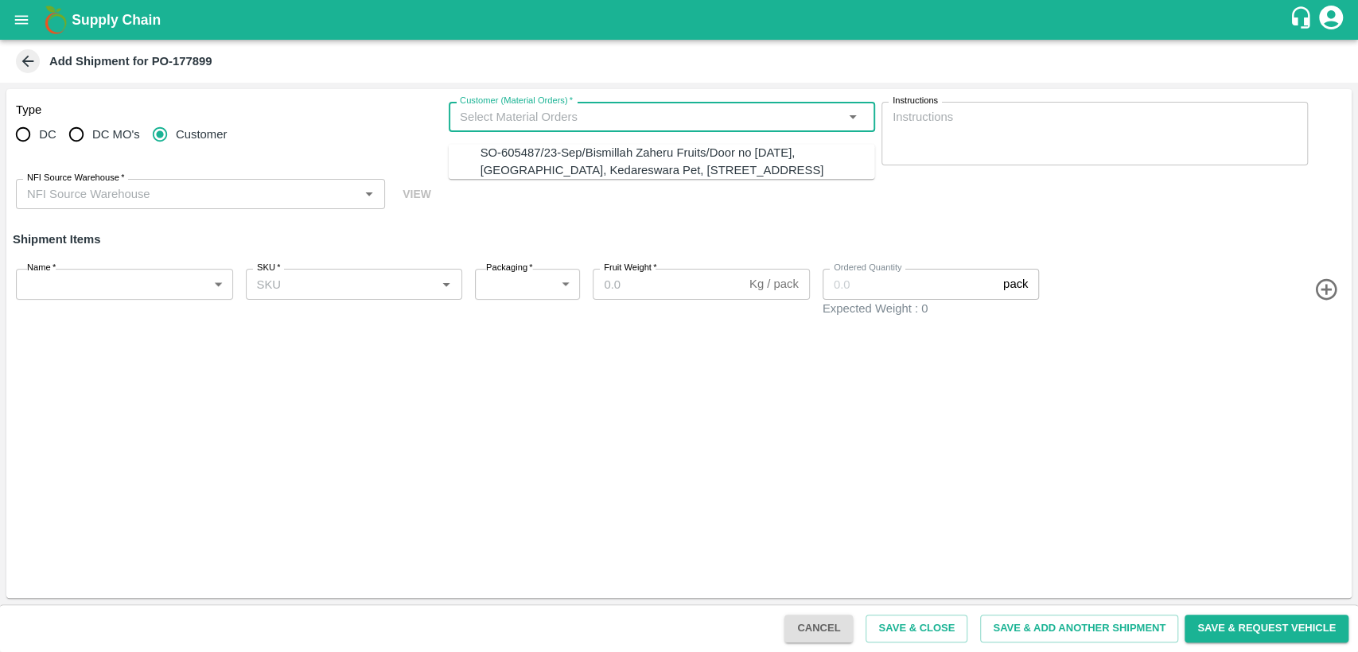
click at [524, 121] on input "Customer (Material Orders)   *" at bounding box center [648, 117] width 391 height 21
click at [549, 180] on div "SO-605487/23-Sep/Bismillah Zaheru Fruits/Door no 18-1-55, Manga Market, Kedares…" at bounding box center [677, 162] width 395 height 36
type input "SO-605487/23-Sep/Bismillah Zaheru Fruits/Door no 18-1-55, Manga Market, Kedares…"
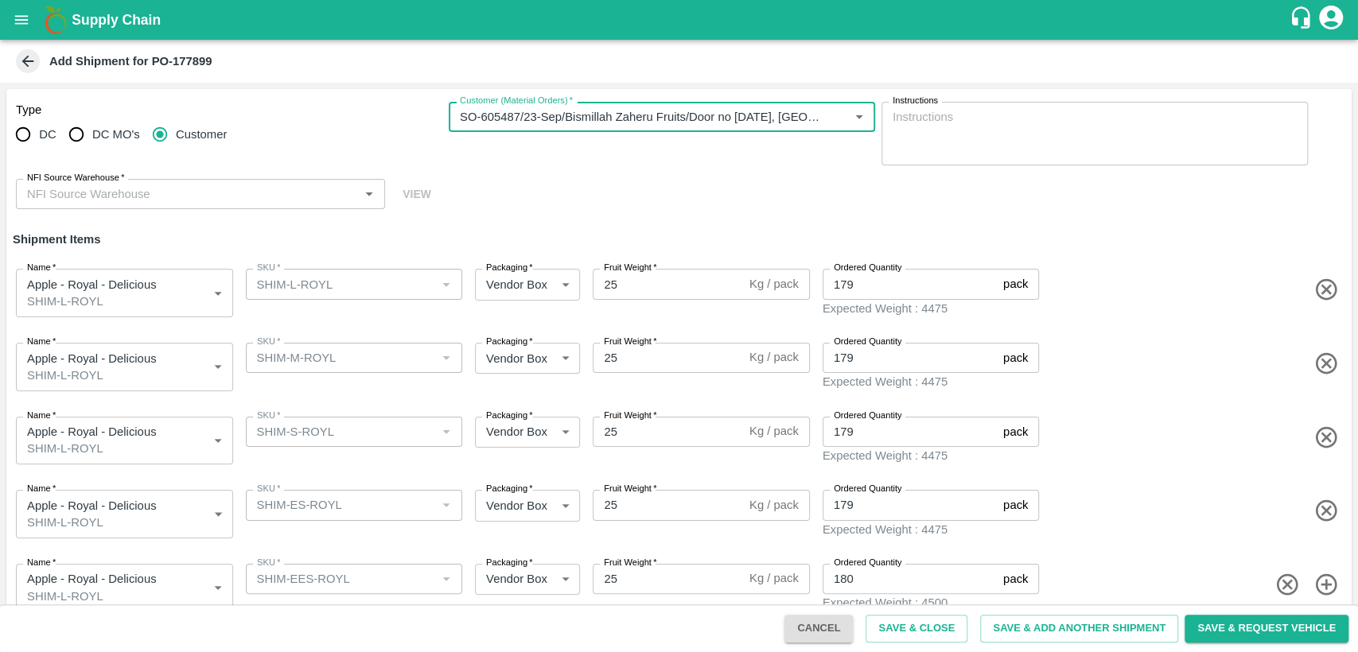
click at [107, 205] on div "NFI Source Warehouse   *" at bounding box center [200, 194] width 369 height 30
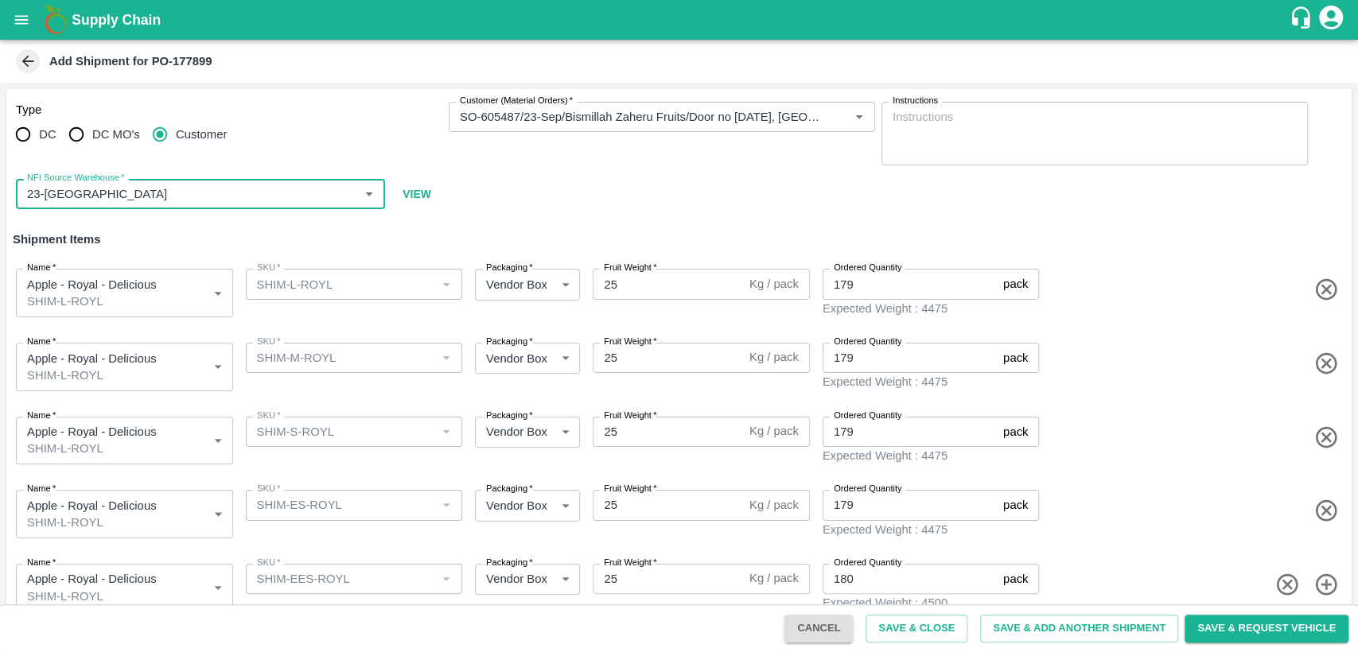
type input "23-Chennai DC"
click at [1144, 371] on span at bounding box center [1193, 364] width 303 height 26
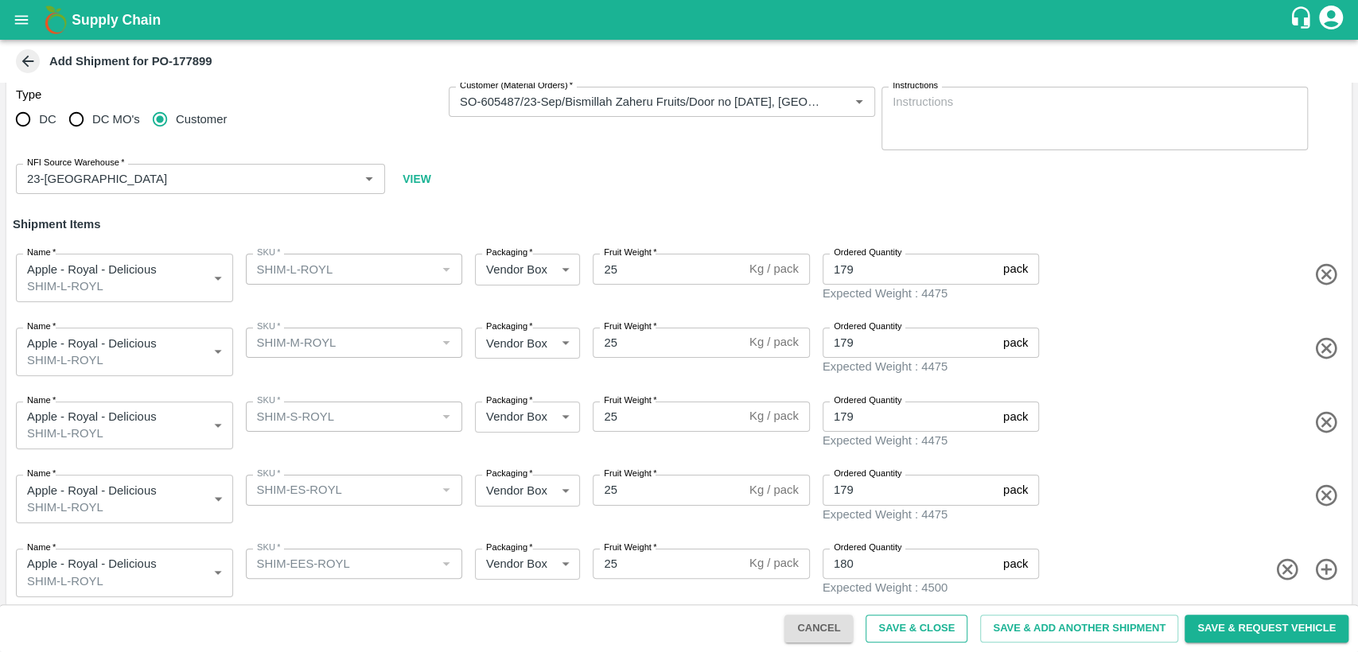
click at [939, 623] on button "Save & Close" at bounding box center [916, 629] width 102 height 28
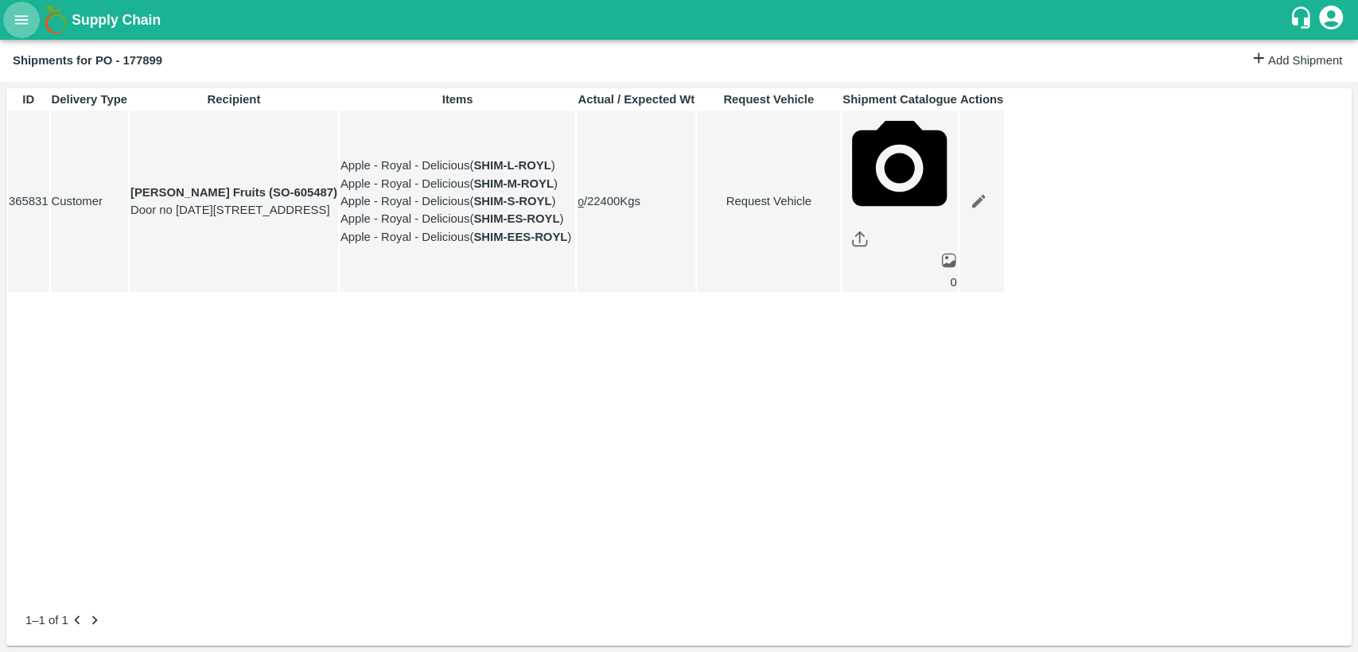
click at [19, 14] on icon "open drawer" at bounding box center [22, 20] width 18 height 18
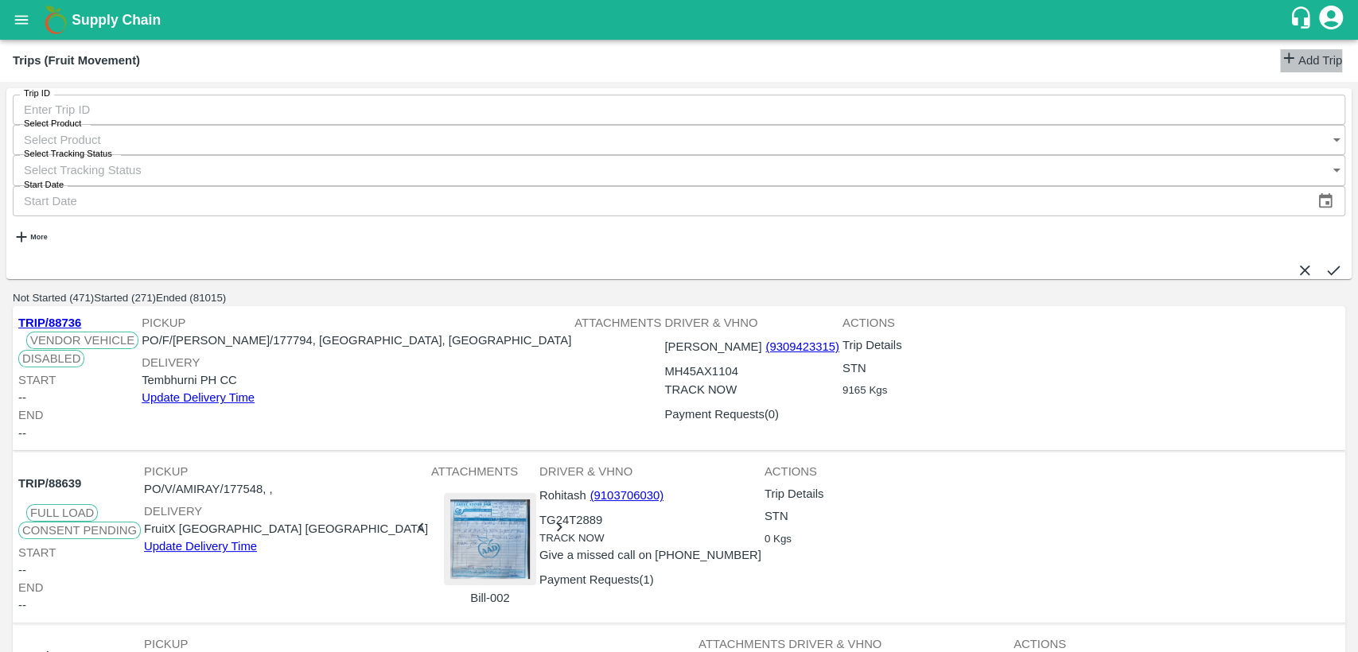
click at [1298, 55] on link "Add Trip" at bounding box center [1311, 60] width 62 height 23
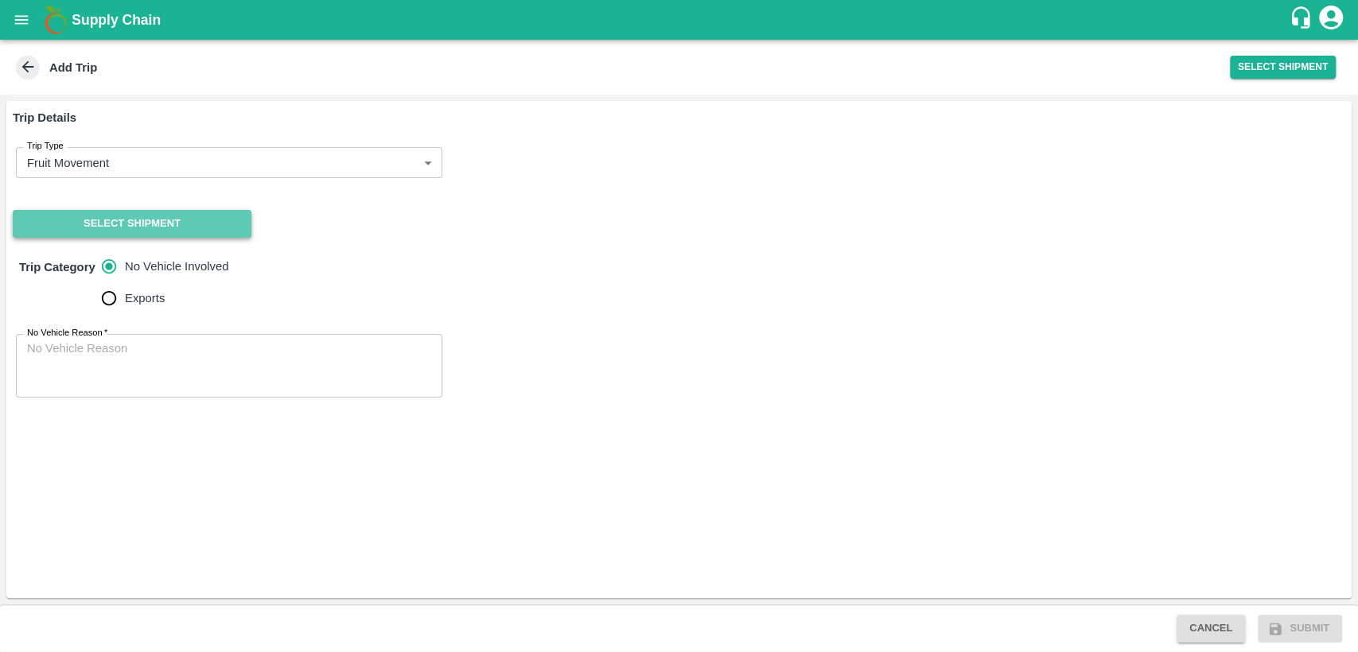
click at [159, 223] on button "Select Shipment" at bounding box center [132, 224] width 239 height 28
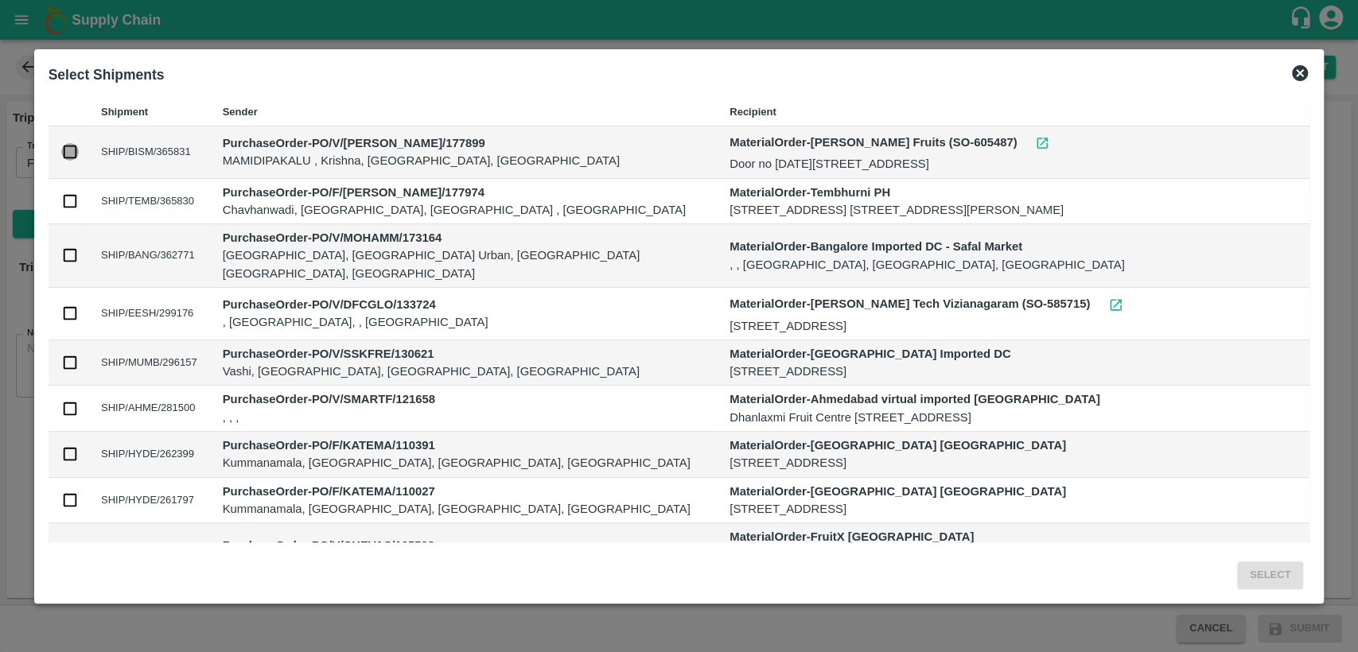
click at [65, 161] on input "checkbox" at bounding box center [70, 152] width 18 height 18
checkbox input "true"
click at [1270, 570] on button "Select" at bounding box center [1270, 576] width 66 height 28
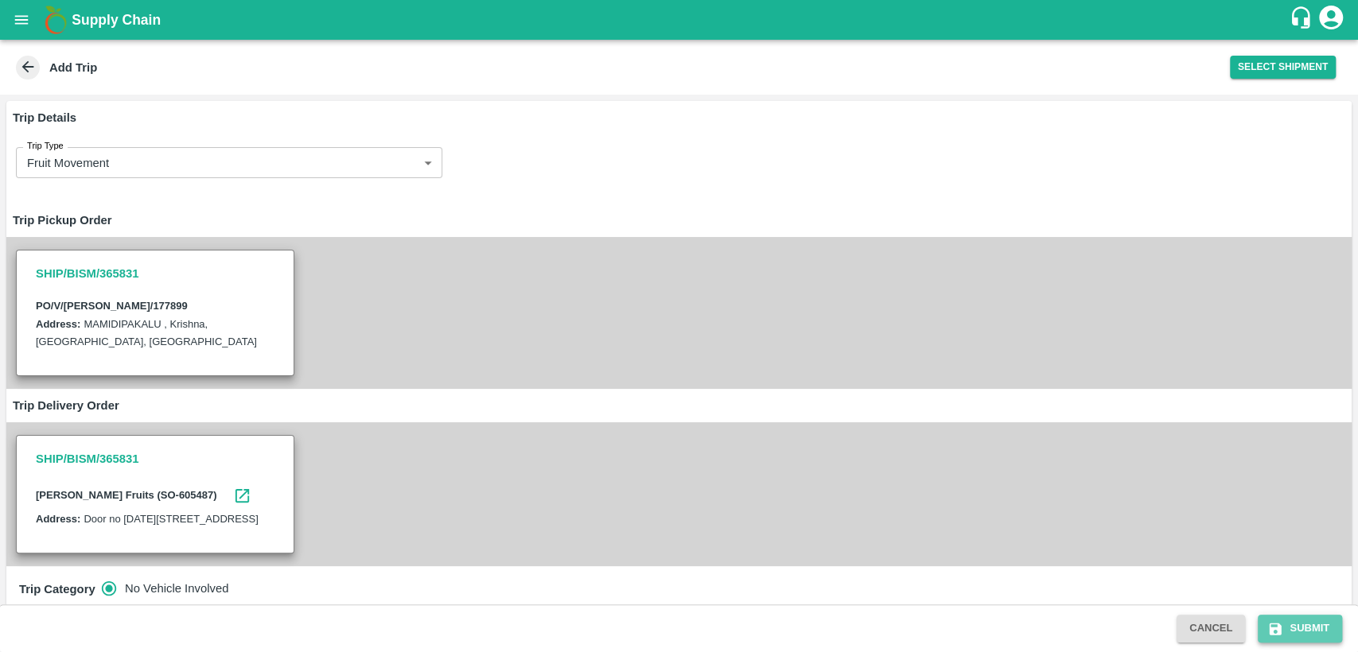
click at [1311, 631] on button "Submit" at bounding box center [1300, 629] width 84 height 28
click at [1294, 622] on button "Submit" at bounding box center [1300, 629] width 84 height 28
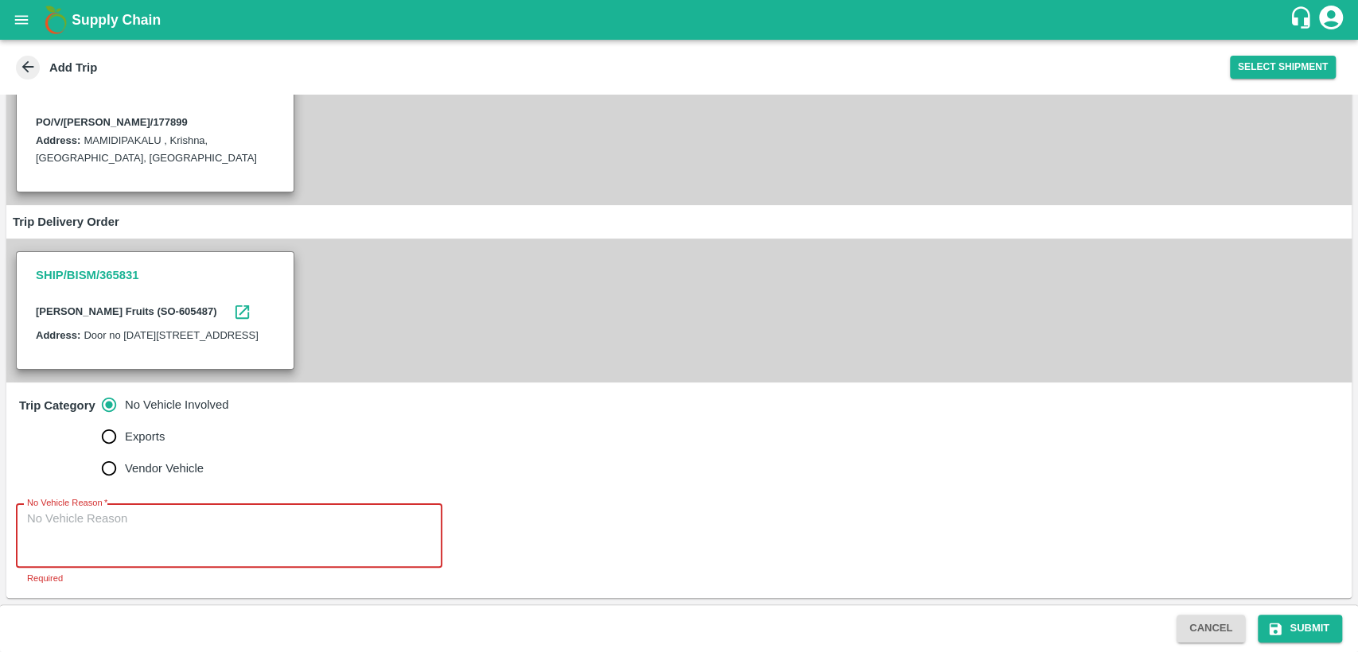
click at [220, 531] on textarea "No Vehicle Reason   *" at bounding box center [229, 536] width 404 height 50
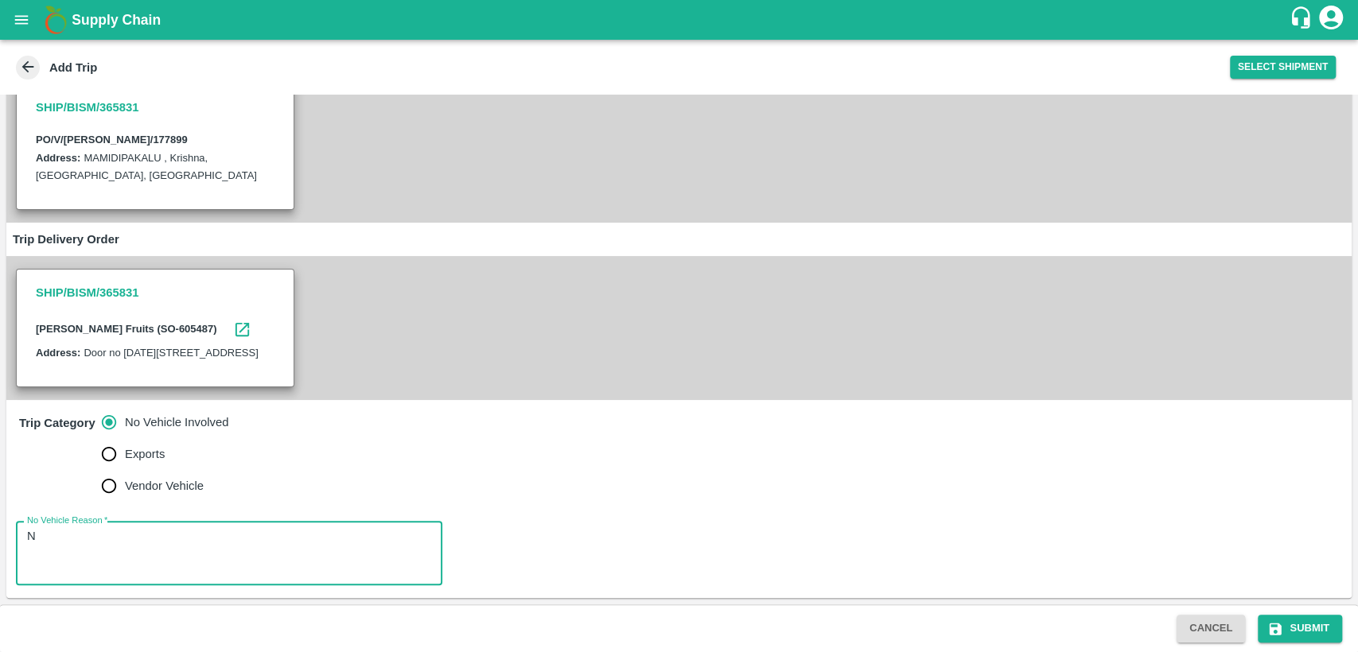
scroll to position [219, 0]
type textarea "N/A"
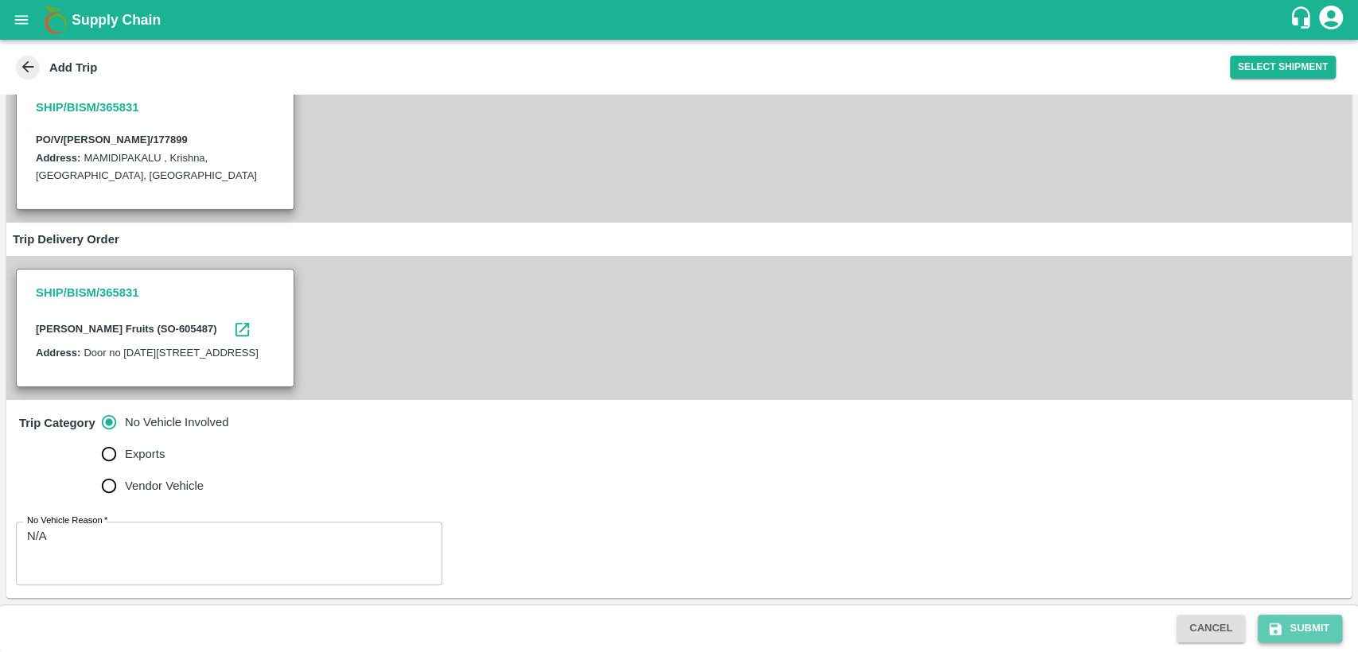
click at [1324, 623] on button "Submit" at bounding box center [1300, 629] width 84 height 28
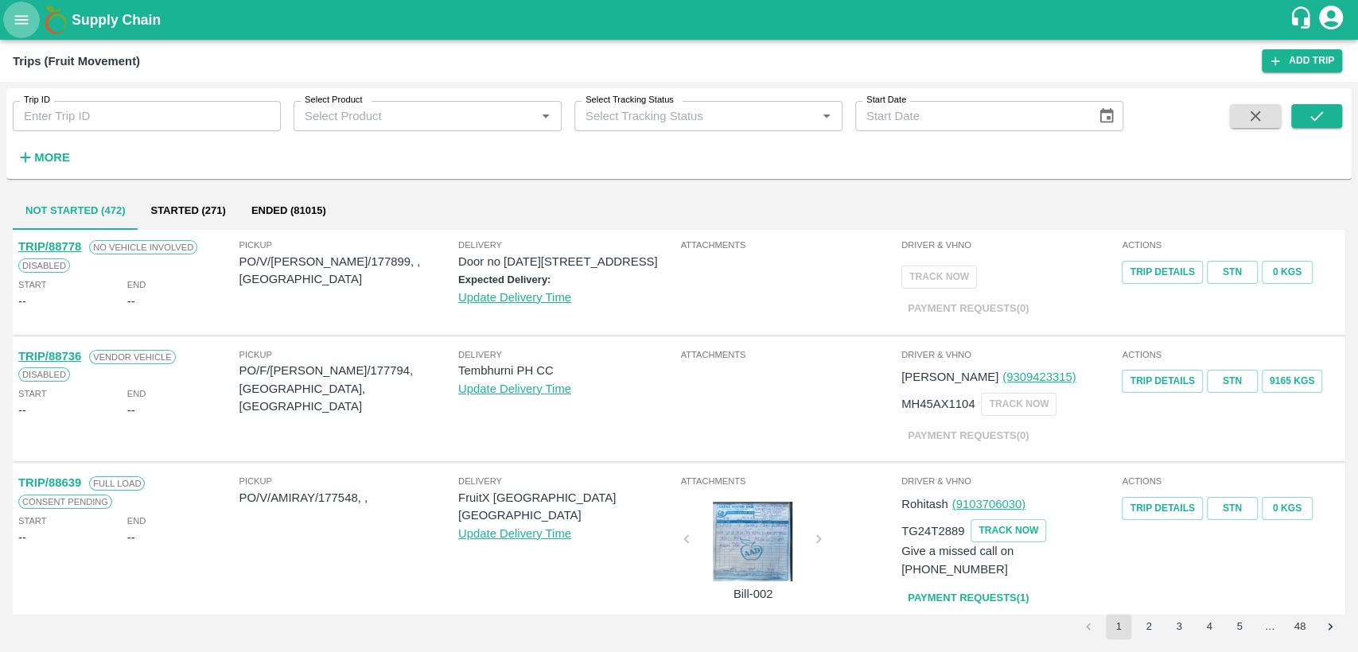
click at [23, 14] on icon "open drawer" at bounding box center [22, 20] width 18 height 18
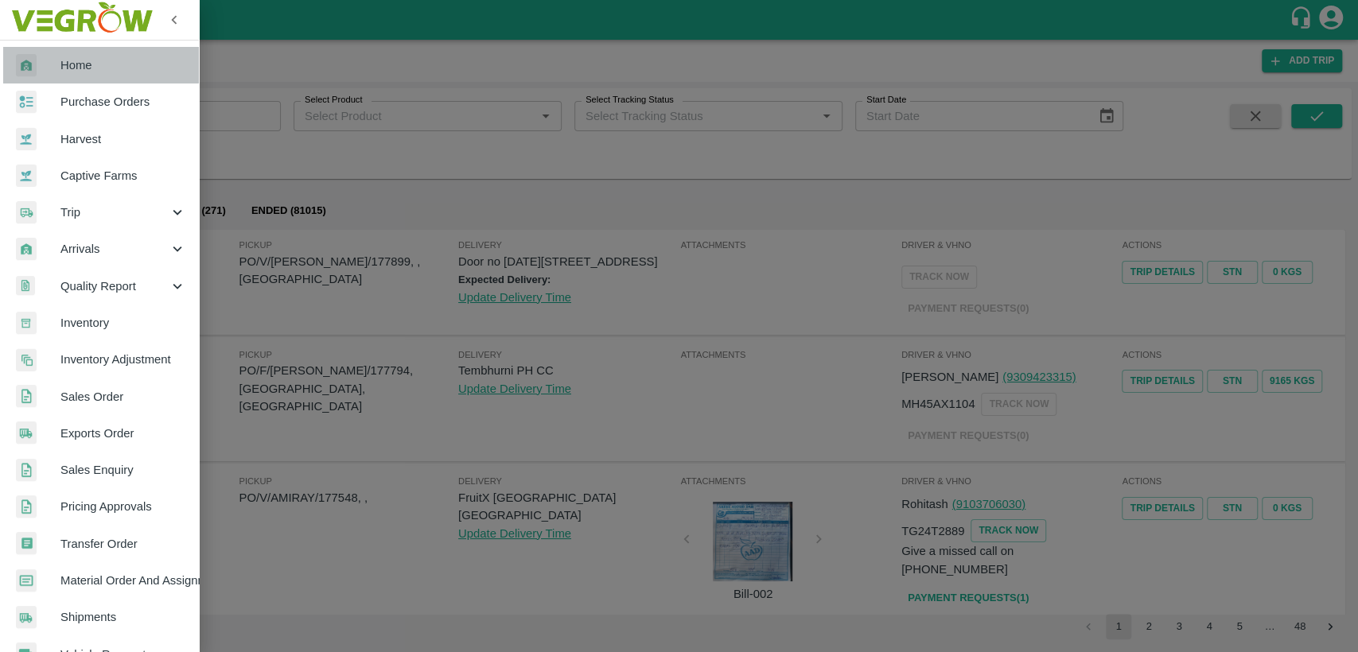
click at [117, 68] on span "Home" at bounding box center [123, 65] width 126 height 18
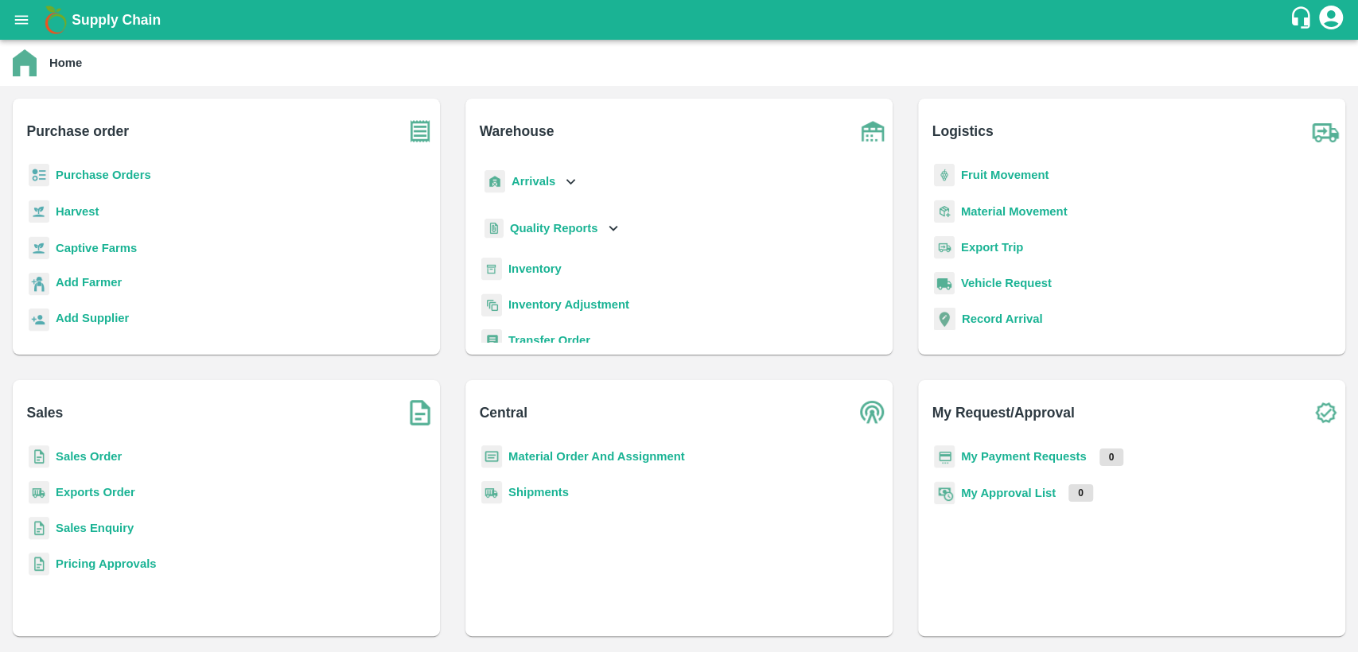
click at [124, 183] on p "Purchase Orders" at bounding box center [103, 175] width 95 height 18
click at [126, 177] on b "Purchase Orders" at bounding box center [103, 175] width 95 height 13
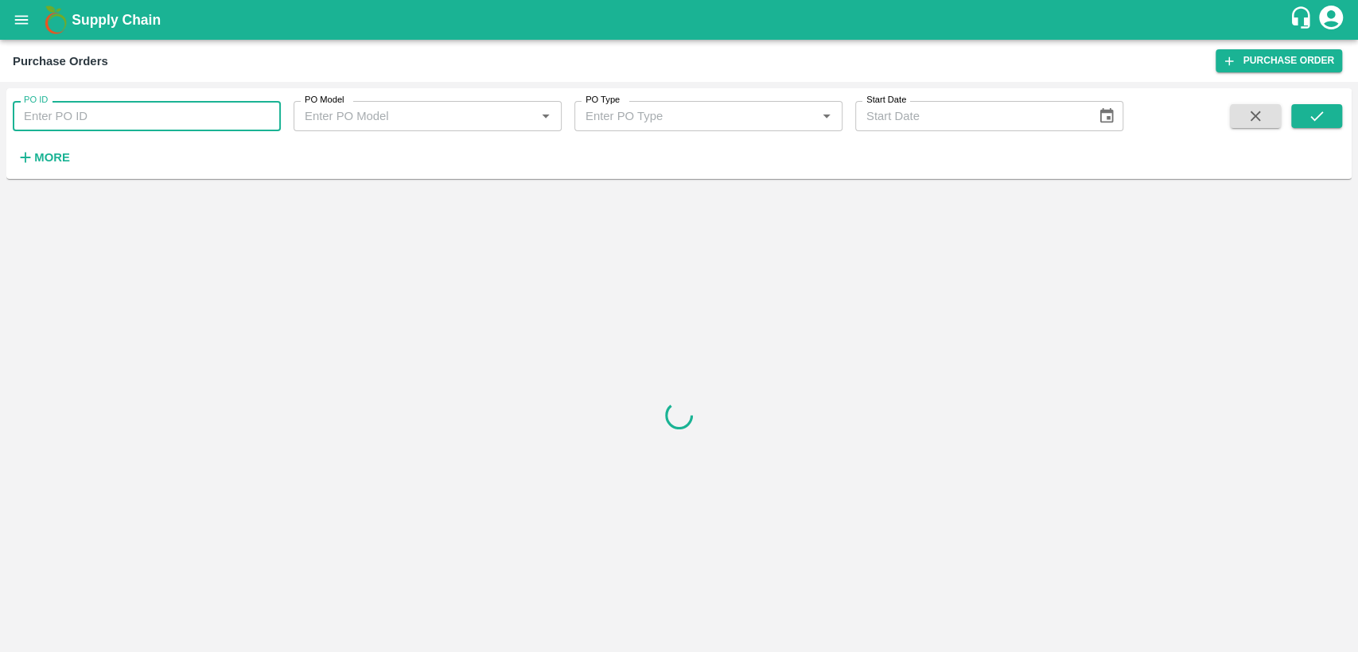
click at [124, 115] on input "PO ID" at bounding box center [147, 116] width 268 height 30
type input "177899"
click at [1314, 119] on icon "submit" at bounding box center [1316, 116] width 13 height 10
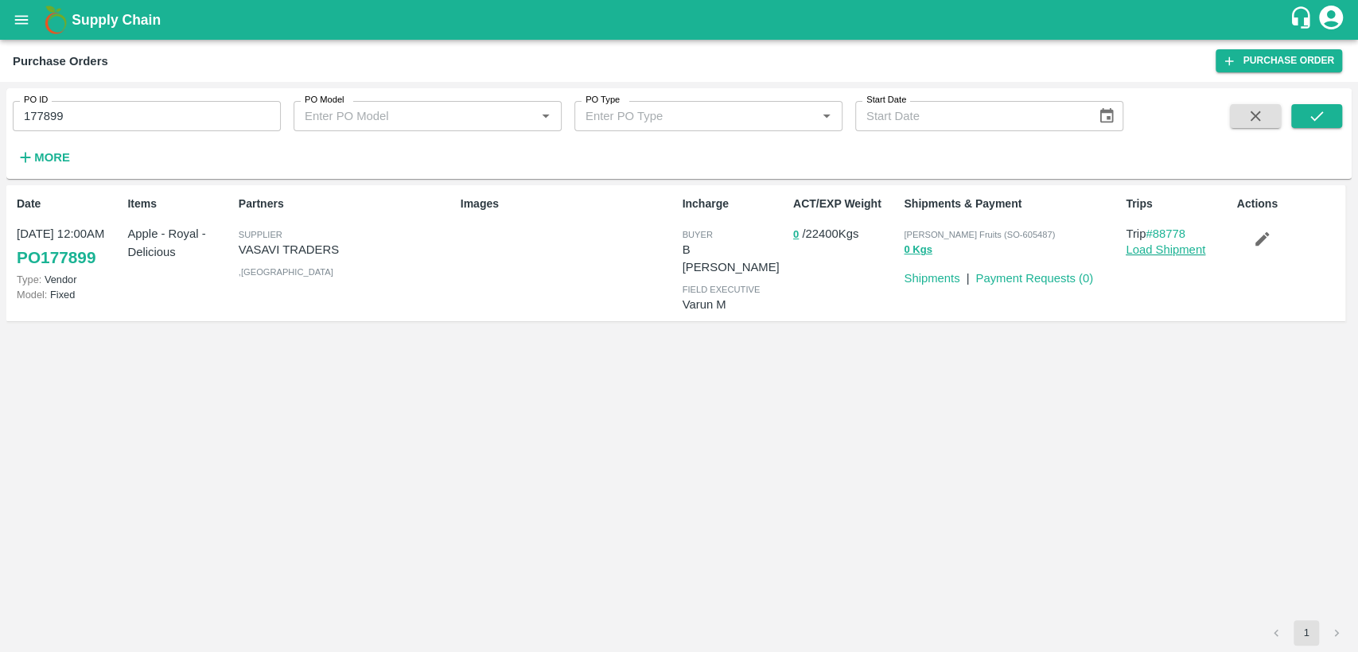
click at [1141, 251] on link "Load Shipment" at bounding box center [1166, 249] width 80 height 13
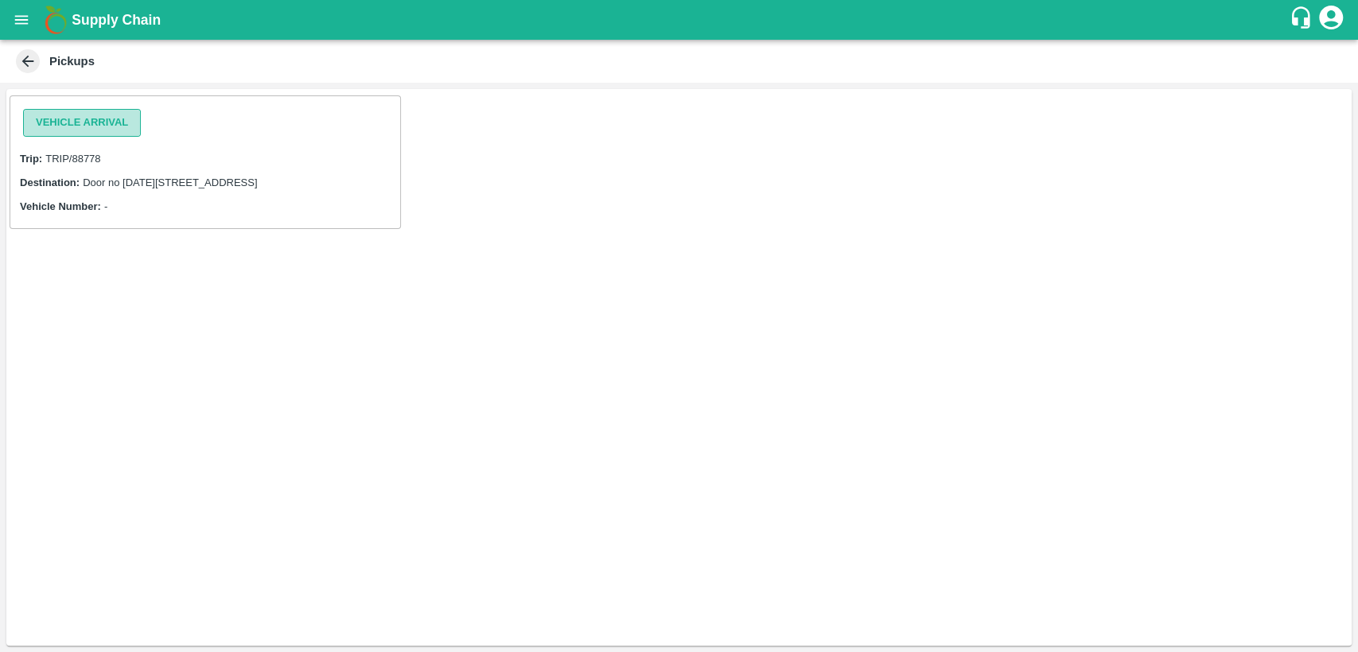
click at [76, 121] on button "Vehicle Arrival" at bounding box center [82, 123] width 118 height 28
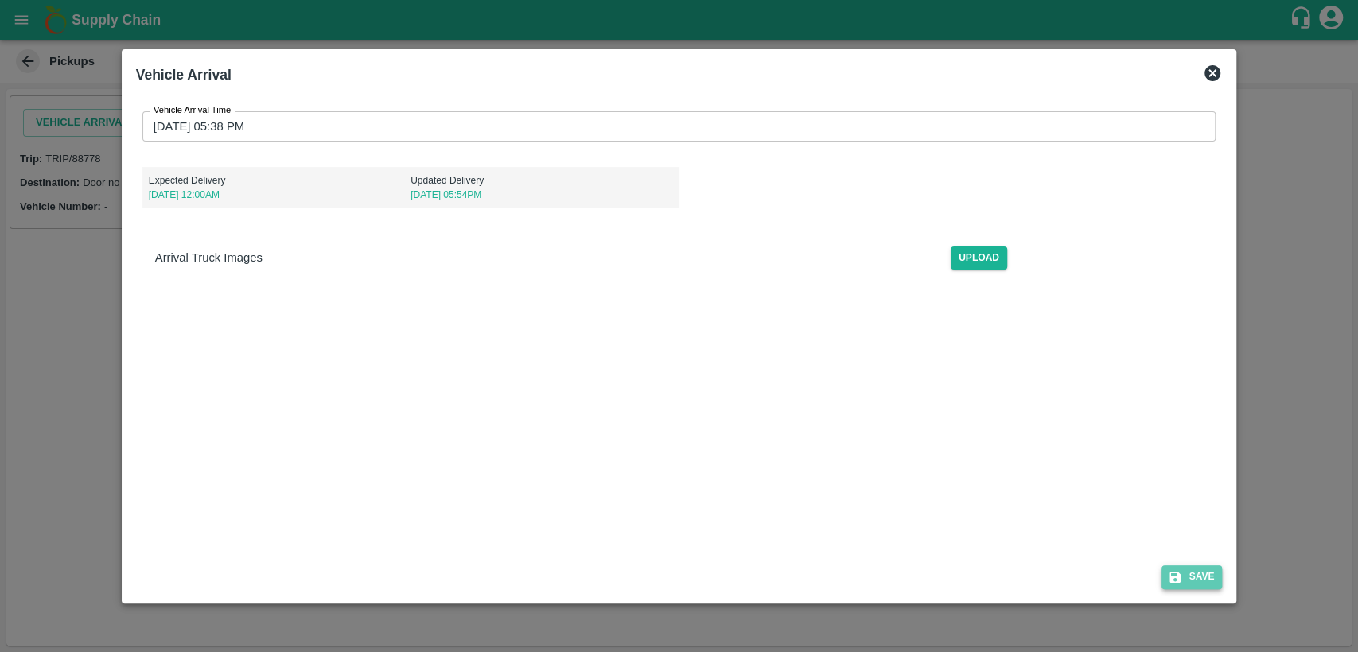
click at [1204, 578] on button "Save" at bounding box center [1191, 577] width 60 height 23
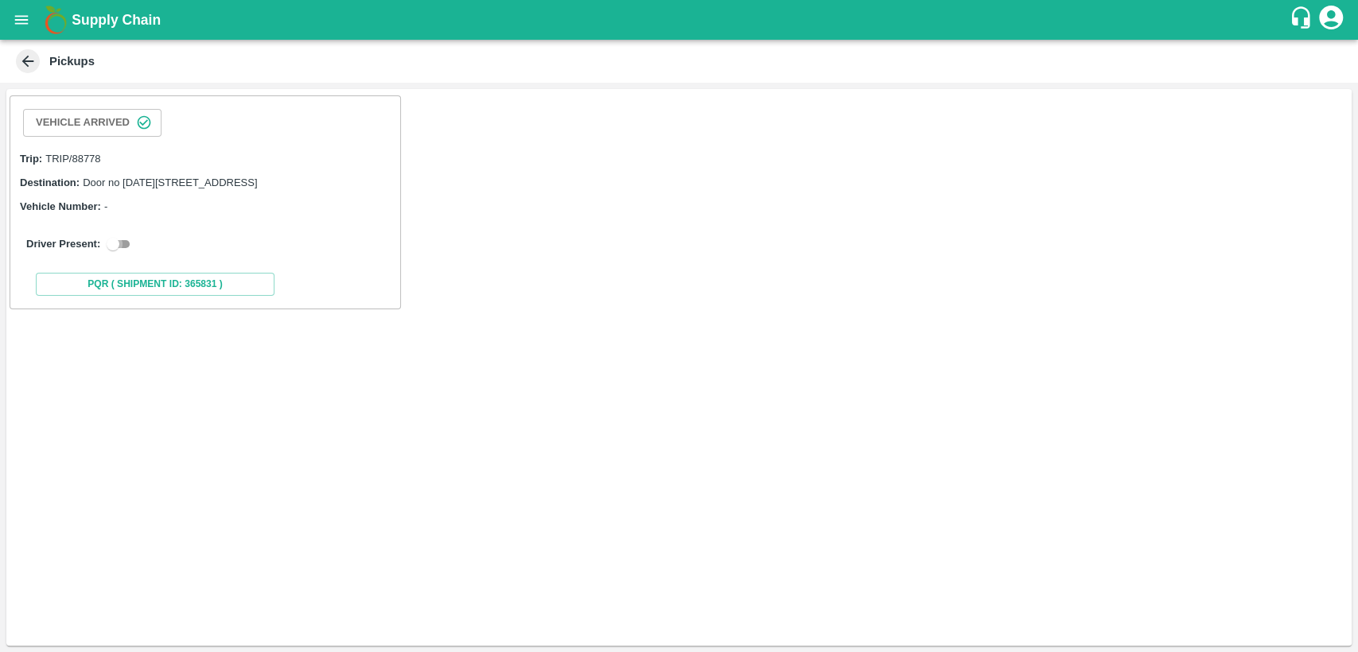
click at [121, 254] on input "checkbox" at bounding box center [112, 244] width 57 height 19
checkbox input "true"
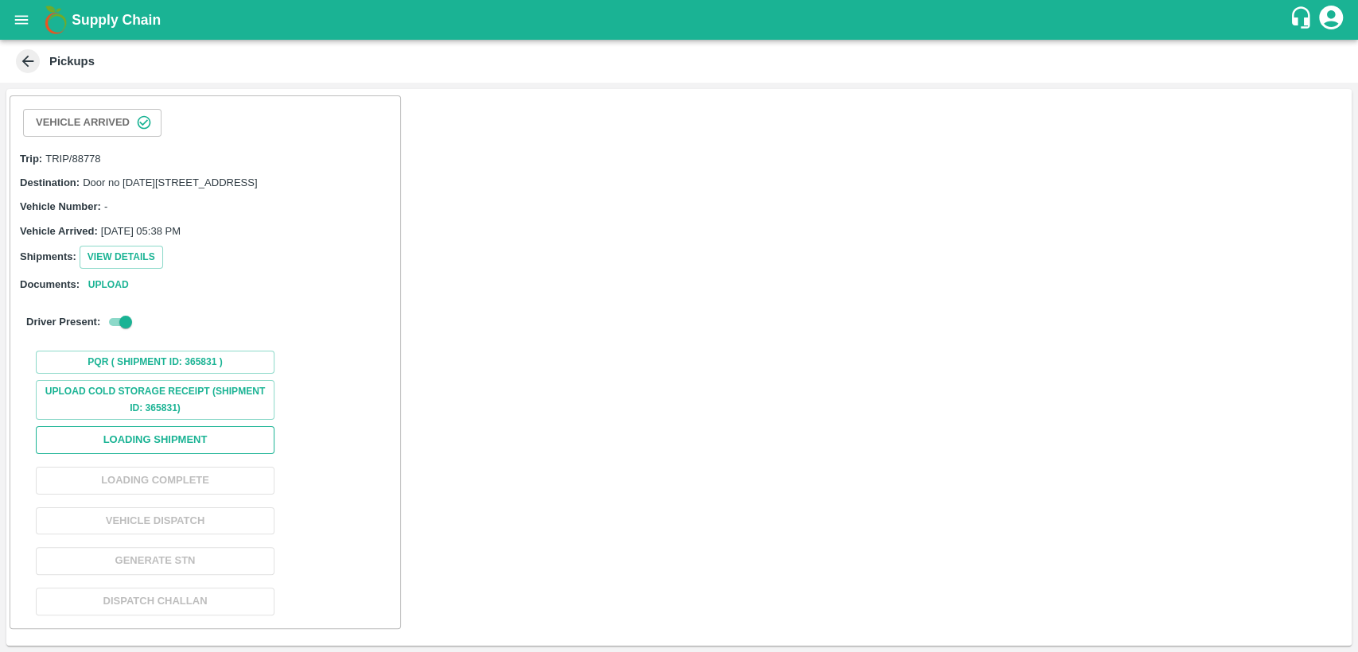
click at [184, 454] on button "Loading Shipment" at bounding box center [155, 440] width 239 height 28
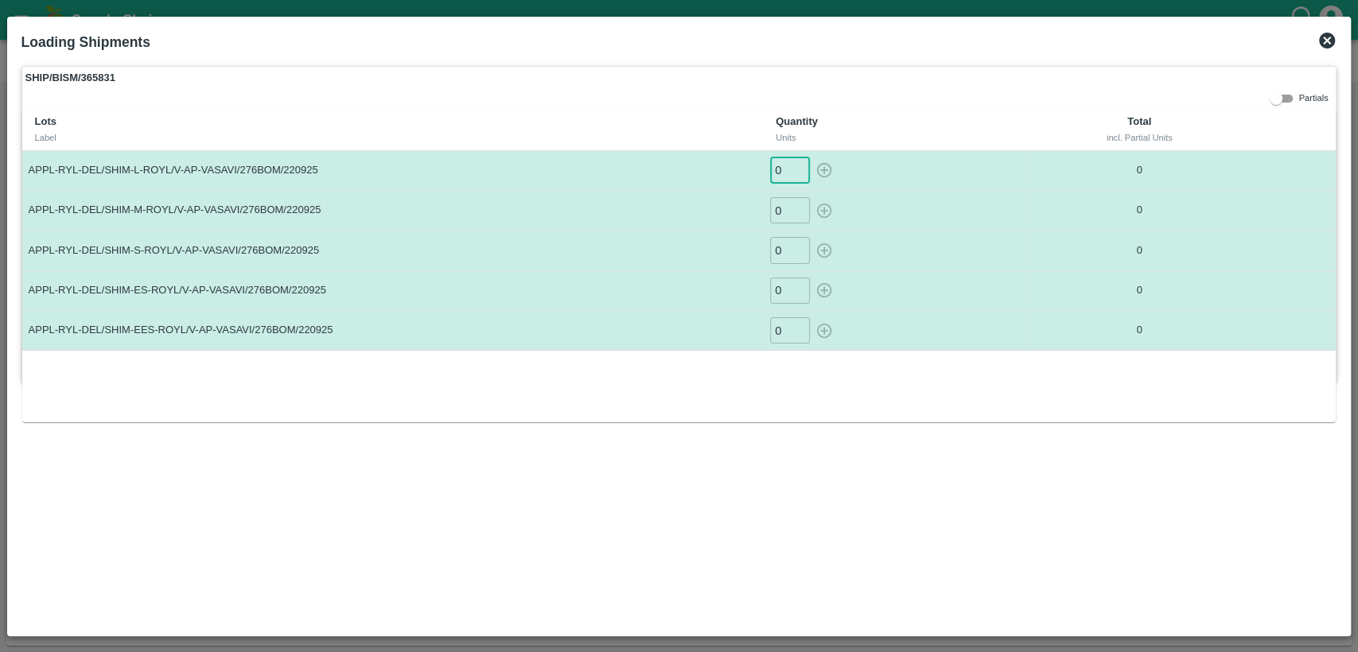
click at [788, 172] on input "0" at bounding box center [790, 171] width 40 height 26
click at [819, 164] on icon "button" at bounding box center [824, 170] width 18 height 18
type input "0"
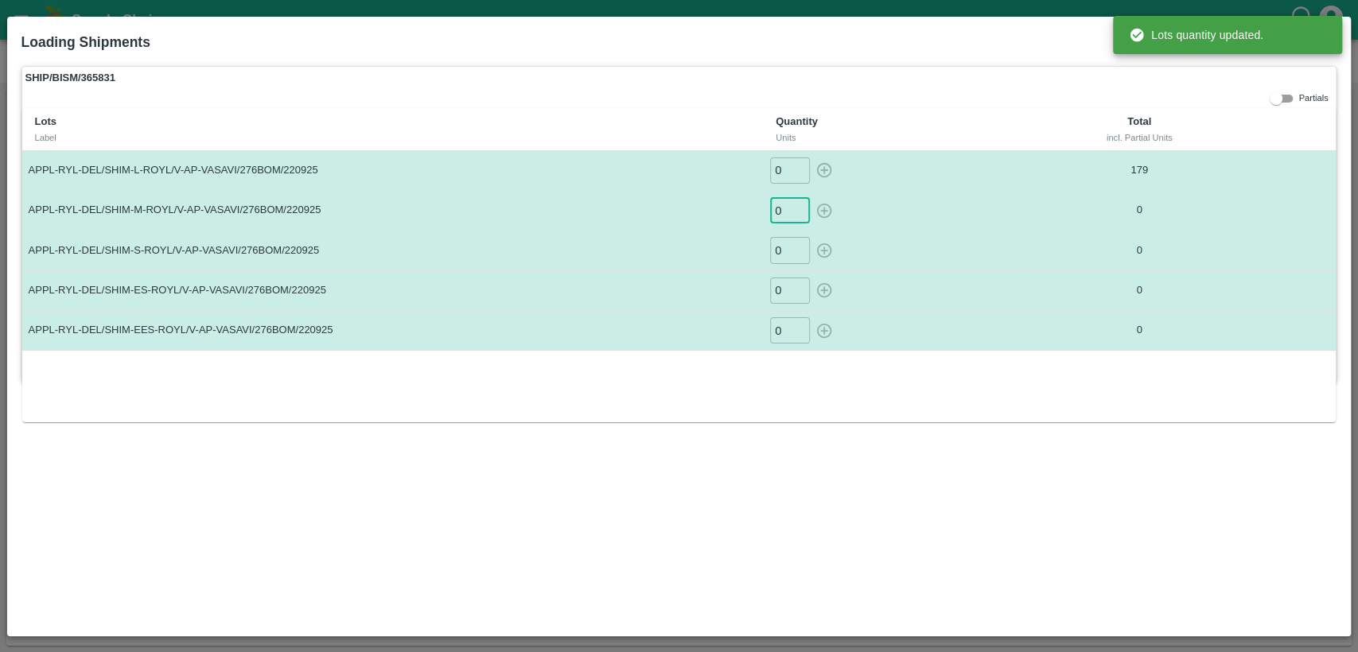
click at [784, 205] on input "0" at bounding box center [790, 210] width 40 height 26
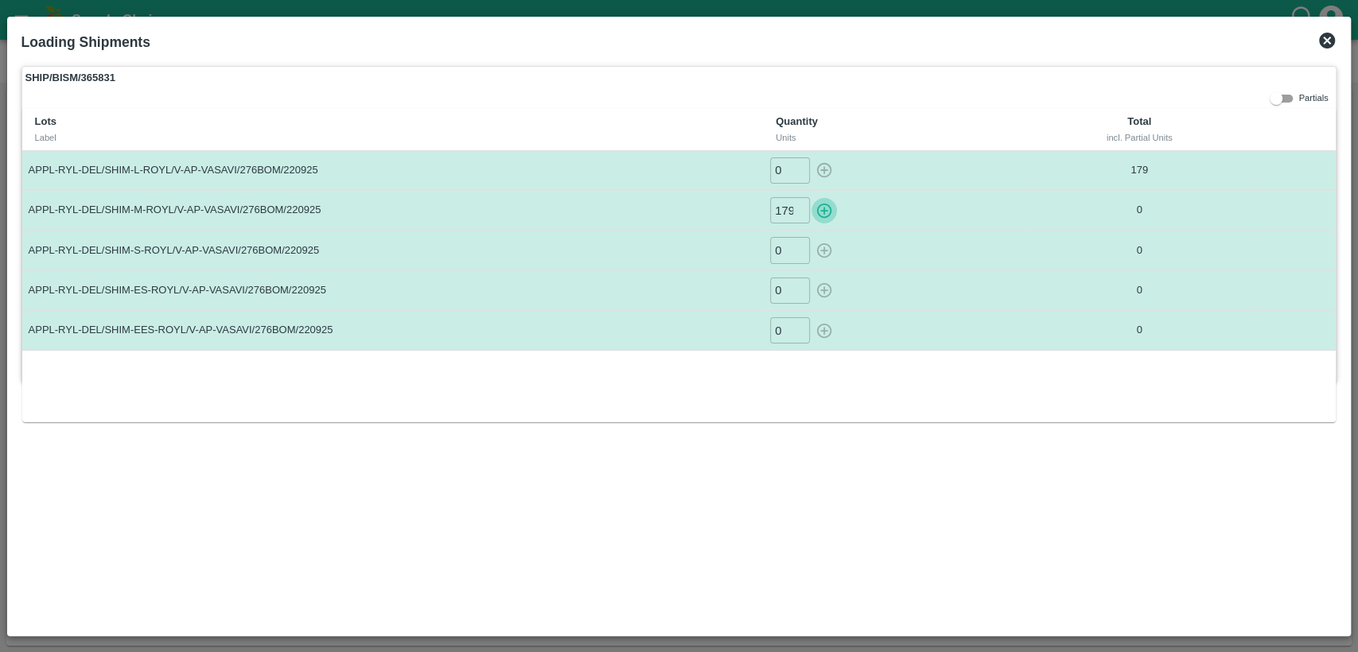
click at [823, 212] on icon "button" at bounding box center [824, 210] width 15 height 15
type input "0"
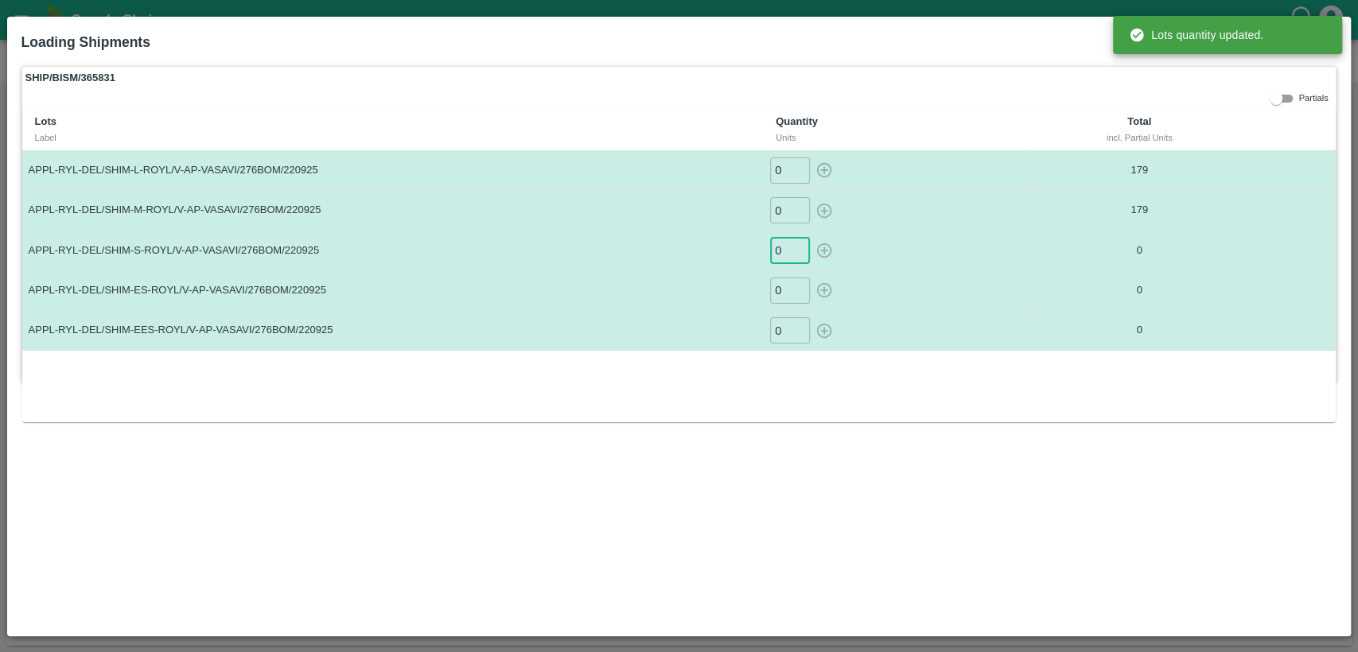
click at [779, 251] on input "0" at bounding box center [790, 250] width 40 height 26
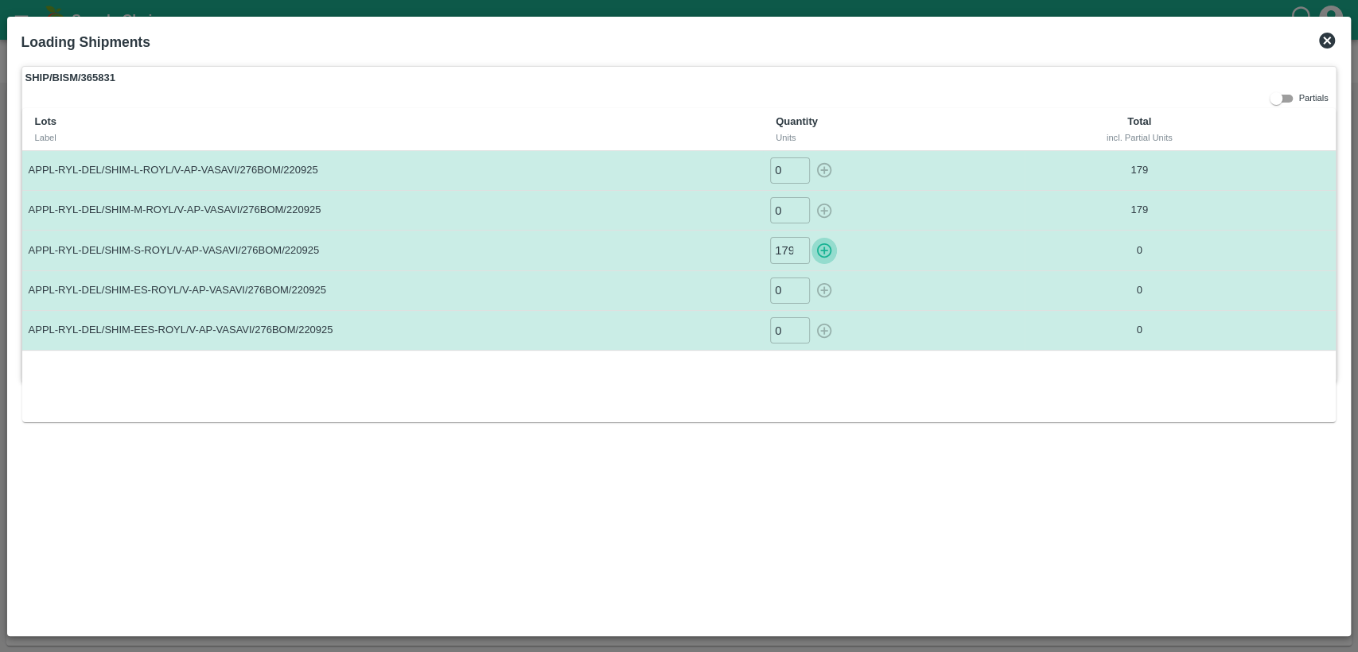
click at [816, 250] on icon "button" at bounding box center [824, 251] width 18 height 18
type input "0"
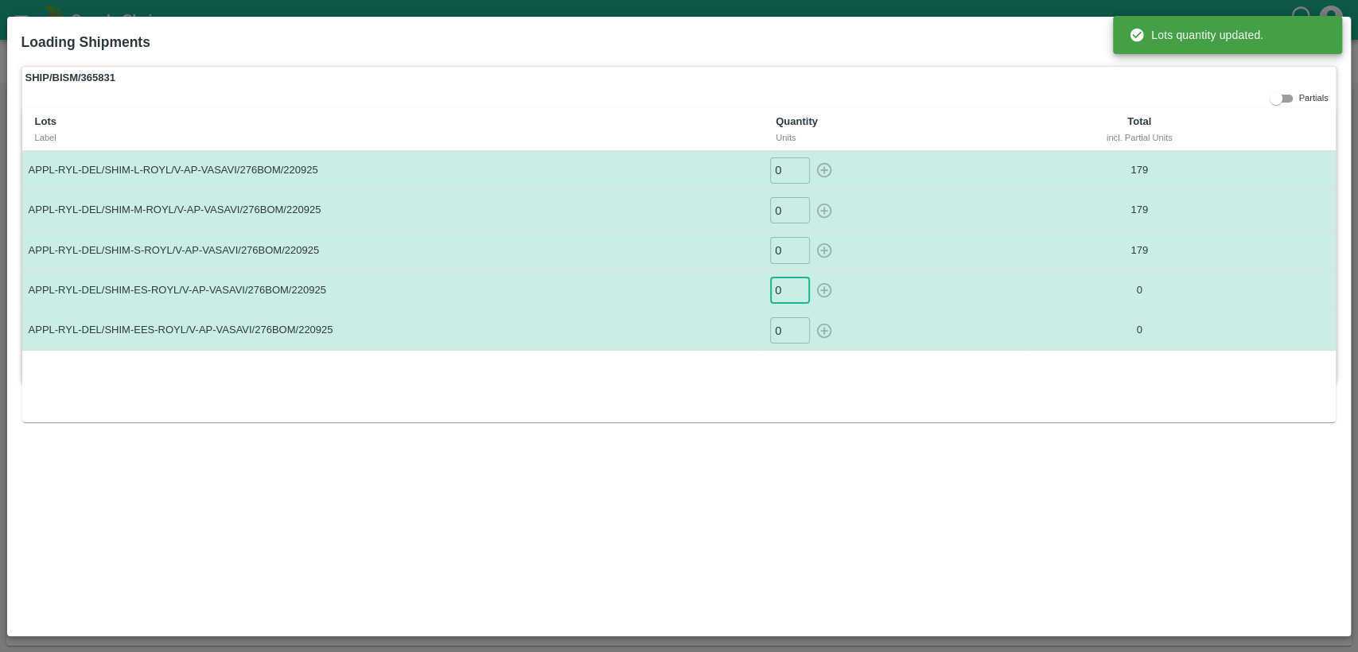
click at [783, 286] on input "0" at bounding box center [790, 291] width 40 height 26
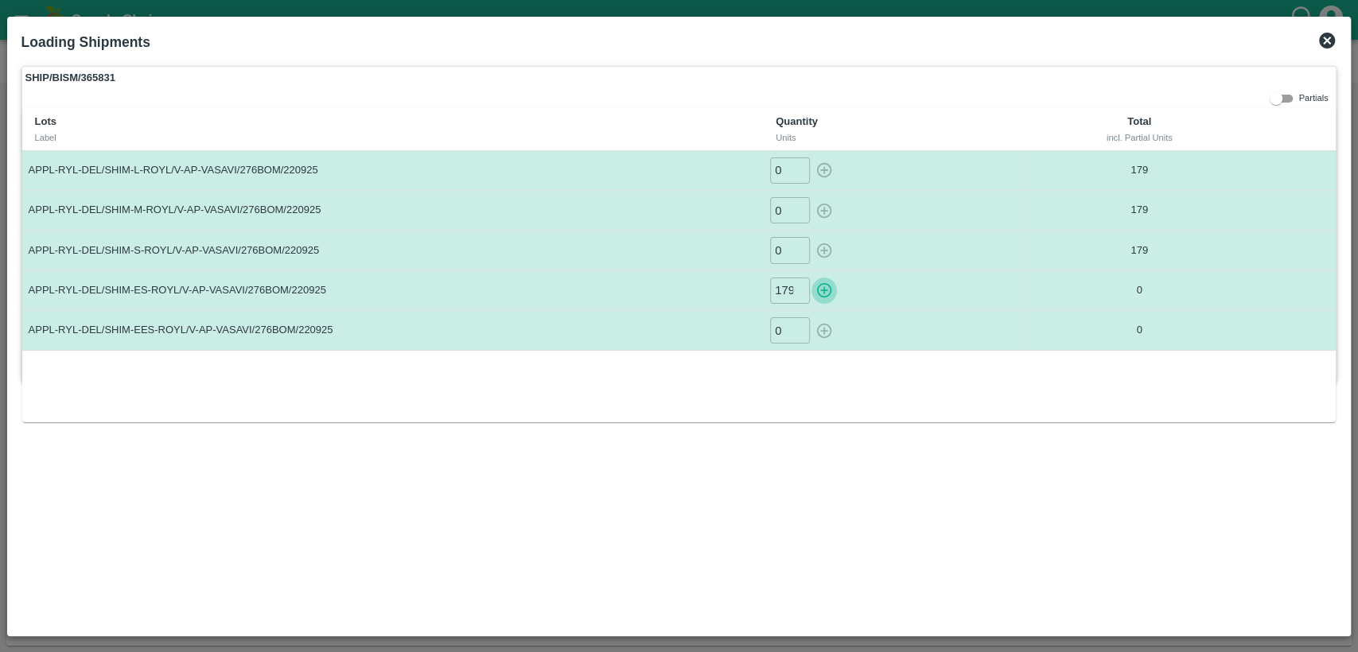
click at [828, 291] on icon "button" at bounding box center [824, 291] width 18 height 18
click at [824, 288] on icon "button" at bounding box center [824, 290] width 15 height 15
type input "0"
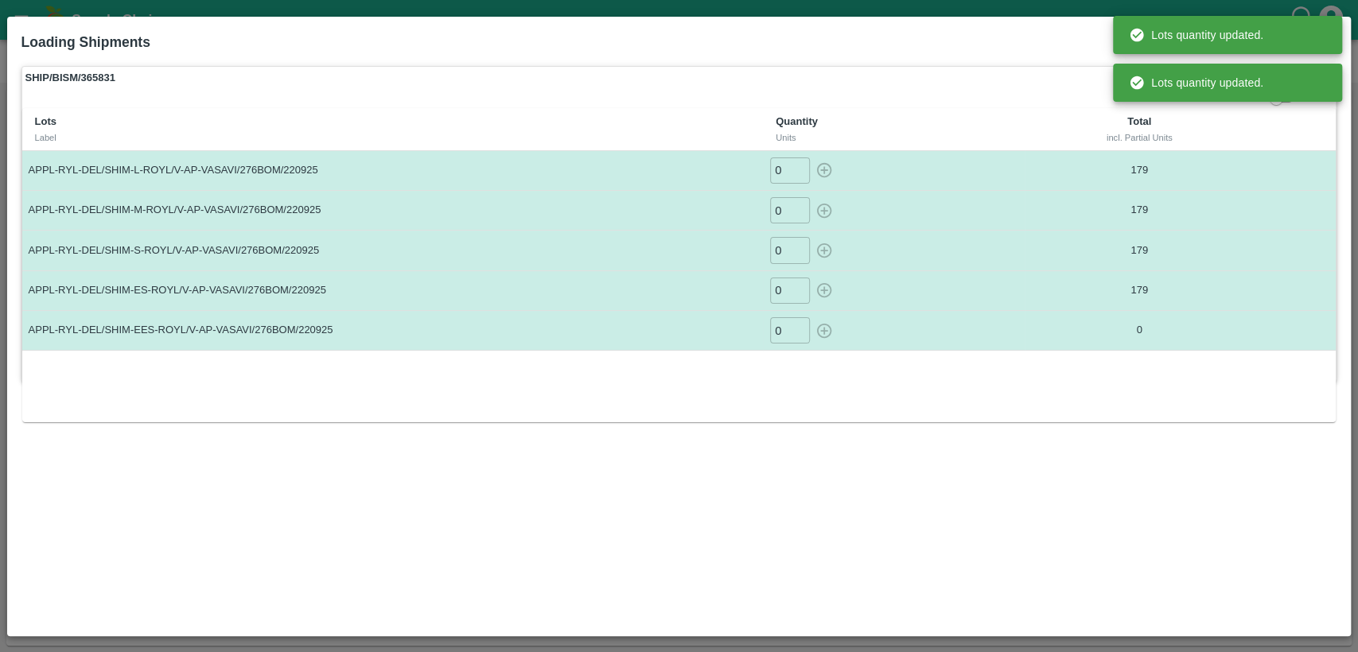
click at [788, 329] on input "0" at bounding box center [790, 330] width 40 height 26
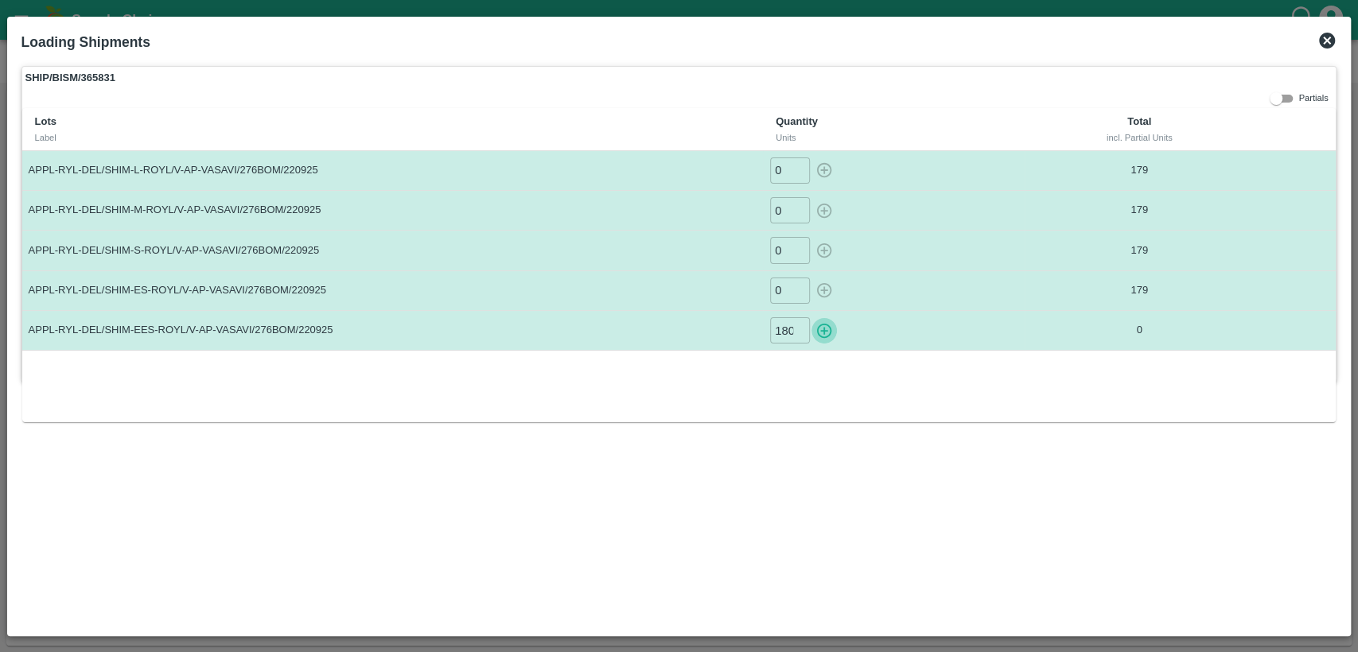
click at [825, 331] on icon "button" at bounding box center [824, 331] width 18 height 18
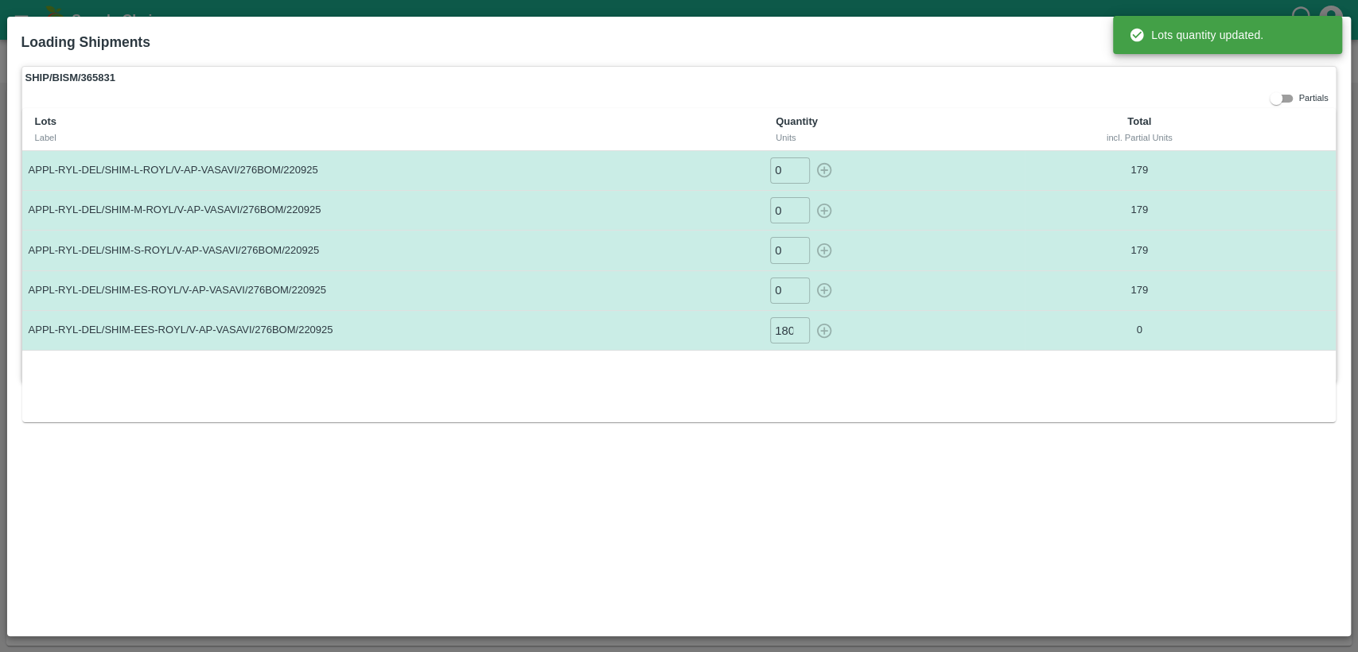
type input "0"
click at [1053, 48] on div "Loading Shipments" at bounding box center [660, 38] width 1303 height 41
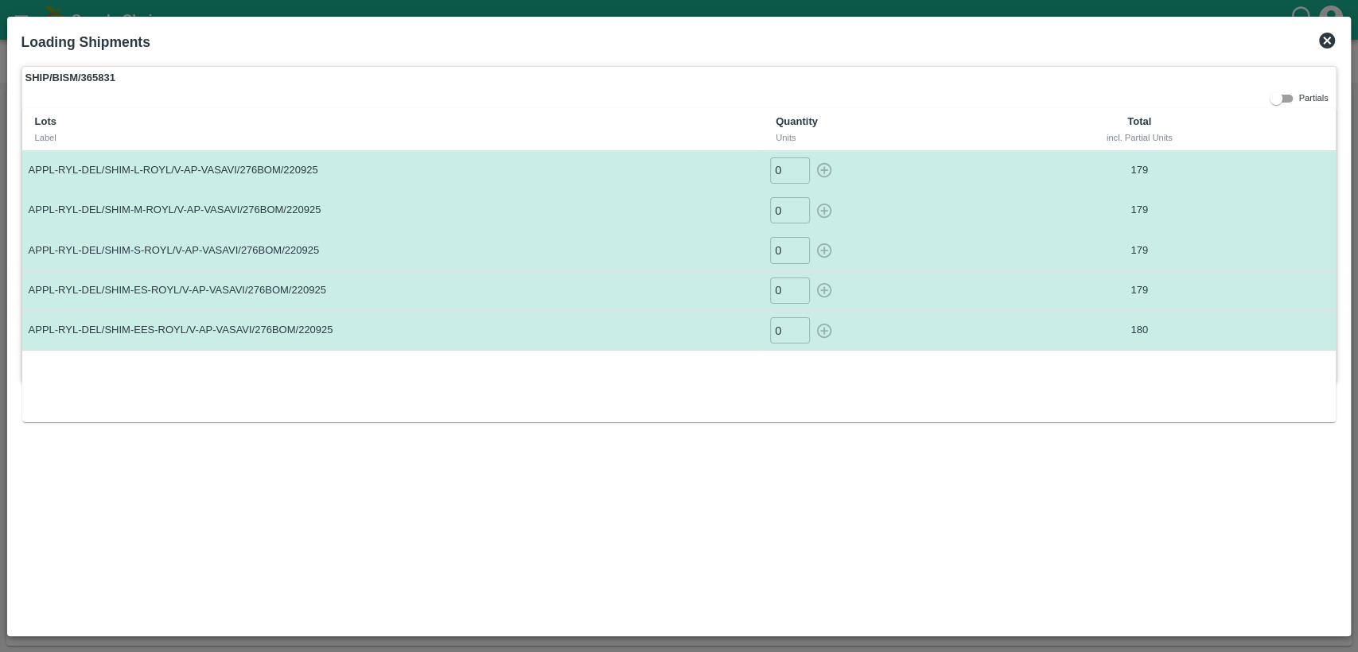
click at [1323, 40] on icon at bounding box center [1327, 41] width 16 height 16
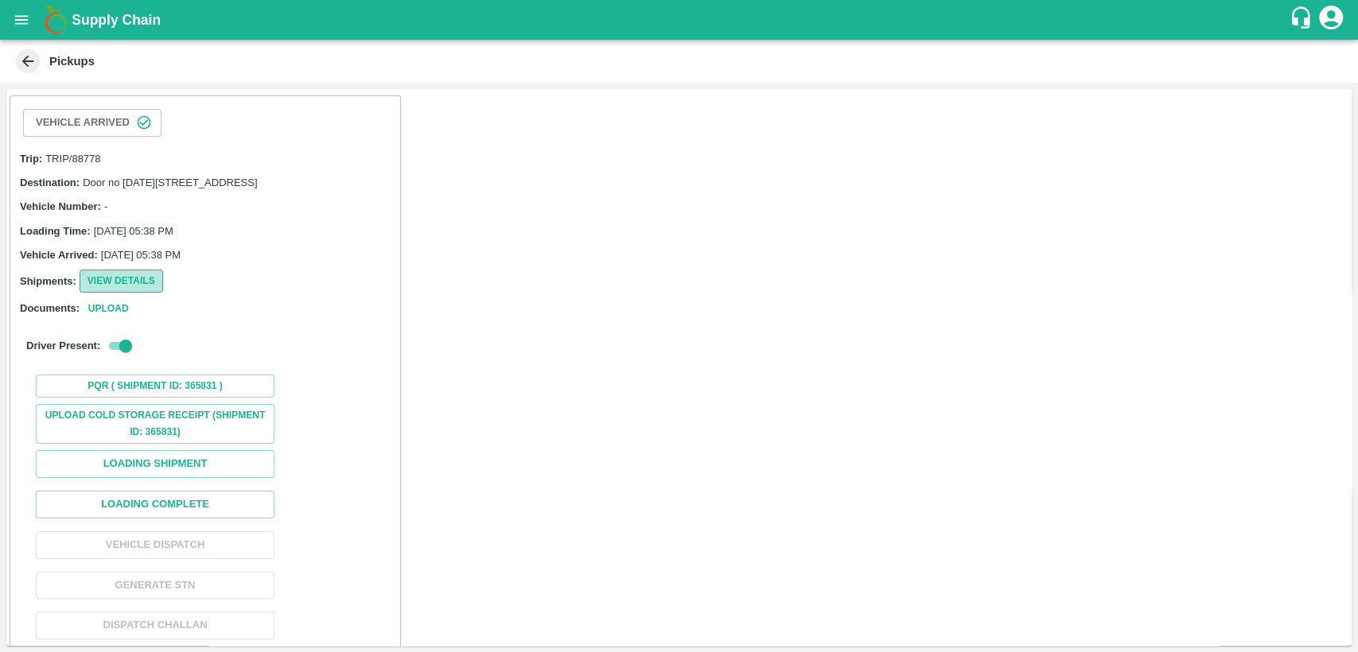
click at [119, 293] on button "View Details" at bounding box center [122, 281] width 84 height 23
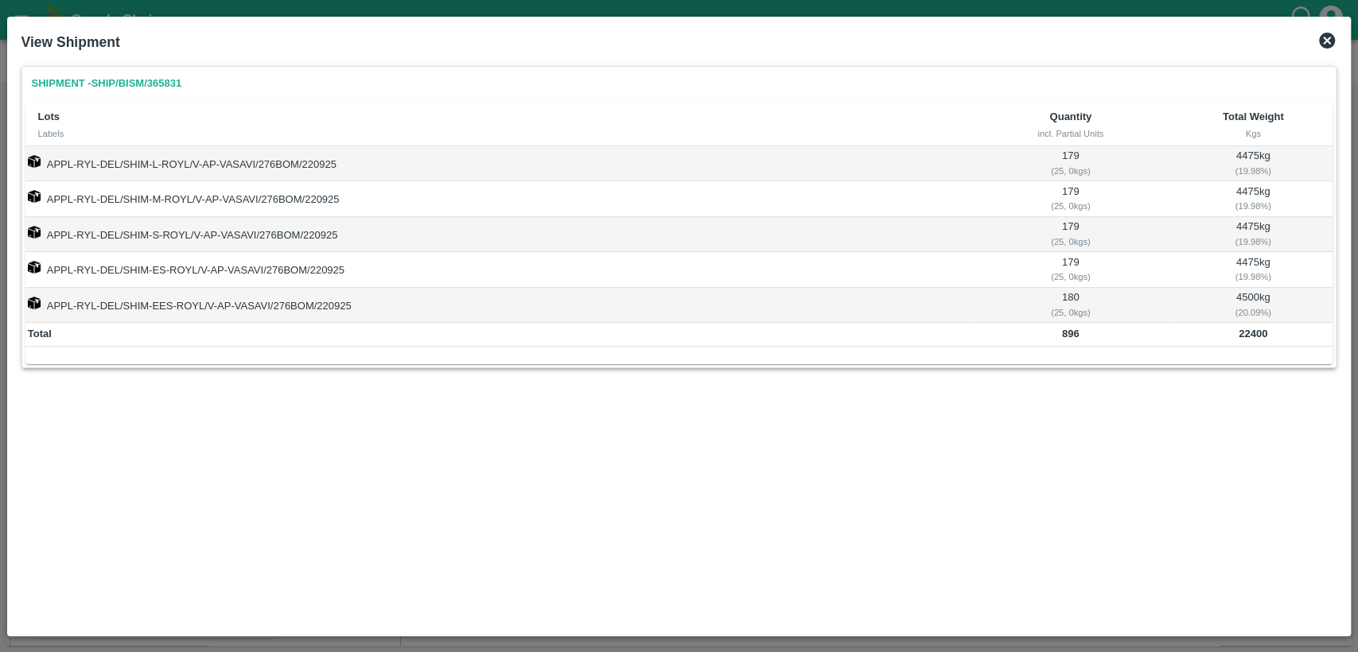
click at [1324, 31] on icon at bounding box center [1326, 40] width 19 height 19
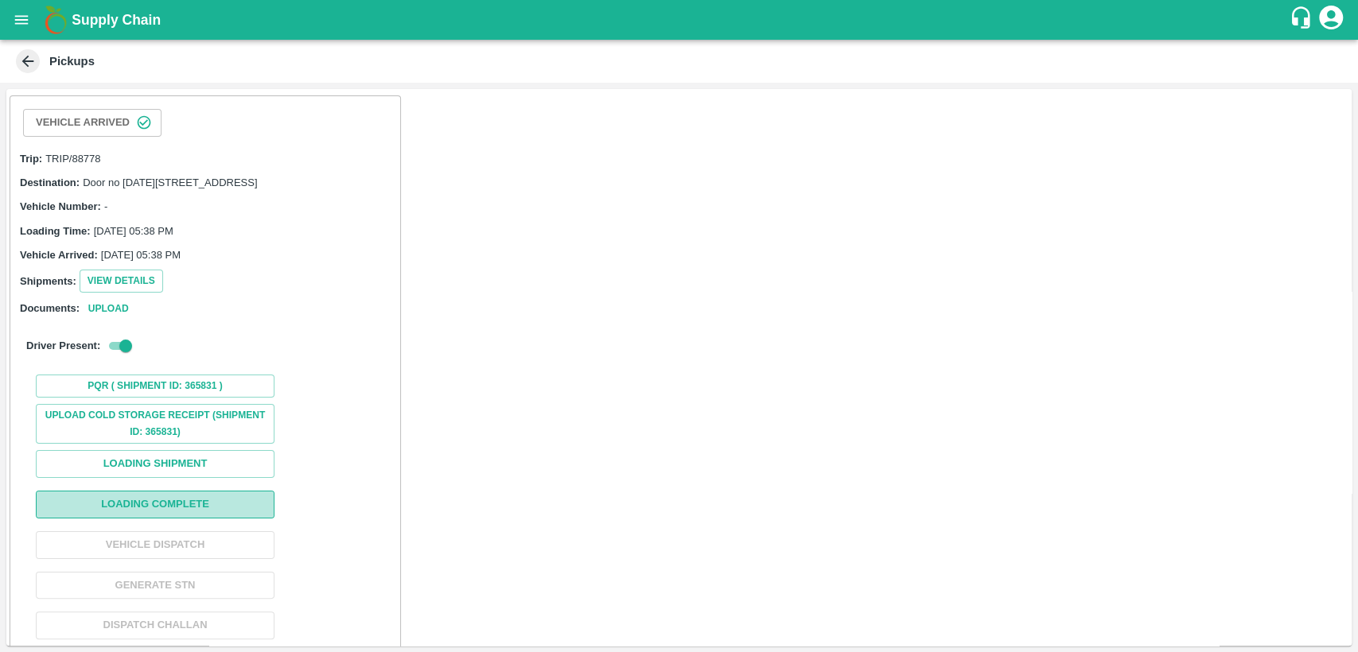
click at [166, 519] on button "Loading Complete" at bounding box center [155, 505] width 239 height 28
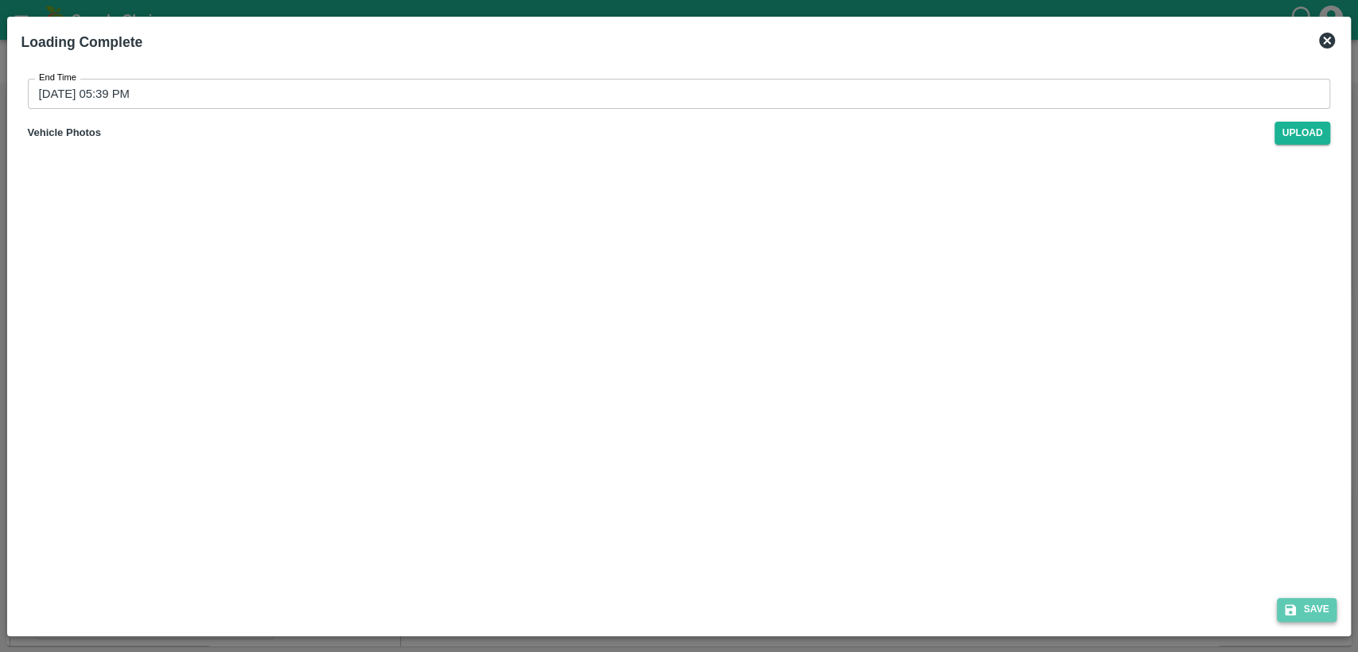
click at [1322, 612] on button "Save" at bounding box center [1307, 609] width 60 height 23
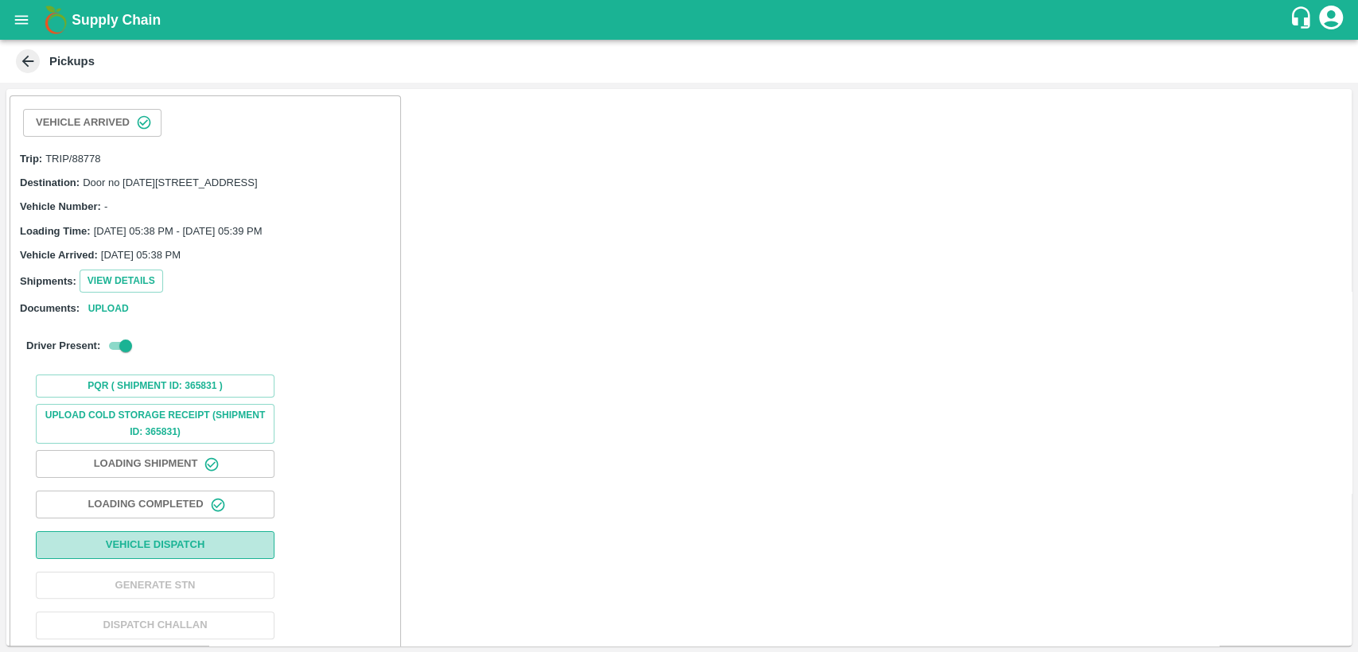
click at [233, 559] on button "Vehicle Dispatch" at bounding box center [155, 545] width 239 height 28
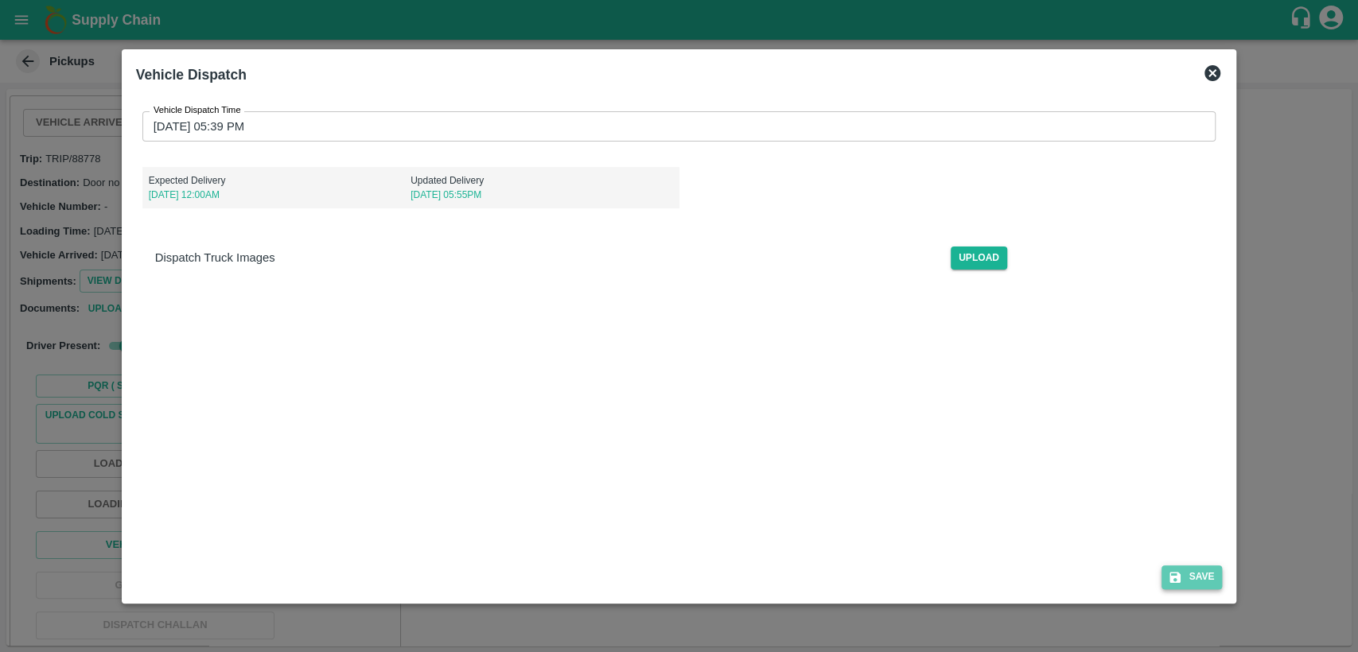
click at [1205, 583] on button "Save" at bounding box center [1191, 577] width 60 height 23
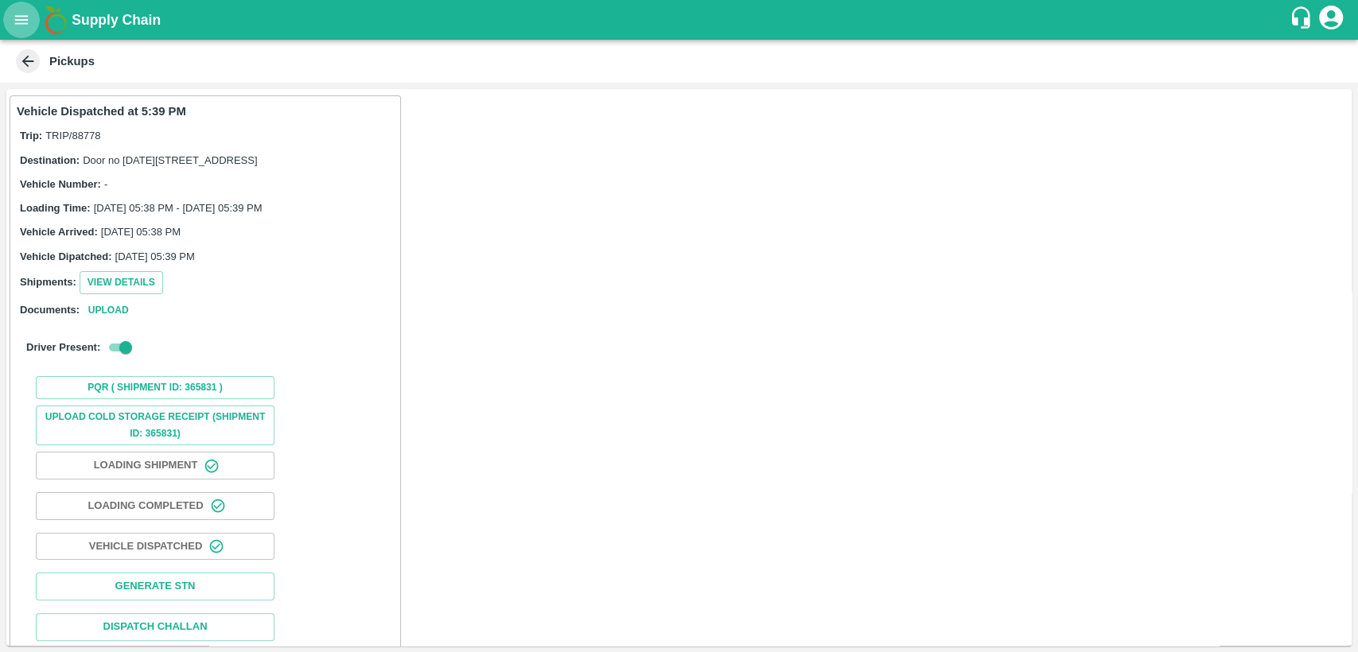
click at [19, 22] on icon "open drawer" at bounding box center [22, 20] width 18 height 18
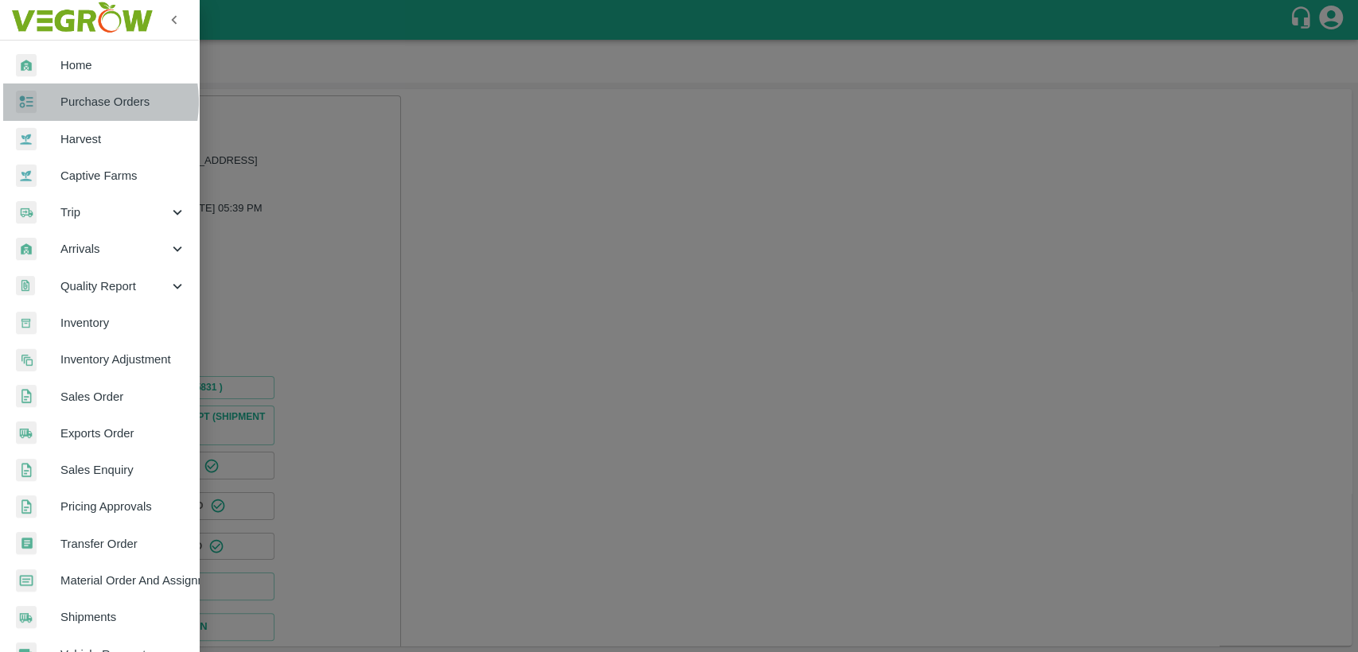
click at [76, 102] on span "Purchase Orders" at bounding box center [123, 102] width 126 height 18
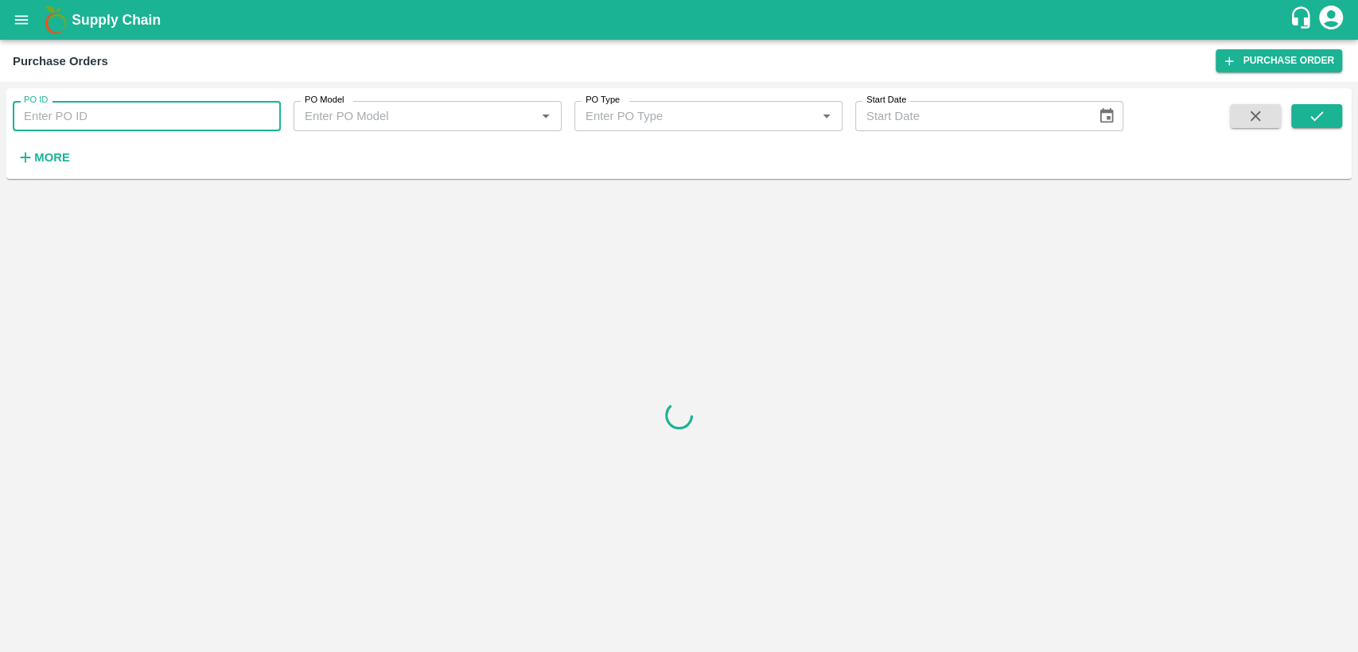
click at [80, 116] on input "PO ID" at bounding box center [147, 116] width 268 height 30
type input "177899"
click at [1324, 111] on icon "submit" at bounding box center [1317, 116] width 18 height 18
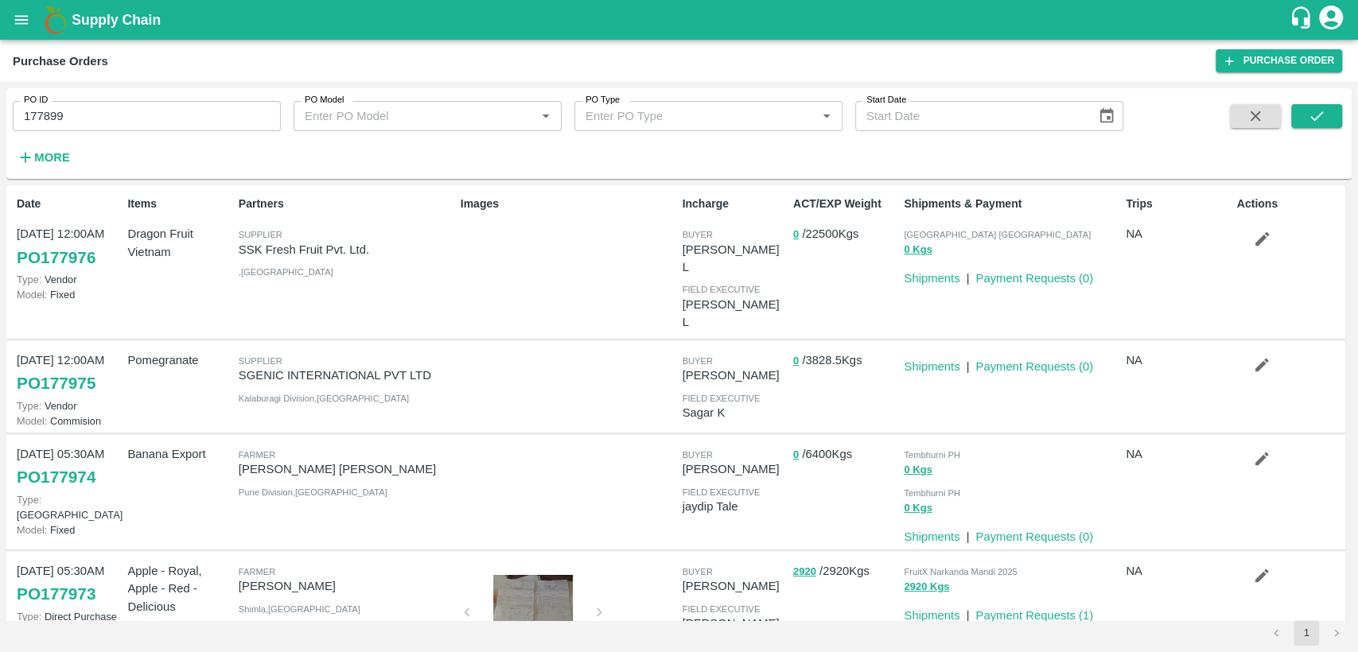
click at [74, 263] on link "PO 177976" at bounding box center [56, 257] width 79 height 29
click at [1320, 119] on icon "submit" at bounding box center [1317, 116] width 18 height 18
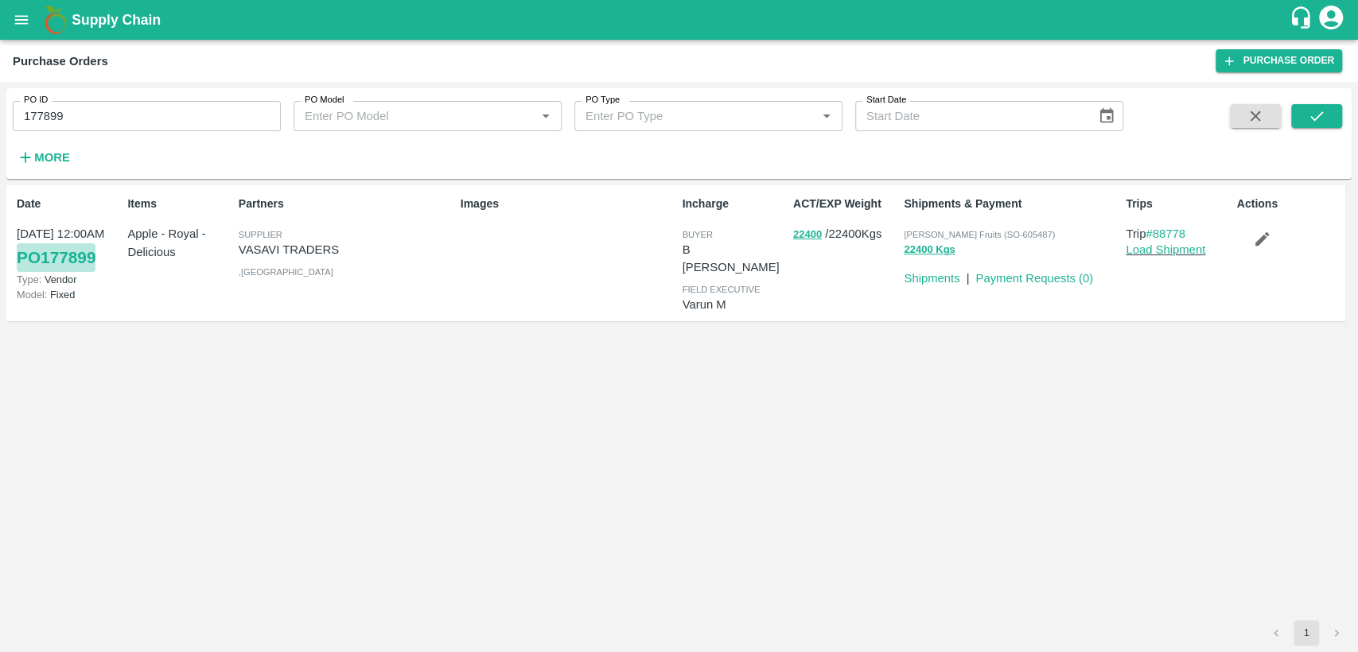
click at [80, 255] on link "PO 177899" at bounding box center [56, 257] width 79 height 29
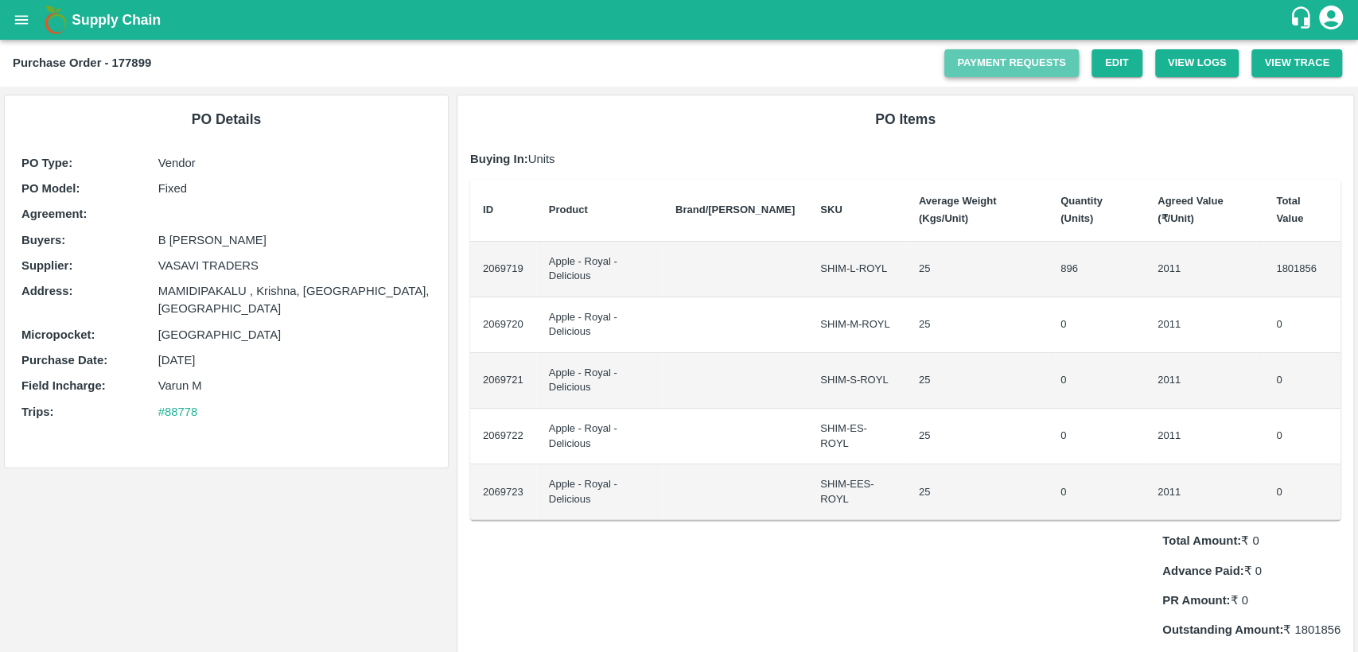
click at [1012, 65] on link "Payment Requests" at bounding box center [1011, 63] width 134 height 28
drag, startPoint x: 156, startPoint y: 266, endPoint x: 267, endPoint y: 261, distance: 111.5
click at [267, 261] on div "Supplier : [PERSON_NAME] TRADERS" at bounding box center [226, 266] width 410 height 18
copy div "VASAVI TRADERS"
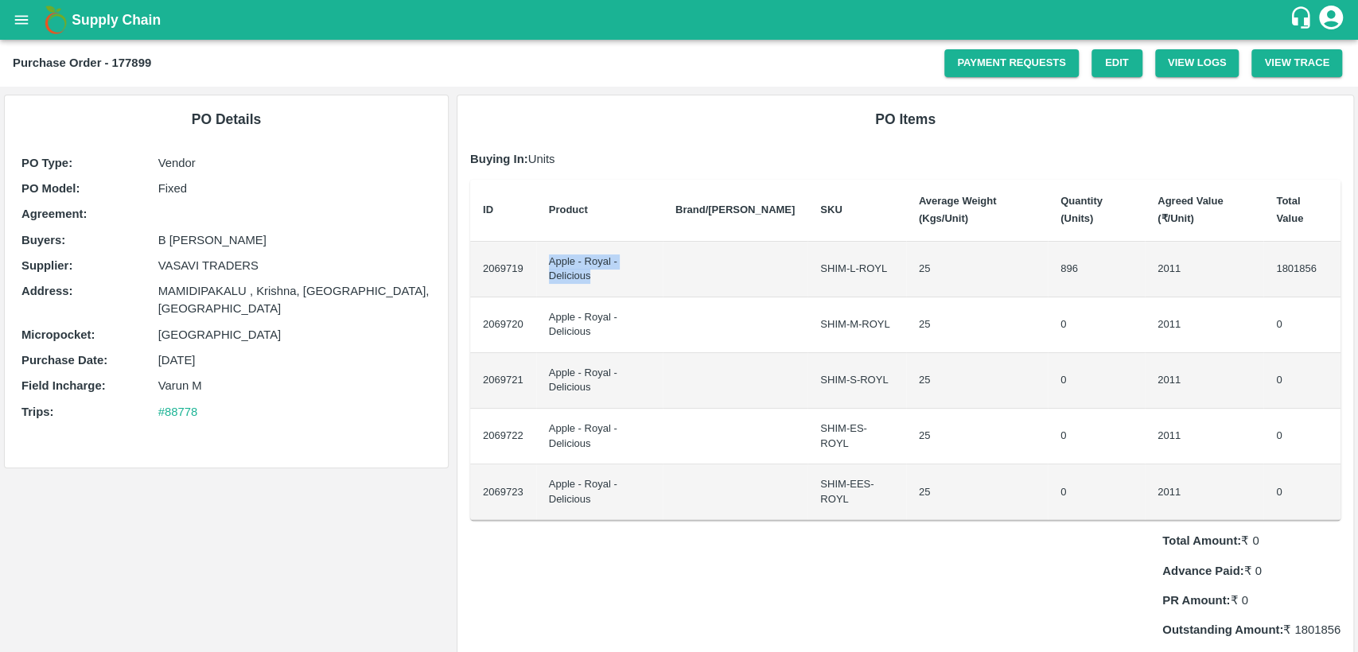
drag, startPoint x: 548, startPoint y: 243, endPoint x: 667, endPoint y: 252, distance: 119.6
click at [663, 254] on td "Apple - Royal - Delicious" at bounding box center [599, 270] width 126 height 56
copy td "Apple - Royal - Delicious"
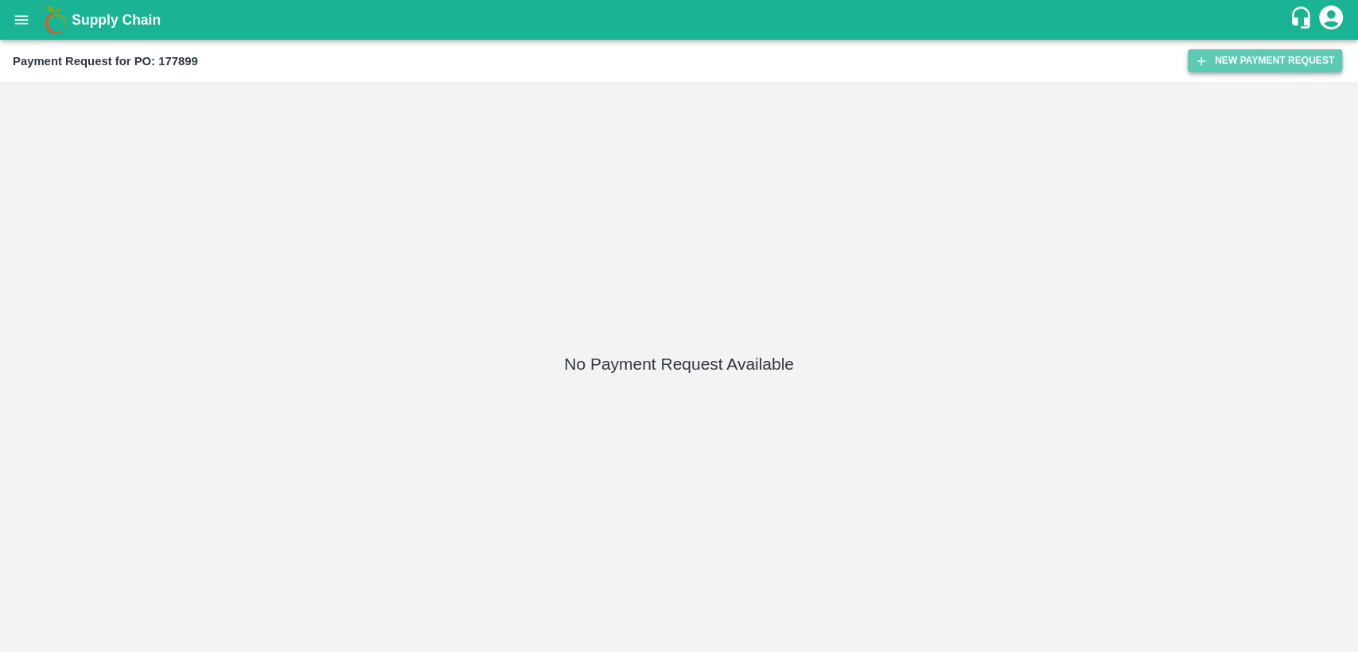
click at [1271, 60] on button "New Payment Request" at bounding box center [1265, 60] width 154 height 23
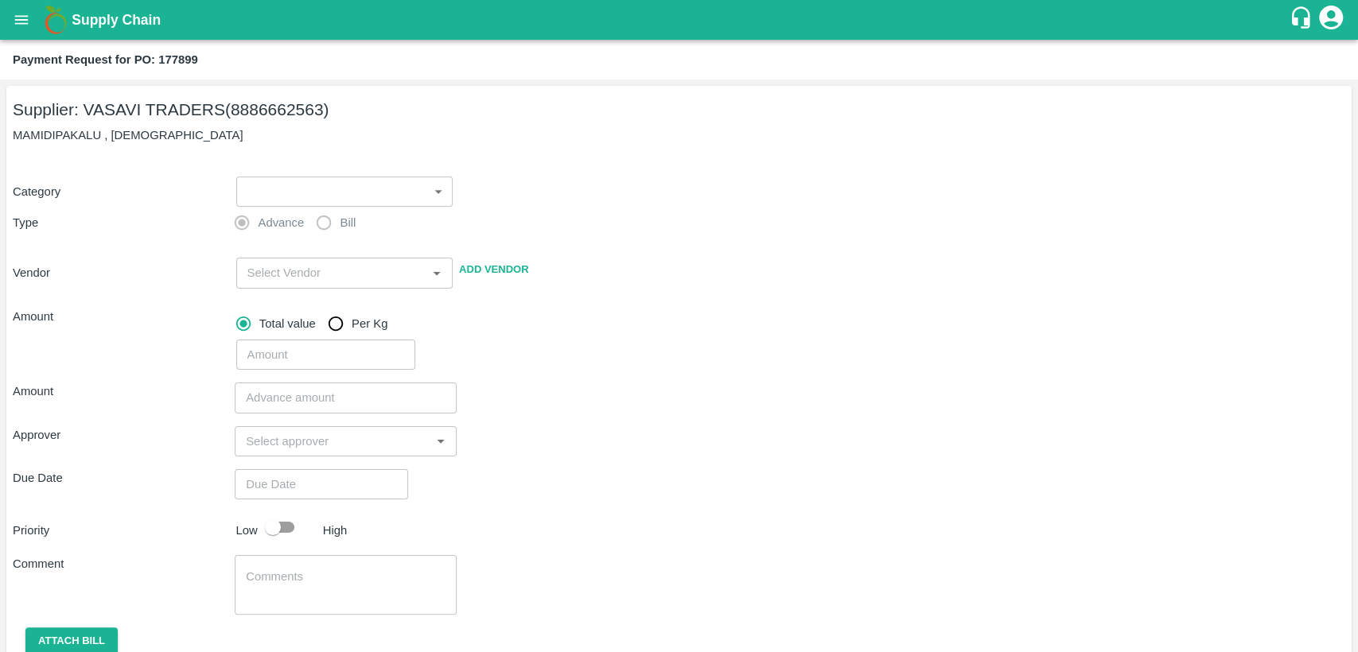
click at [305, 197] on body "Supply Chain Payment Request for PO: 177899 Supplier: [PERSON_NAME] TRADERS (88…" at bounding box center [679, 326] width 1358 height 652
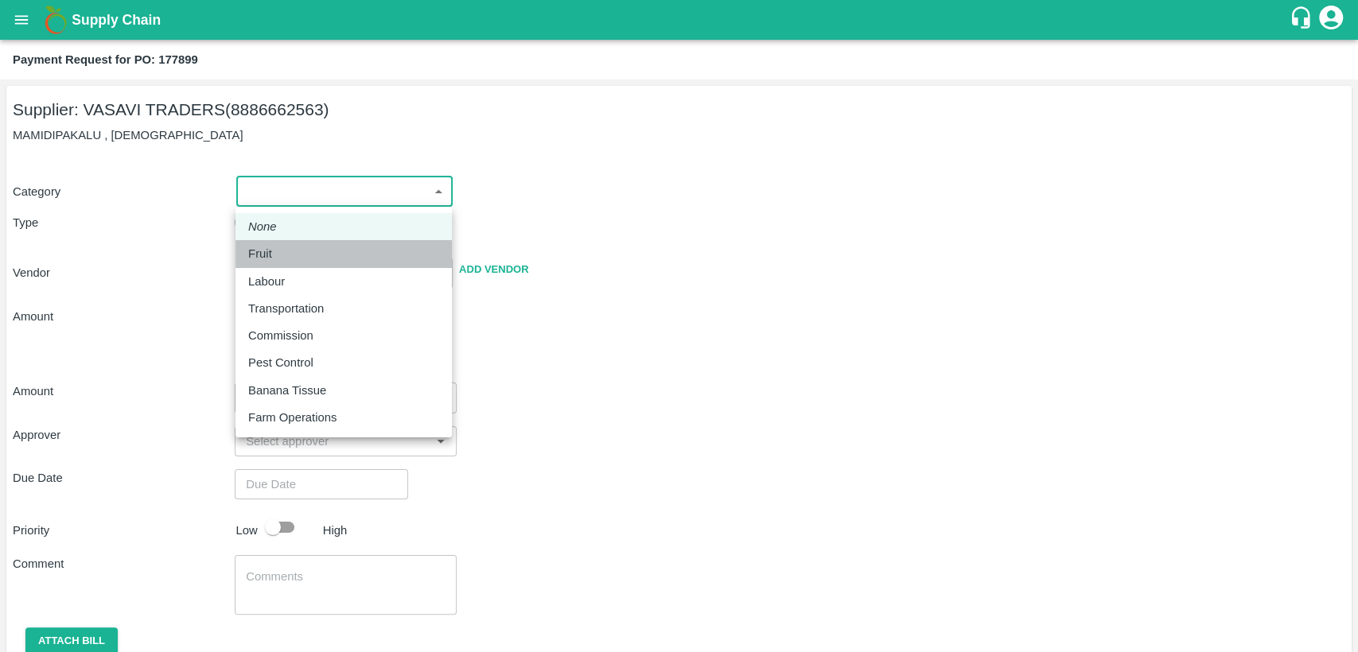
click at [299, 253] on div "Fruit" at bounding box center [343, 254] width 191 height 18
type input "1"
type input "[PERSON_NAME] TRADERS - 8886662563(Supplier)"
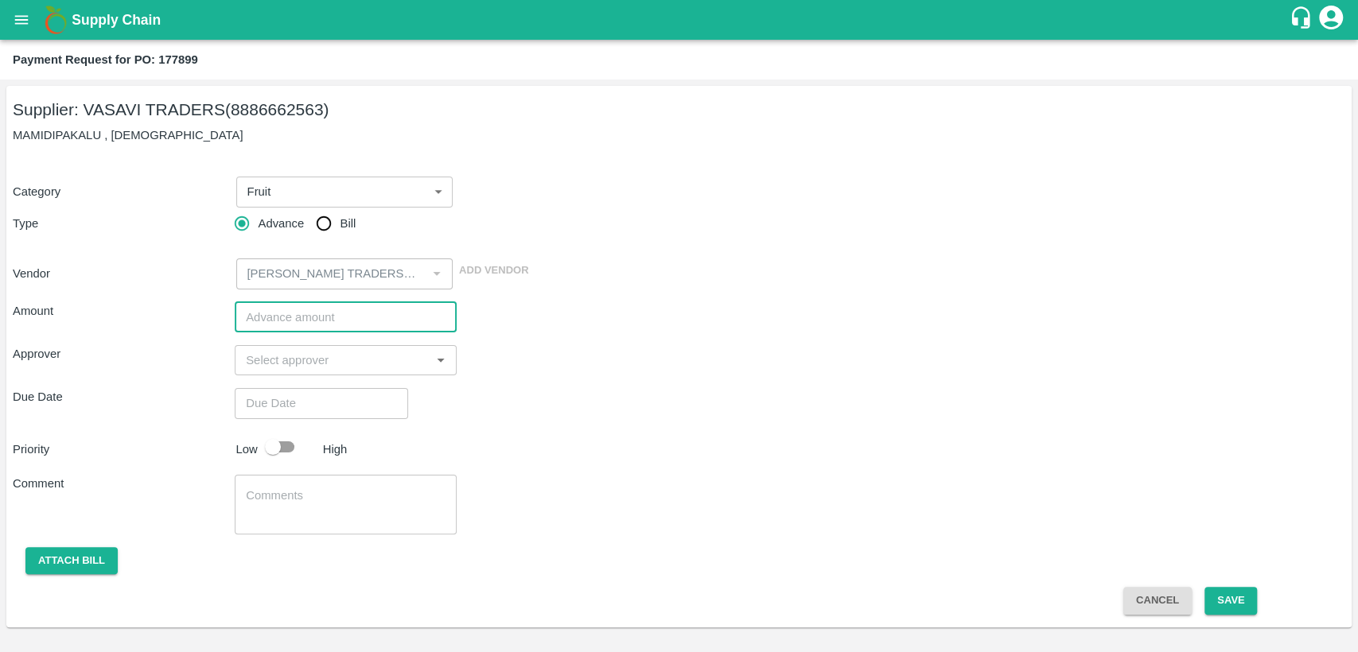
click at [286, 326] on input "number" at bounding box center [346, 317] width 222 height 30
paste input "1802572"
type input "1802572"
click at [295, 369] on input "input" at bounding box center [332, 360] width 186 height 21
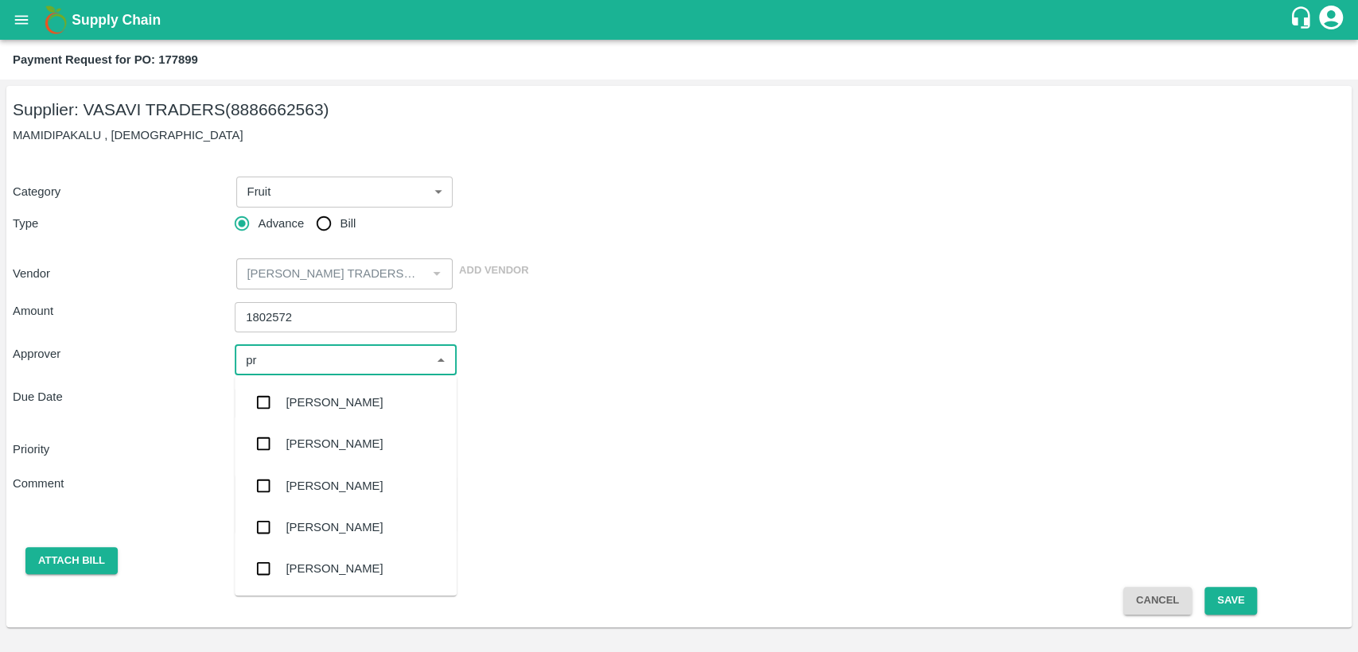
type input "pra"
click at [340, 523] on div "[PERSON_NAME]" at bounding box center [334, 528] width 97 height 18
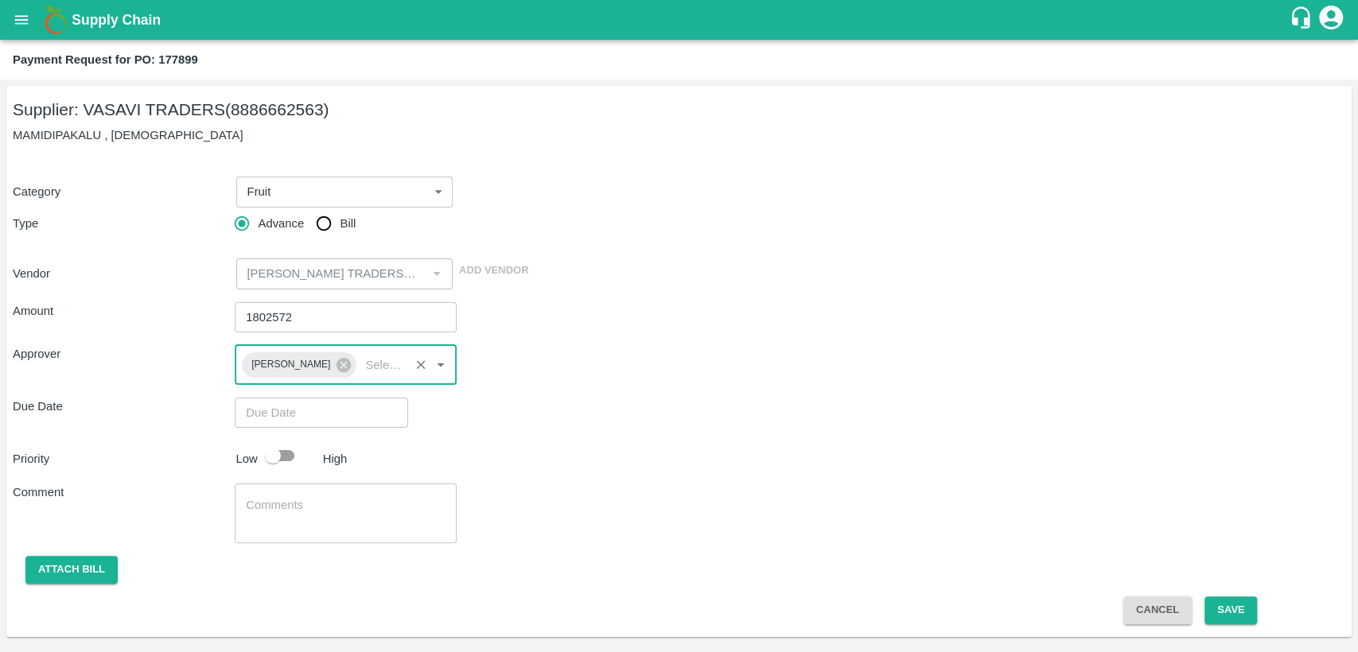
type input "DD/MM/YYYY hh:mm aa"
click at [280, 409] on input "DD/MM/YYYY hh:mm aa" at bounding box center [316, 413] width 162 height 30
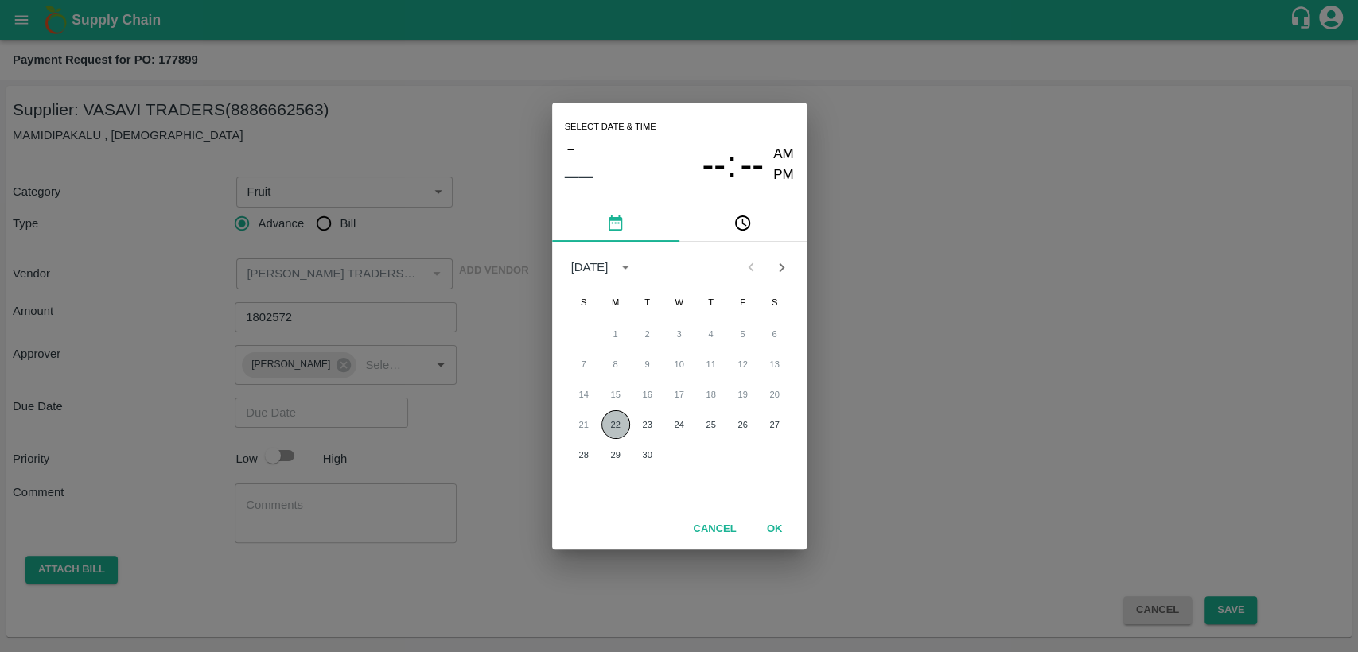
click at [620, 418] on button "22" at bounding box center [615, 424] width 29 height 29
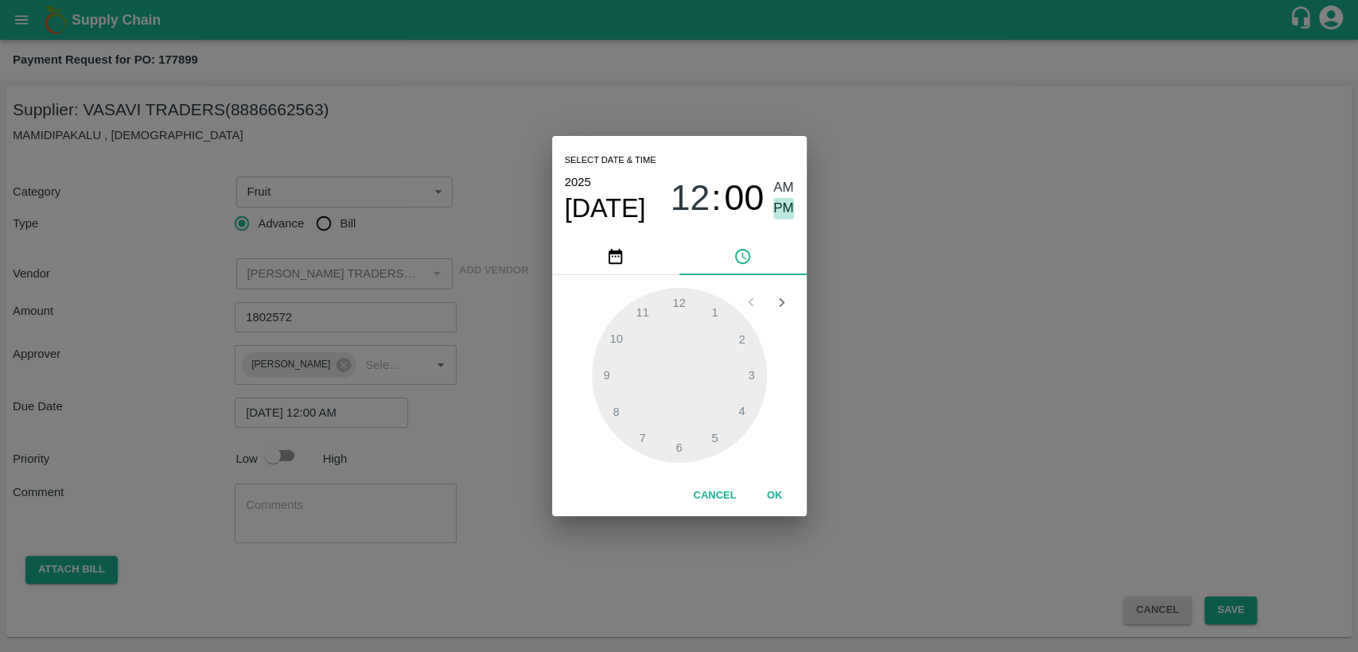
click at [786, 208] on span "PM" at bounding box center [783, 208] width 21 height 21
click at [682, 440] on div at bounding box center [679, 375] width 175 height 175
type input "[DATE] 06:00 PM"
click at [786, 209] on span "PM" at bounding box center [783, 208] width 21 height 21
click at [766, 495] on button "OK" at bounding box center [774, 496] width 51 height 28
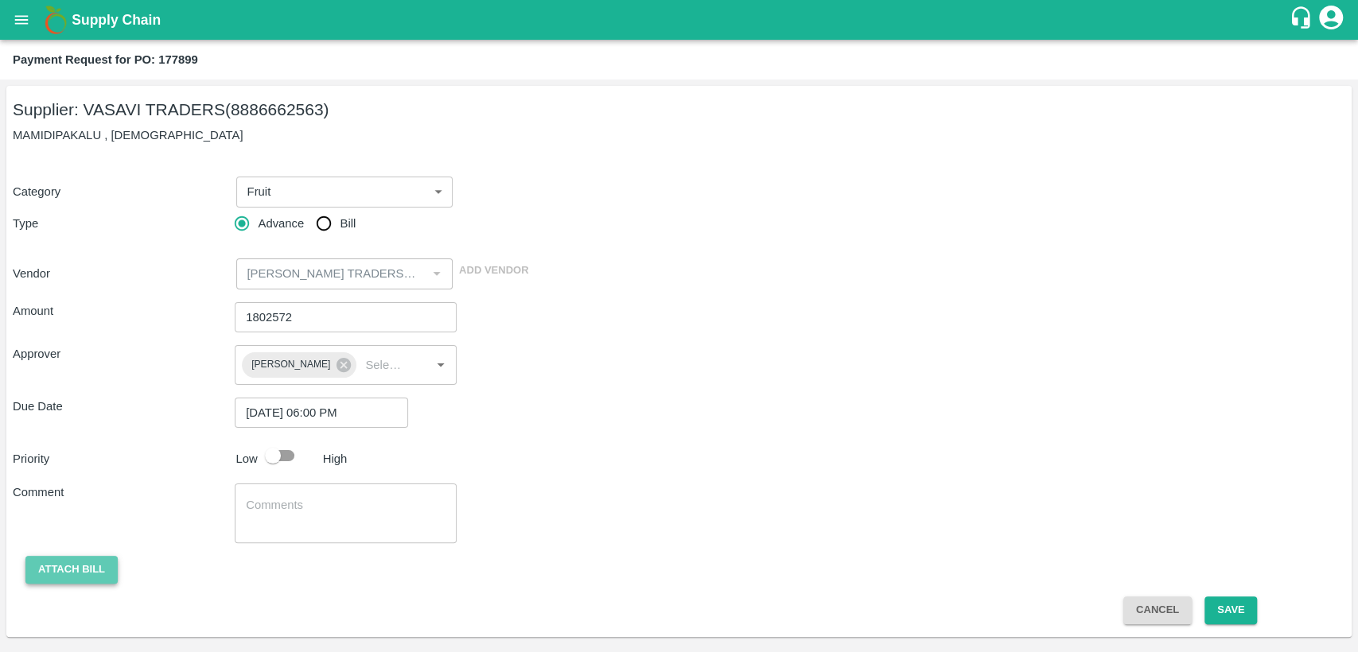
click at [99, 557] on button "Attach bill" at bounding box center [71, 570] width 92 height 28
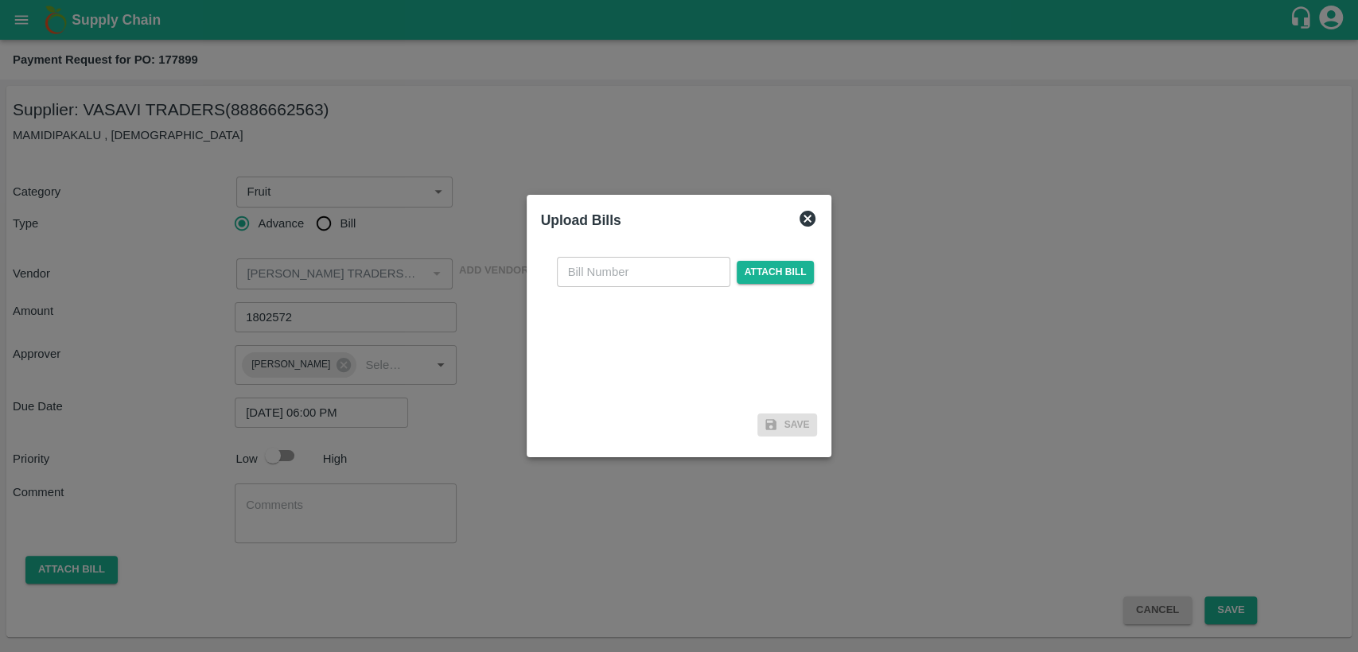
click at [803, 224] on icon at bounding box center [807, 219] width 16 height 16
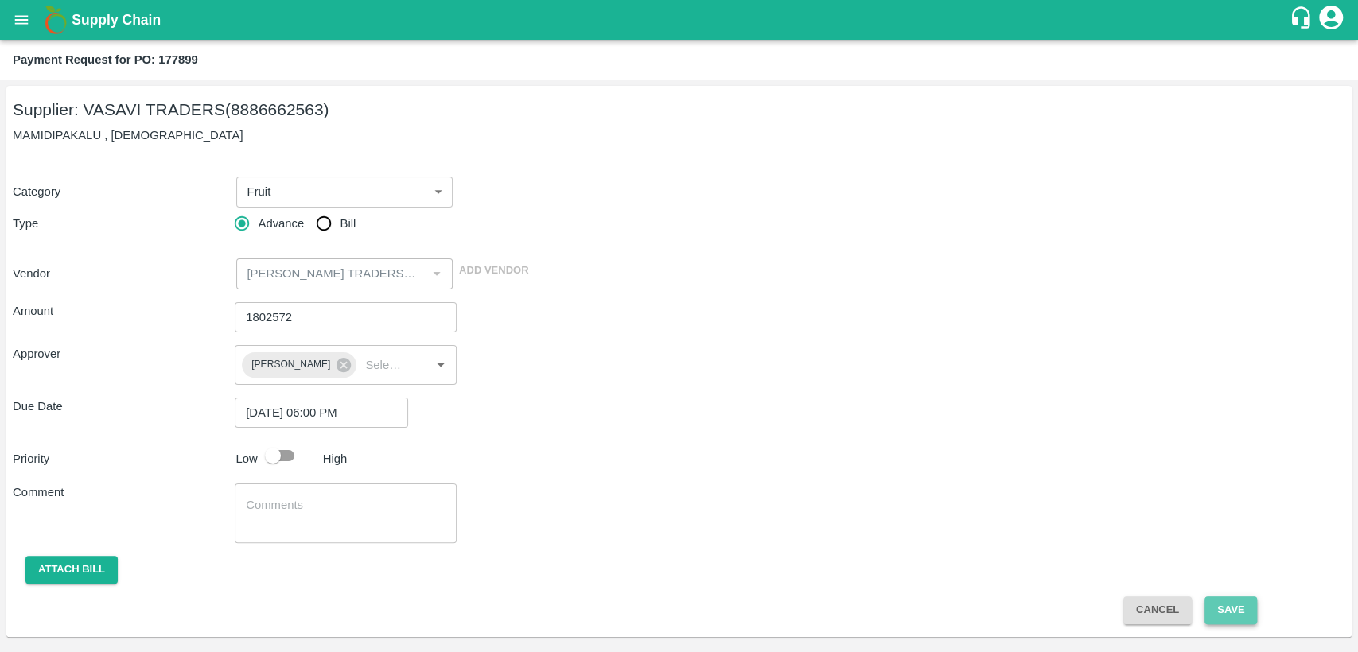
click at [1217, 610] on button "Save" at bounding box center [1230, 611] width 53 height 28
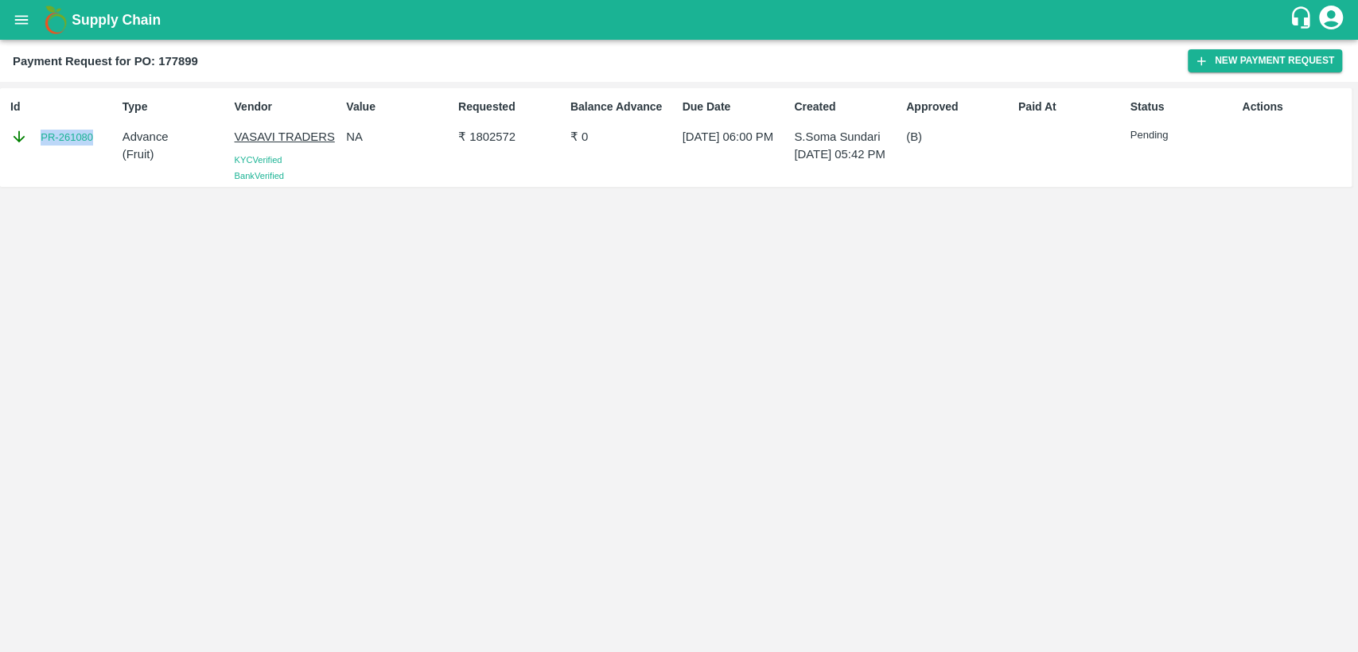
drag, startPoint x: 97, startPoint y: 134, endPoint x: 18, endPoint y: 131, distance: 78.8
click at [32, 131] on div "PR-261080" at bounding box center [63, 137] width 106 height 18
copy link "PR-261080"
drag, startPoint x: 471, startPoint y: 137, endPoint x: 532, endPoint y: 137, distance: 61.3
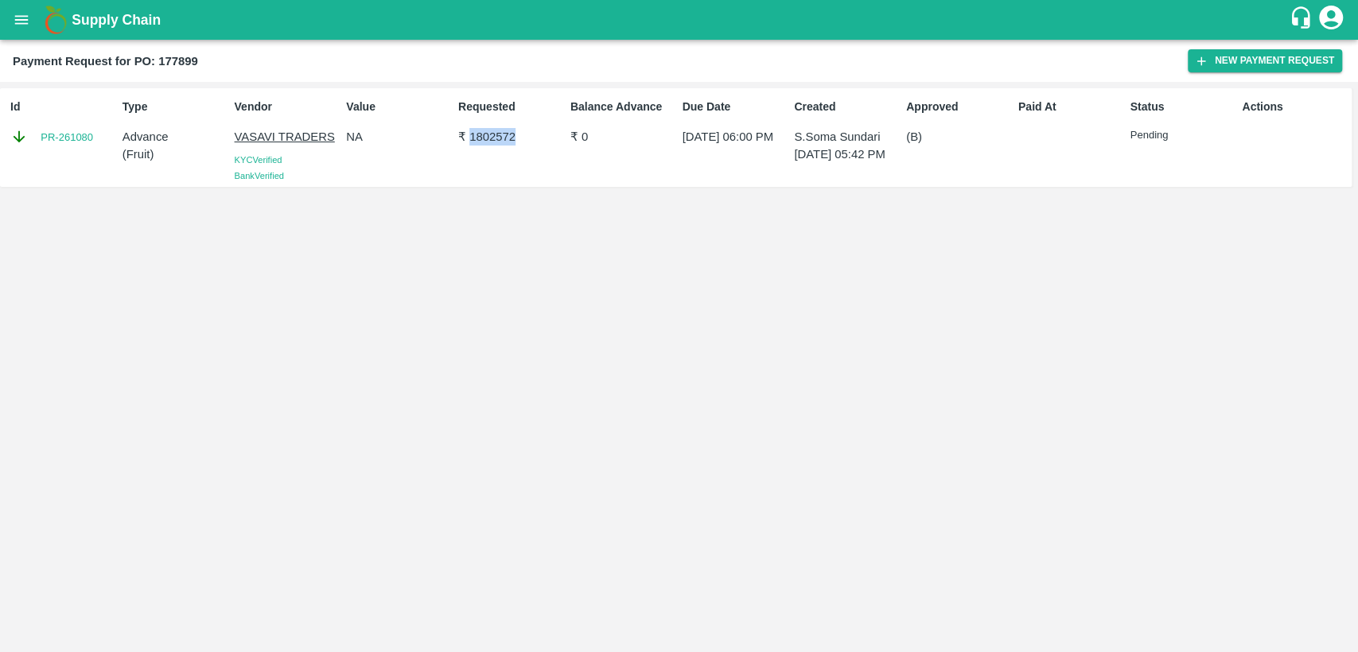
click at [532, 137] on p "₹ 1802572" at bounding box center [511, 137] width 106 height 18
copy p "1802572"
